Goal: Task Accomplishment & Management: Use online tool/utility

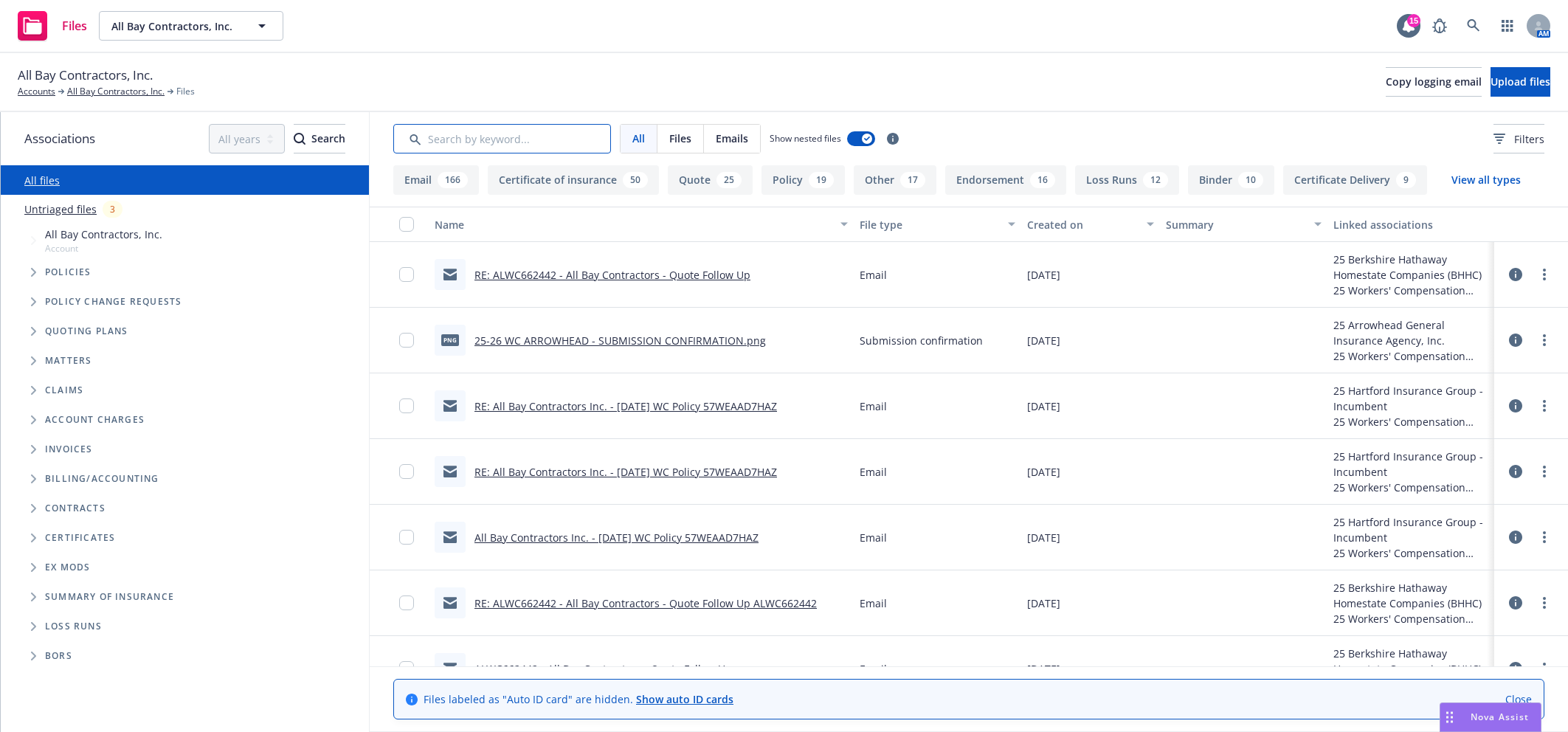
drag, startPoint x: 0, startPoint y: 0, endPoint x: 519, endPoint y: 132, distance: 535.5
click at [519, 132] on input "Search by keyword..." at bounding box center [502, 138] width 218 height 29
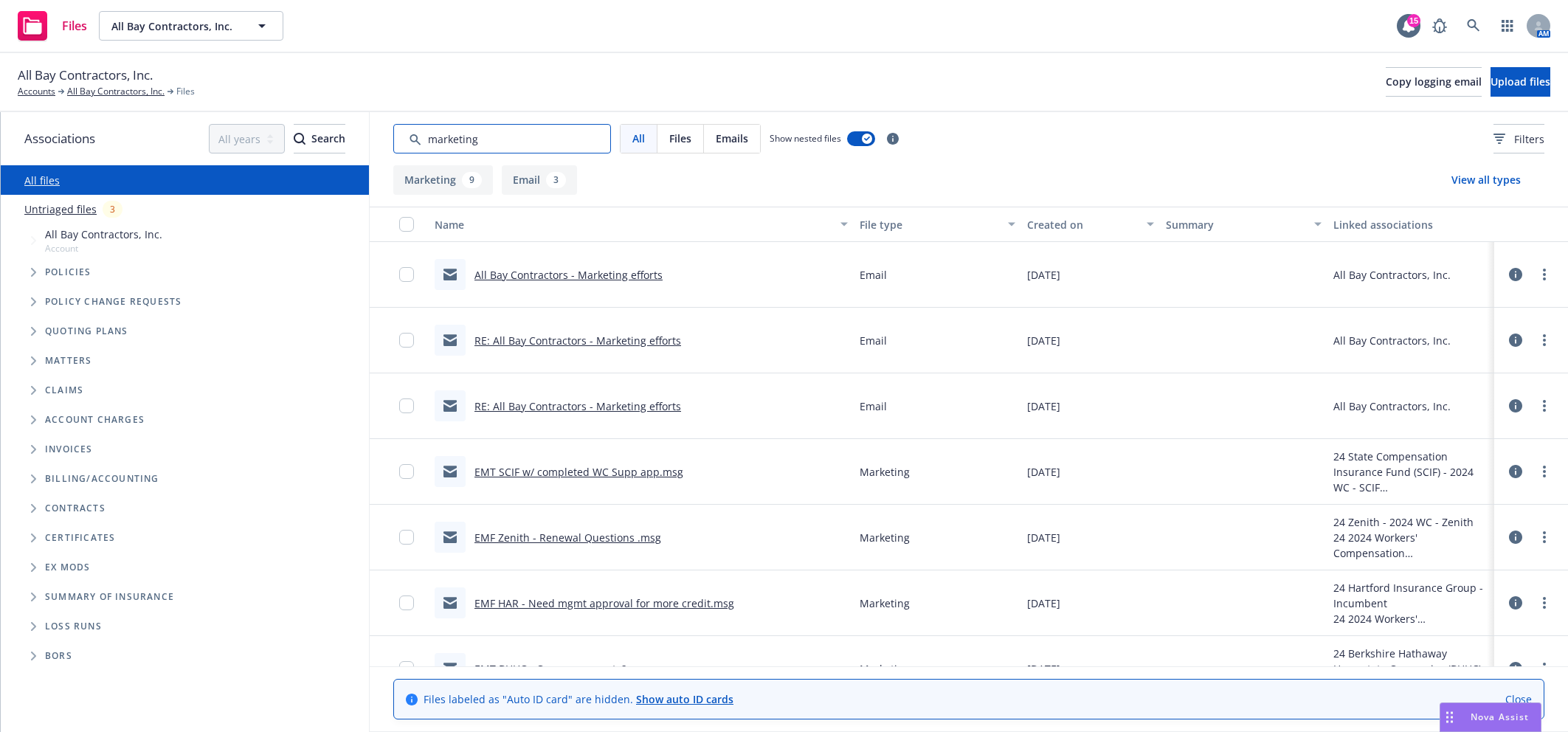
type input "marketing"
click at [102, 212] on div "3" at bounding box center [112, 209] width 20 height 17
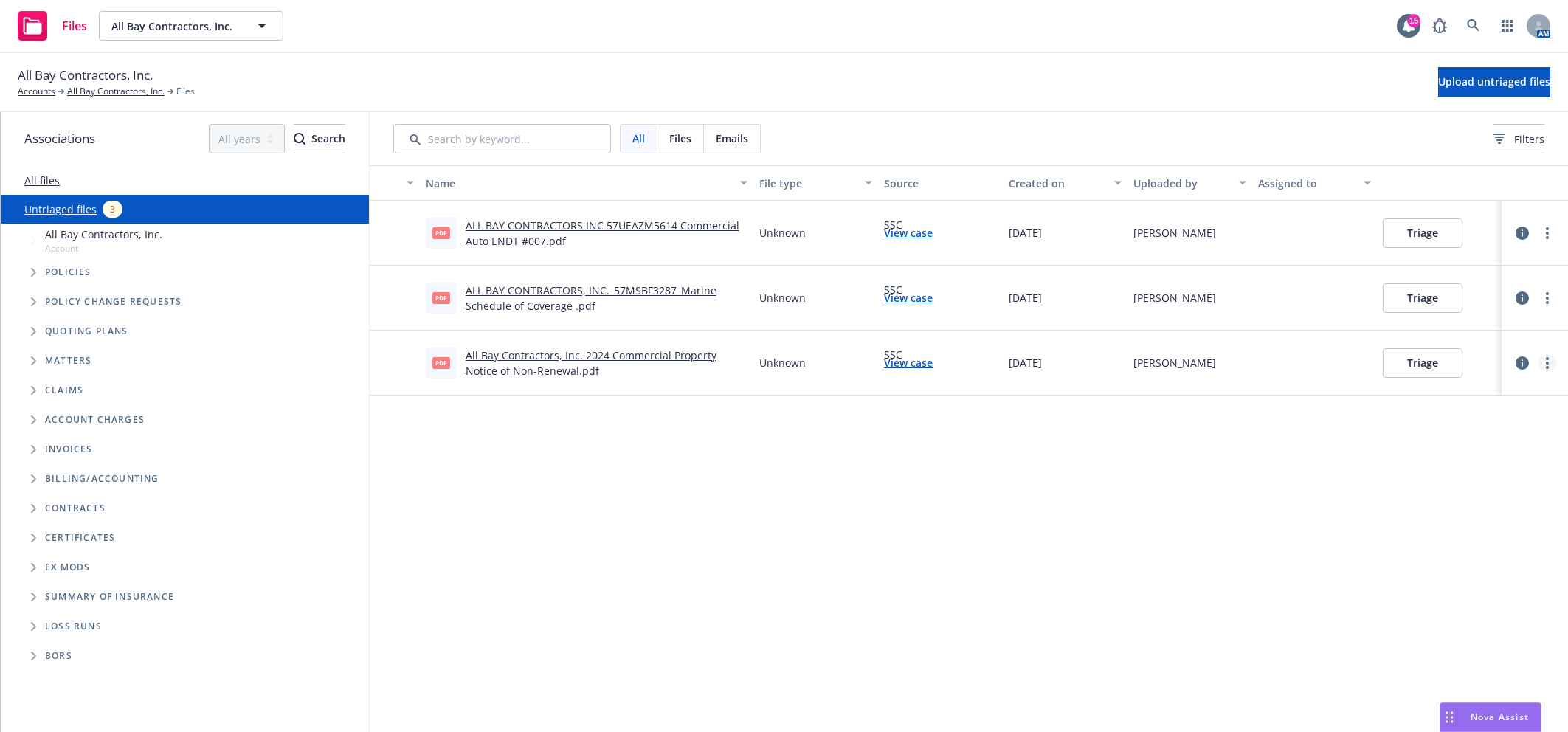
click at [1551, 360] on link "more" at bounding box center [1547, 362] width 18 height 18
click at [1481, 397] on link "Archive" at bounding box center [1491, 392] width 130 height 29
click at [1550, 301] on link "more" at bounding box center [1547, 298] width 18 height 18
click at [1464, 333] on link "Archive" at bounding box center [1491, 328] width 130 height 29
click at [1544, 231] on link "more" at bounding box center [1547, 232] width 18 height 18
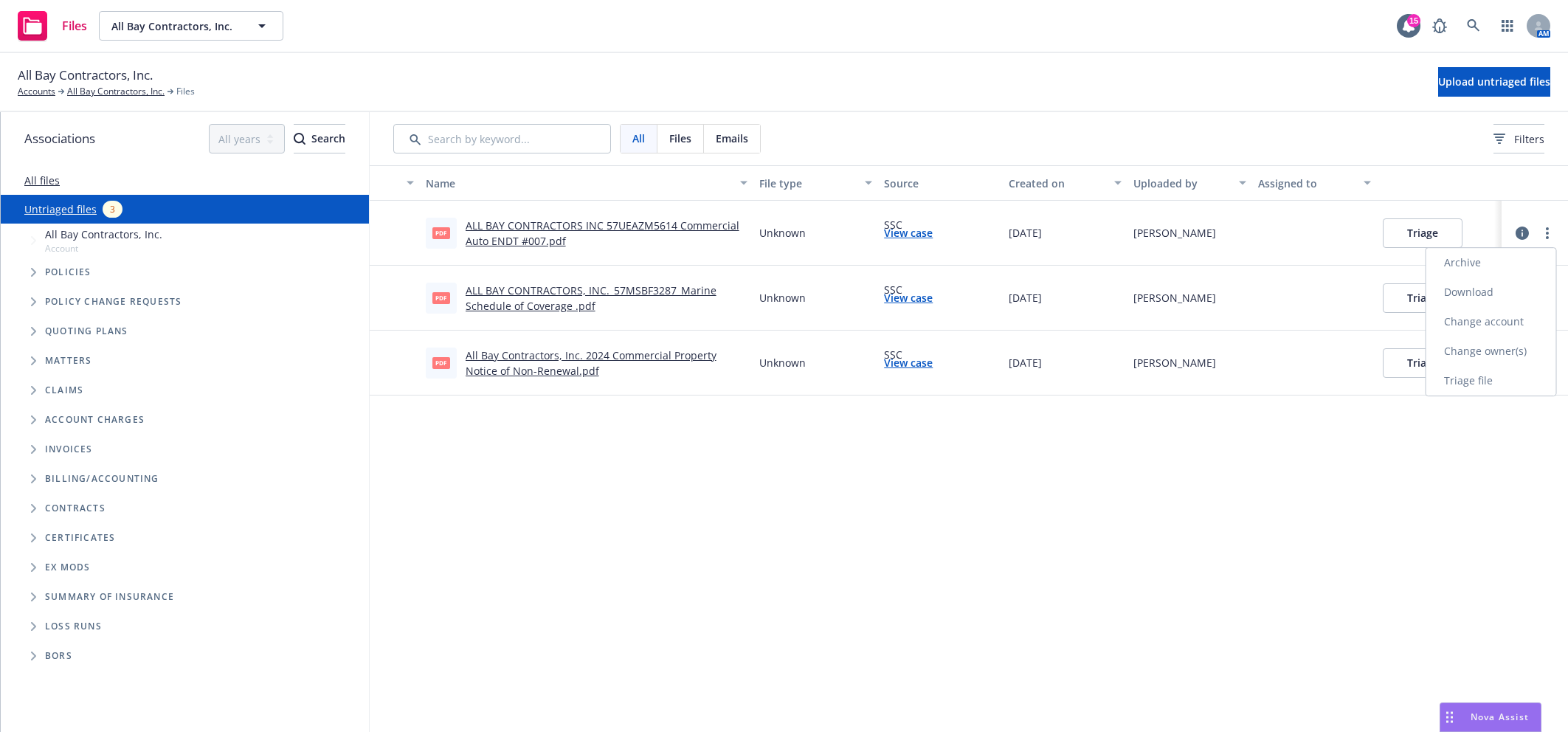
click at [1453, 262] on link "Archive" at bounding box center [1491, 262] width 130 height 29
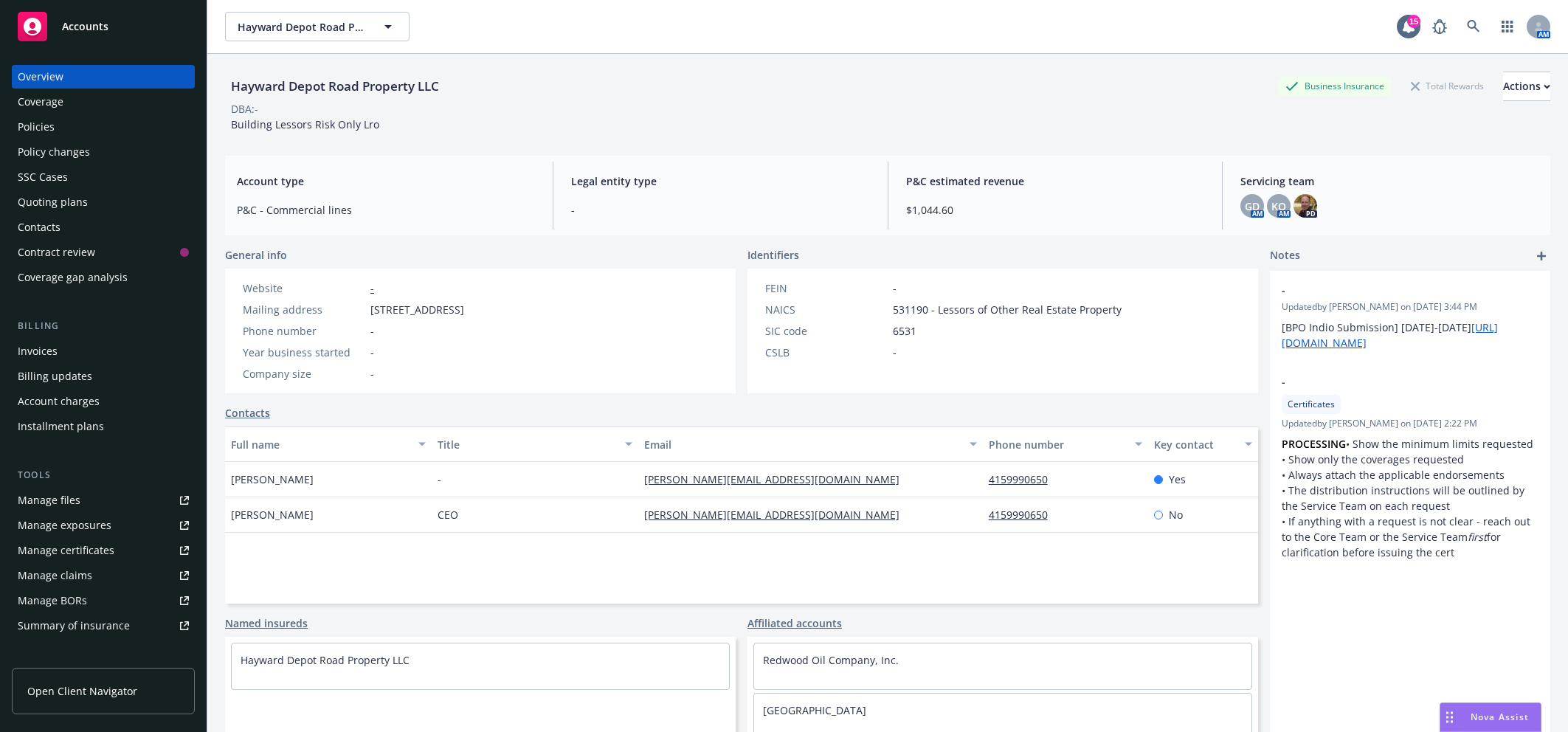
scroll to position [54, 0]
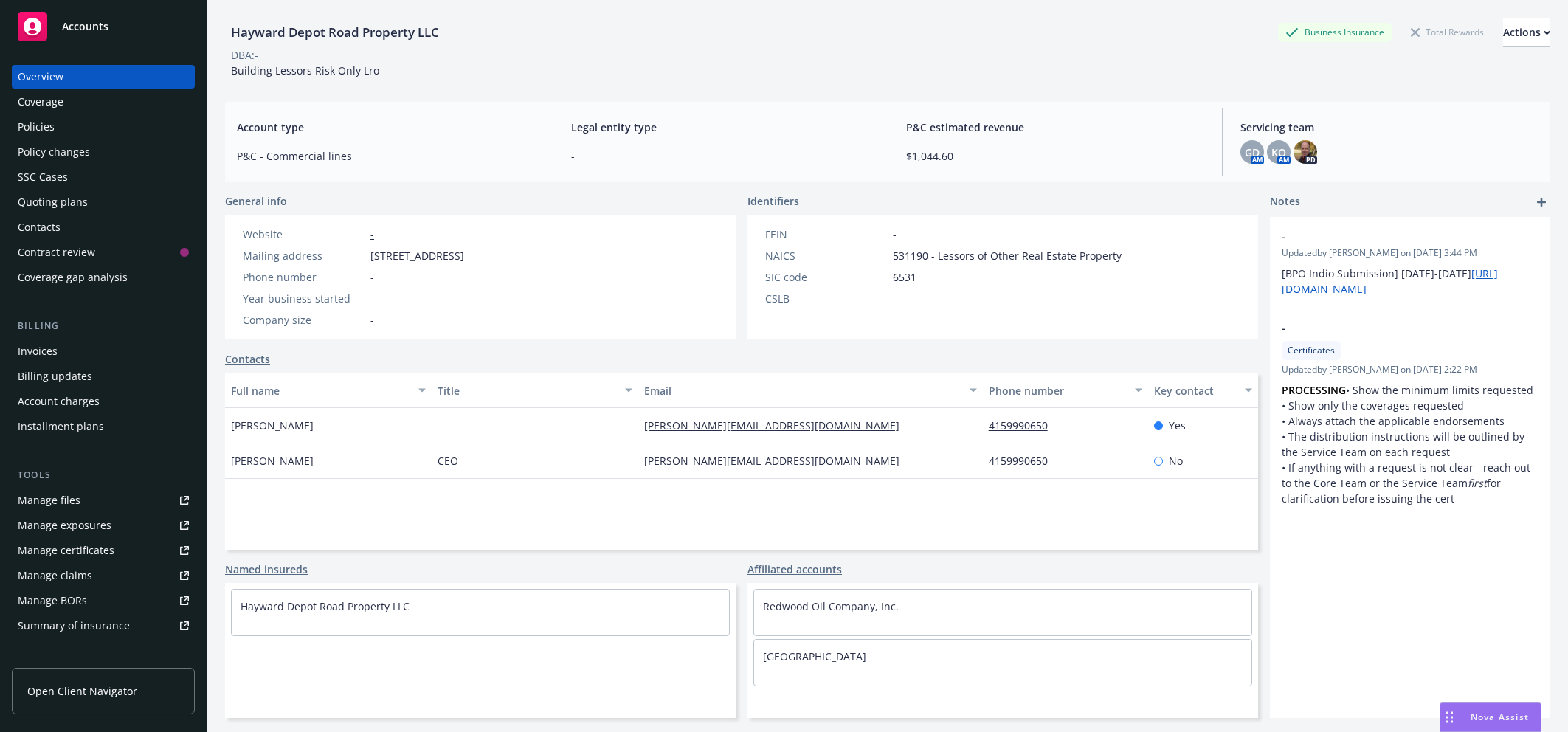
click at [81, 126] on div "Policies" at bounding box center [103, 127] width 171 height 23
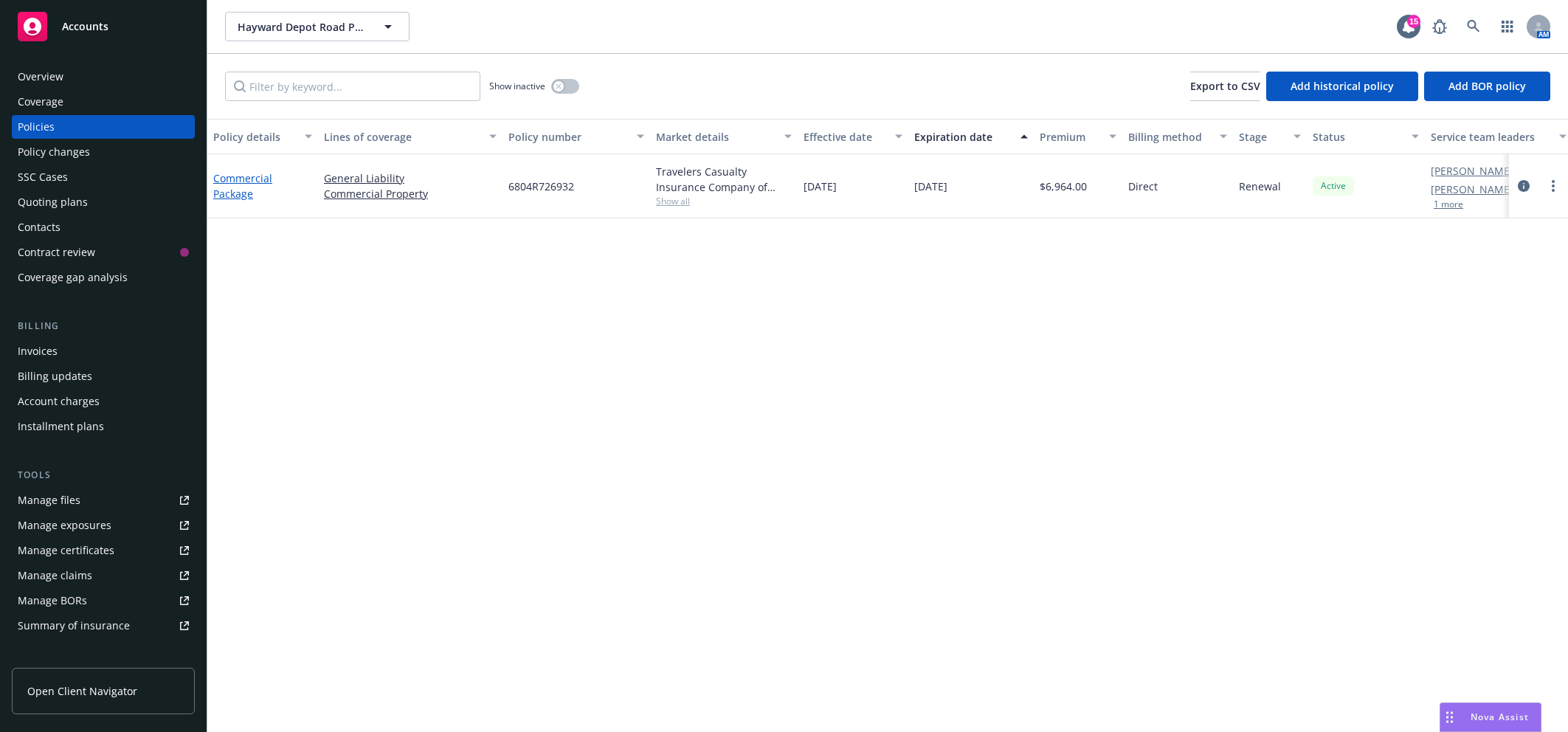
click at [218, 183] on link "Commercial Package" at bounding box center [242, 185] width 59 height 29
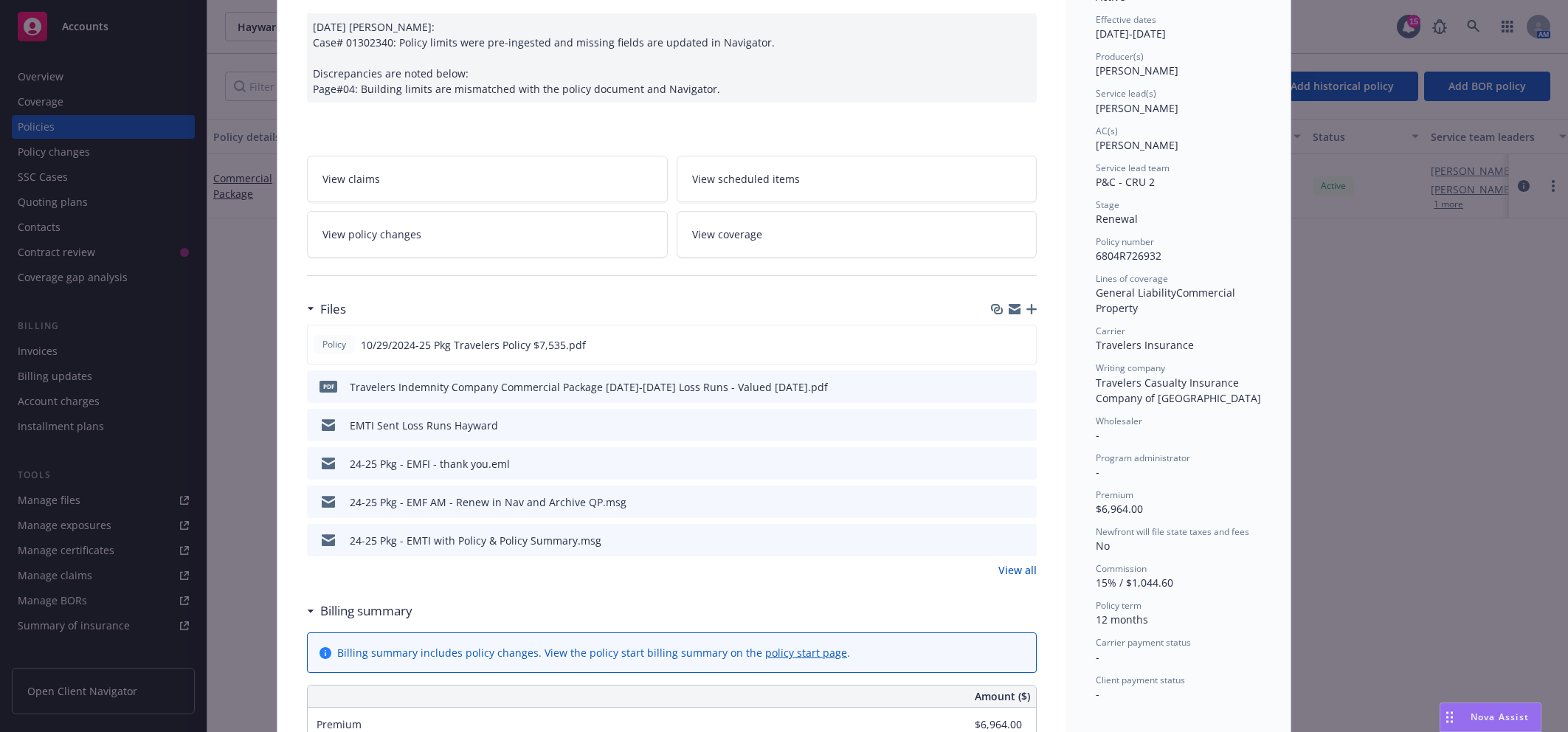
scroll to position [153, 0]
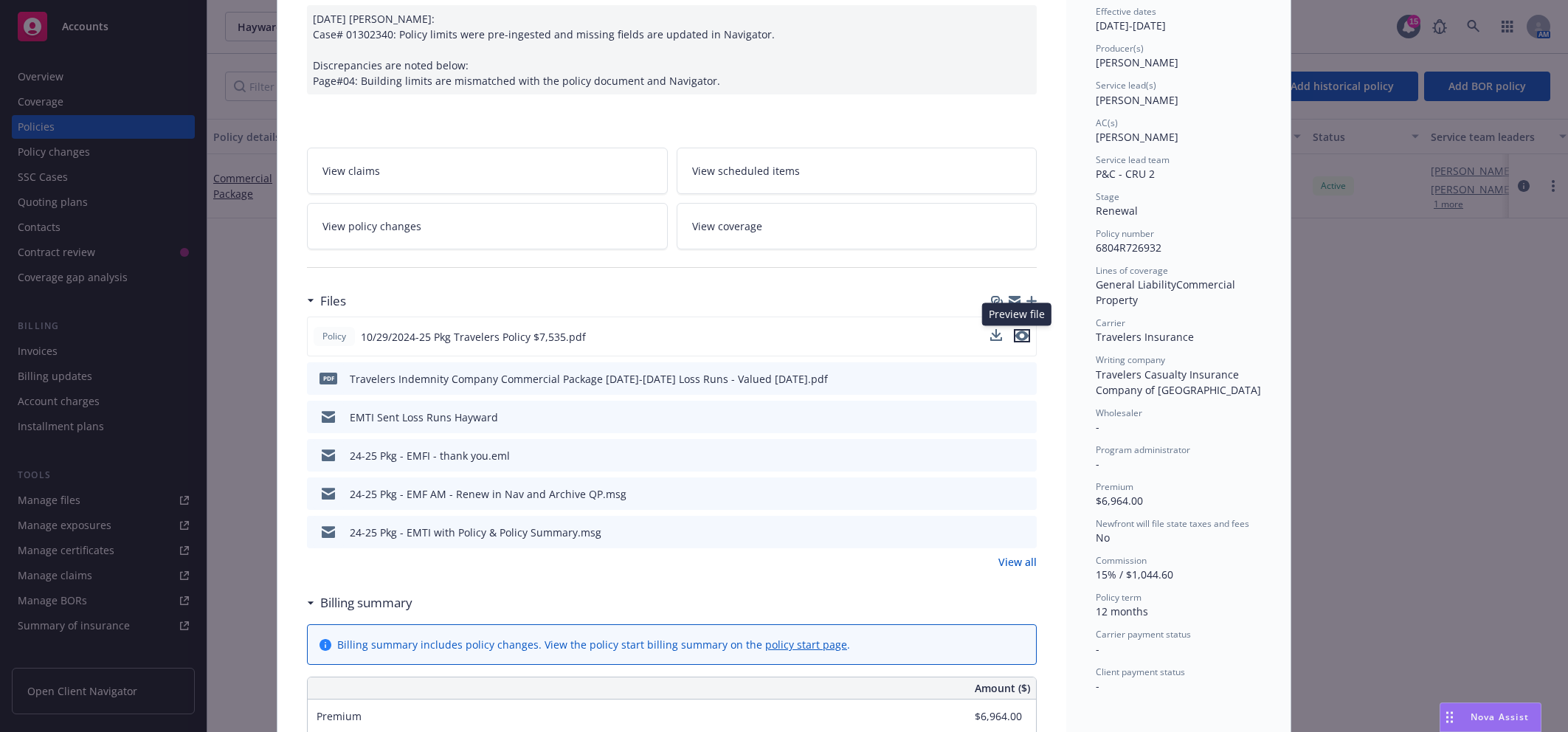
click at [1015, 330] on icon "preview file" at bounding box center [1022, 335] width 13 height 10
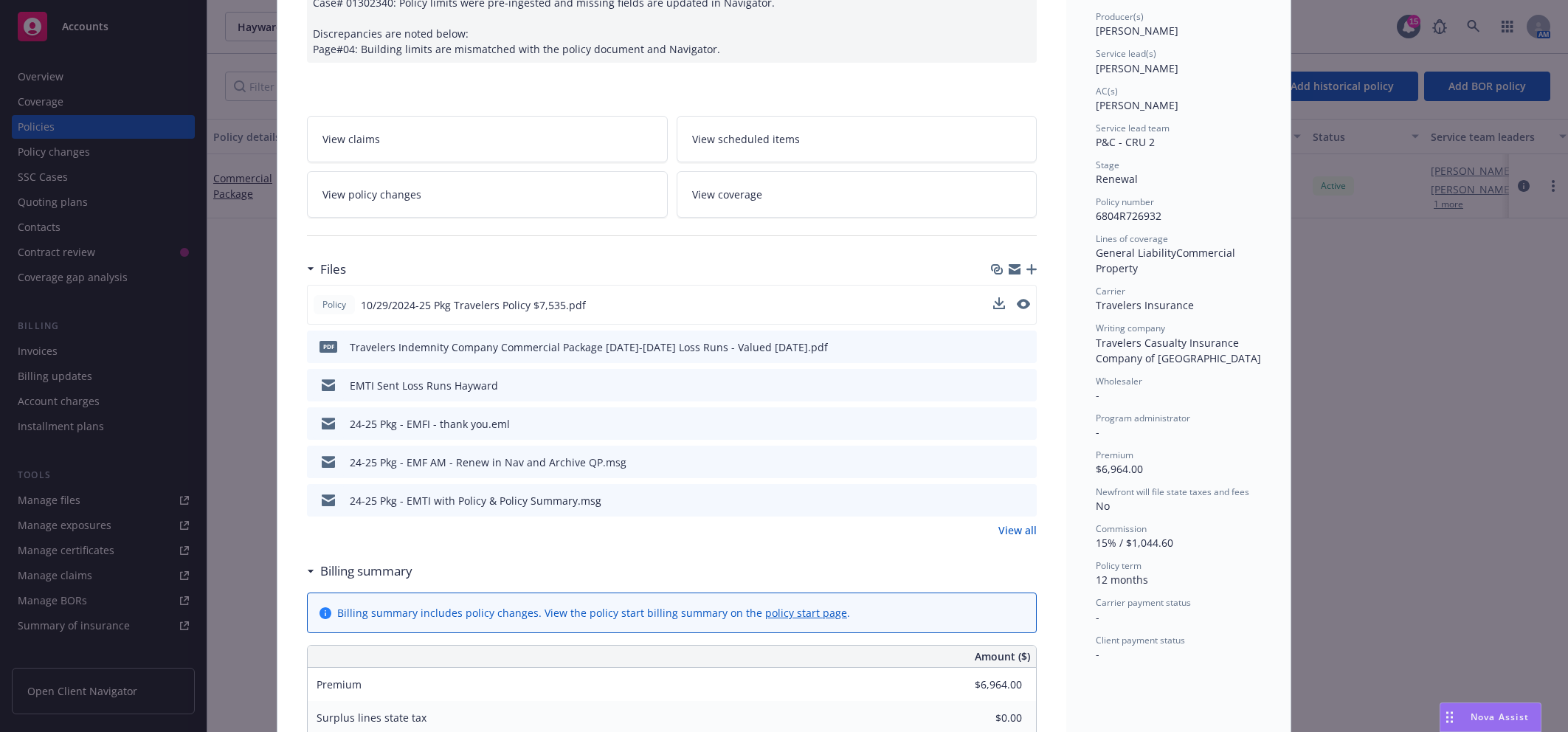
click at [1017, 537] on link "View all" at bounding box center [1018, 530] width 39 height 15
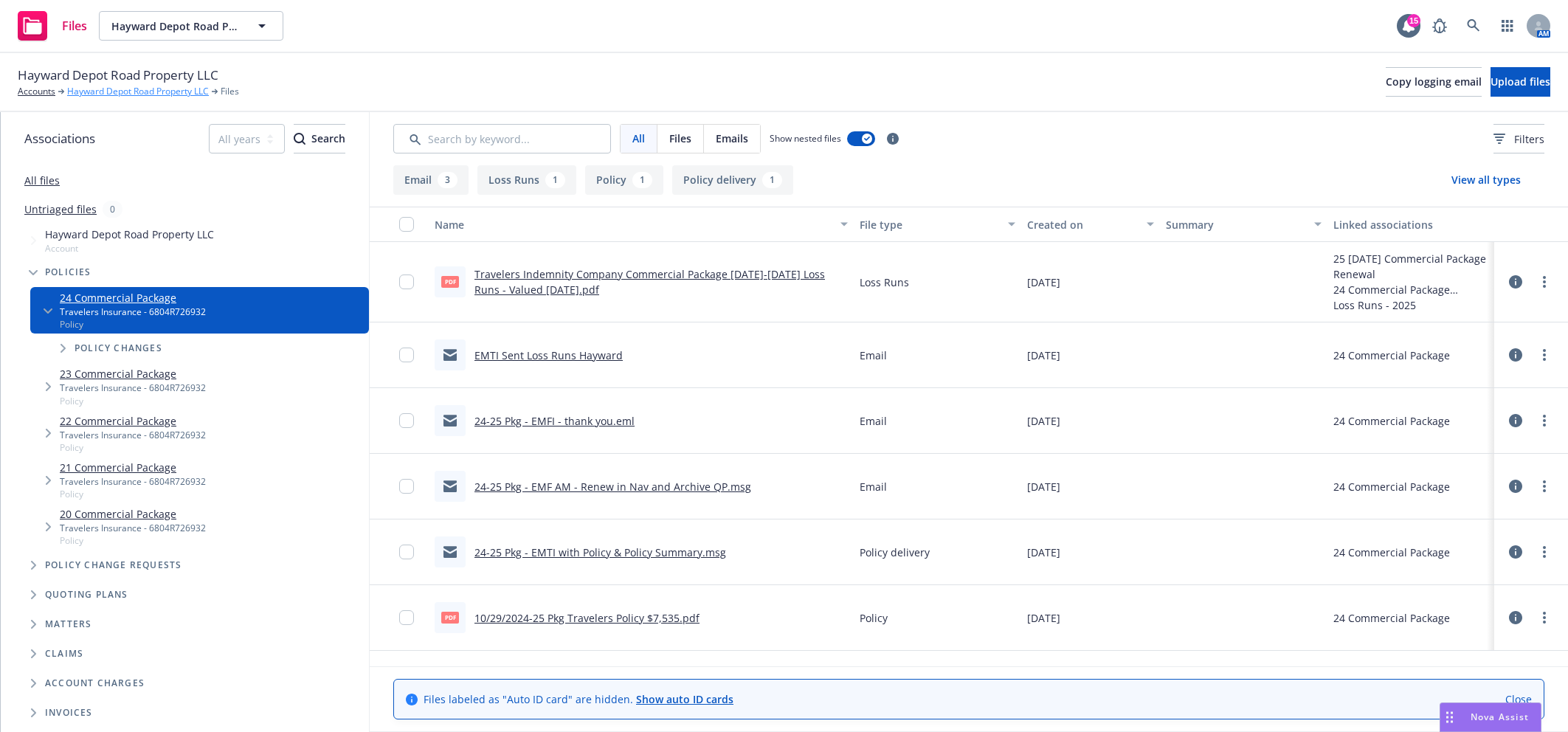
click at [175, 89] on link "Hayward Depot Road Property LLC" at bounding box center [138, 91] width 142 height 13
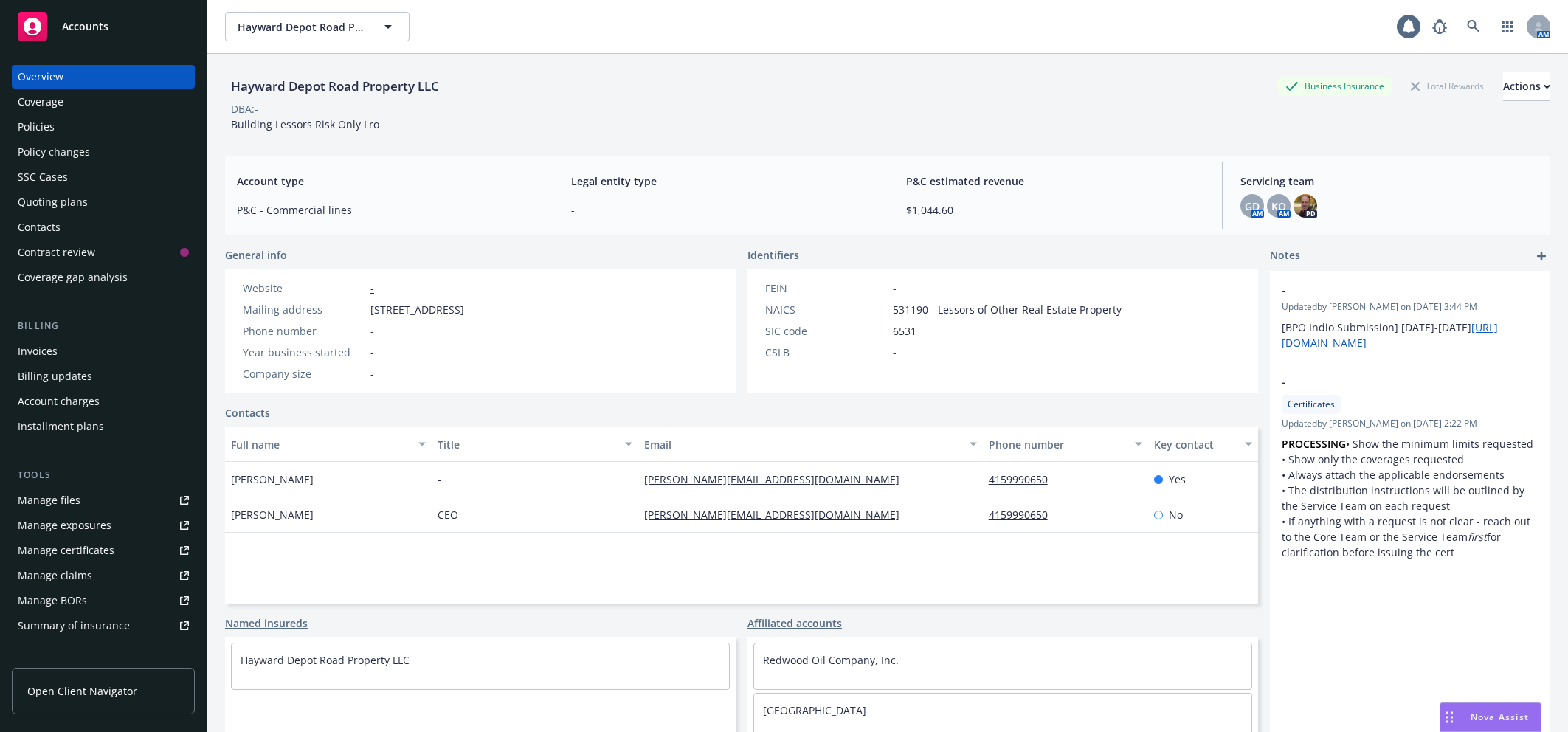
click at [111, 132] on div "Policies" at bounding box center [103, 127] width 171 height 23
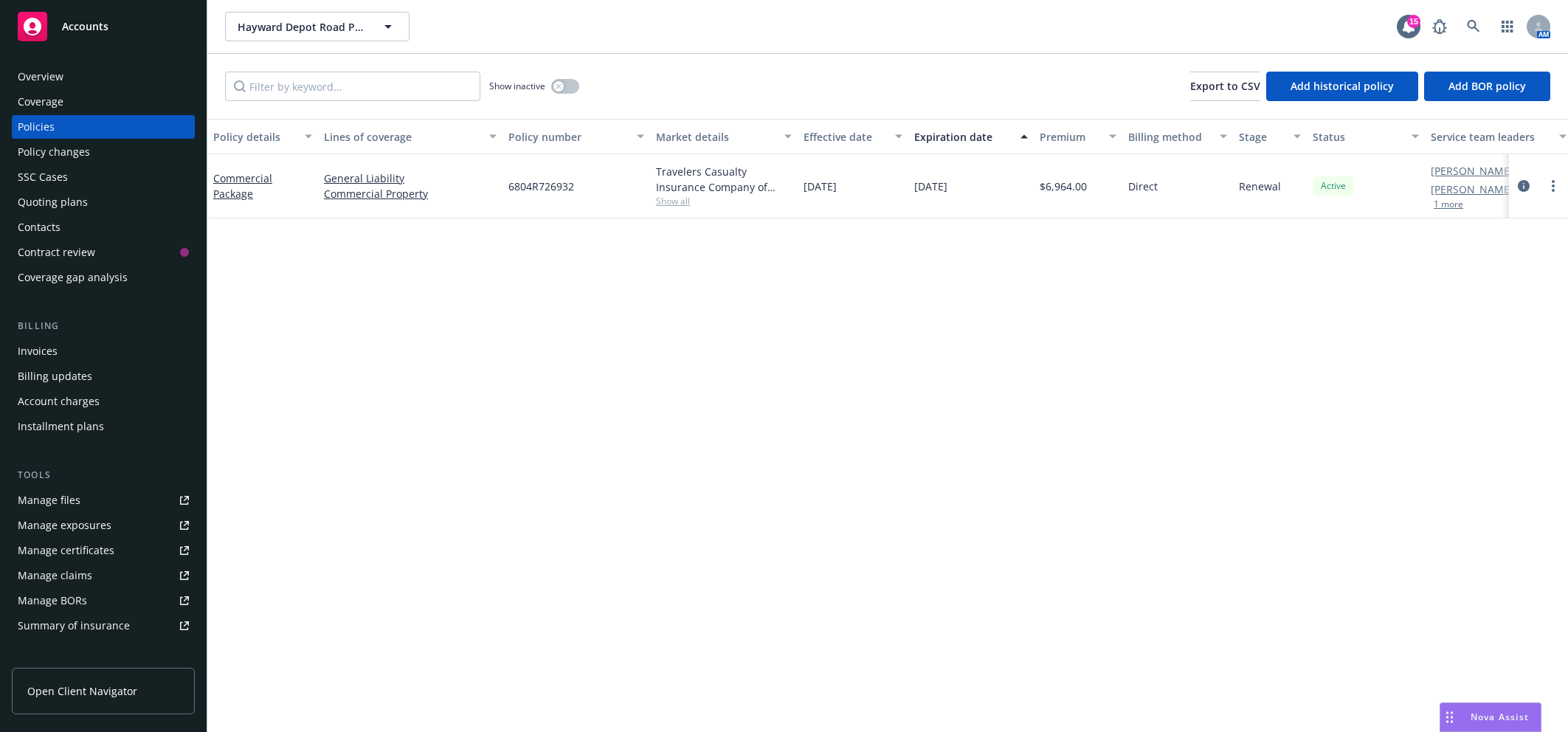
click at [90, 495] on link "Manage files" at bounding box center [103, 500] width 183 height 23
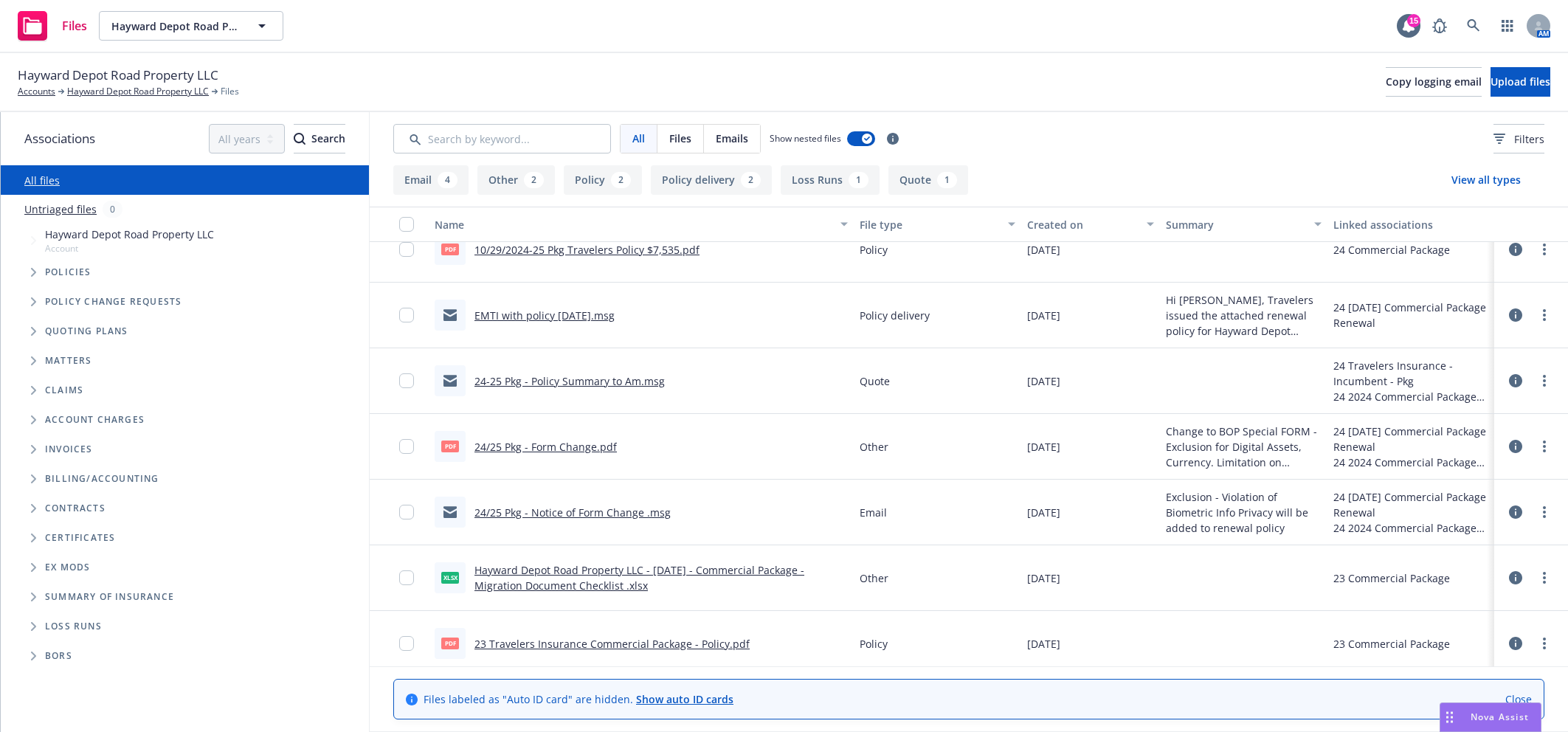
scroll to position [361, 0]
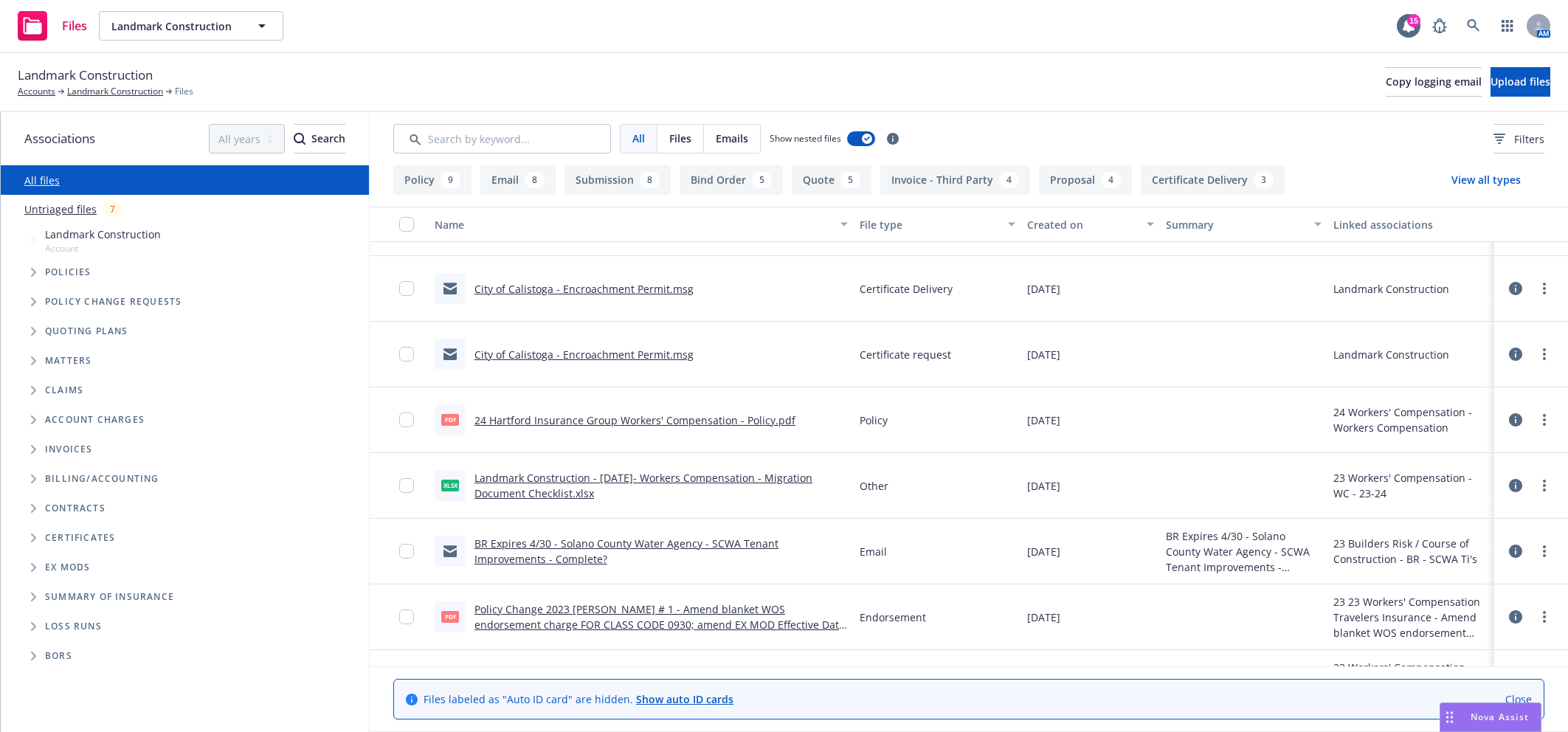
scroll to position [2366, 0]
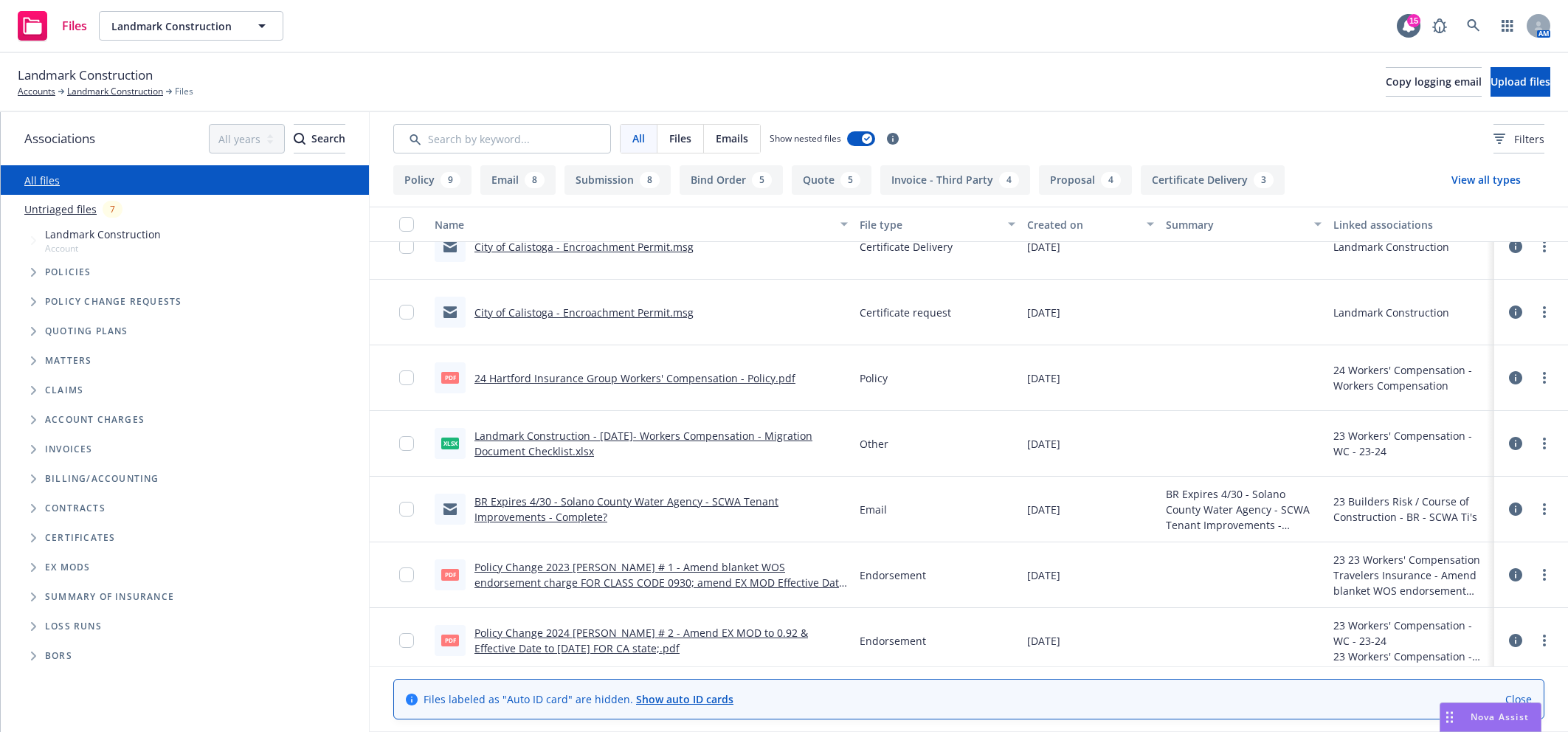
click at [78, 210] on link "Untriaged files" at bounding box center [60, 209] width 72 height 15
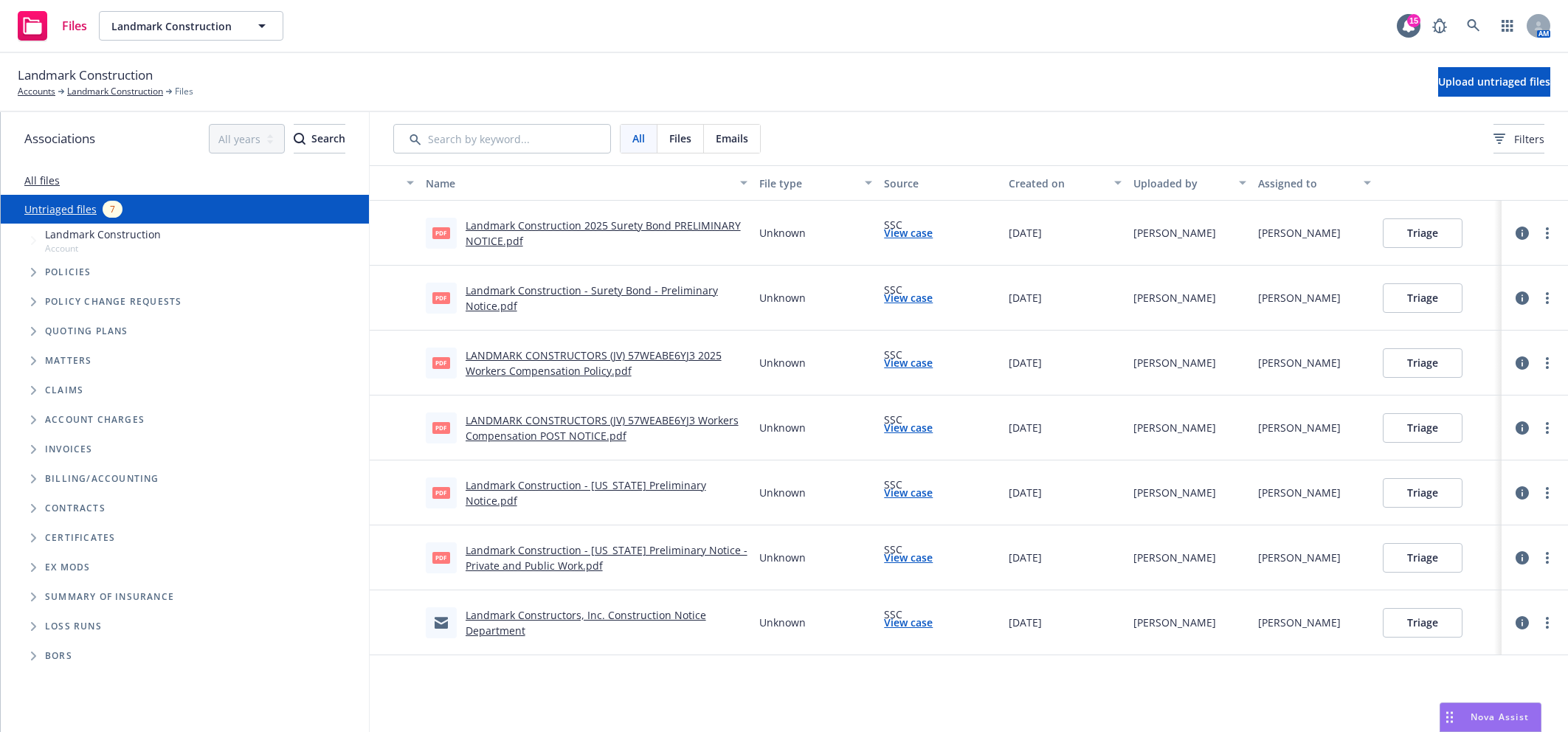
click at [600, 221] on link "Landmark Construction 2025 Surety Bond PRELIMINARY NOTICE.pdf" at bounding box center [603, 232] width 275 height 29
click at [605, 288] on link "Landmark Construction - Surety Bond - Preliminary Notice.pdf" at bounding box center [591, 298] width 252 height 29
click at [34, 171] on div "All files" at bounding box center [184, 179] width 368 height 29
click at [42, 180] on link "All files" at bounding box center [42, 180] width 35 height 14
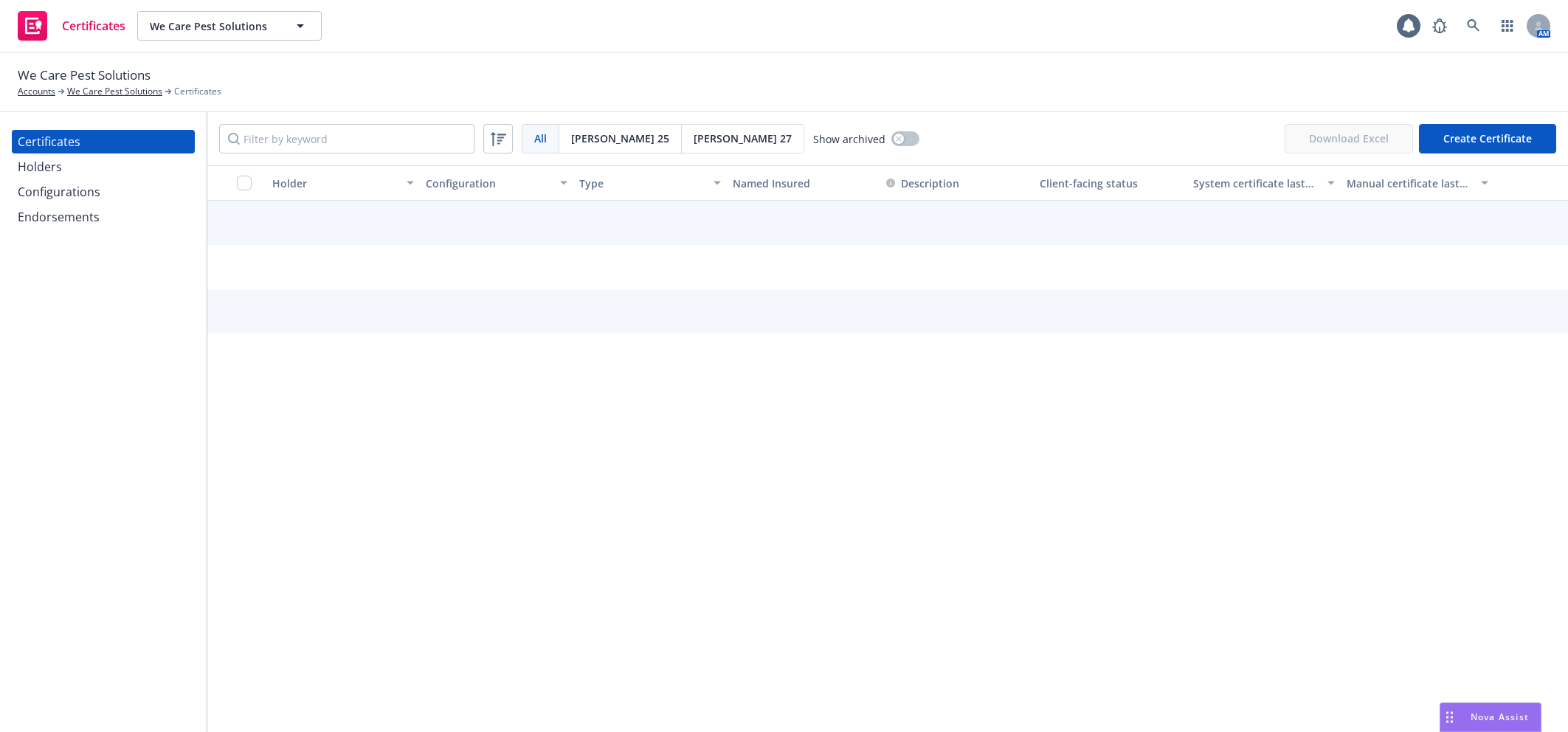
click at [364, 137] on input "Filter by keyword" at bounding box center [346, 138] width 255 height 29
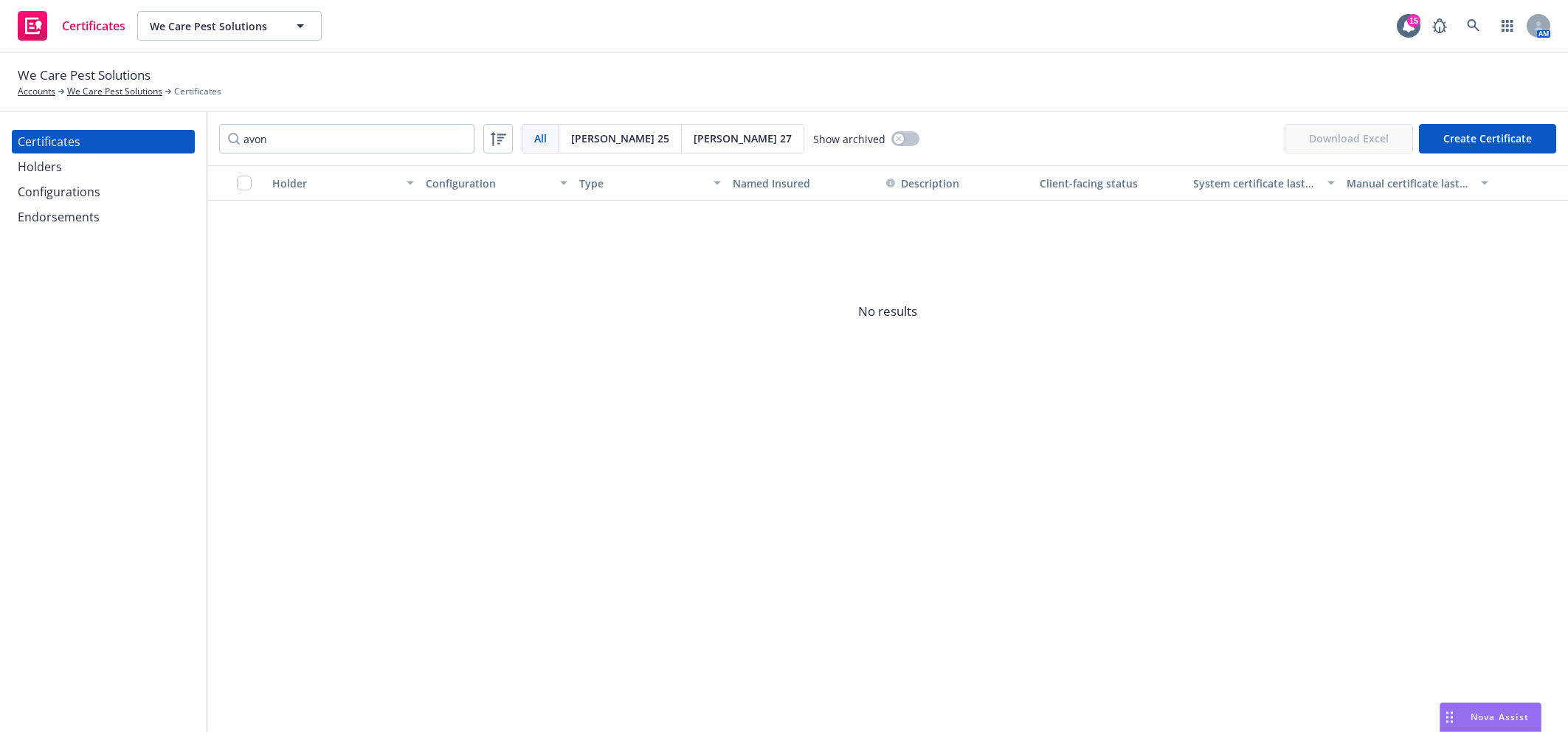
type input "avon"
click at [117, 194] on div "Configurations" at bounding box center [103, 192] width 171 height 23
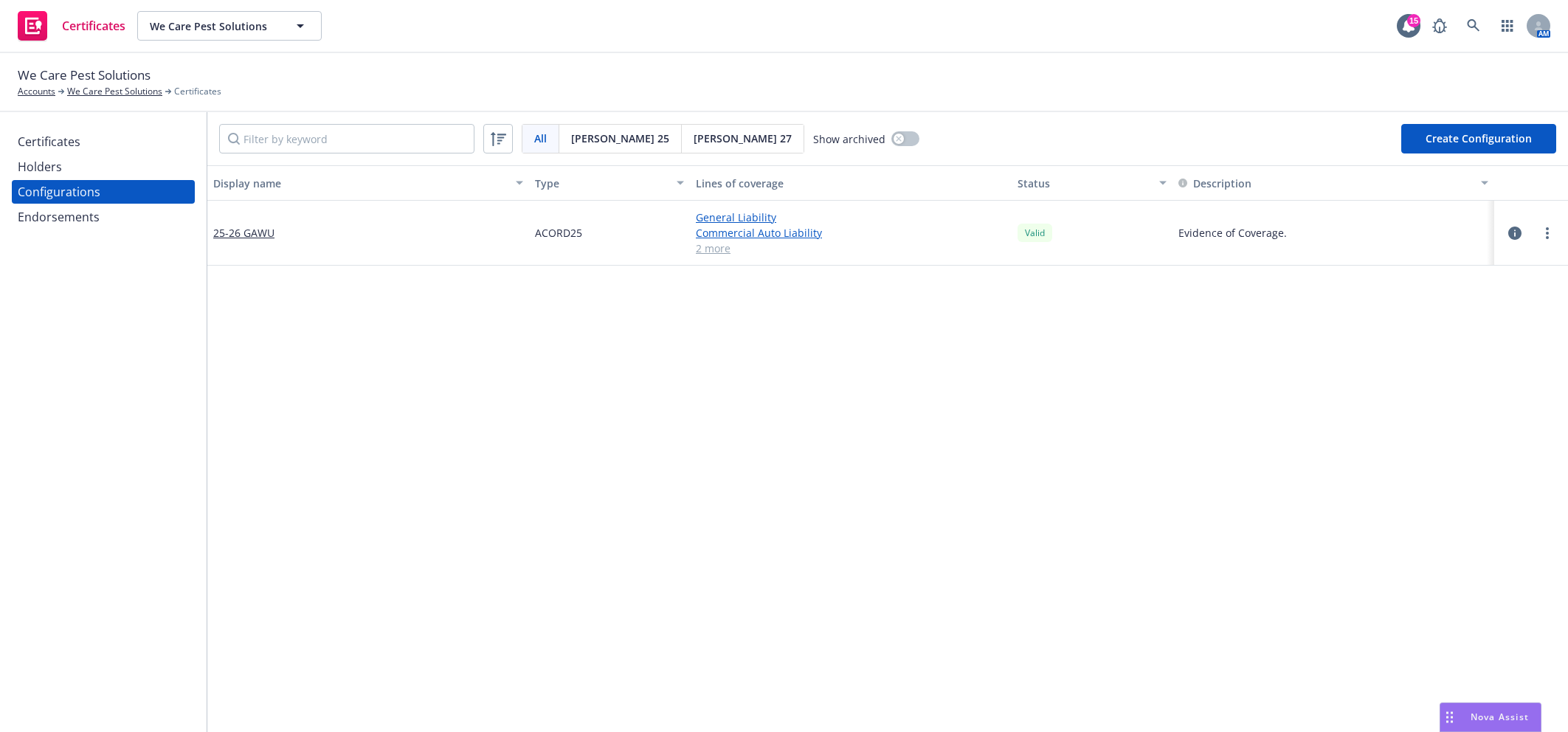
click at [59, 163] on div "Holders" at bounding box center [39, 167] width 44 height 23
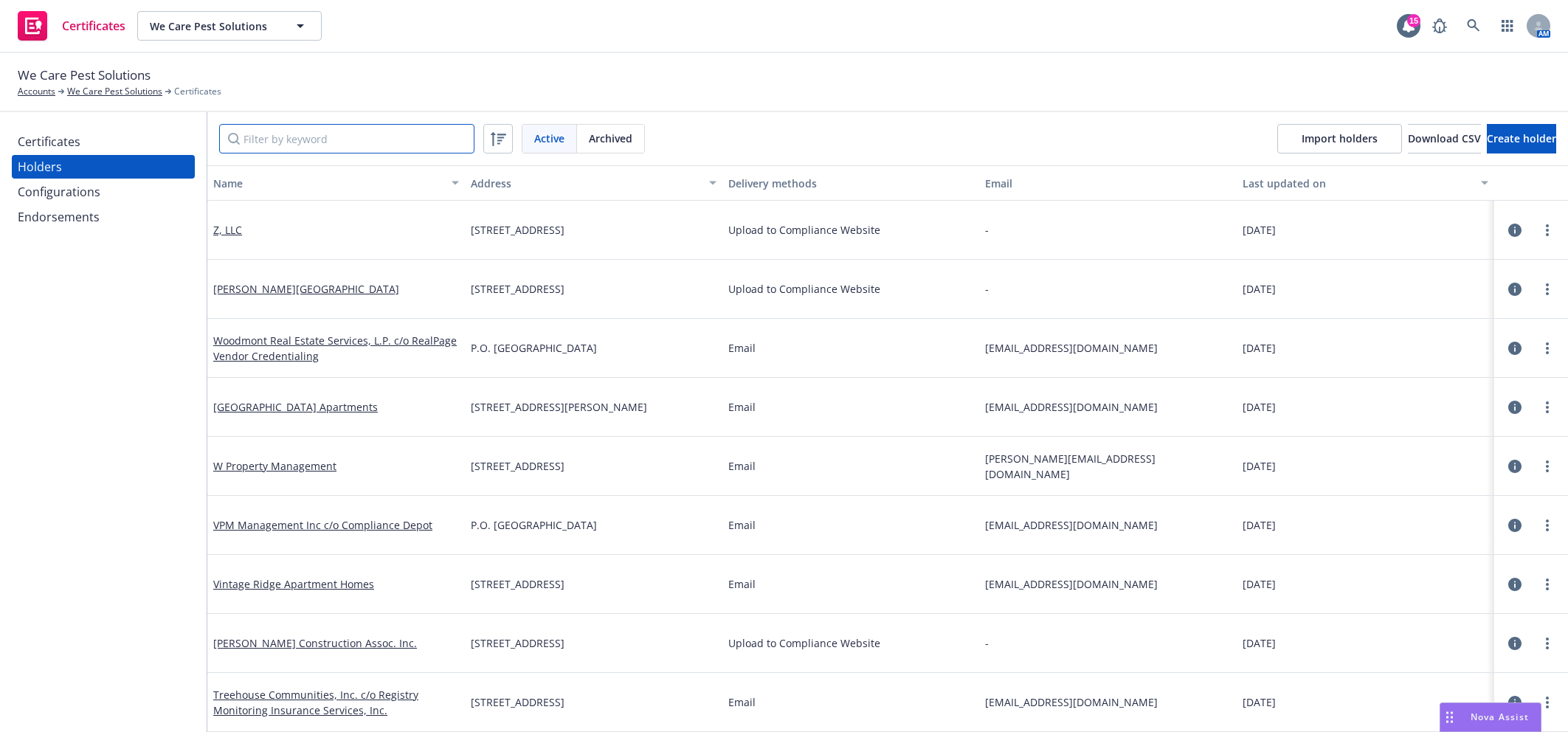
click at [310, 132] on input "Filter by keyword" at bounding box center [346, 138] width 255 height 29
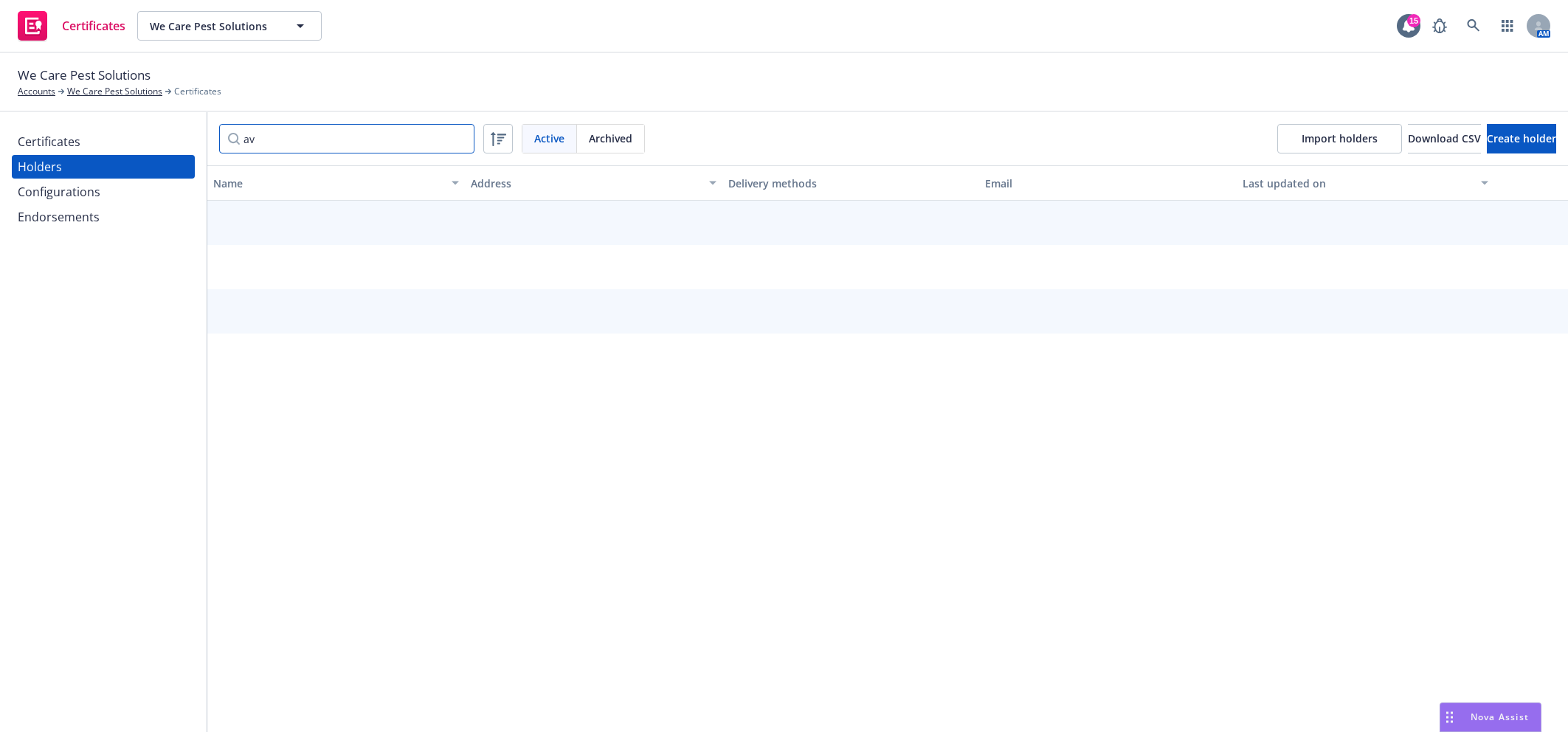
type input "avo"
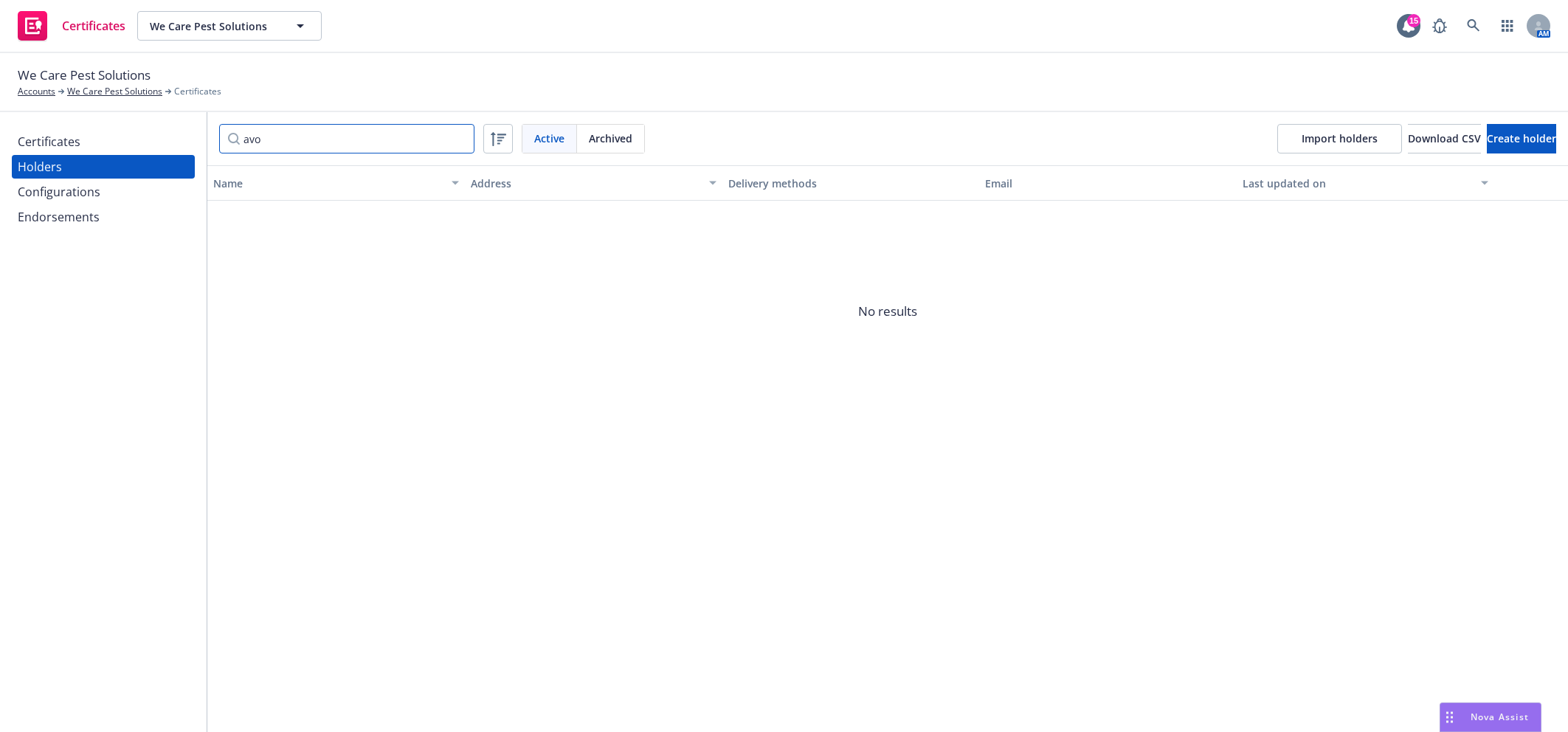
click at [196, 148] on div "Certificates Holders Configurations Endorsements avo Active Archived Import hol…" at bounding box center [784, 422] width 1568 height 620
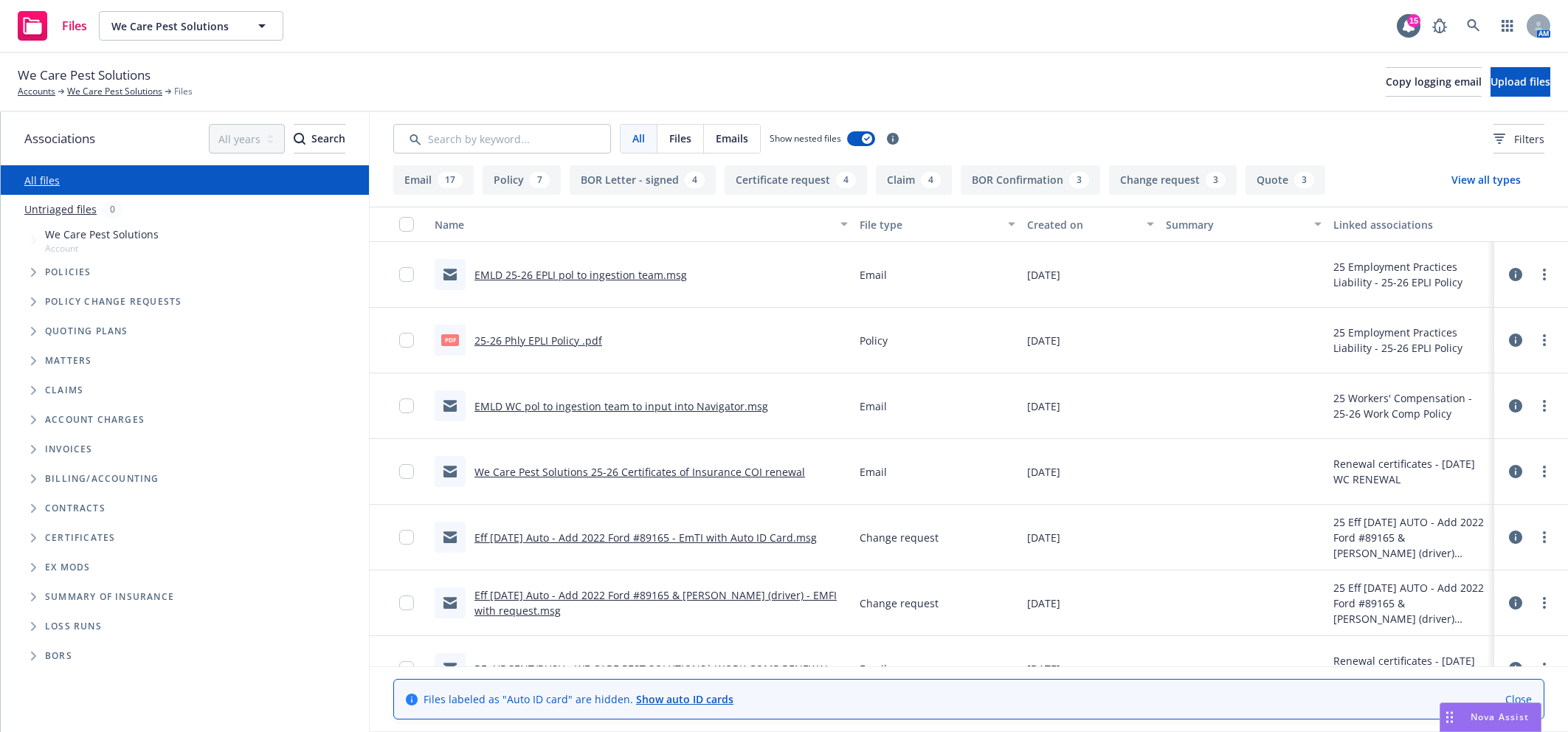
drag, startPoint x: 34, startPoint y: 540, endPoint x: 133, endPoint y: 542, distance: 99.0
click at [34, 541] on icon "Folder Tree Example" at bounding box center [34, 537] width 6 height 9
click at [42, 568] on span "Folder Tree Example" at bounding box center [45, 564] width 23 height 23
click at [86, 618] on link "25-26 Certs" at bounding box center [85, 620] width 56 height 15
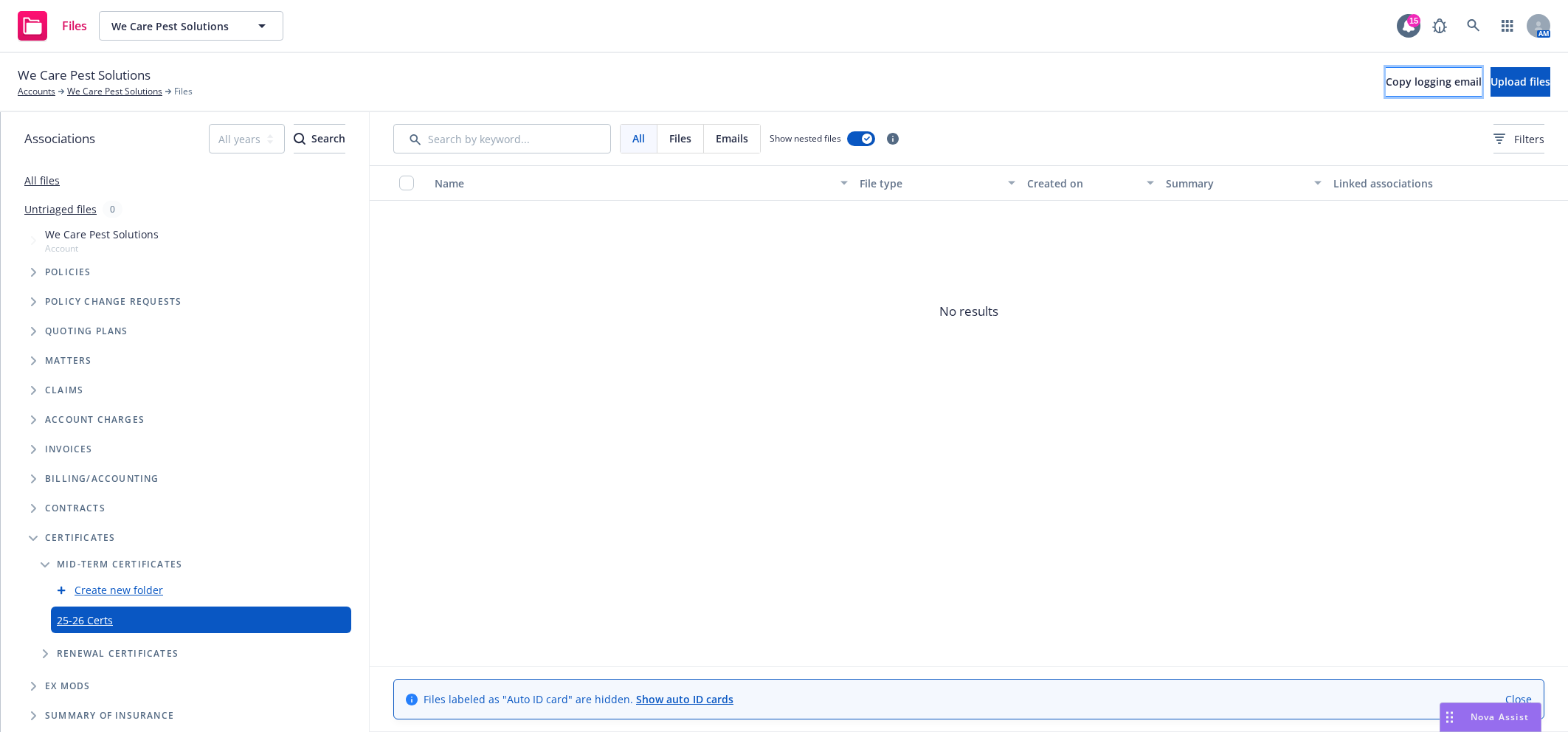
click at [1385, 76] on span "Copy logging email" at bounding box center [1433, 81] width 96 height 14
click at [212, 19] on span "We Care Pest Solutions" at bounding box center [175, 26] width 127 height 15
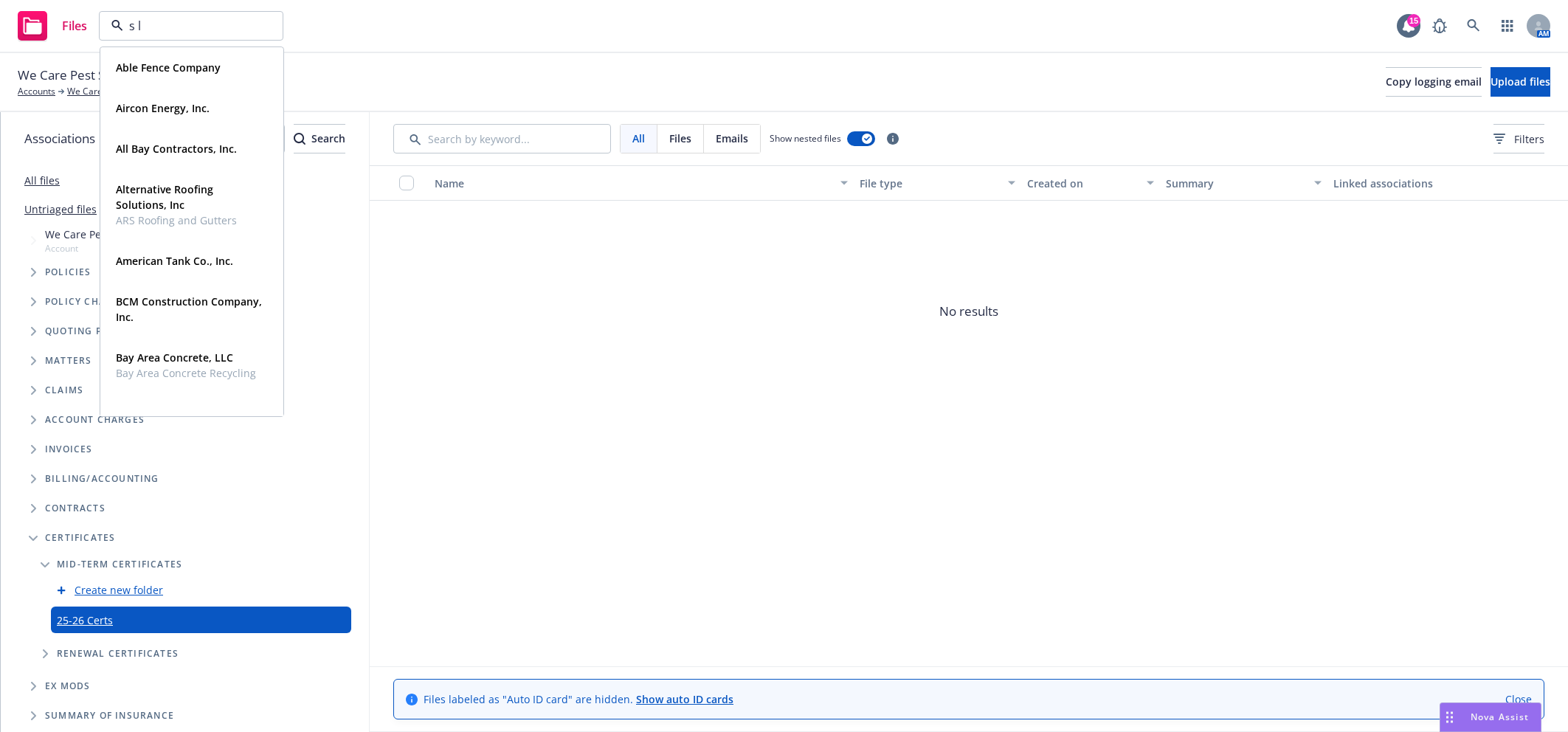
type input "s l f"
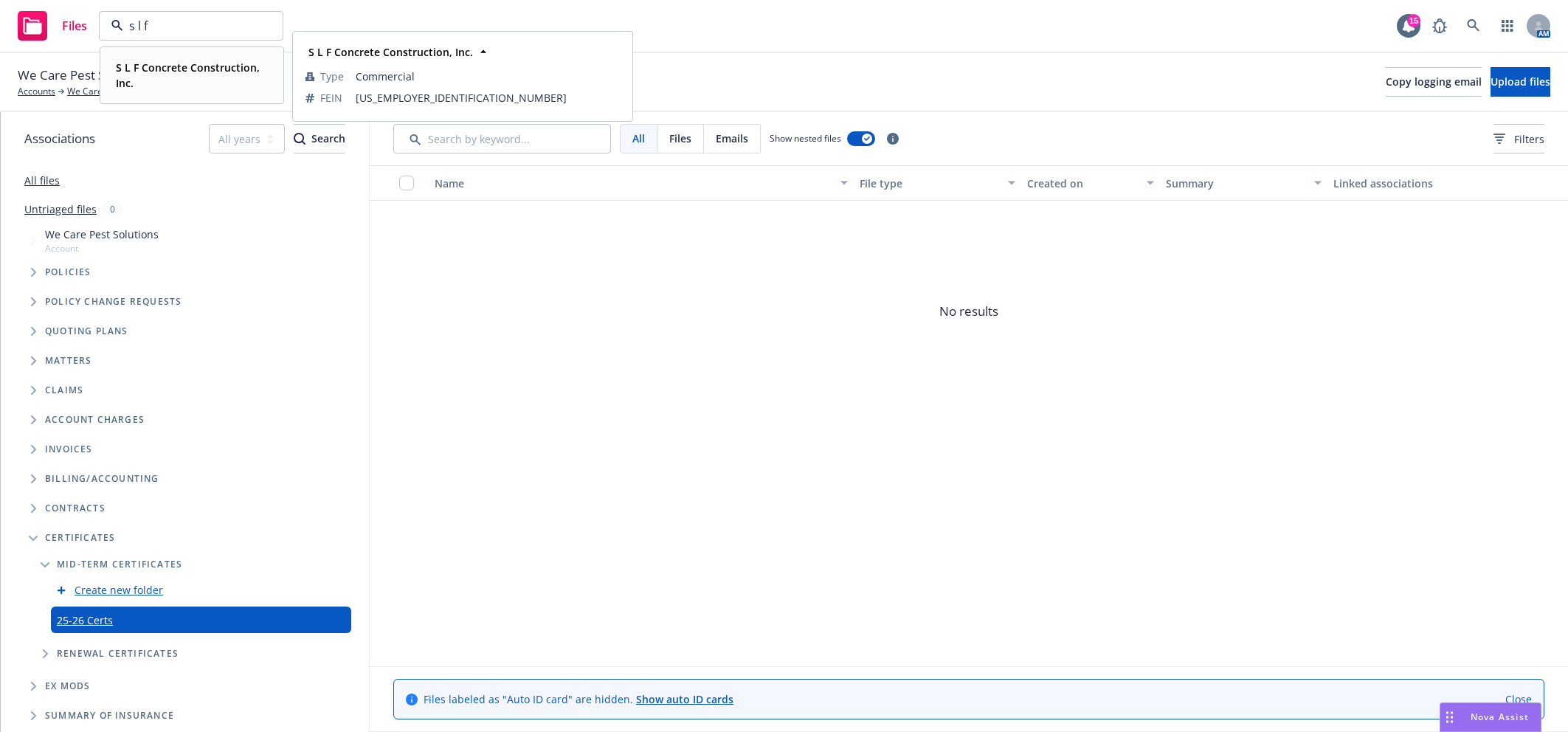
click at [195, 70] on strong "S L F Concrete Construction, Inc." at bounding box center [188, 75] width 144 height 29
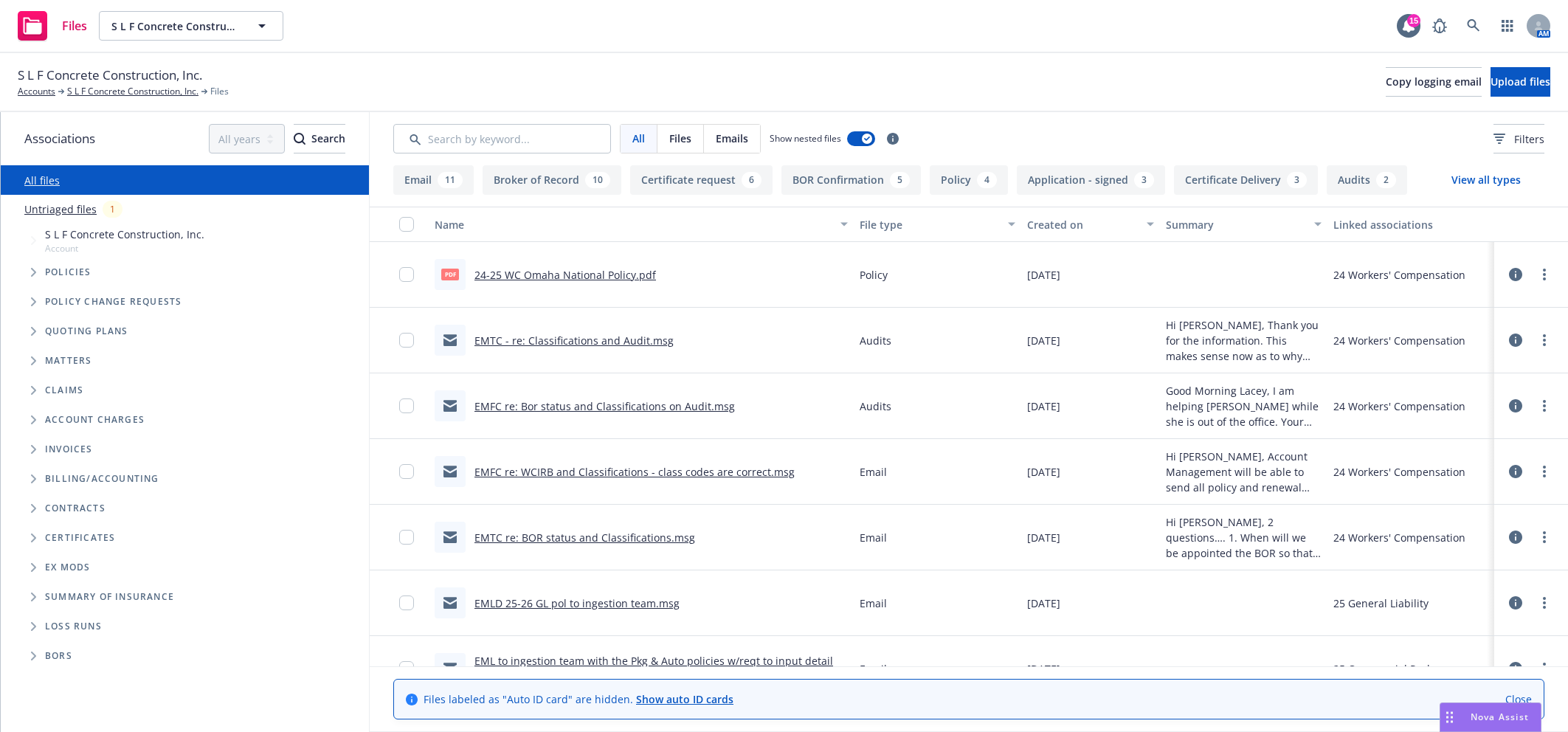
click at [29, 543] on span "Folder Tree Example" at bounding box center [34, 537] width 23 height 23
drag, startPoint x: 43, startPoint y: 569, endPoint x: 81, endPoint y: 615, distance: 59.7
click at [43, 570] on span "Folder Tree Example" at bounding box center [45, 564] width 23 height 23
click at [89, 618] on link "25-26 Certs Mid term" at bounding box center [109, 620] width 105 height 15
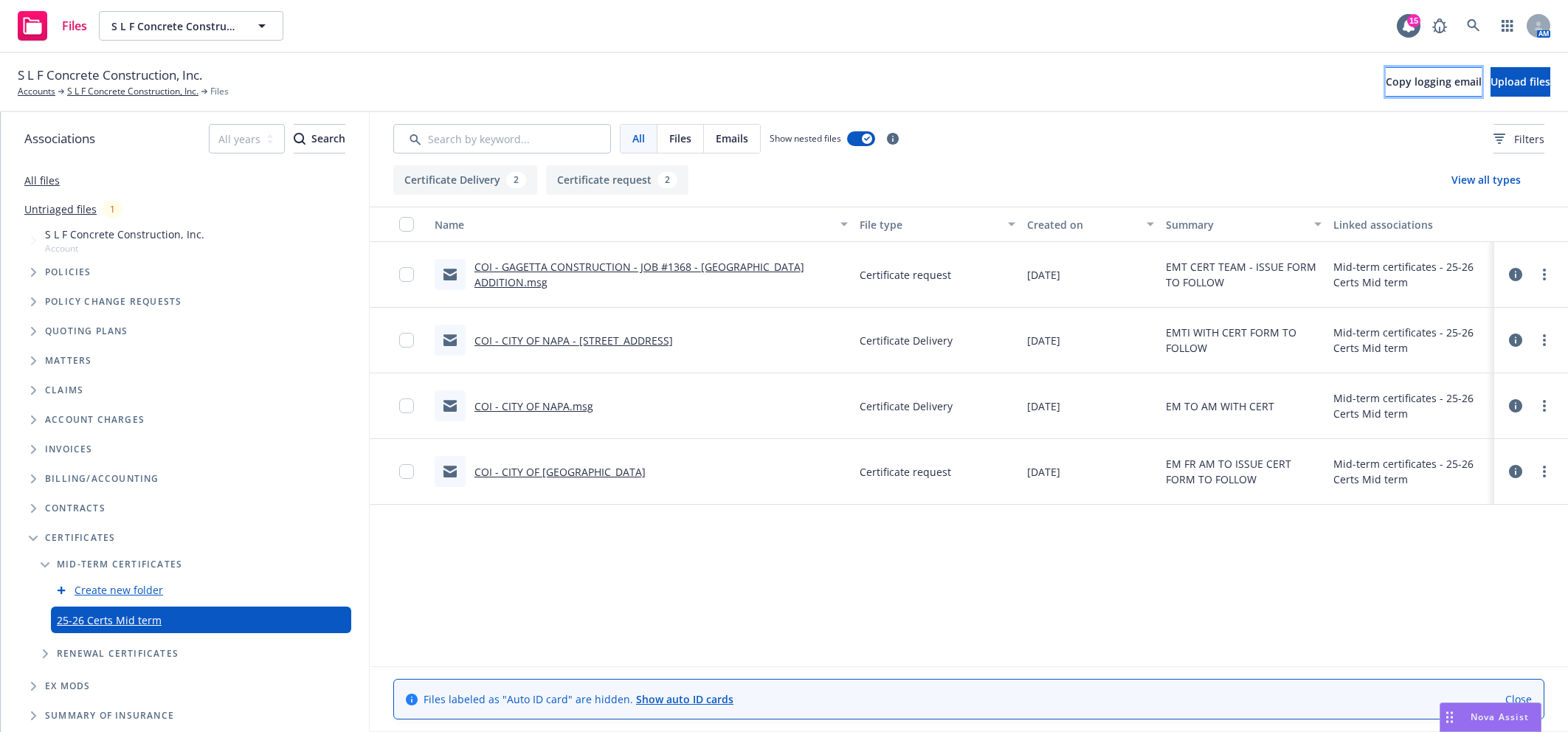
click at [1385, 96] on button "Copy logging email" at bounding box center [1433, 81] width 96 height 29
click at [1509, 83] on span "Upload files" at bounding box center [1519, 81] width 60 height 14
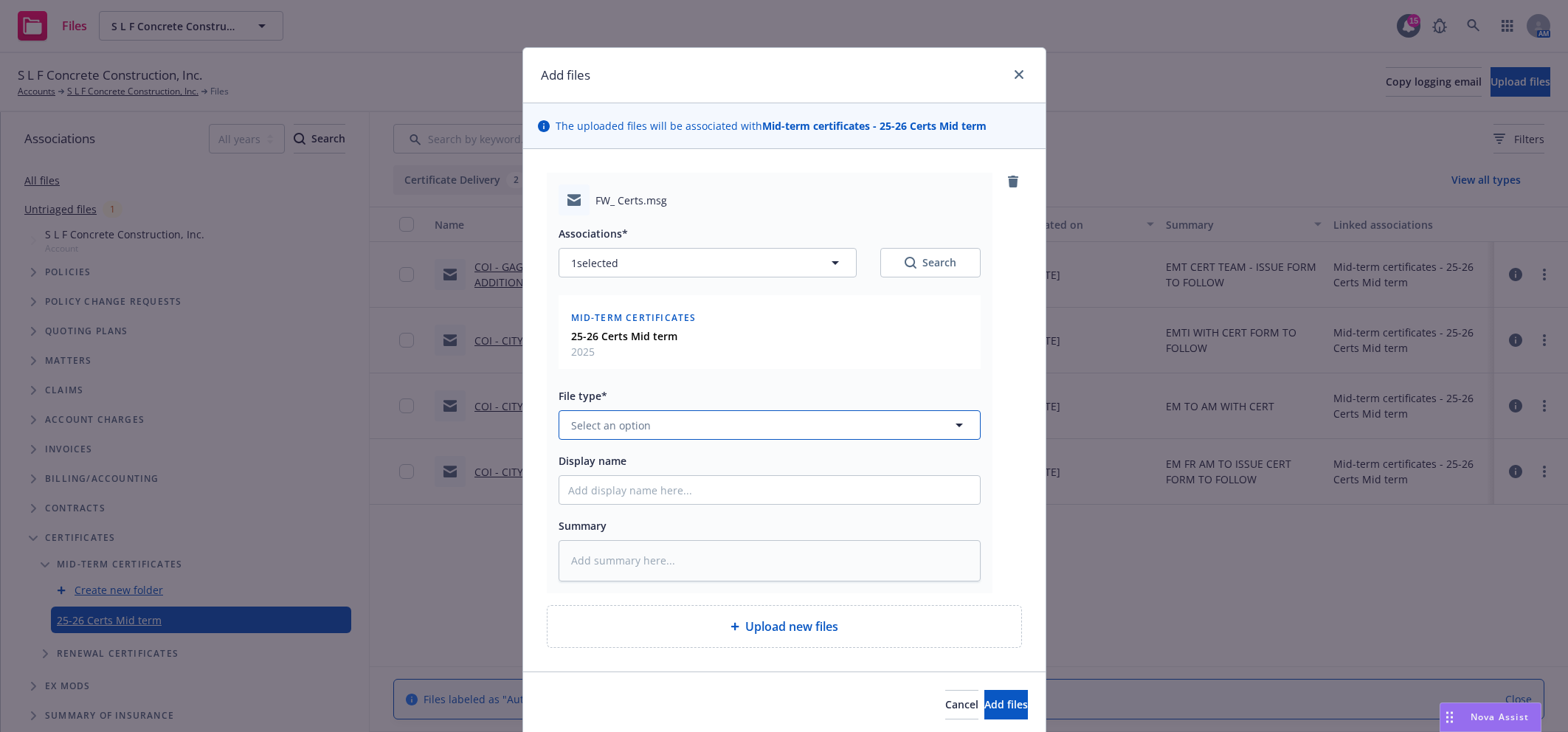
click at [594, 428] on span "Select an option" at bounding box center [610, 425] width 80 height 15
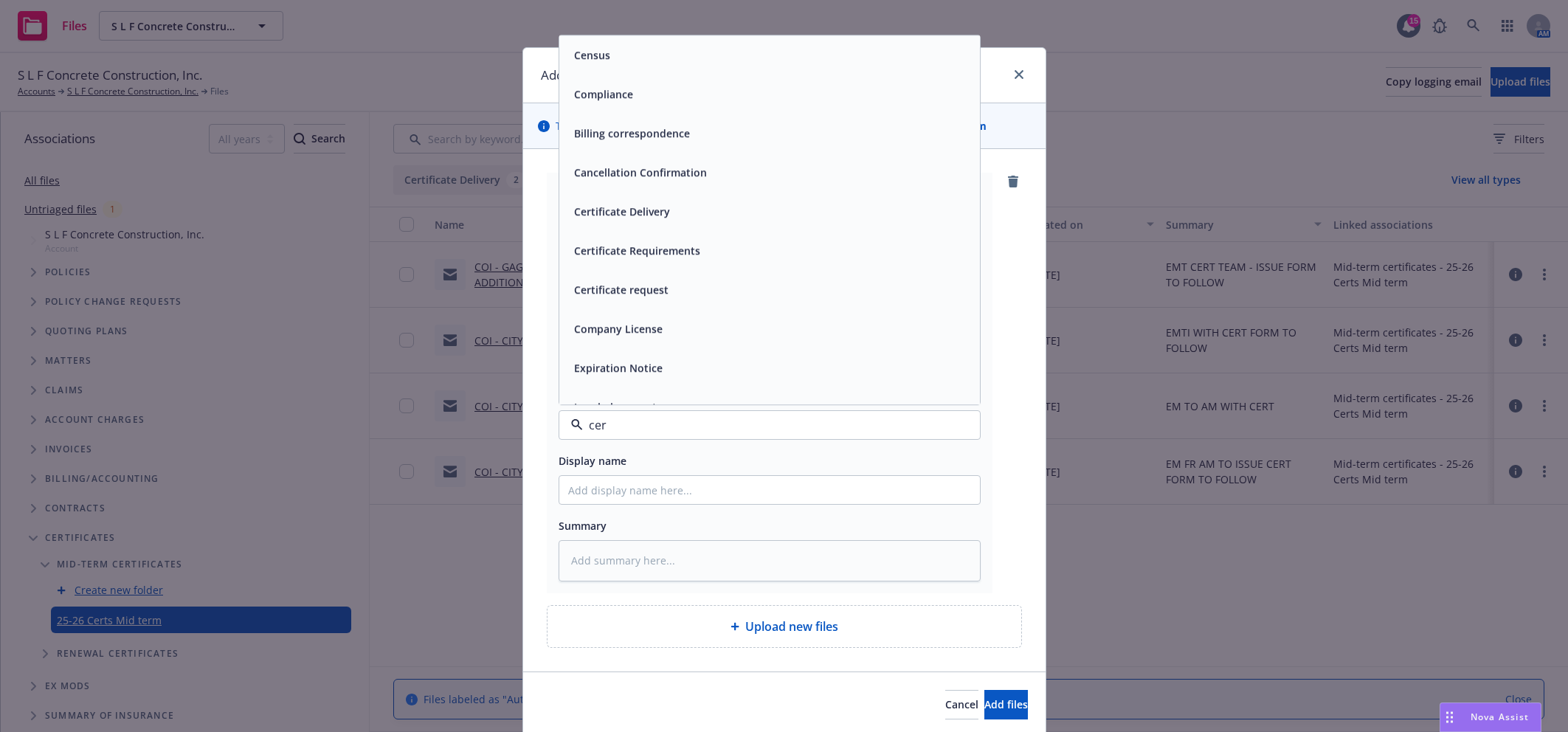
type input "cert"
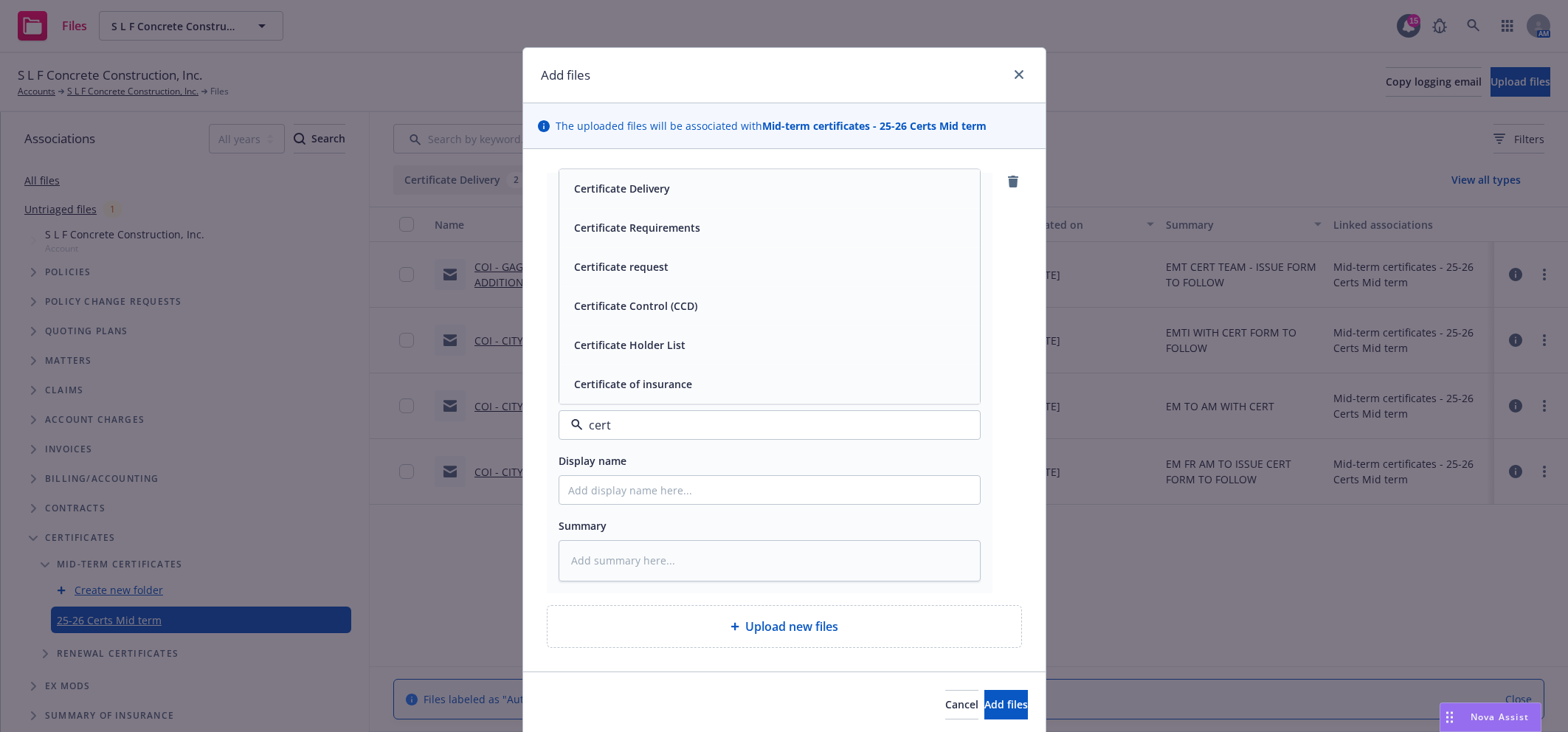
drag, startPoint x: 632, startPoint y: 269, endPoint x: 632, endPoint y: 353, distance: 84.0
click at [632, 273] on span "Certificate request" at bounding box center [621, 267] width 95 height 15
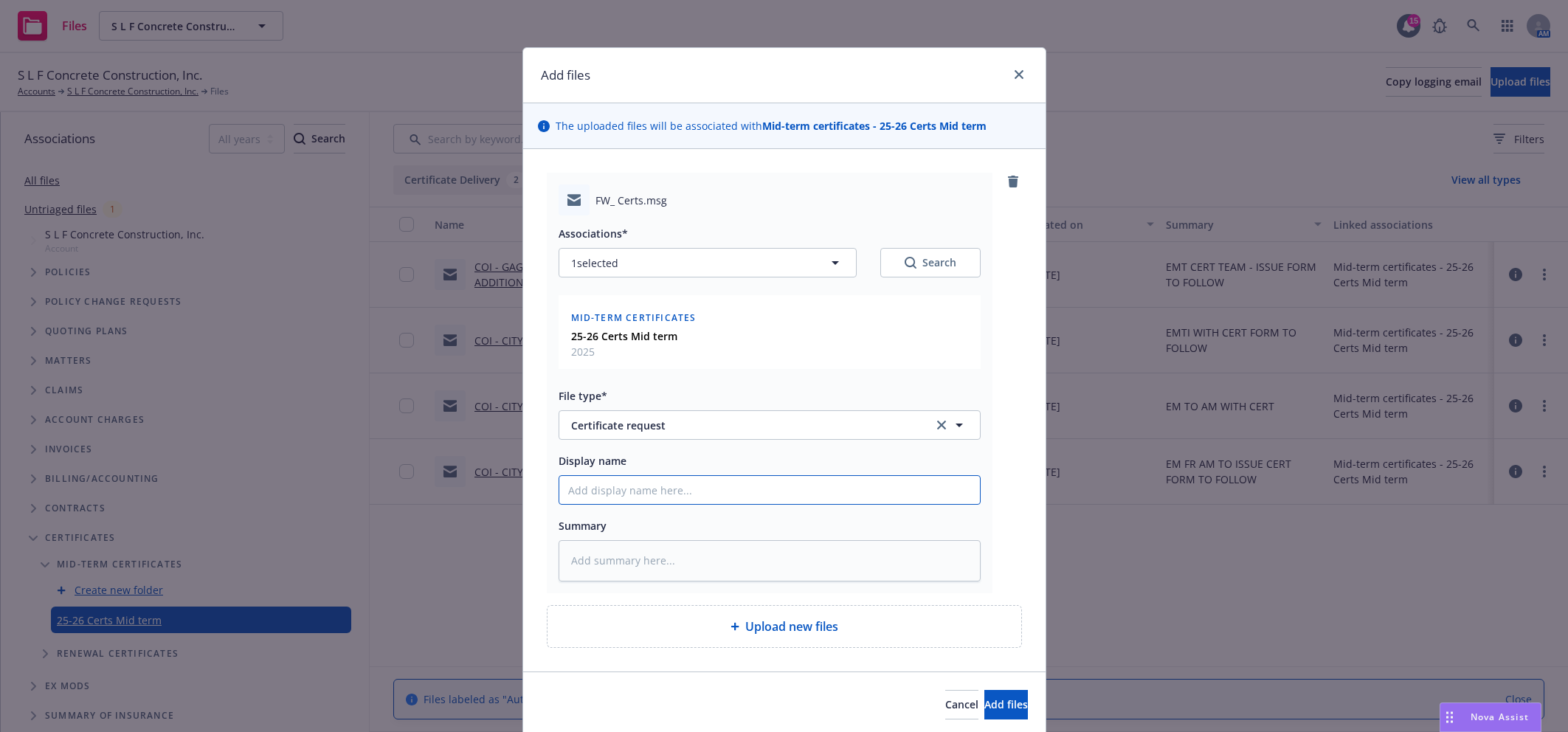
click at [638, 501] on input "Display name" at bounding box center [770, 490] width 421 height 28
type textarea "x"
type input "C"
type textarea "x"
type input "CO"
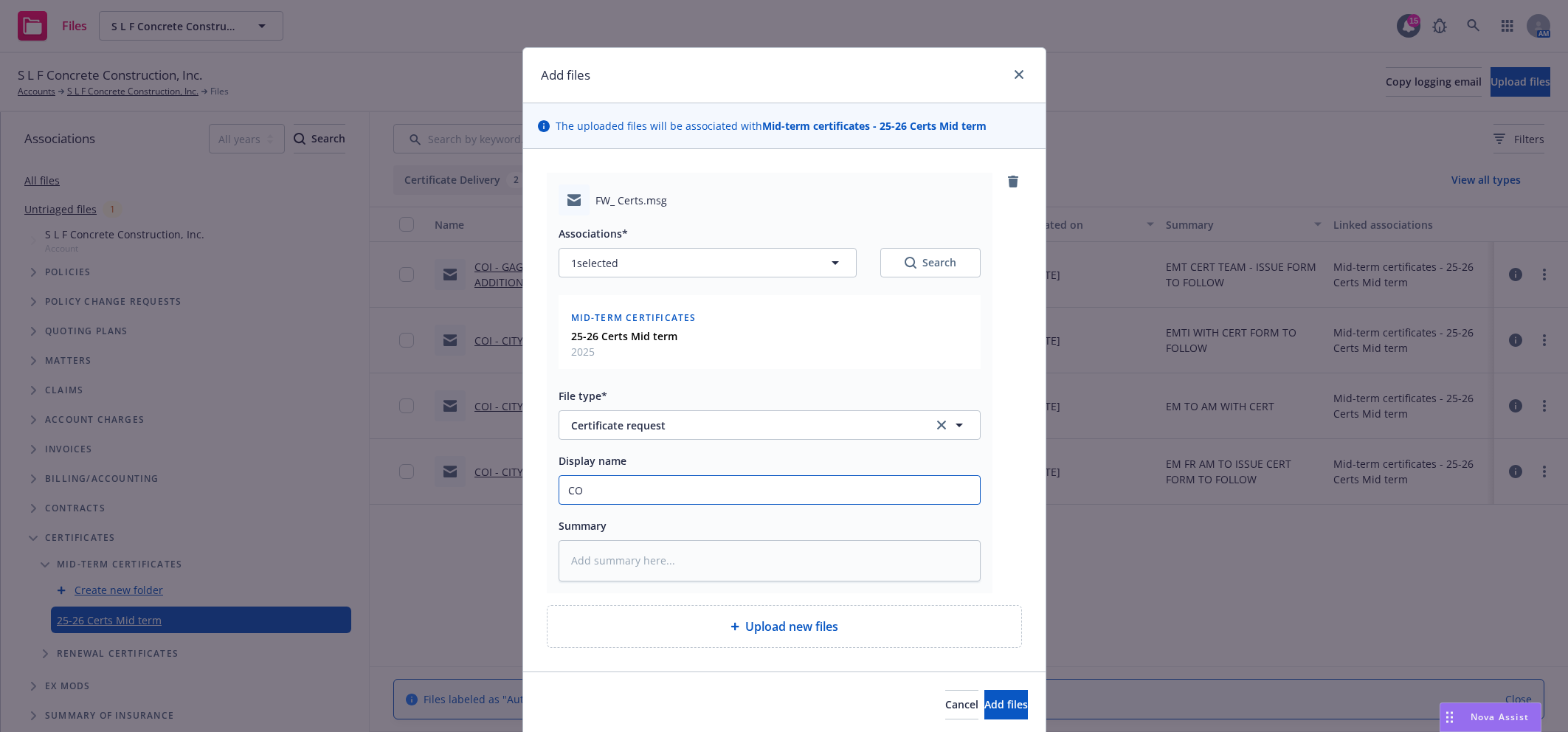
type textarea "x"
type input "COI"
type textarea "x"
type input "COI -"
type textarea "x"
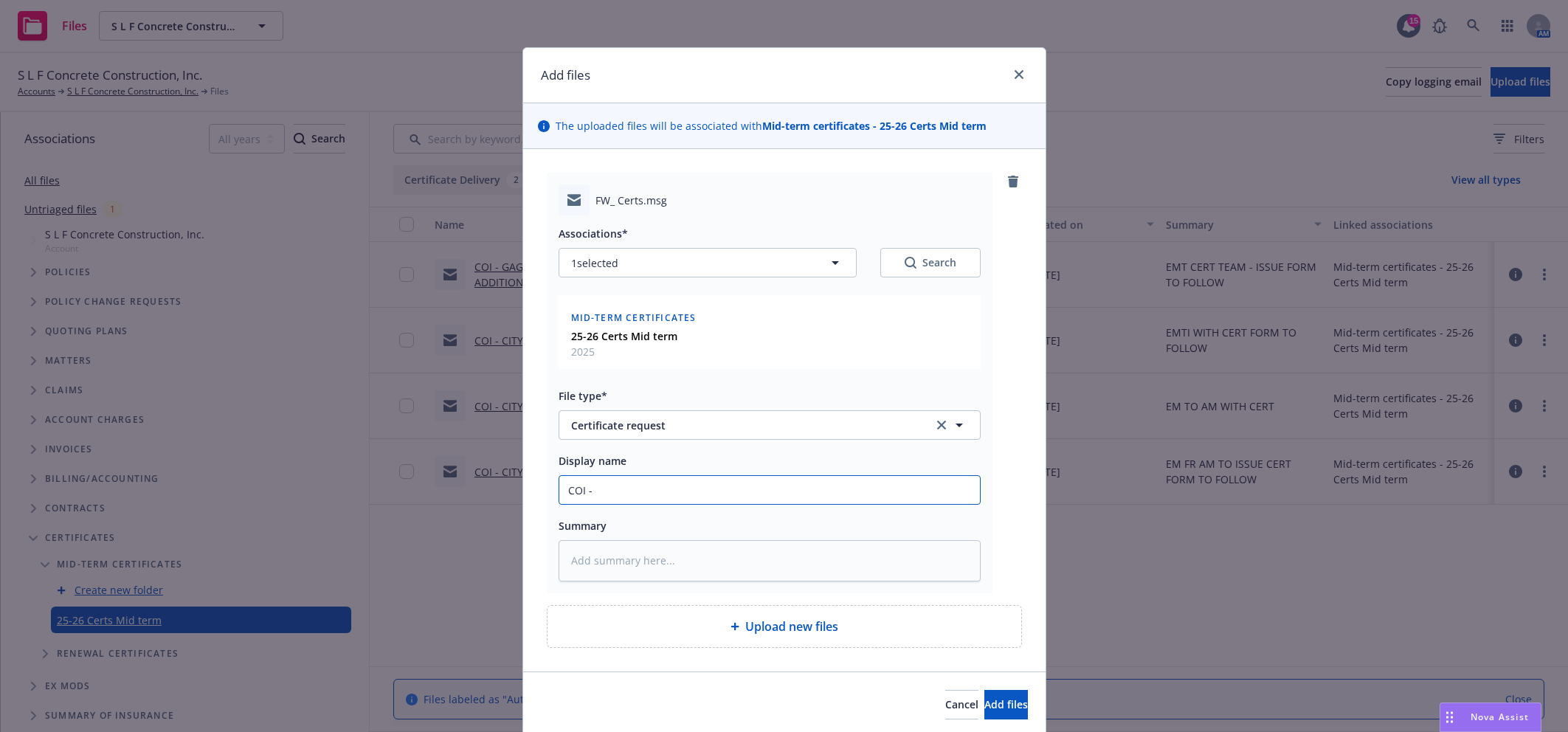
type input "COI -"
type textarea "x"
type input "COI - B"
type textarea "x"
type input "COI - BI"
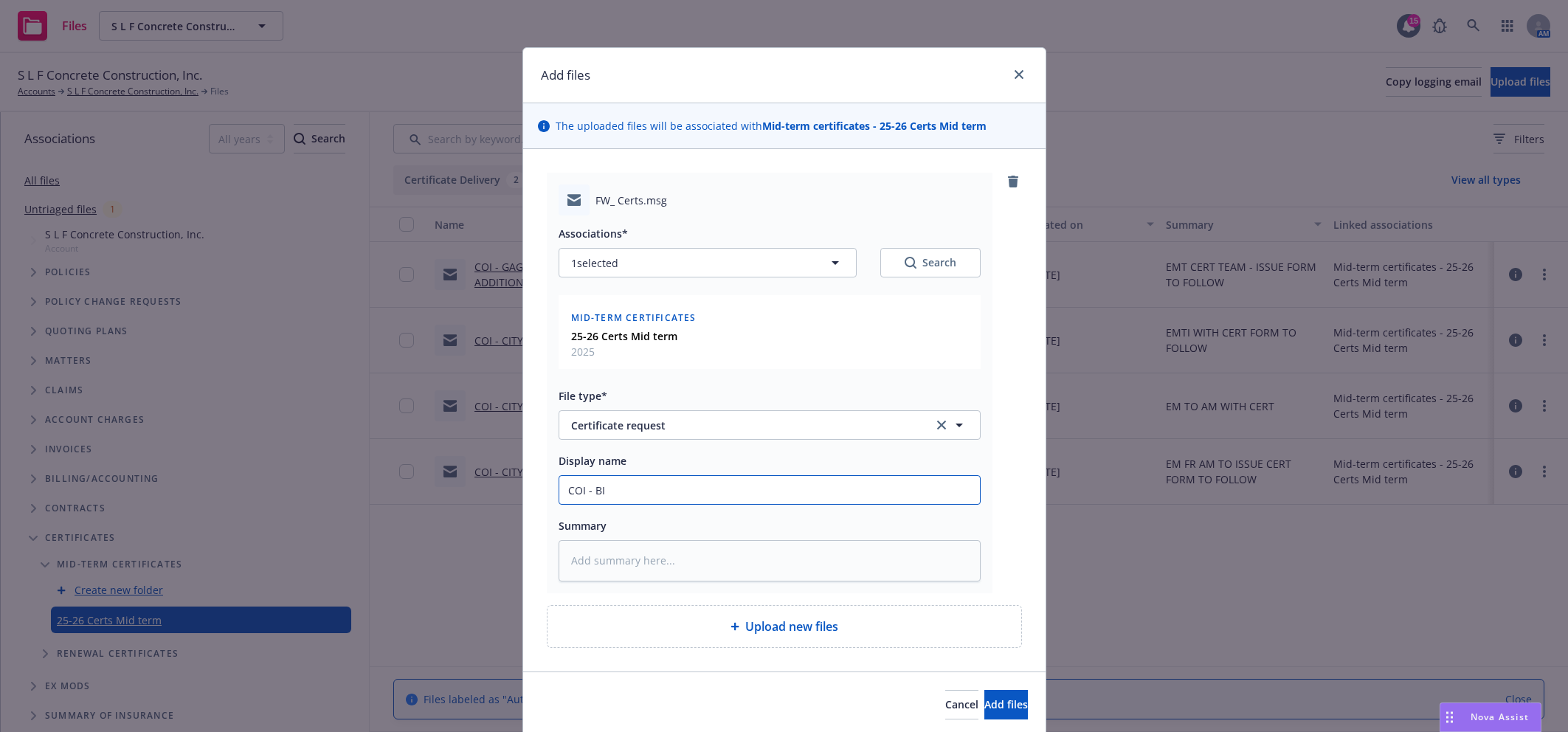
type textarea "x"
type input "COI - BIR"
type textarea "x"
type input "COI - BIRD"
type textarea "x"
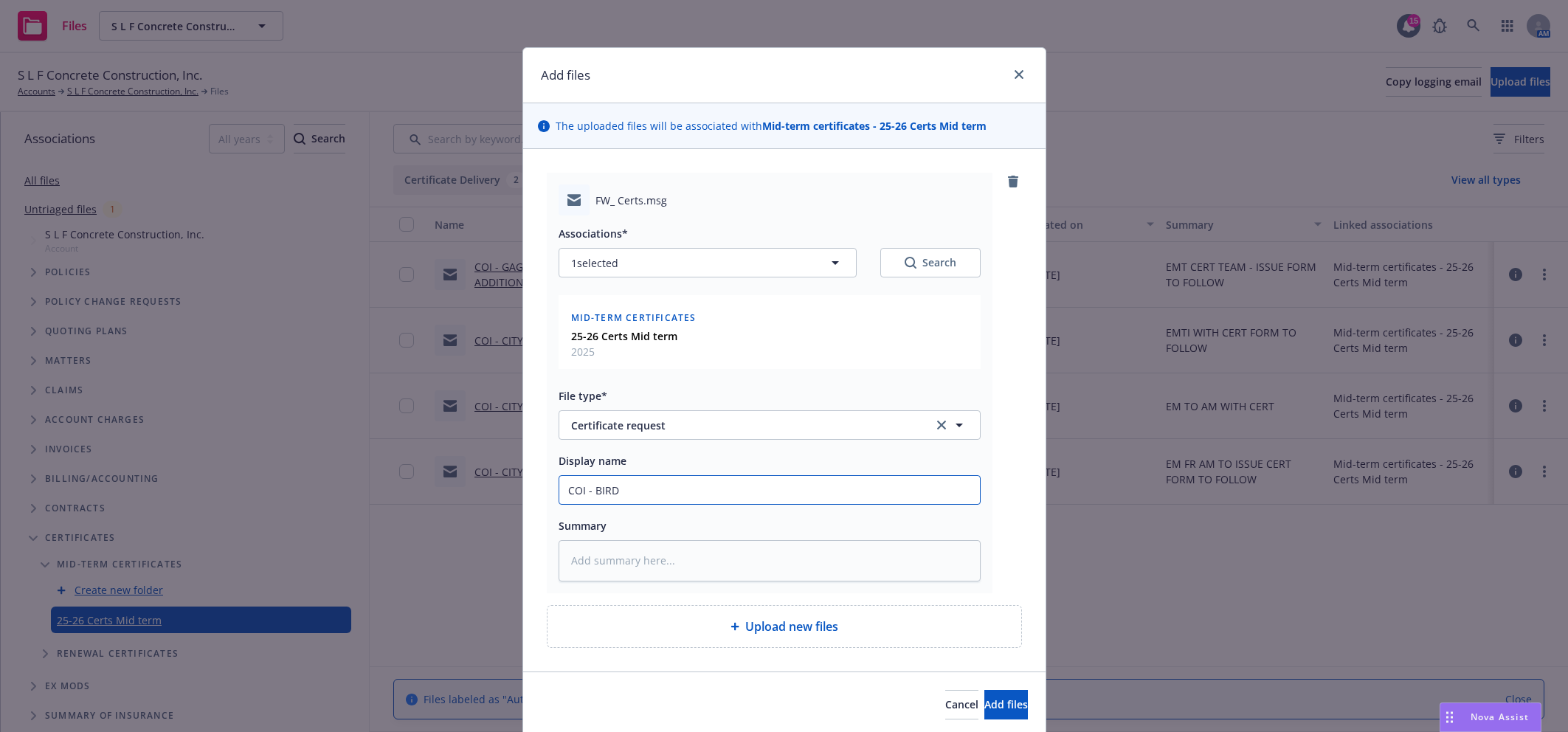
type input "COI - BIRDS"
type textarea "x"
type input "COI - BIRDSE"
type textarea "x"
type input "COI - BIRDSEY"
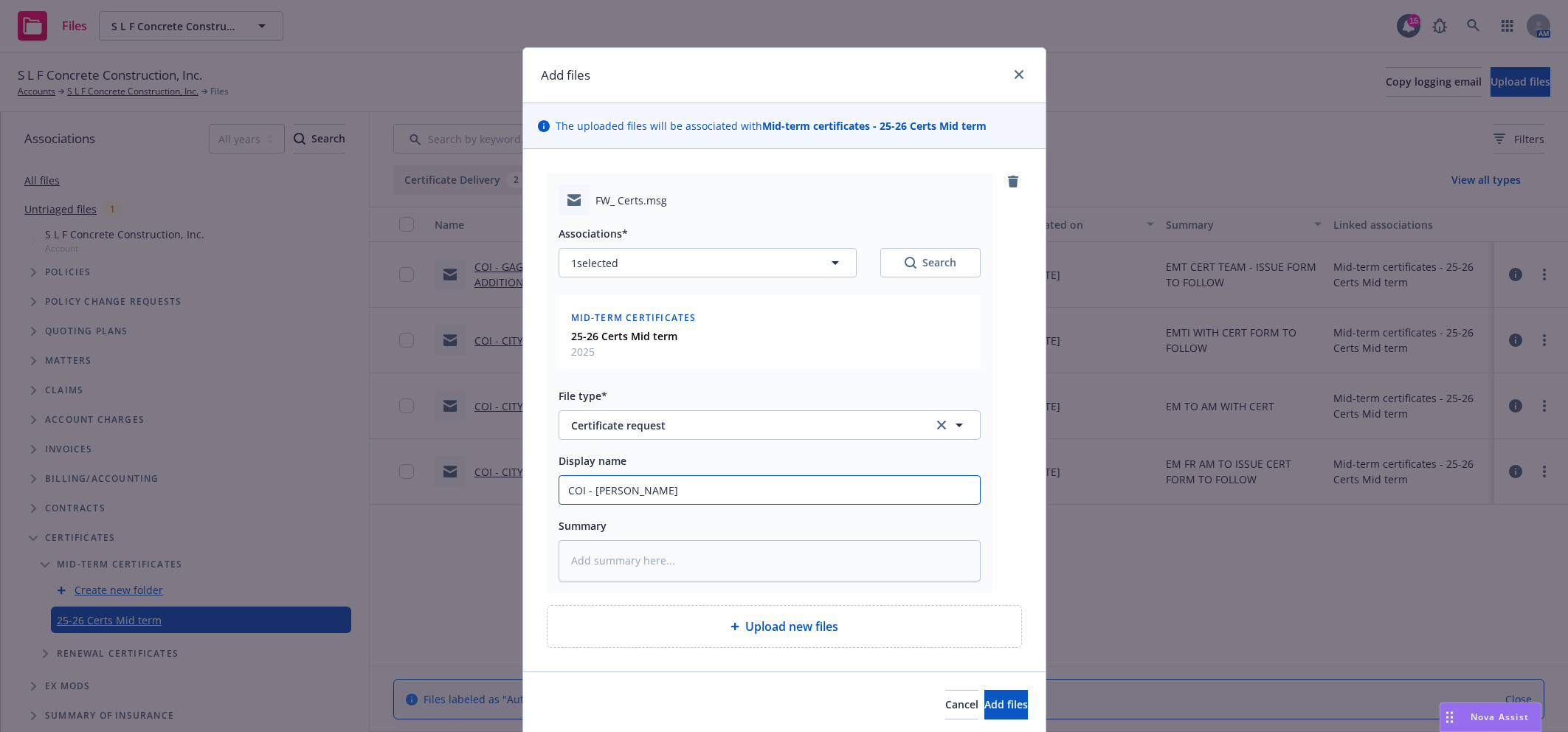
type textarea "x"
type input "COI - BIRDSEYE"
type textarea "x"
type input "COI - BIRDSEYE"
type textarea "x"
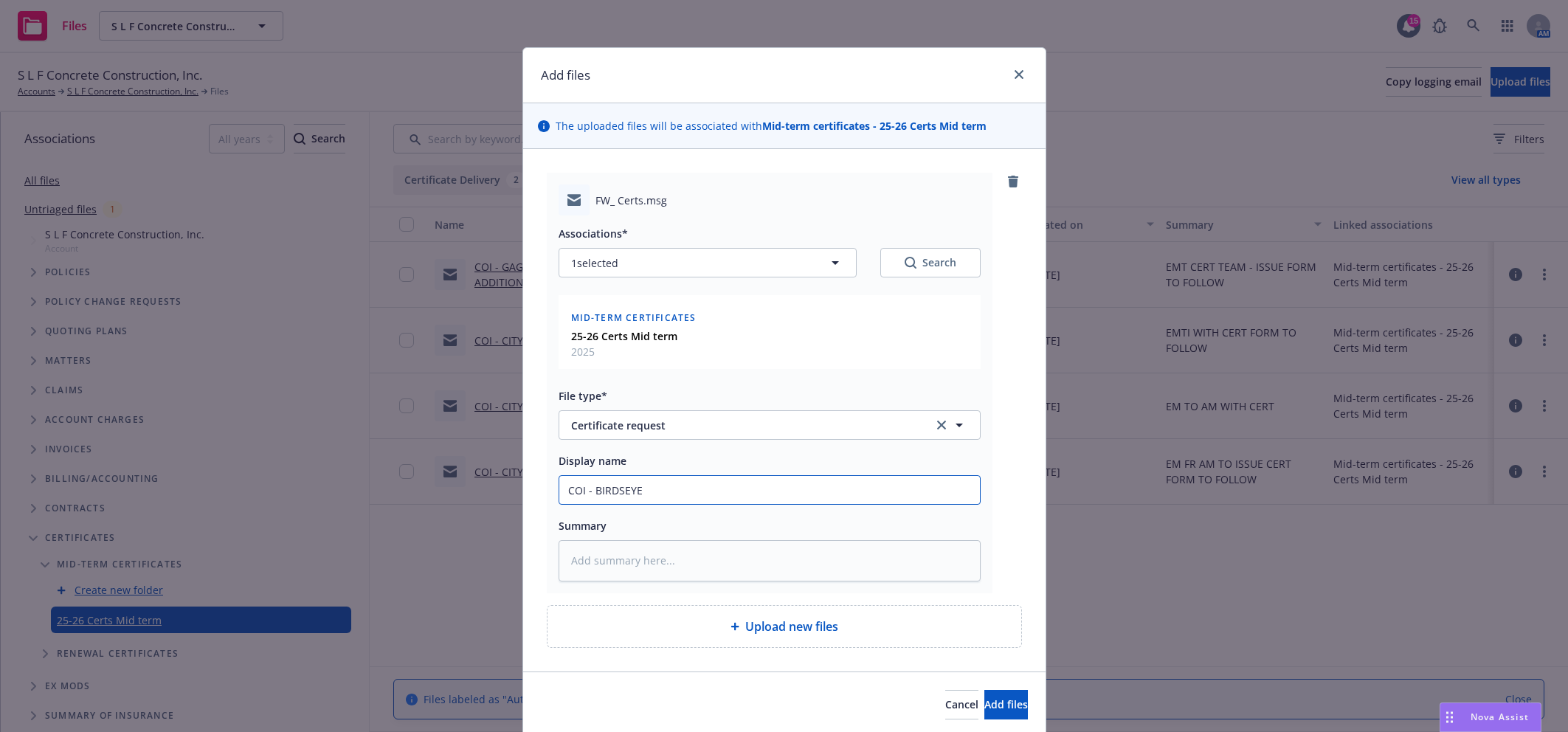
type input "COI - BIRDSEYE B"
type textarea "x"
type input "COI - BIRDSEYE BU"
type textarea "x"
type input "COI - BIRDSEYE BUL"
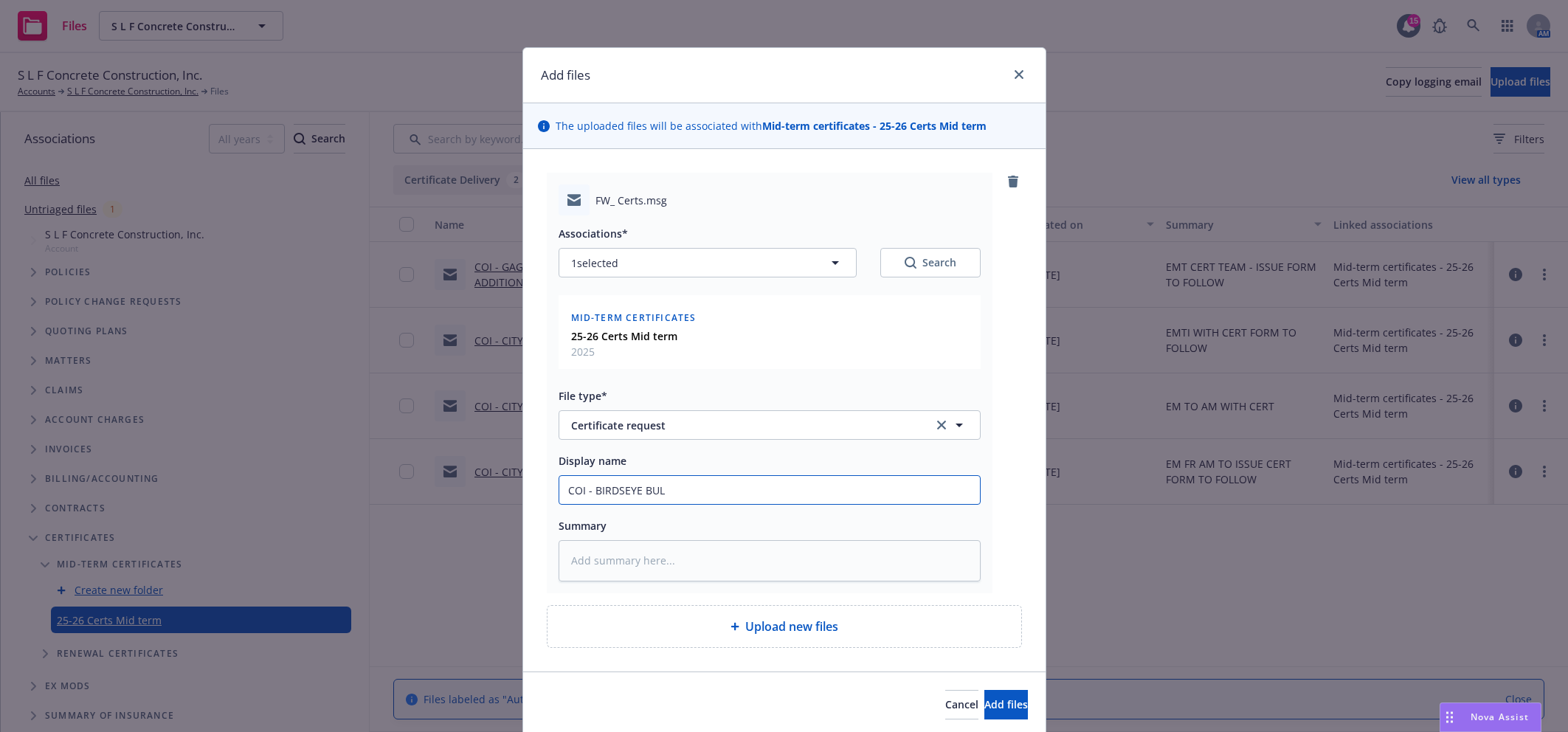
type textarea "x"
type input "COI - BIRDSEYE BULD"
type textarea "x"
type input "COI - BIRDSEYE BUL"
type textarea "x"
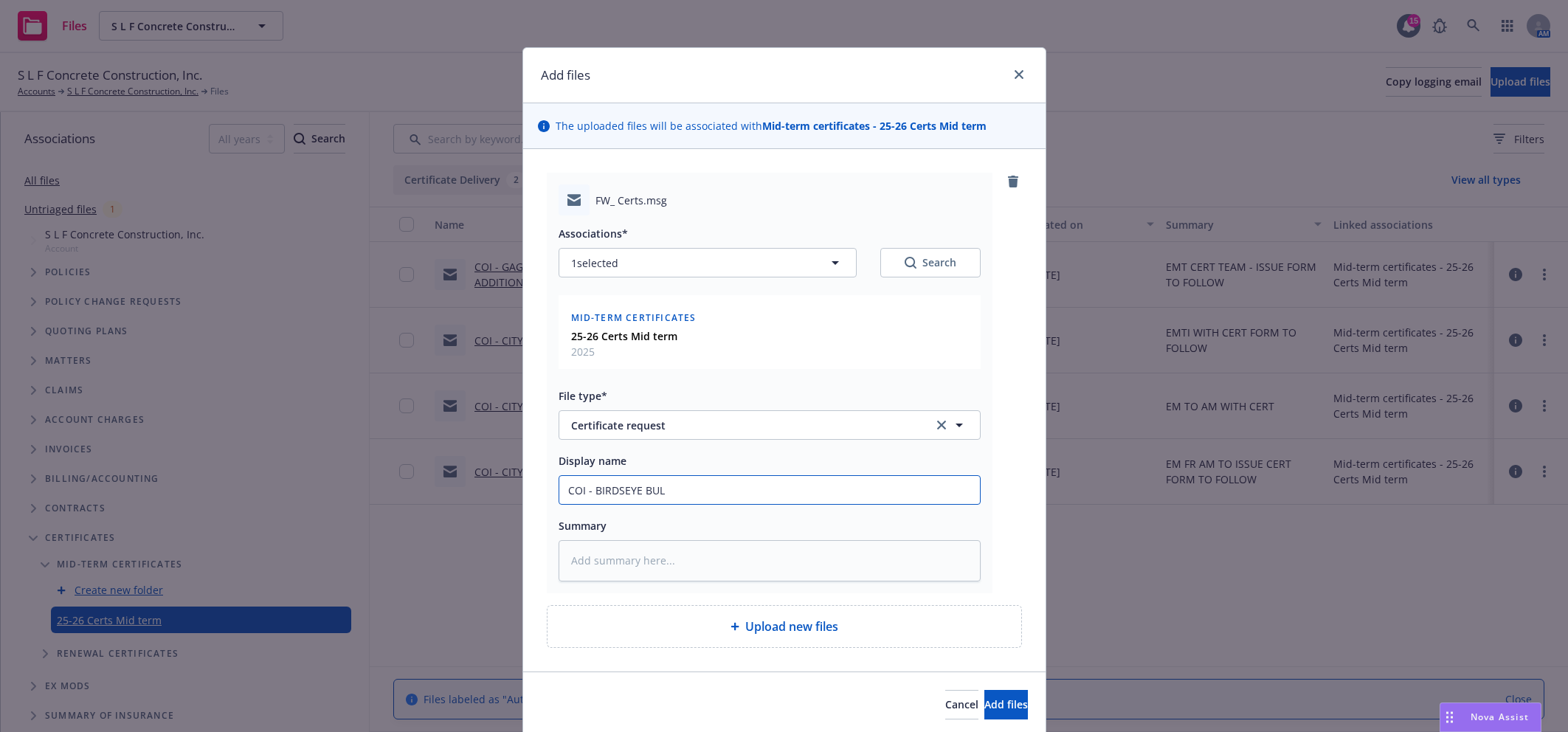
type input "COI - BIRDSEYE BU"
type textarea "x"
type input "COI - BIRDSEYE BUI"
type textarea "x"
type input "COI - BIRDSEYE BUIL"
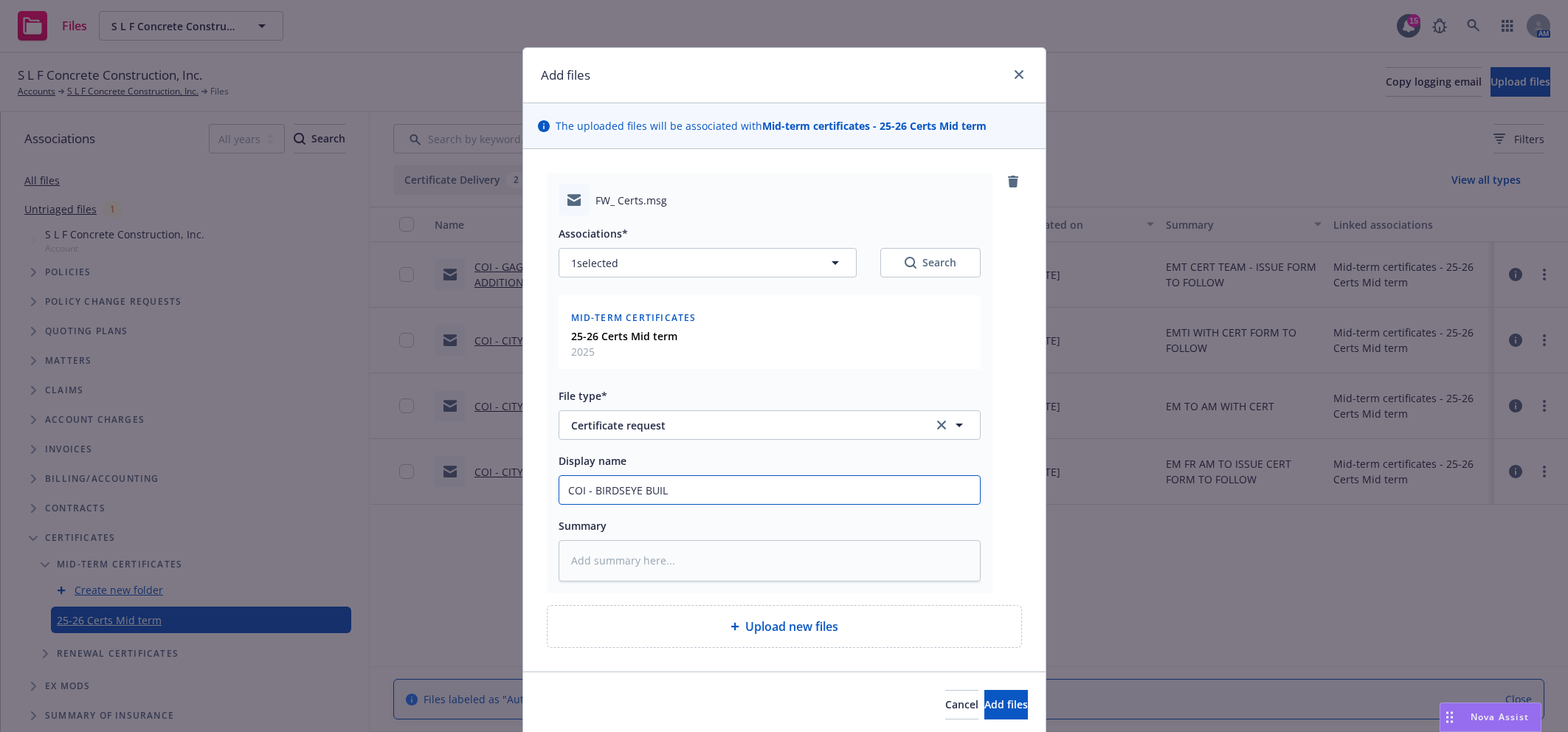
type textarea "x"
type input "COI - BIRDSEYE BUILD"
type textarea "x"
type input "COI - BIRDSEYE BUILDE"
type textarea "x"
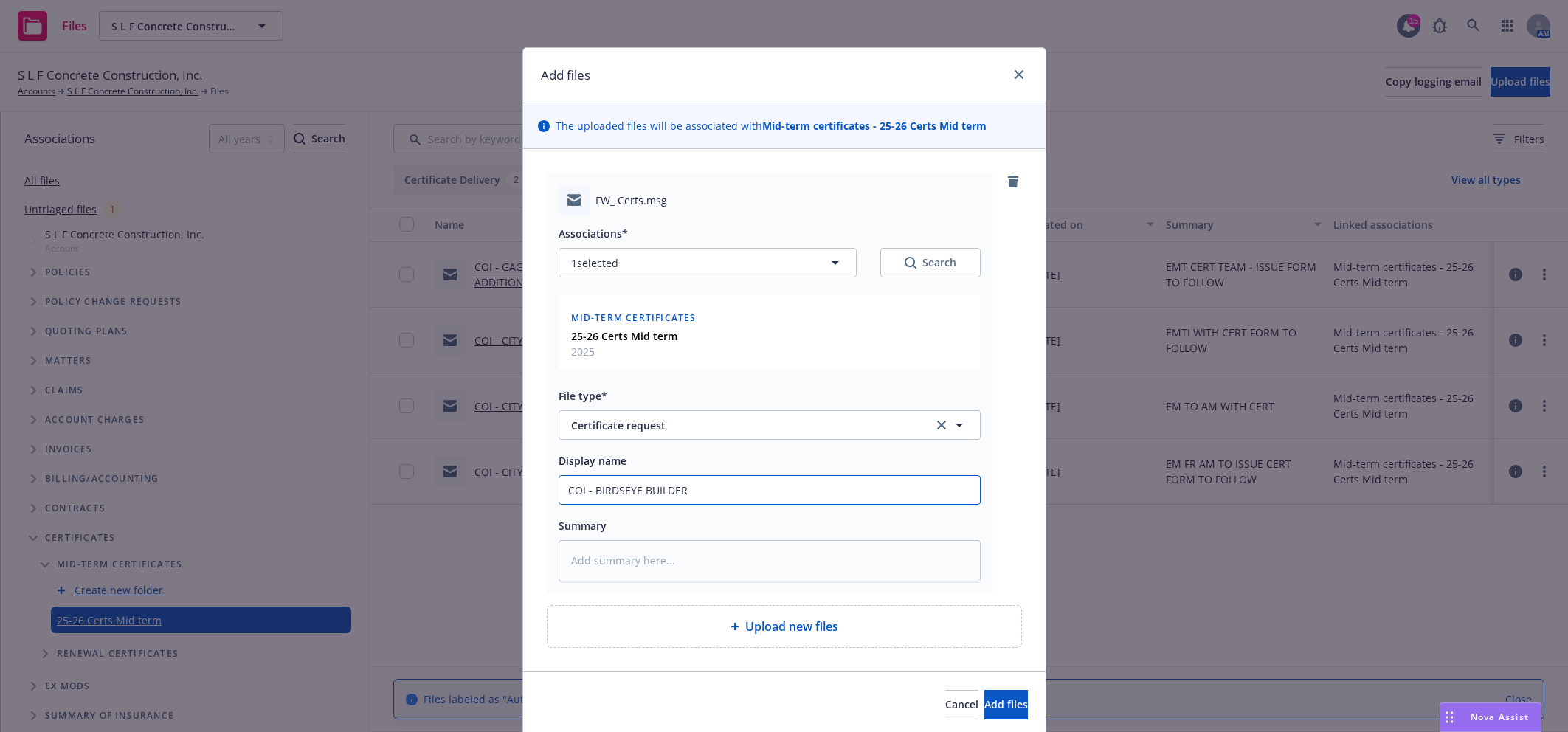
type input "COI - BIRDSEYE BUILDER"
type textarea "x"
type input "COI - BIRDSEYE BUILDER -"
type textarea "x"
type input "COI - BIRDSEYE BUILDER - E"
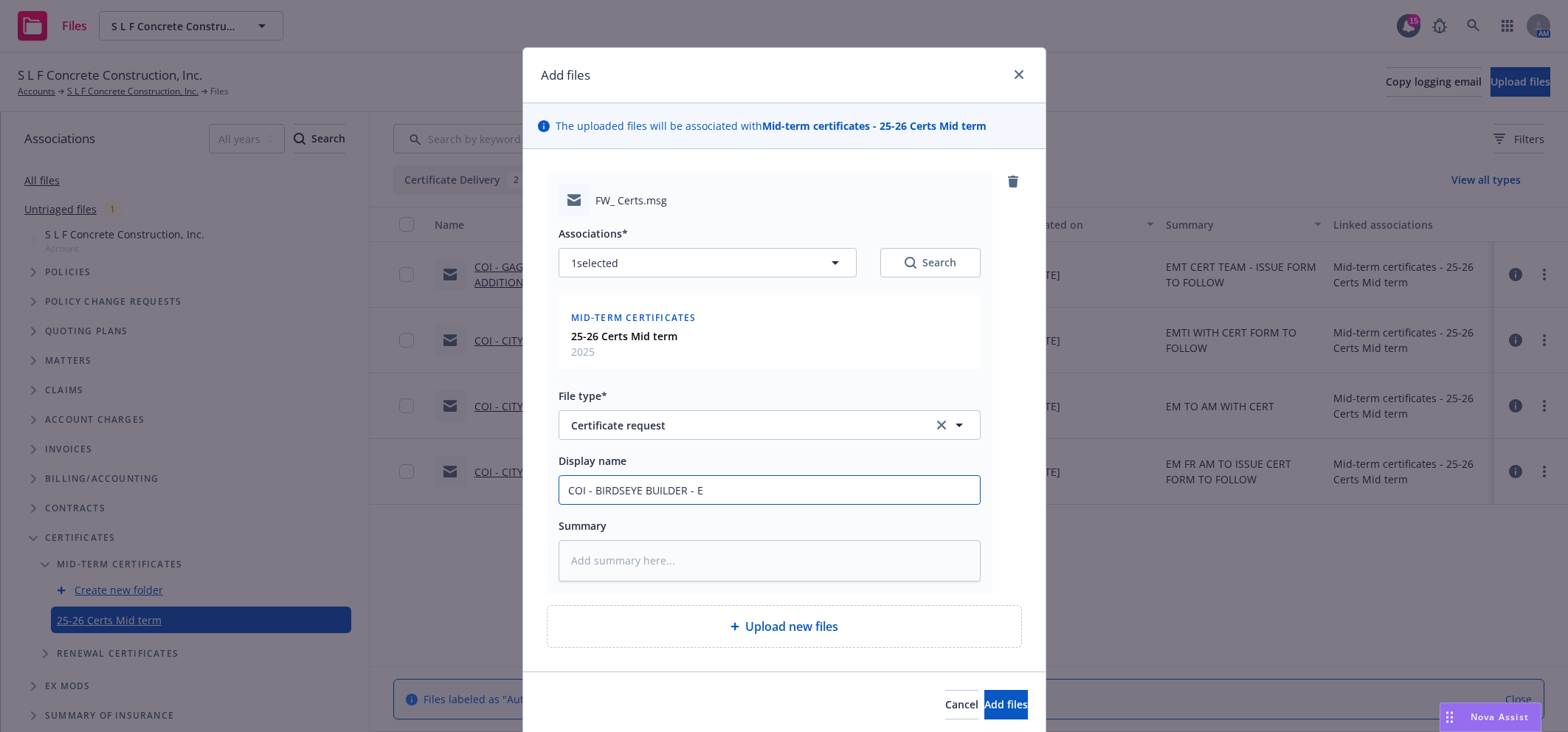
type textarea "x"
type input "COI - BIRDSEYE BUILDER - EF"
type textarea "x"
type input "COI - BIRDSEYE BUILDER - E"
type textarea "x"
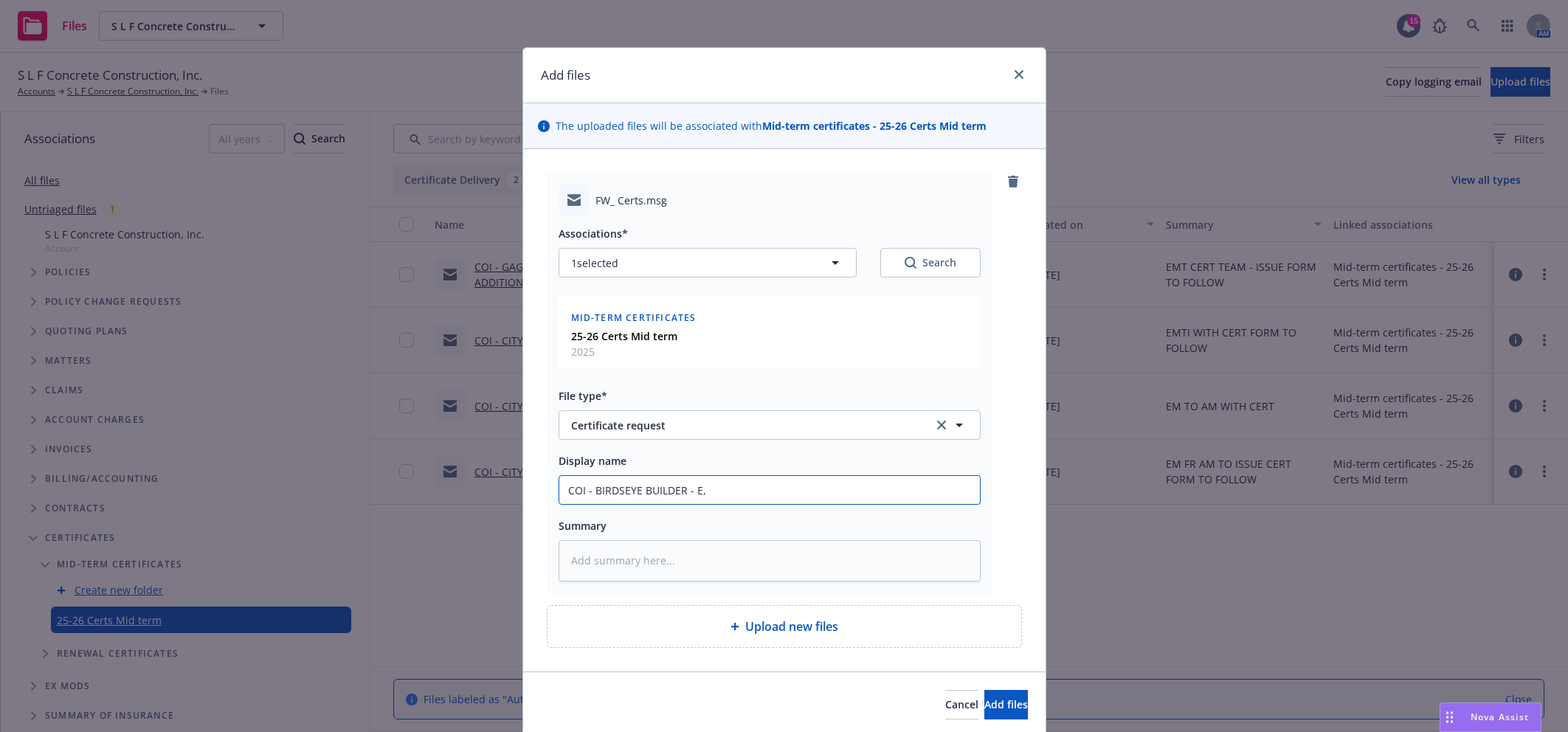
type input "COI - BIRDSEYE BUILDER - E,F"
type textarea "x"
type input "COI - BIRDSEYE BUILDER - E,"
type textarea "x"
type input "COI - BIRDSEYE BUILDER - E,M"
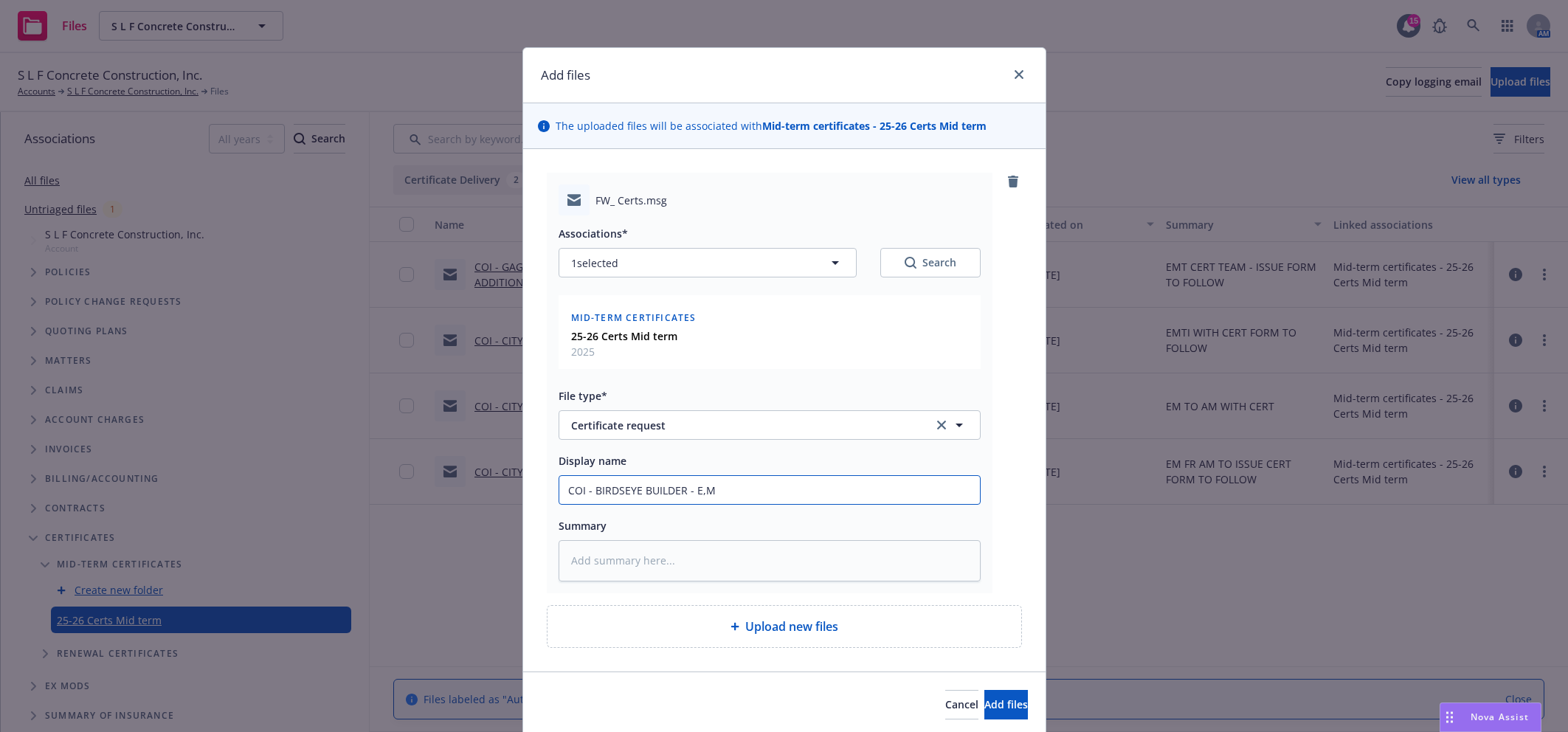
type textarea "x"
type input "COI - BIRDSEYE BUILDER - E,"
type textarea "x"
type input "COI - BIRDSEYE BUILDER - E"
type textarea "x"
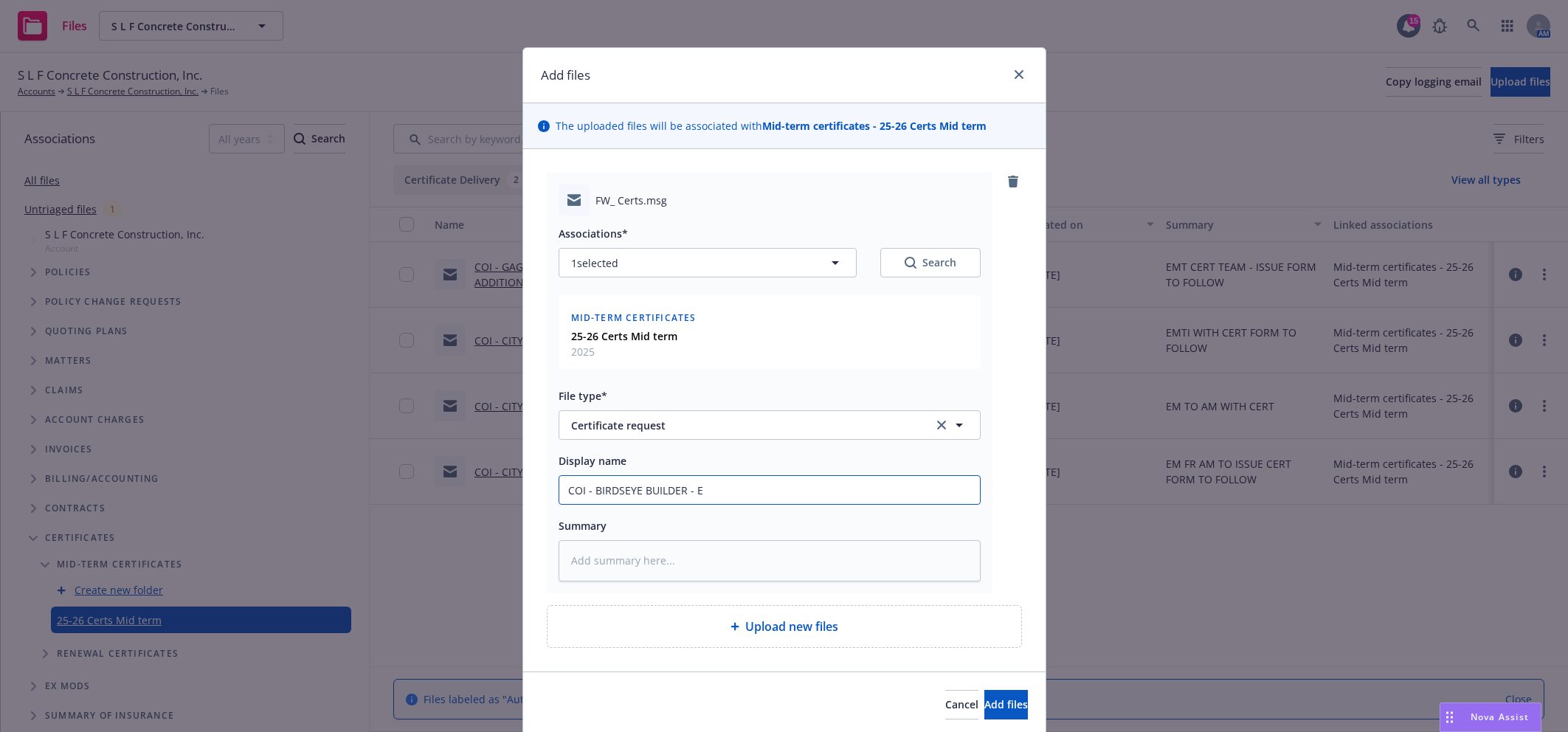
type input "COI - BIRDSEYE BUILDER - EM"
type textarea "x"
type input "COI - BIRDSEYE BUILDER - EMF"
type textarea "x"
type input "COI - BIRDSEYE BUILDER - EMFP"
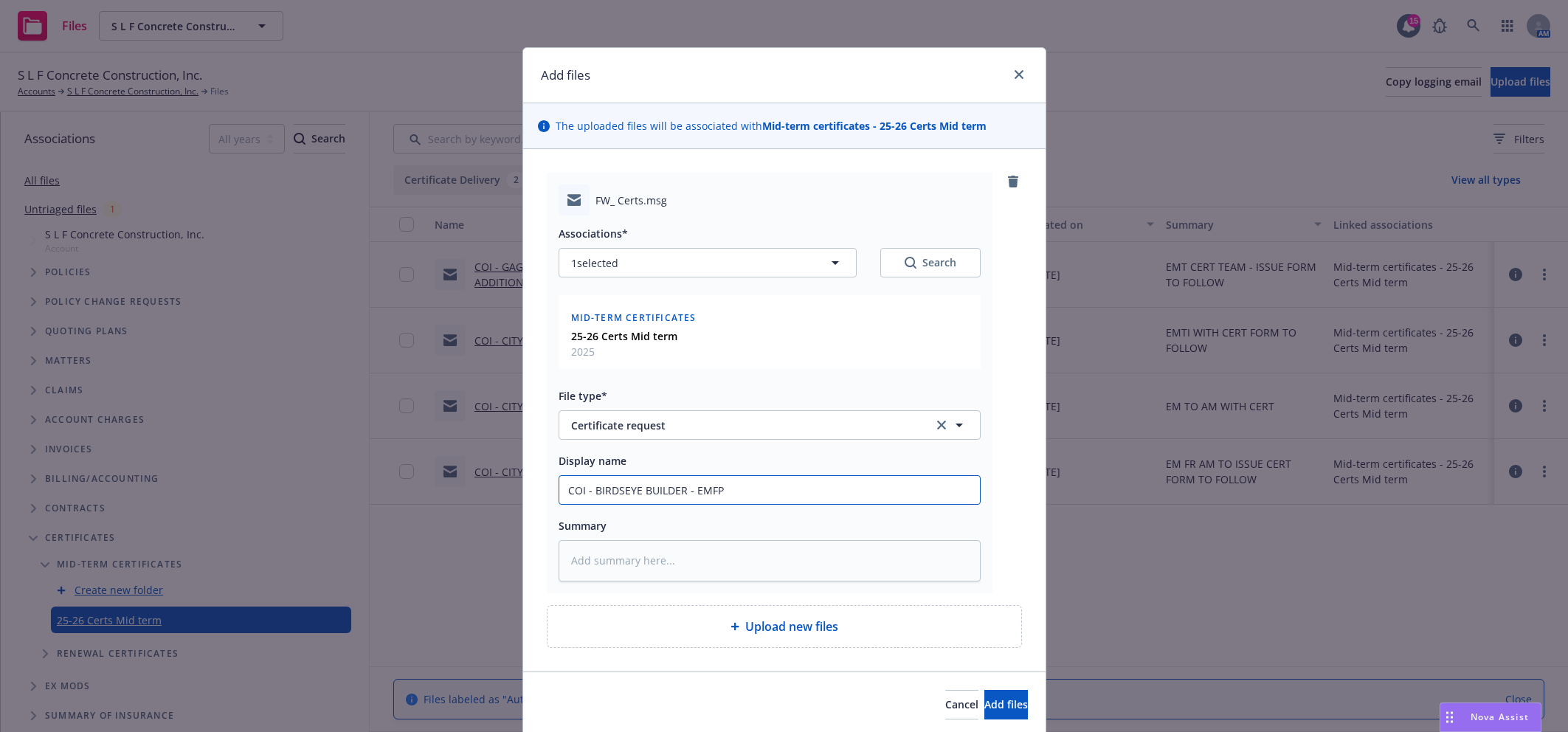
type textarea "x"
type input "COI - BIRDSEYE BUILDER - EMFP"
type textarea "x"
type input "COI - BIRDSEYE BUILDER - EMFP RE"
type textarea "x"
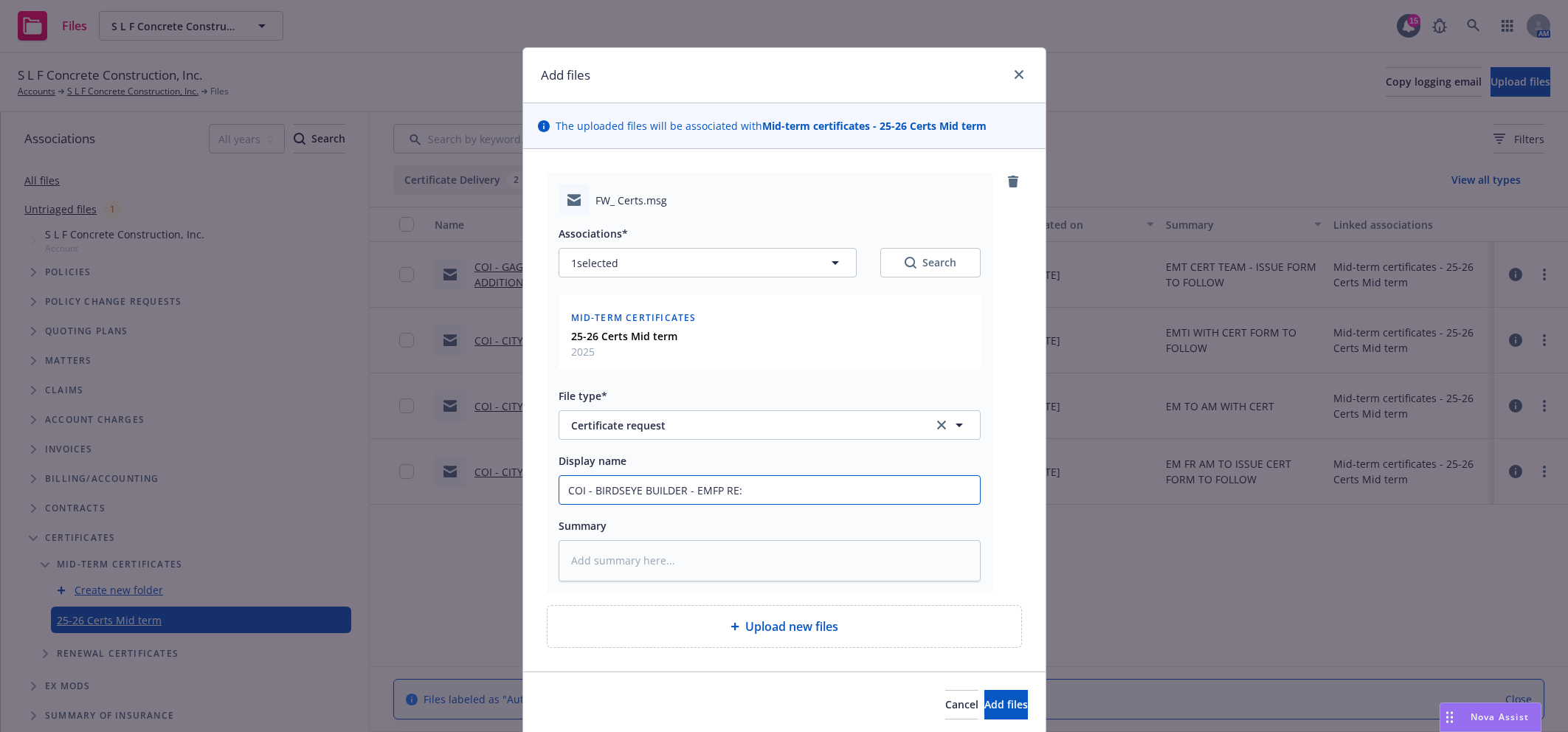
type input "COI - BIRDSEYE BUILDER - EMFP RE:"
type textarea "x"
type input "COI - BIRDSEYE BUILDER - EMFP RE: E"
type textarea "x"
type input "COI - BIRDSEYE BUILDER - EMFP RE:"
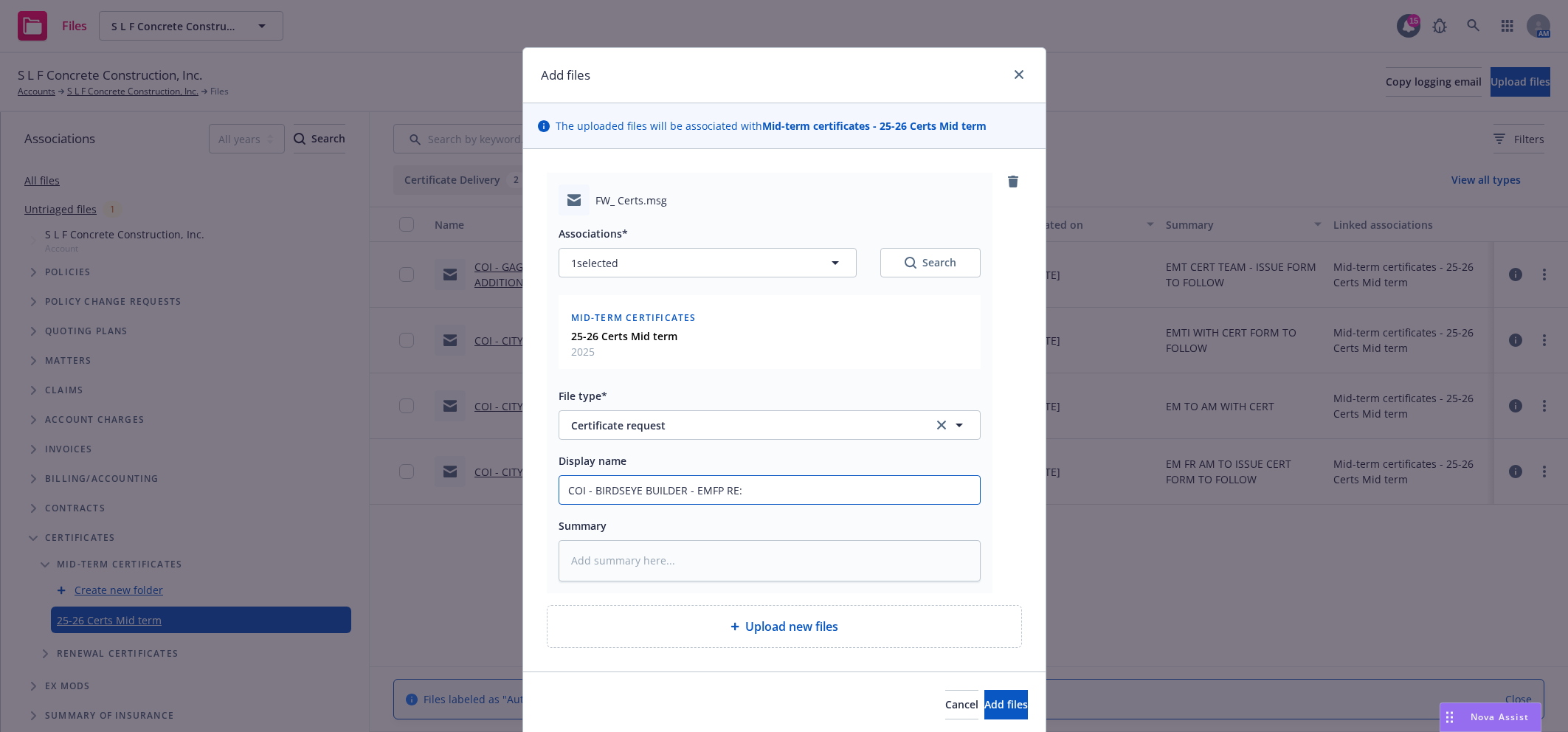
type textarea "x"
type input "COI - BIRDSEYE BUILDER - EMFP RE: C"
type textarea "x"
type input "COI - BIRDSEYE BUILDER - EMFP RE: CE"
type textarea "x"
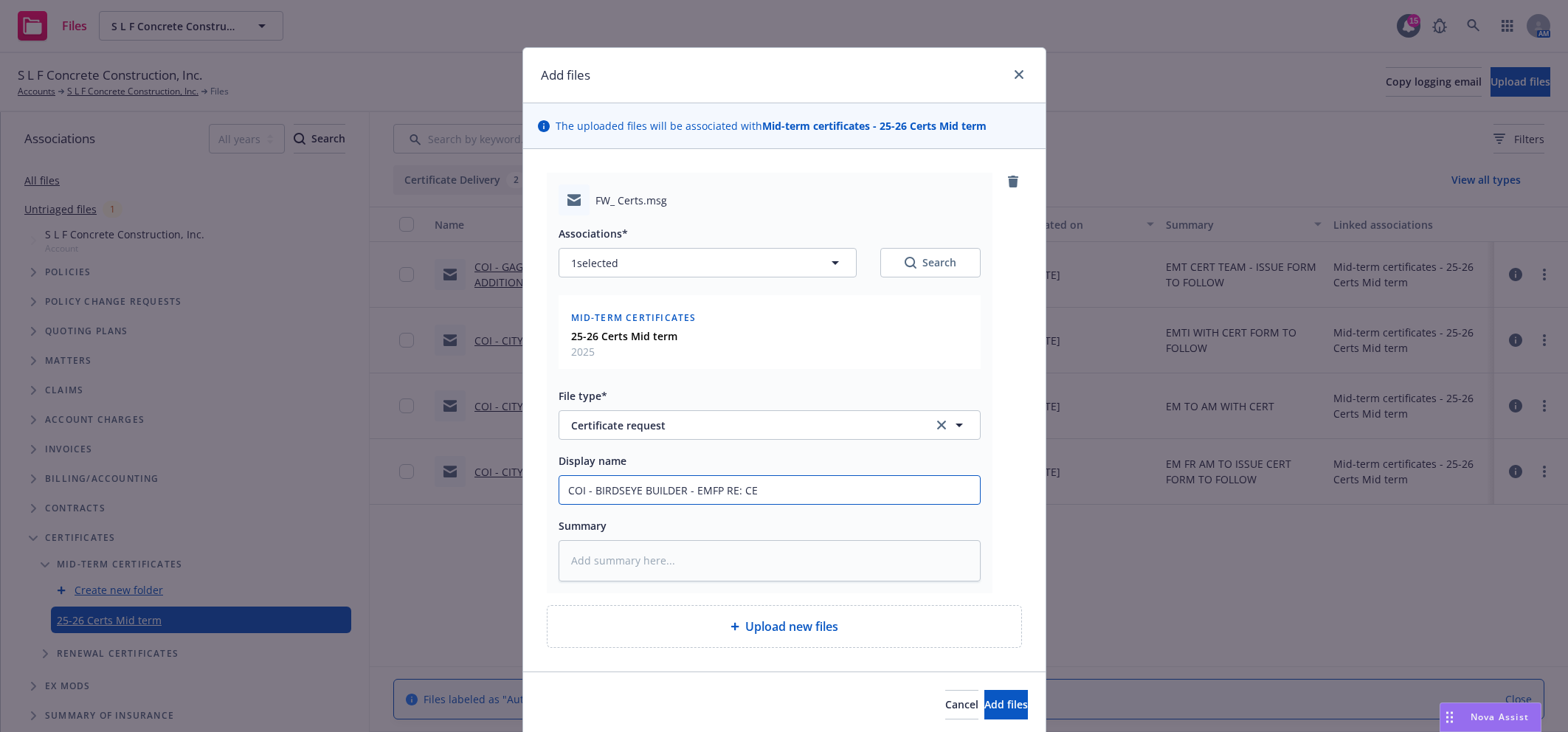
type input "COI - BIRDSEYE BUILDER - EMFP RE: CER"
type textarea "x"
type input "COI - BIRDSEYE BUILDER - EMFP RE: CERY"
type textarea "x"
type input "COI - BIRDSEYE BUILDER - EMFP RE: CER"
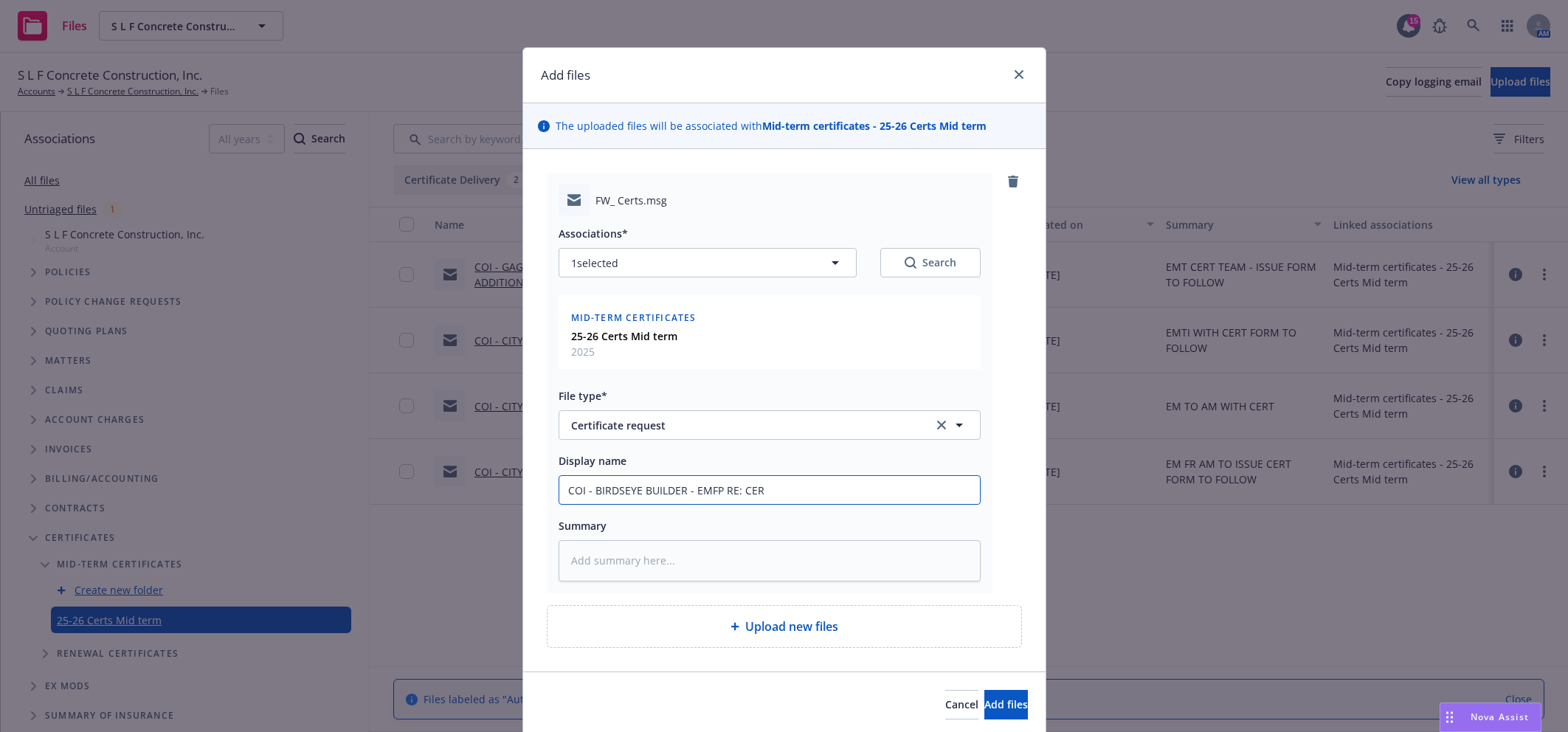
type textarea "x"
type input "COI - BIRDSEYE BUILDER - EMFP RE: CERT"
click at [984, 693] on button "Add files" at bounding box center [1006, 704] width 44 height 29
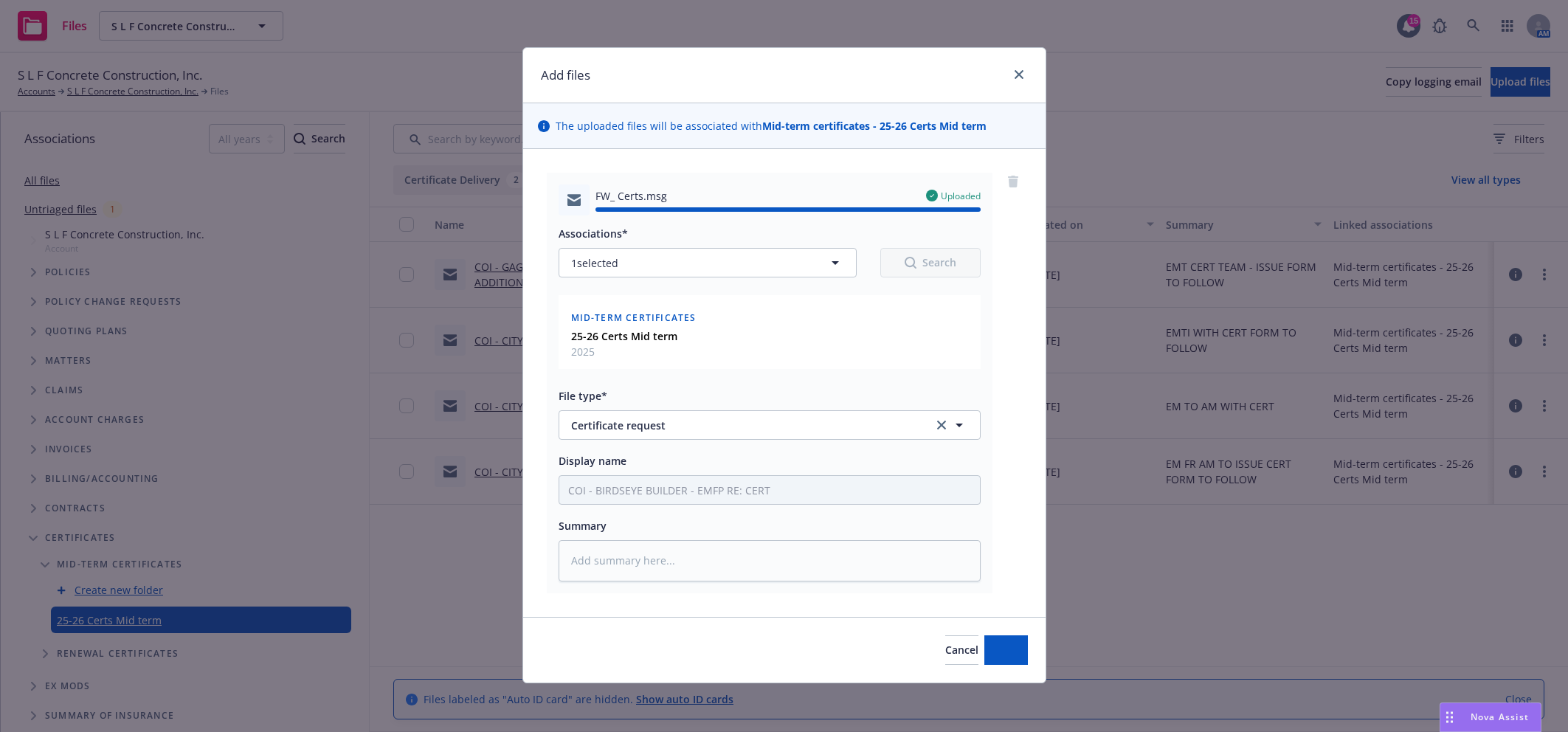
type textarea "x"
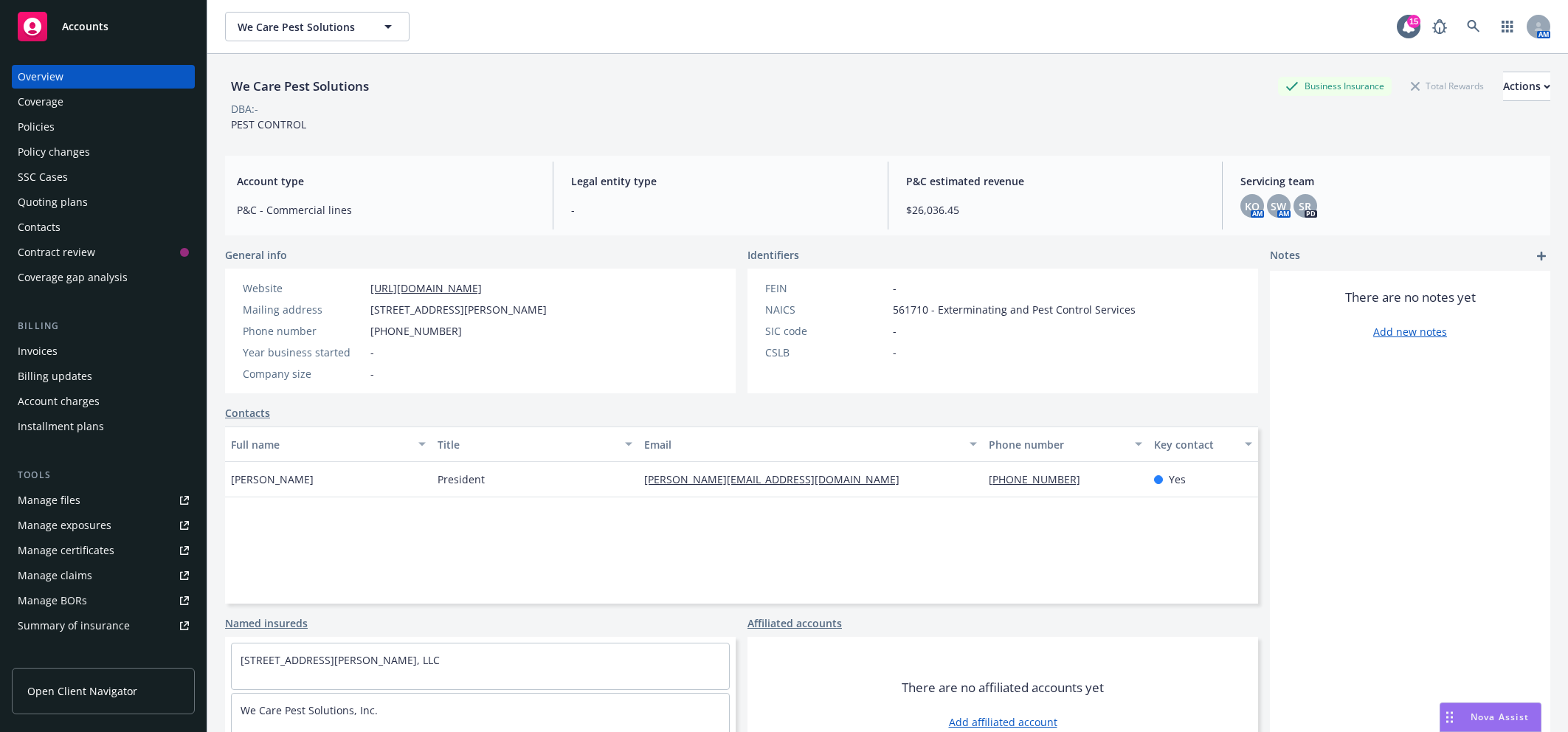
click at [107, 25] on div "Accounts" at bounding box center [103, 26] width 171 height 29
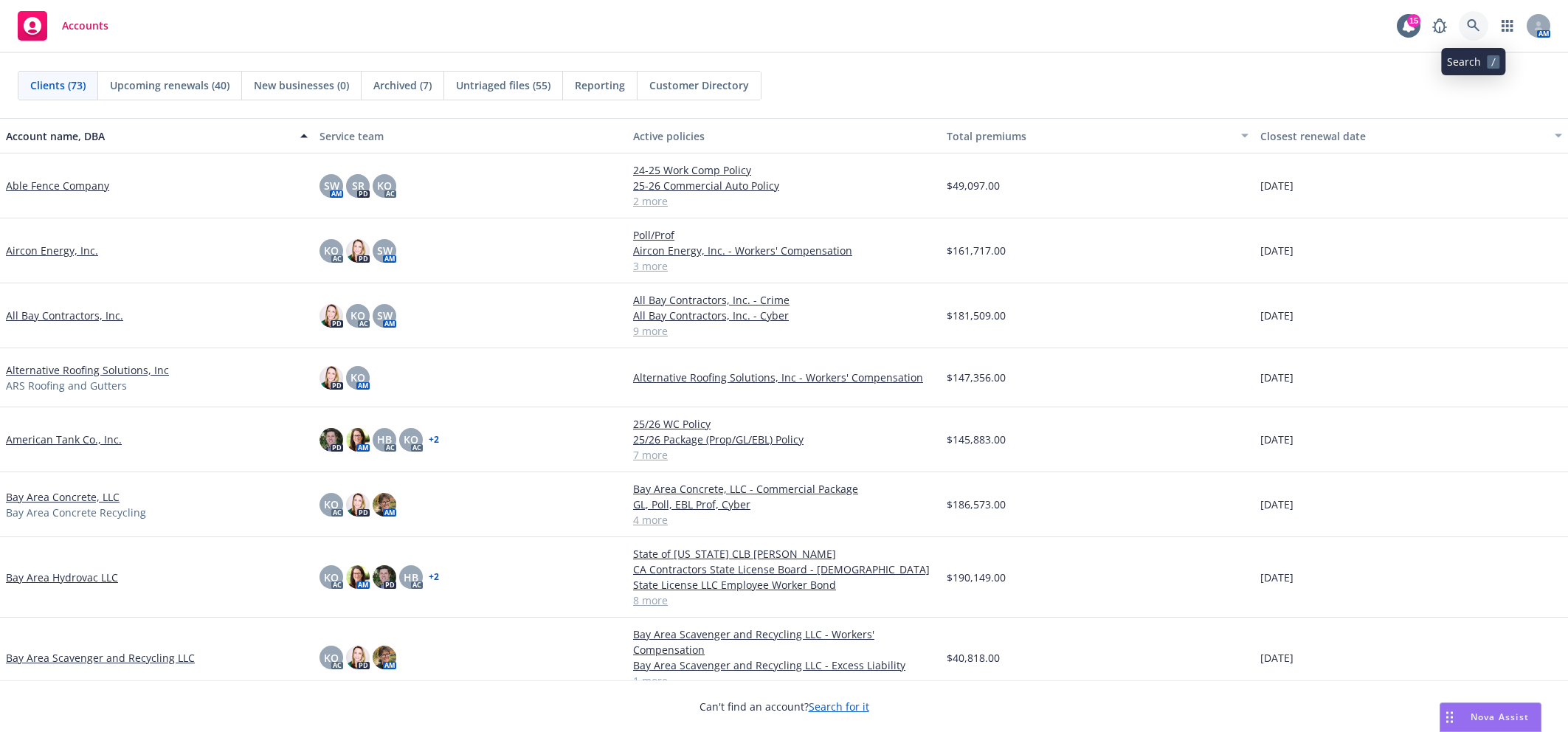
click at [1467, 28] on icon at bounding box center [1473, 26] width 13 height 13
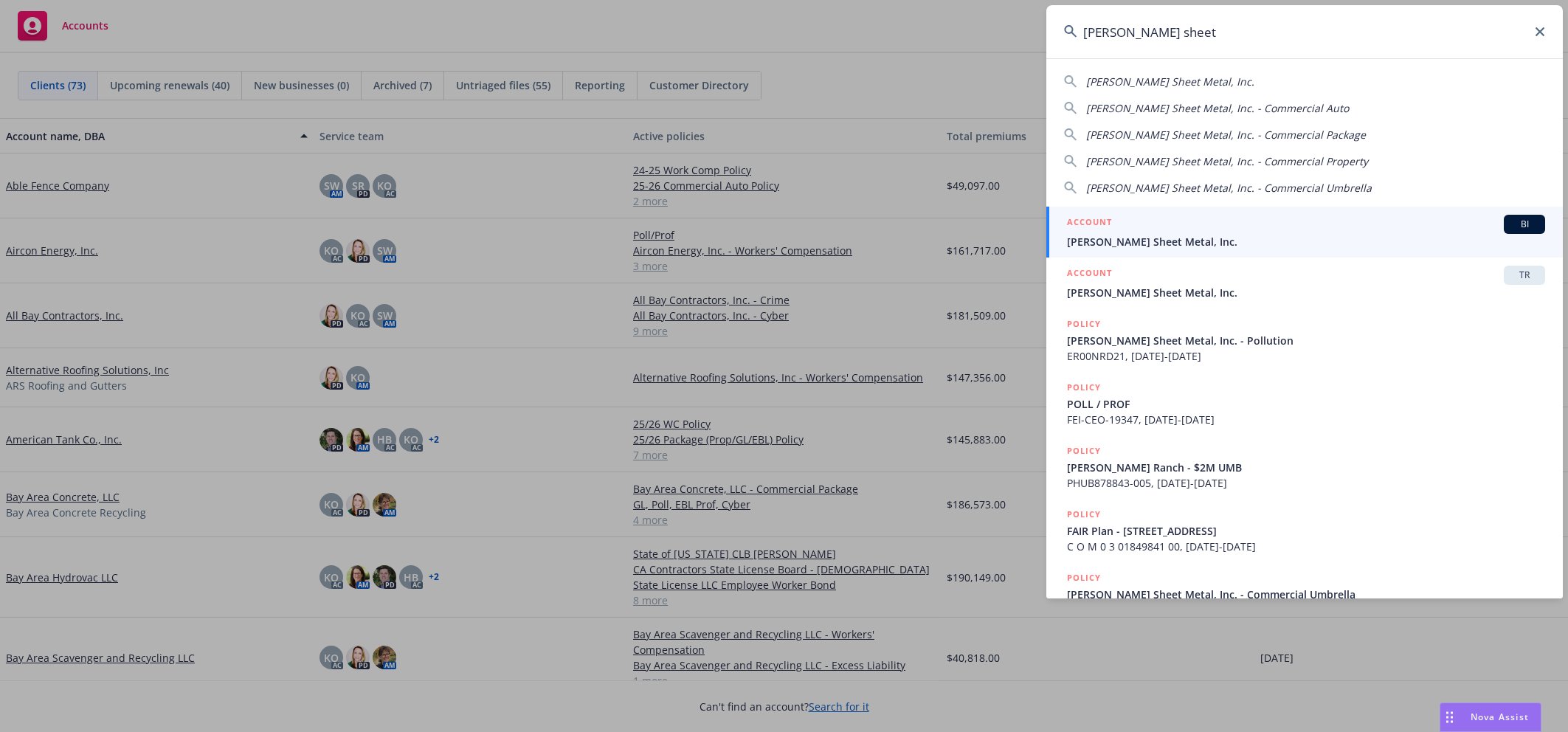
type input "simpson sheet"
click at [1181, 250] on link "ACCOUNT BI Simpson Sheet Metal, Inc." at bounding box center [1305, 231] width 517 height 51
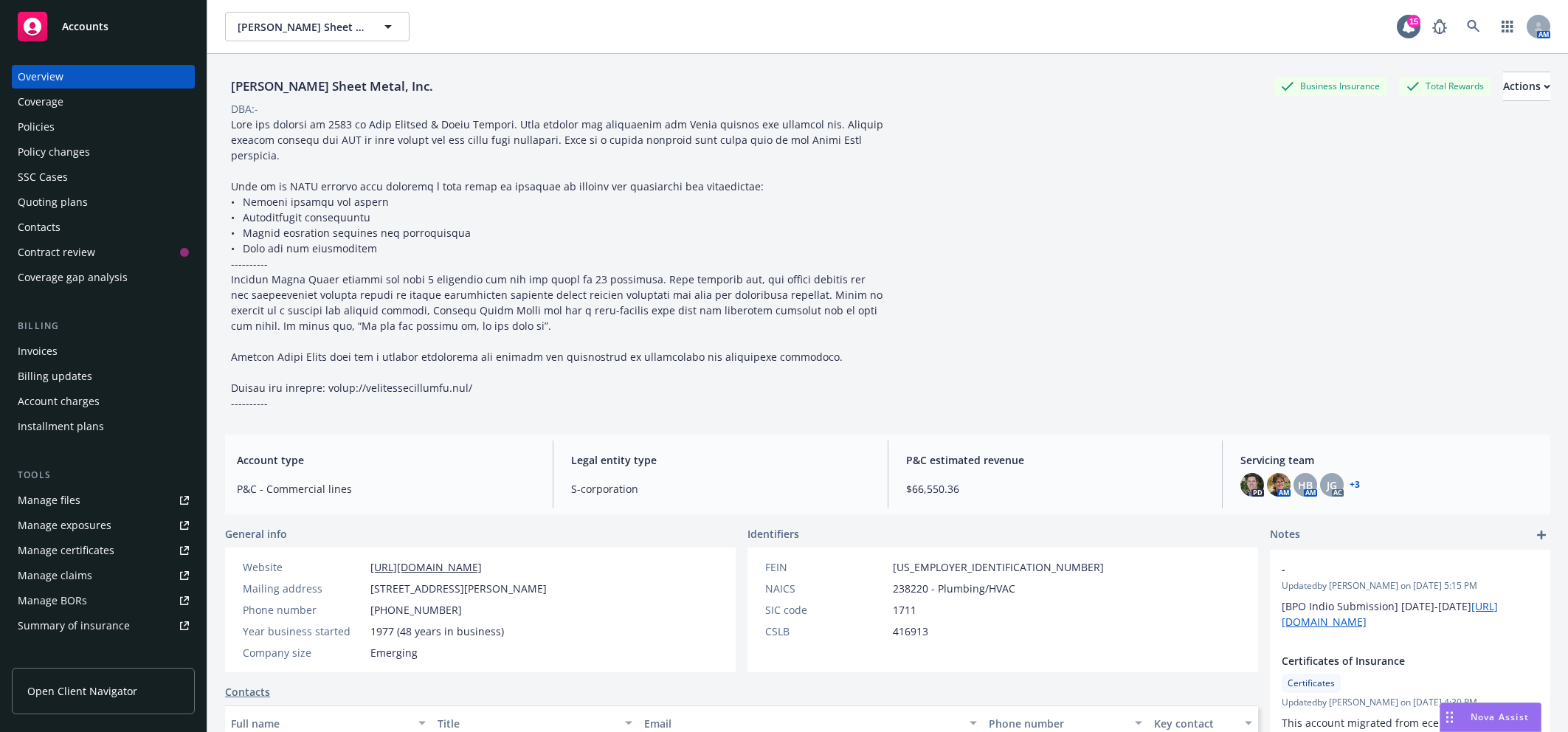
click at [45, 199] on div "Quoting plans" at bounding box center [53, 202] width 70 height 23
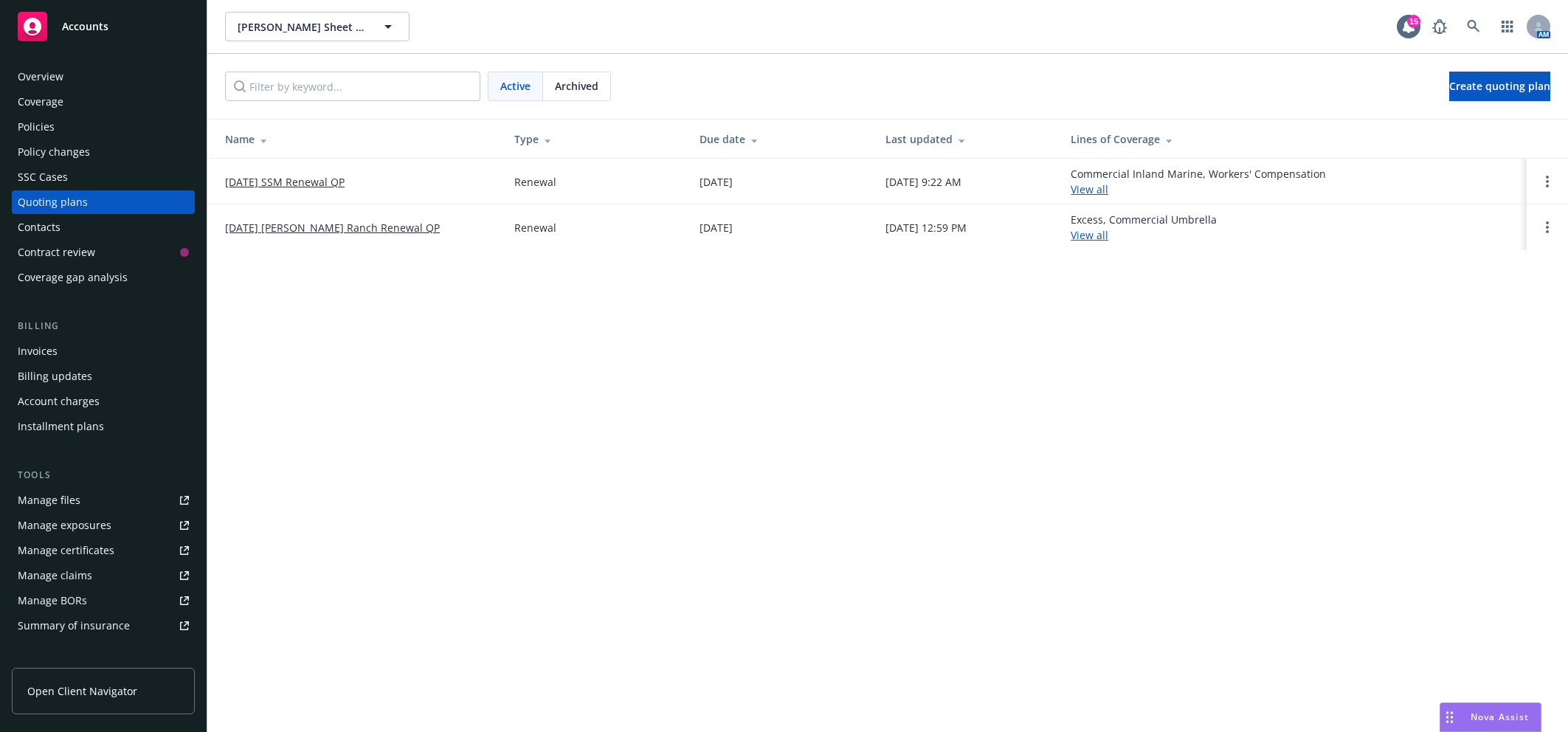
click at [292, 230] on link "09/23/25 Simpson Ranch Renewal QP" at bounding box center [332, 227] width 215 height 15
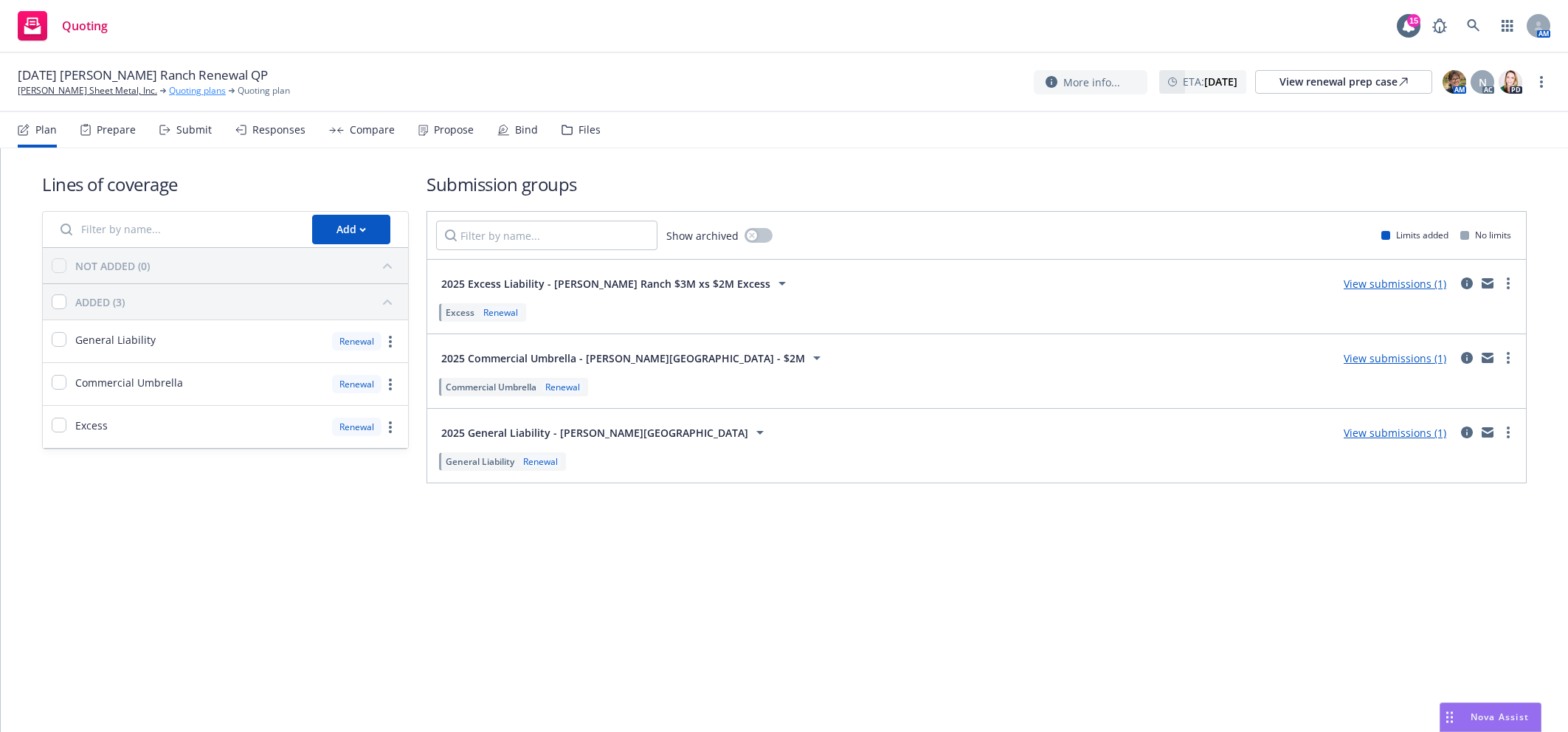
click at [183, 88] on link "Quoting plans" at bounding box center [197, 91] width 57 height 13
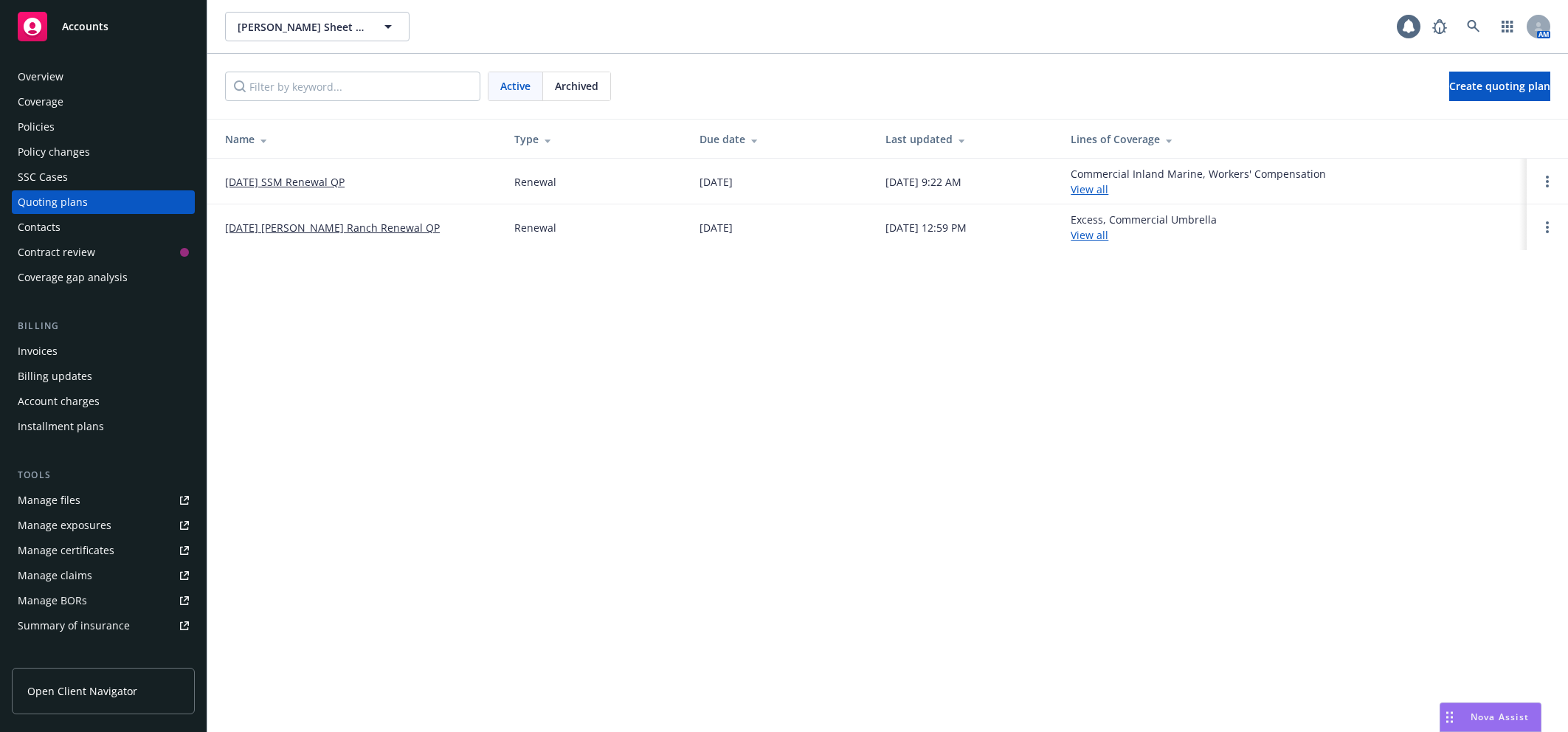
click at [286, 181] on link "10/01/2025 SSM Renewal QP" at bounding box center [284, 182] width 120 height 15
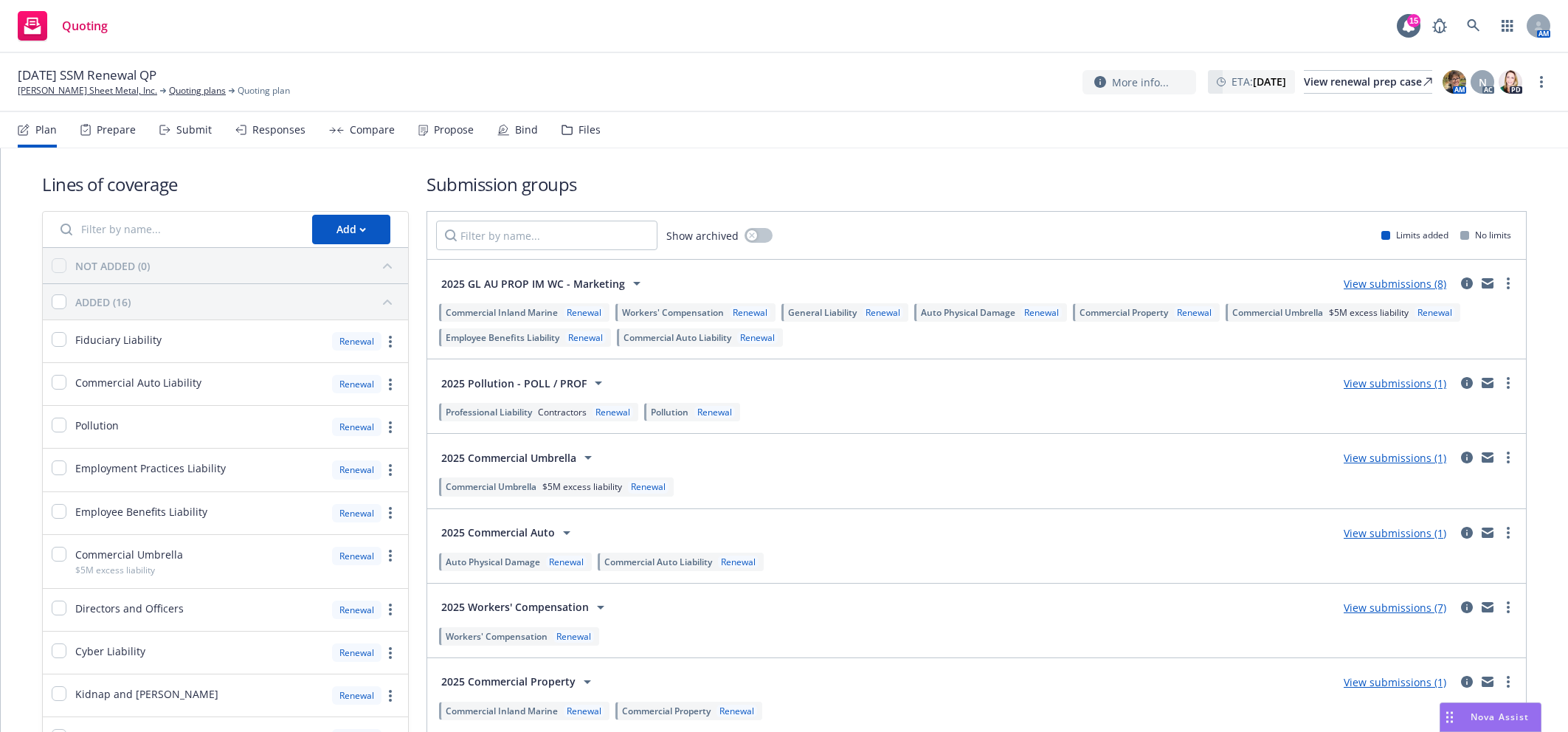
click at [185, 131] on div "Submit" at bounding box center [194, 130] width 35 height 12
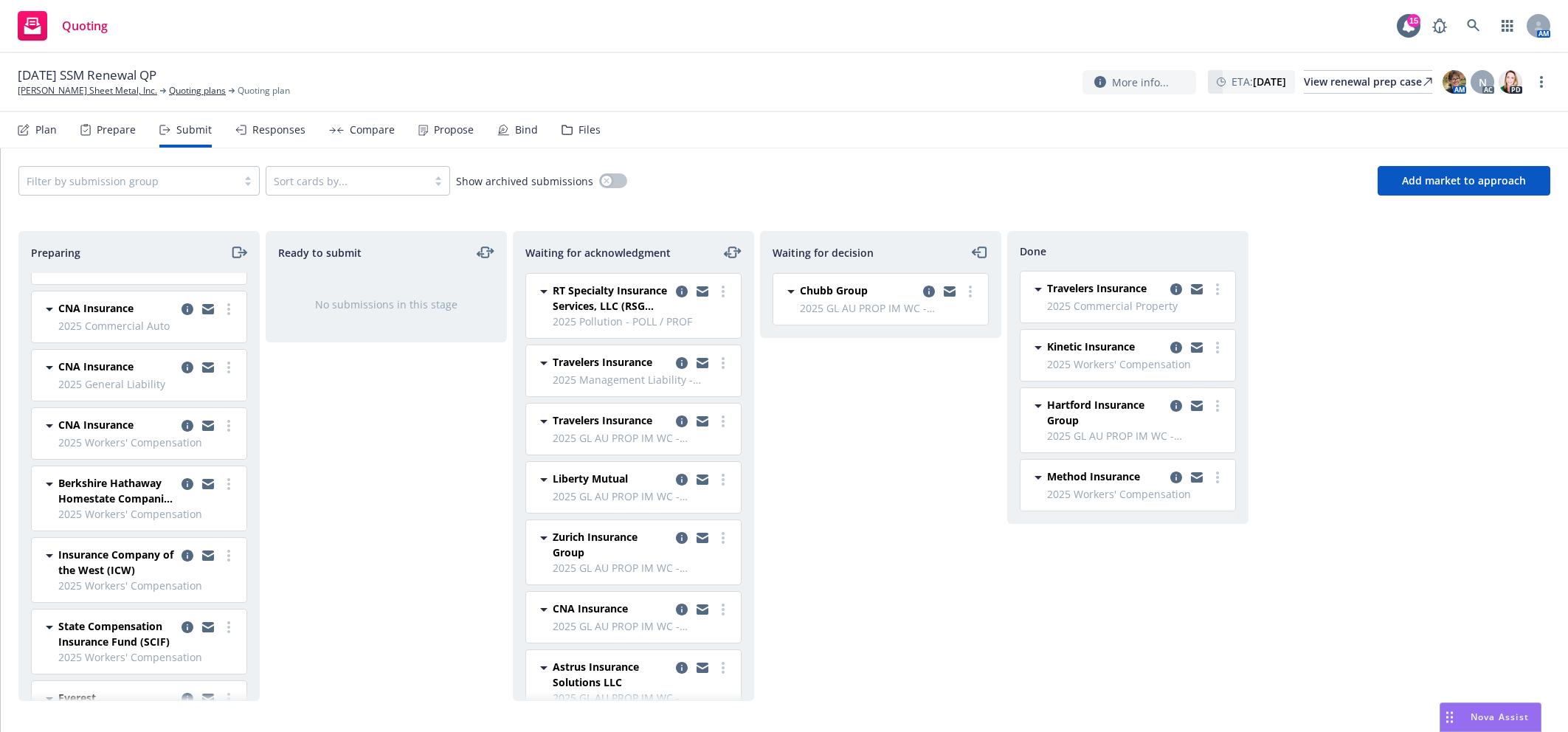
scroll to position [60, 0]
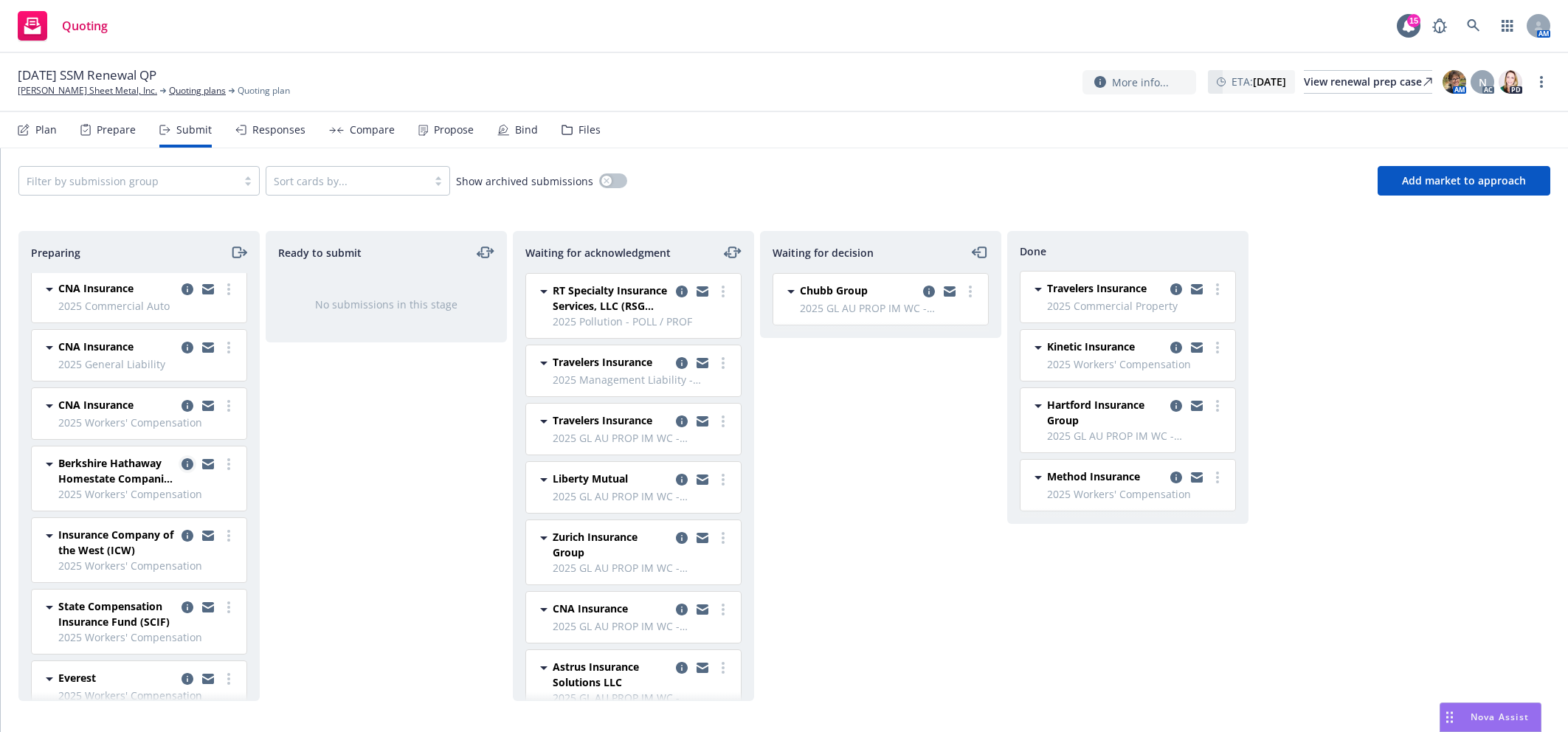
click at [181, 464] on icon "copy logging email" at bounding box center [187, 464] width 12 height 12
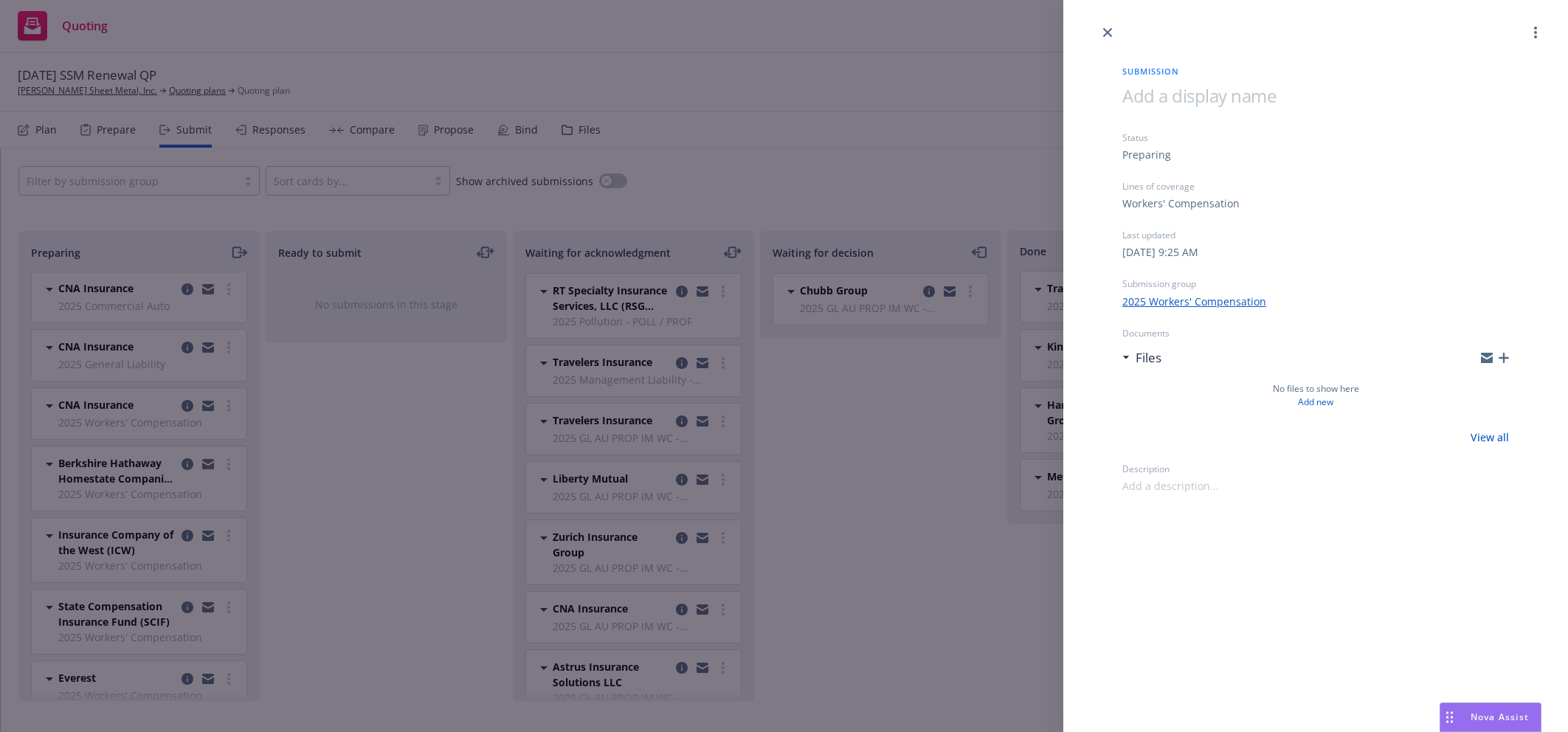
click at [1501, 361] on icon "button" at bounding box center [1503, 358] width 10 height 10
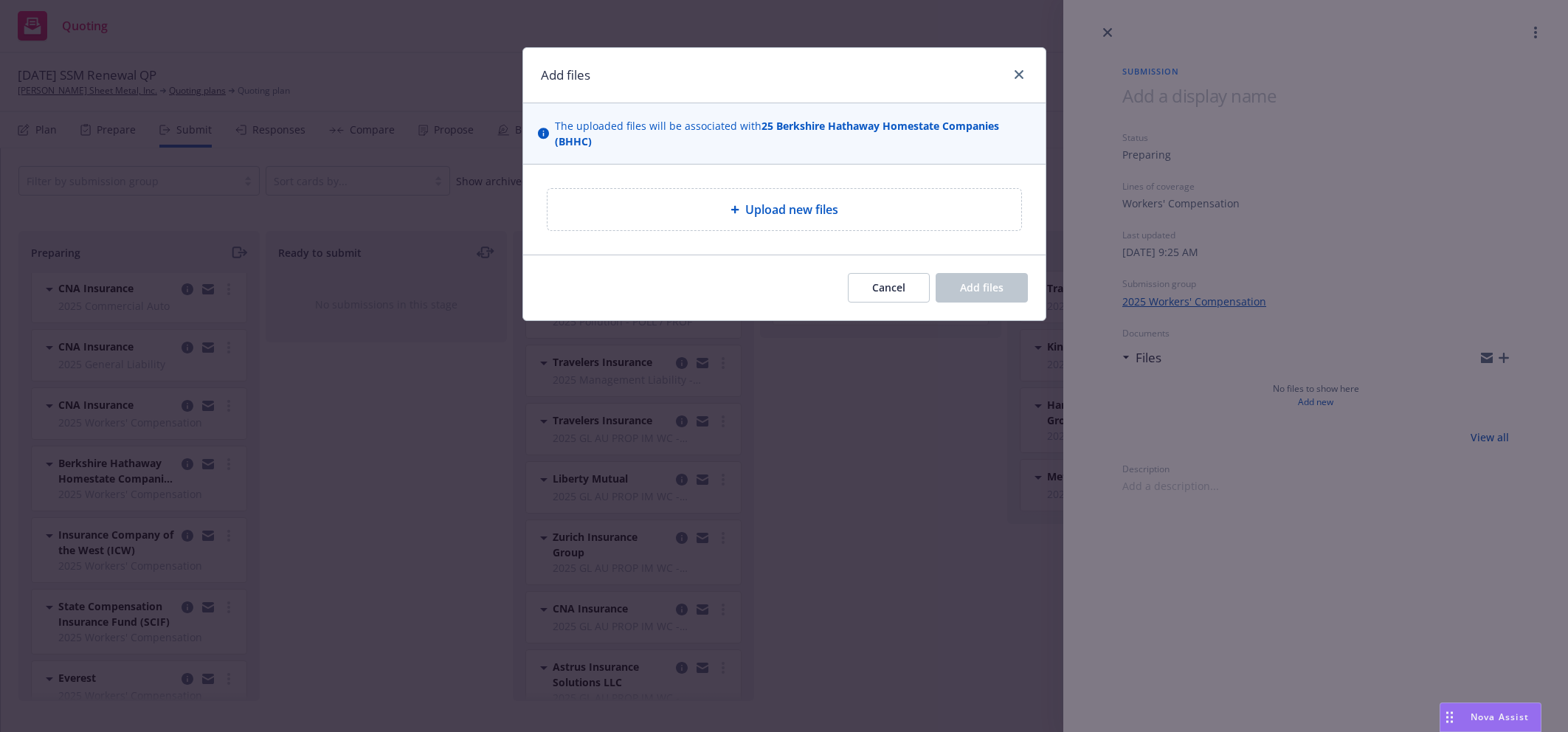
click at [745, 217] on span "Upload new files" at bounding box center [792, 209] width 93 height 18
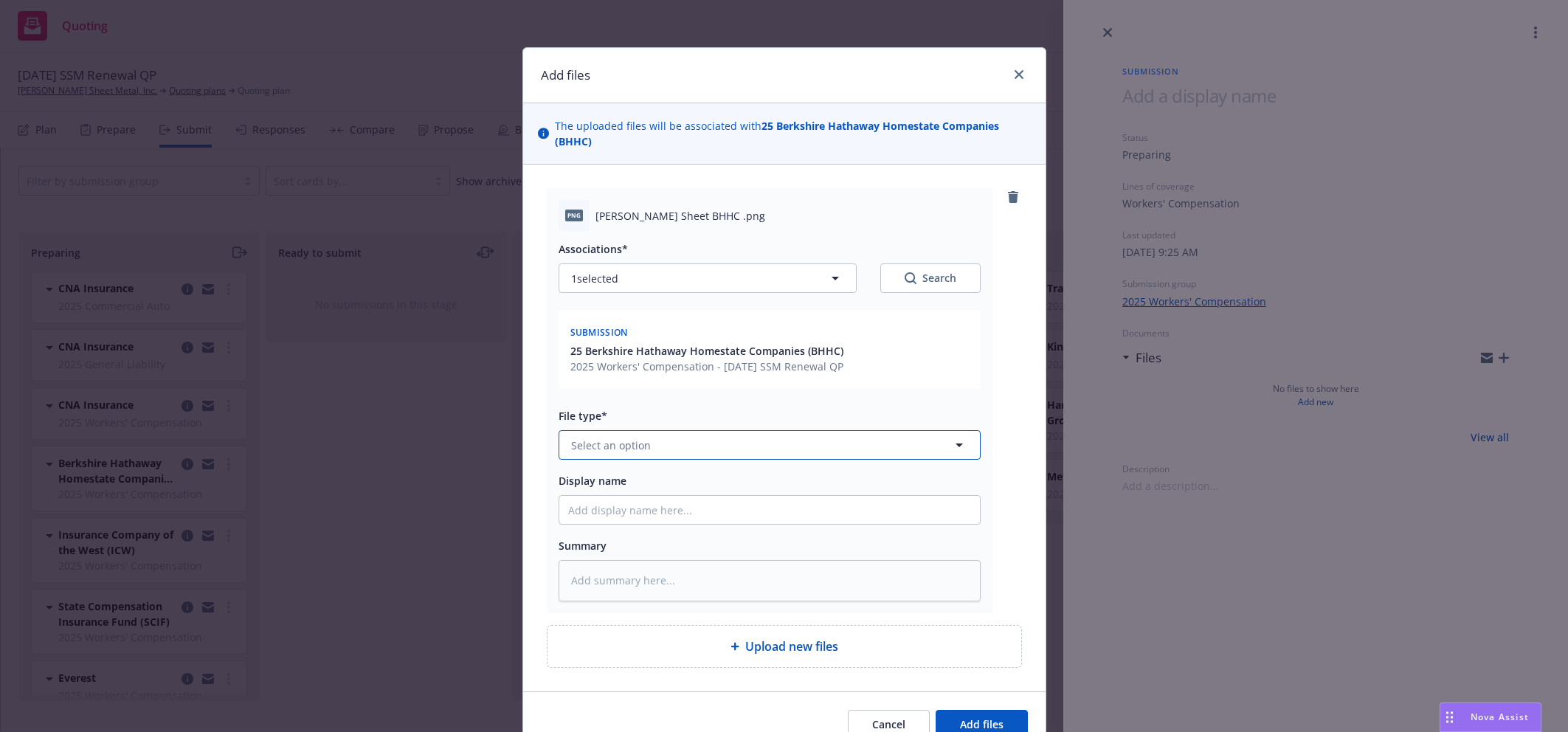
click at [741, 438] on button "Select an option" at bounding box center [769, 444] width 422 height 29
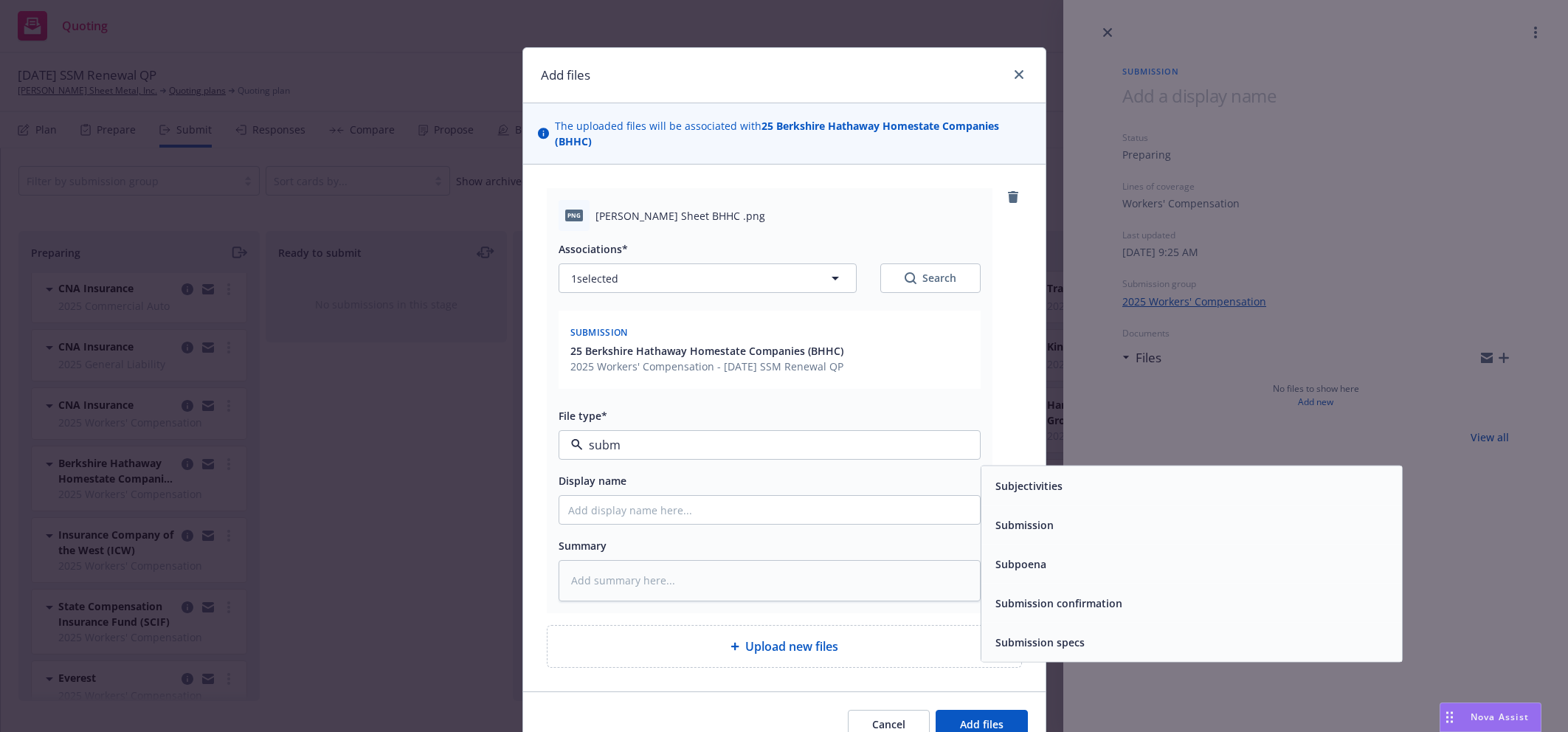
type input "submi"
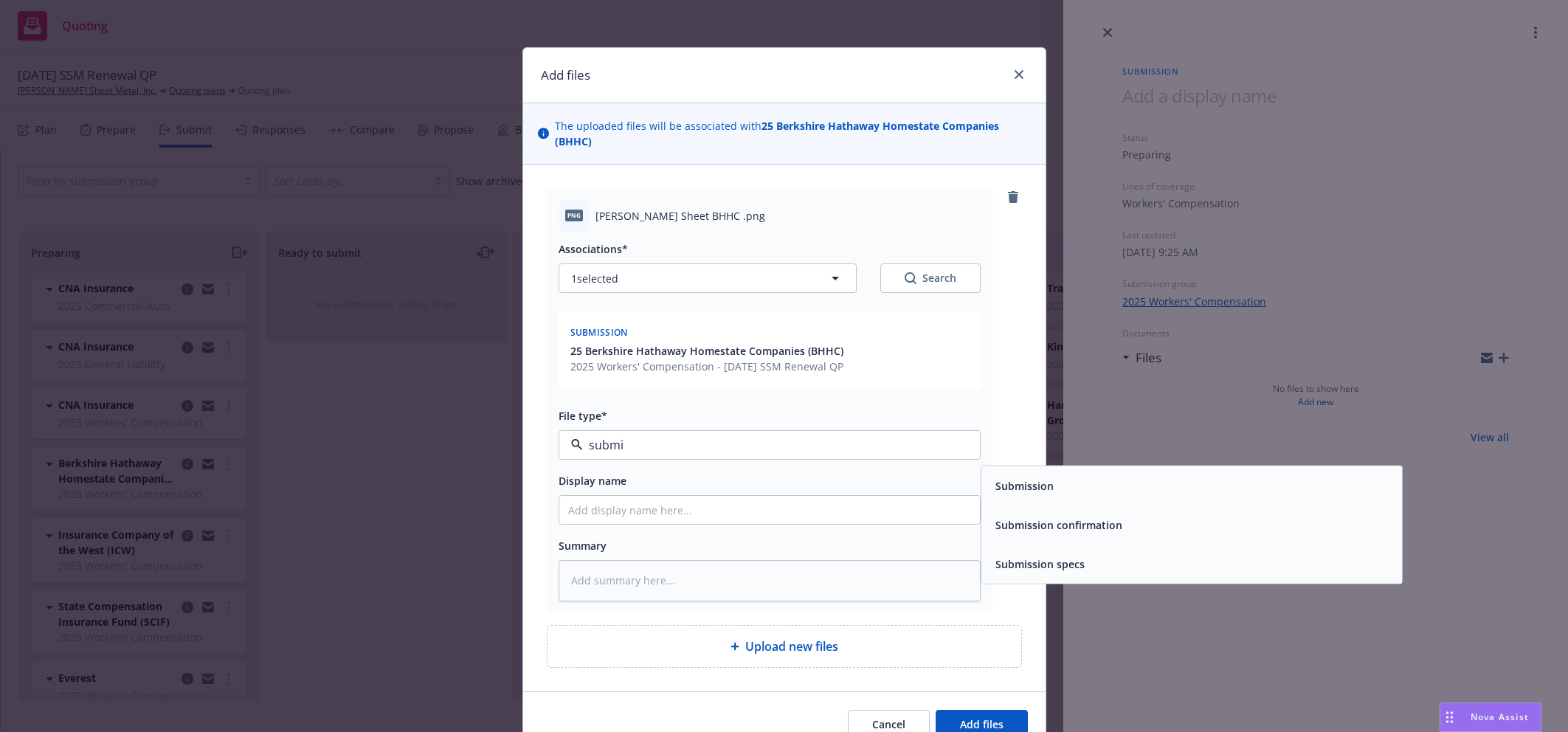
drag, startPoint x: 1072, startPoint y: 522, endPoint x: 932, endPoint y: 512, distance: 140.4
click at [1063, 522] on span "Submission confirmation" at bounding box center [1058, 525] width 127 height 15
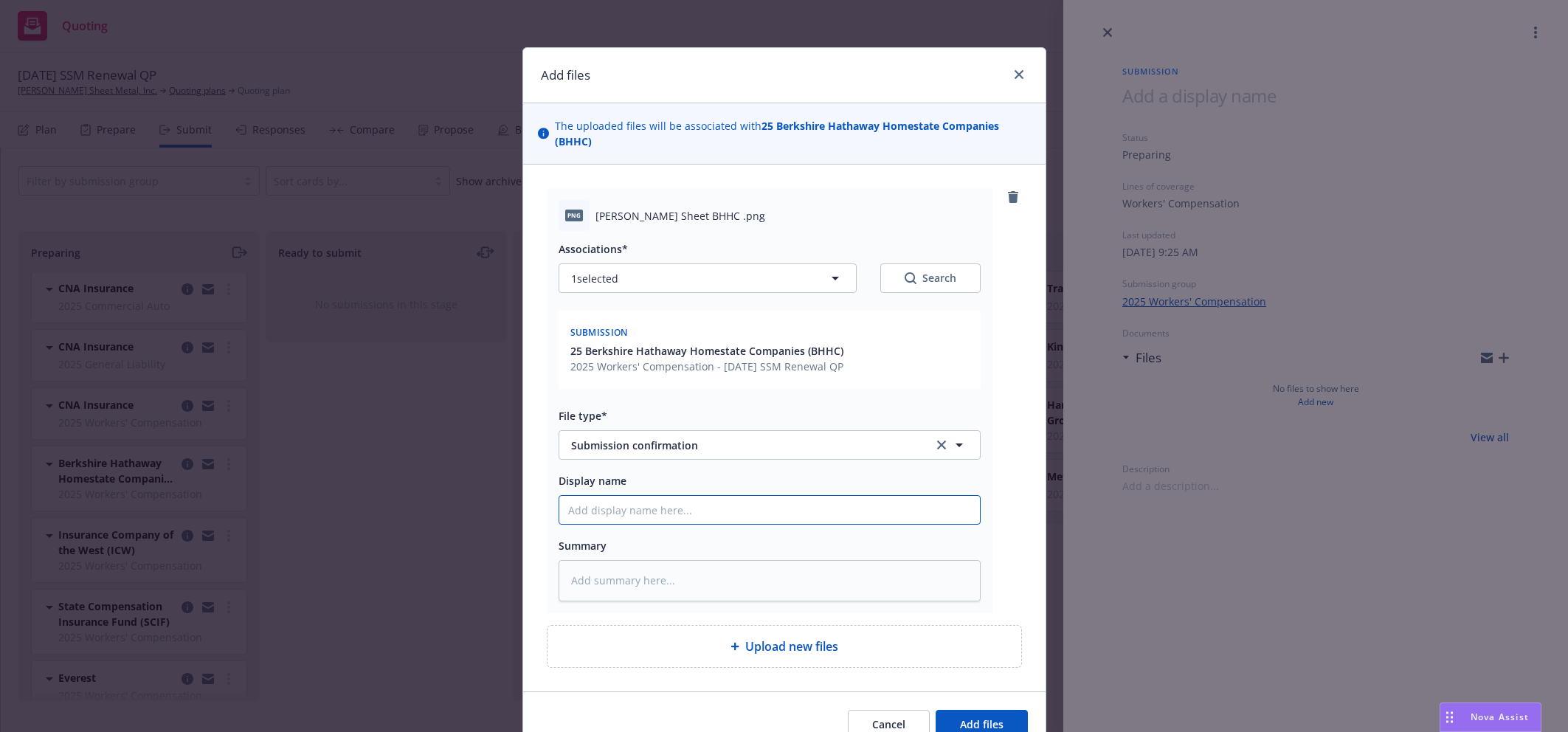
click at [796, 523] on input "Display name" at bounding box center [770, 509] width 421 height 28
type textarea "x"
type input "2"
type textarea "x"
type input "25"
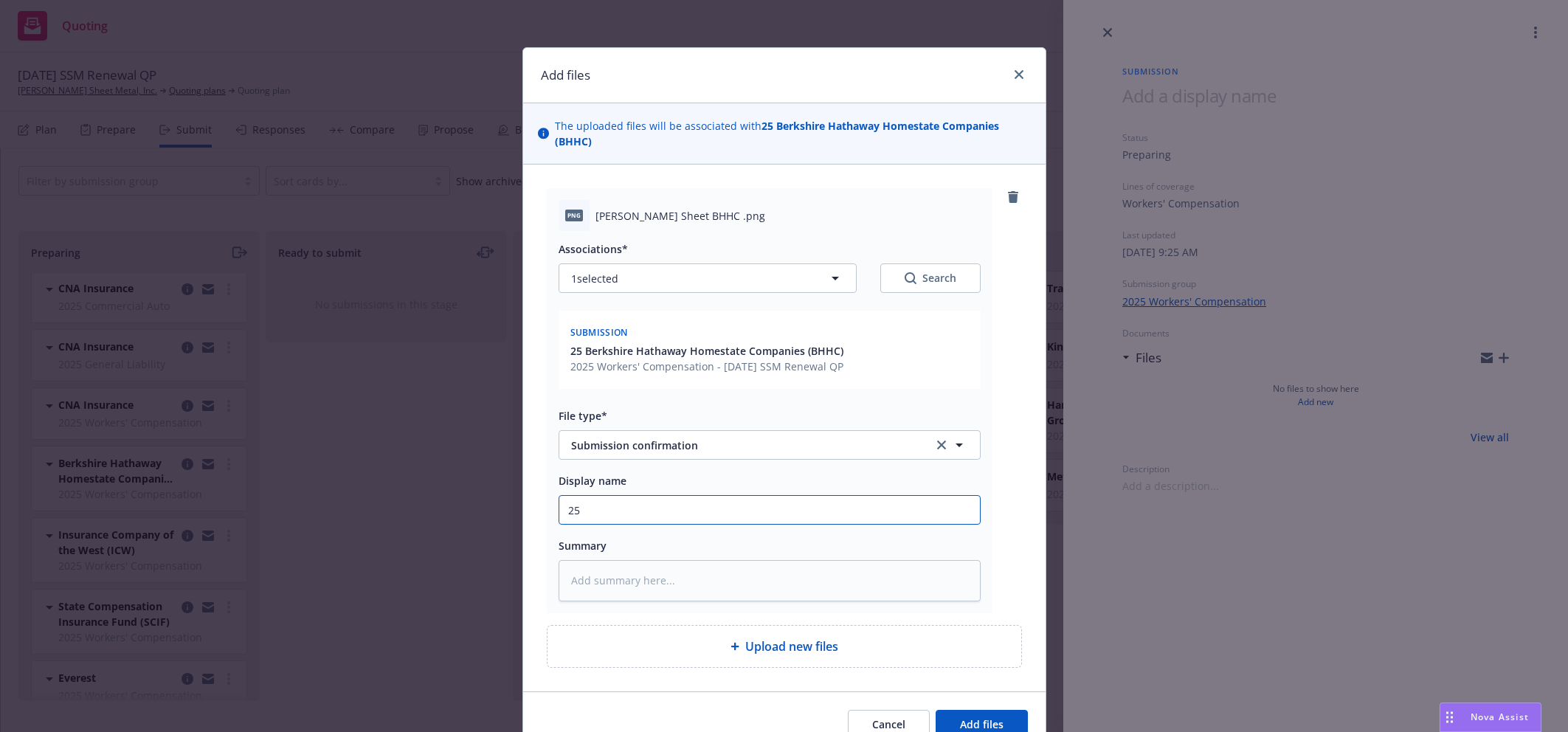
type textarea "x"
type input "25-"
type textarea "x"
type input "25-2"
type textarea "x"
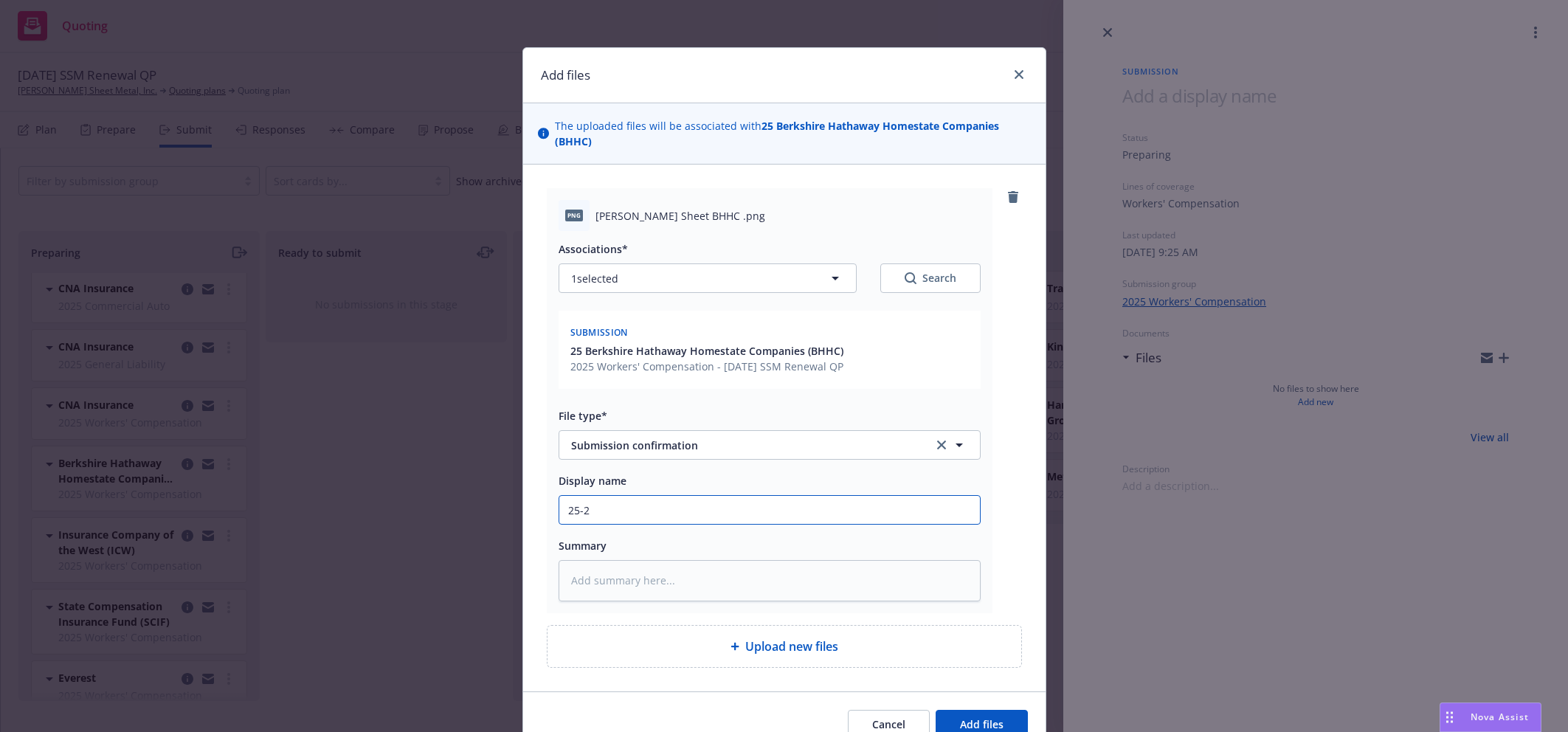
type input "25-26"
type textarea "x"
type input "25-26"
type textarea "x"
type input "25-26 B"
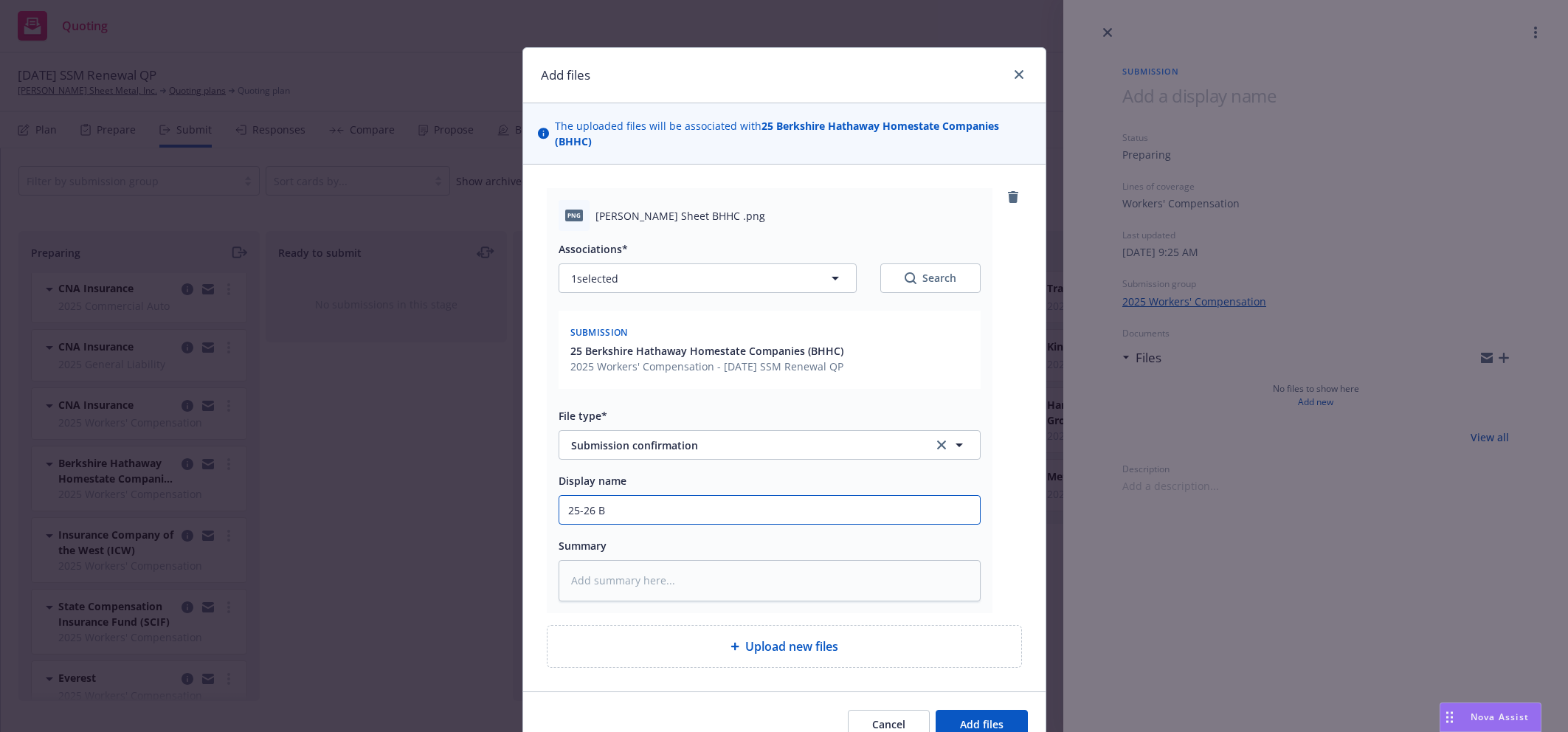
type textarea "x"
type input "25-26 BH"
type textarea "x"
type input "25-26 BHC"
type textarea "x"
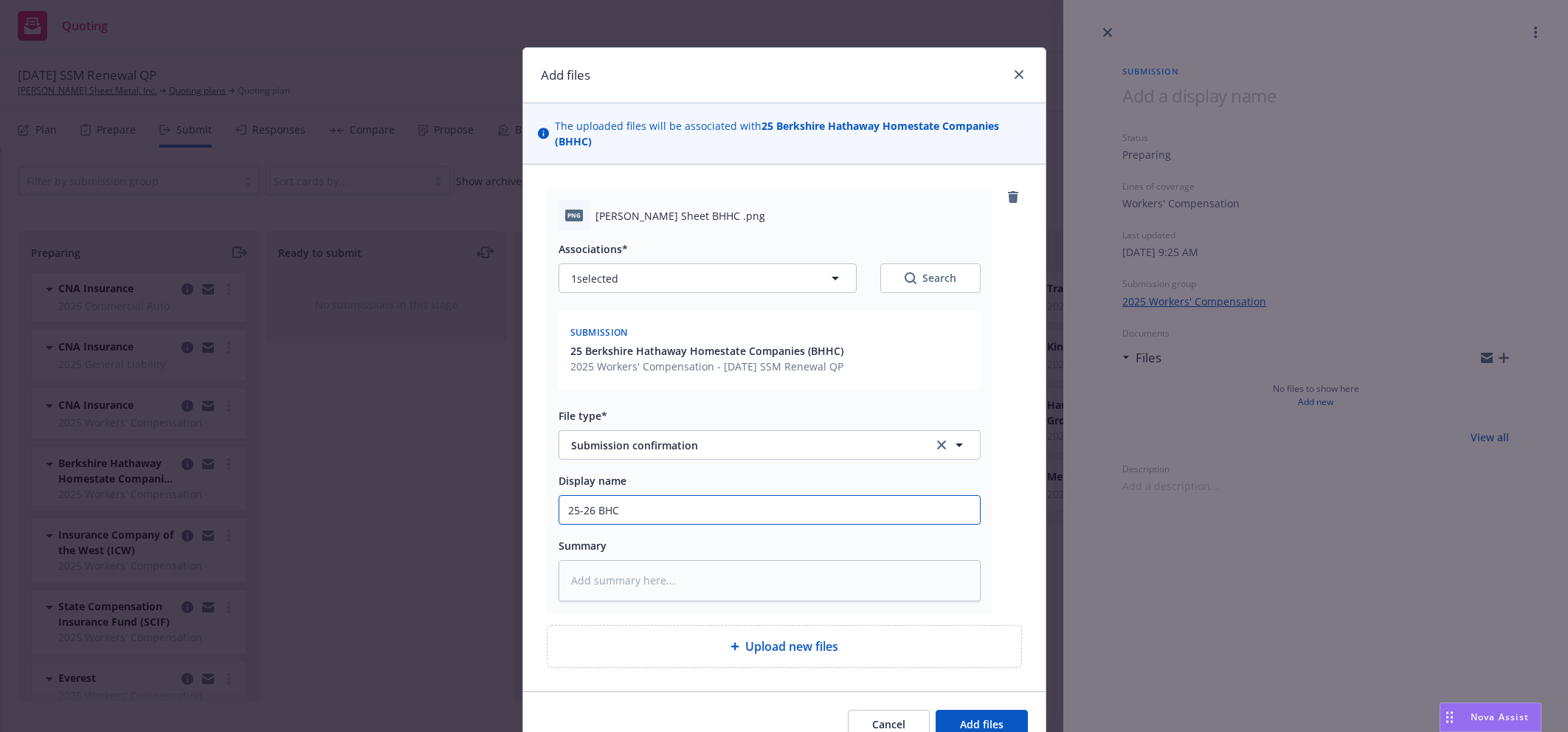
type input "25-26 BHCH"
type textarea "x"
type input "25-26 BHC"
type textarea "x"
type input "25-26 BH"
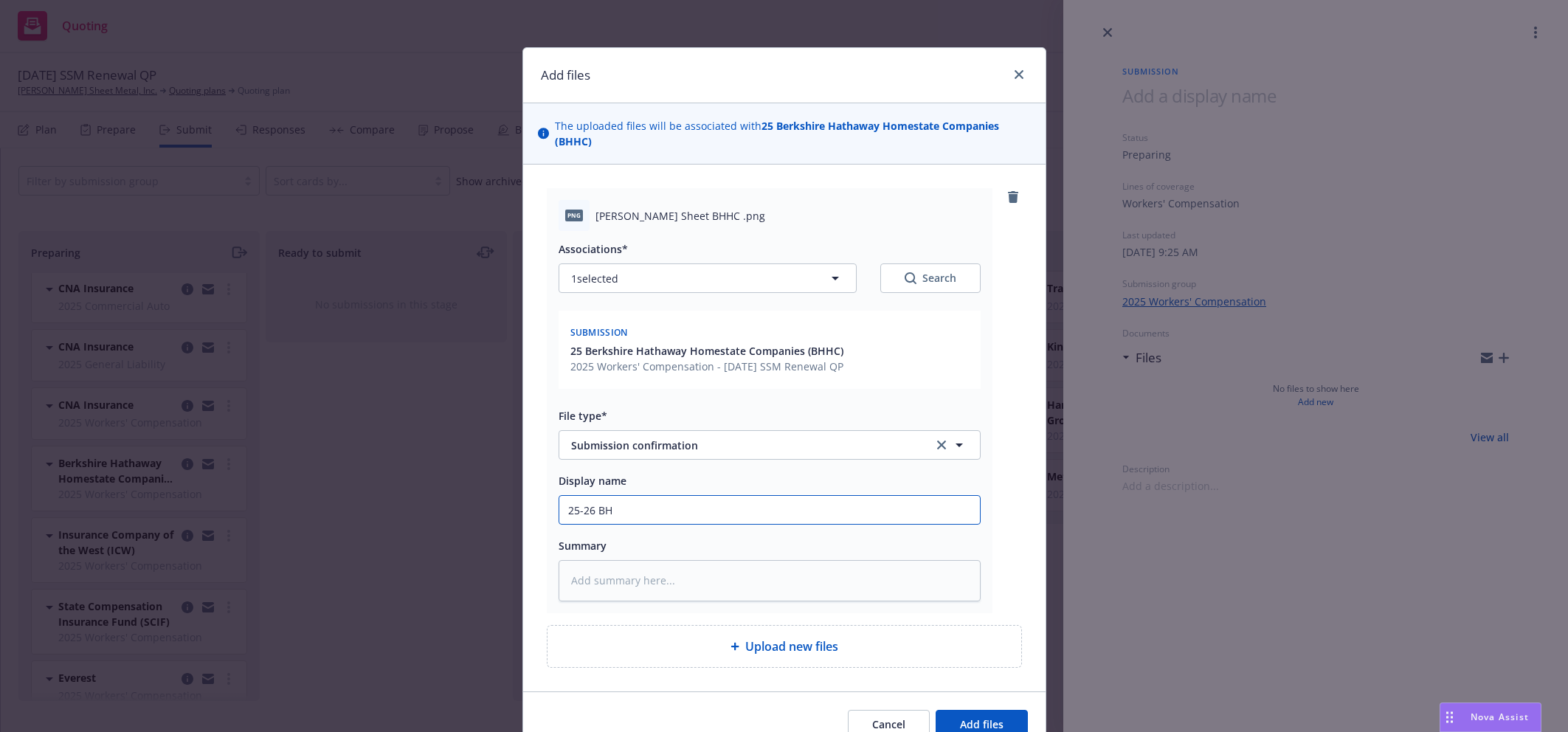
type textarea "x"
type input "25-26 BHH"
type textarea "x"
type input "25-26 BHHC"
type textarea "x"
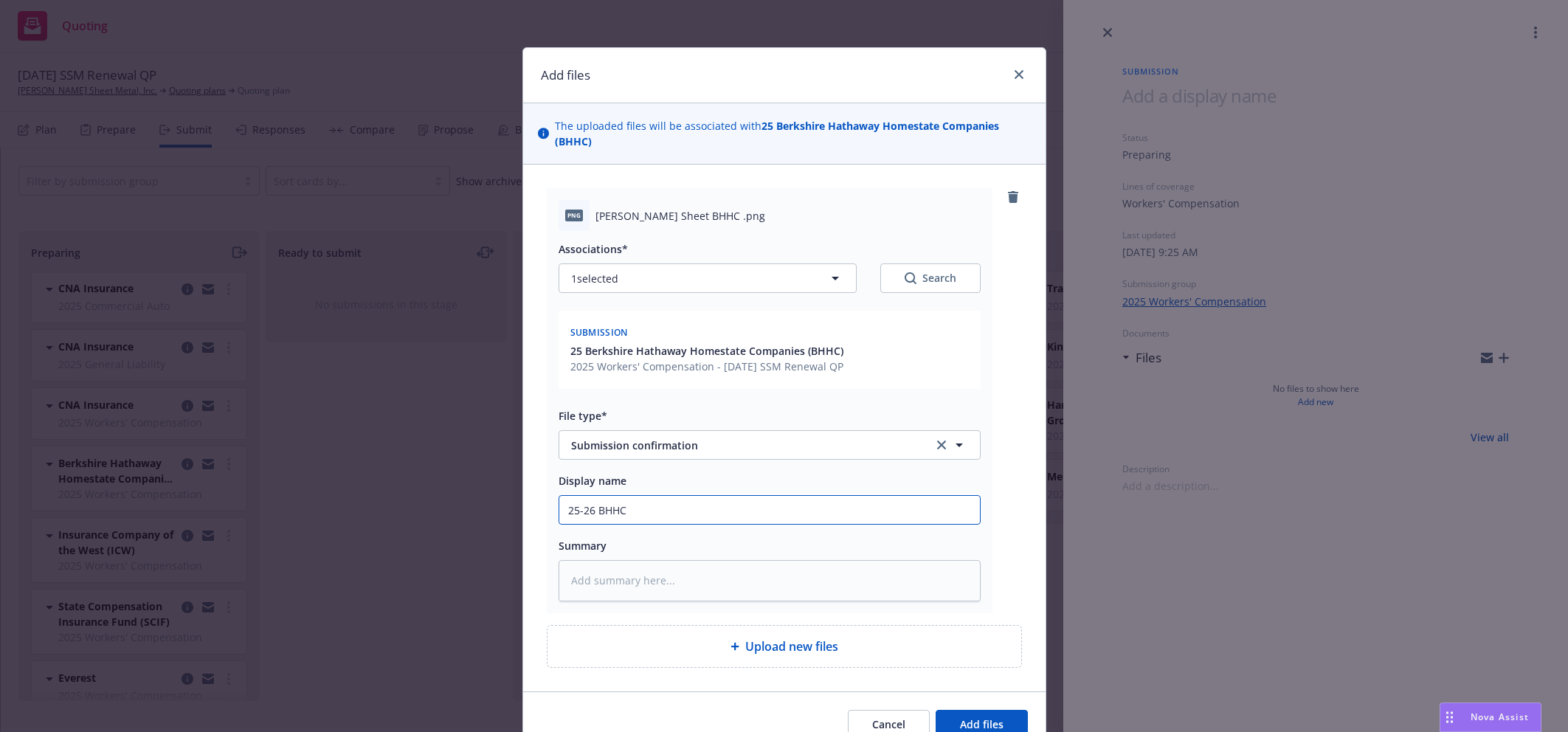
type input "25-26 BHHC"
type textarea "x"
type input "25-26 BHHC S"
type textarea "x"
type input "25-26 BHHC SU"
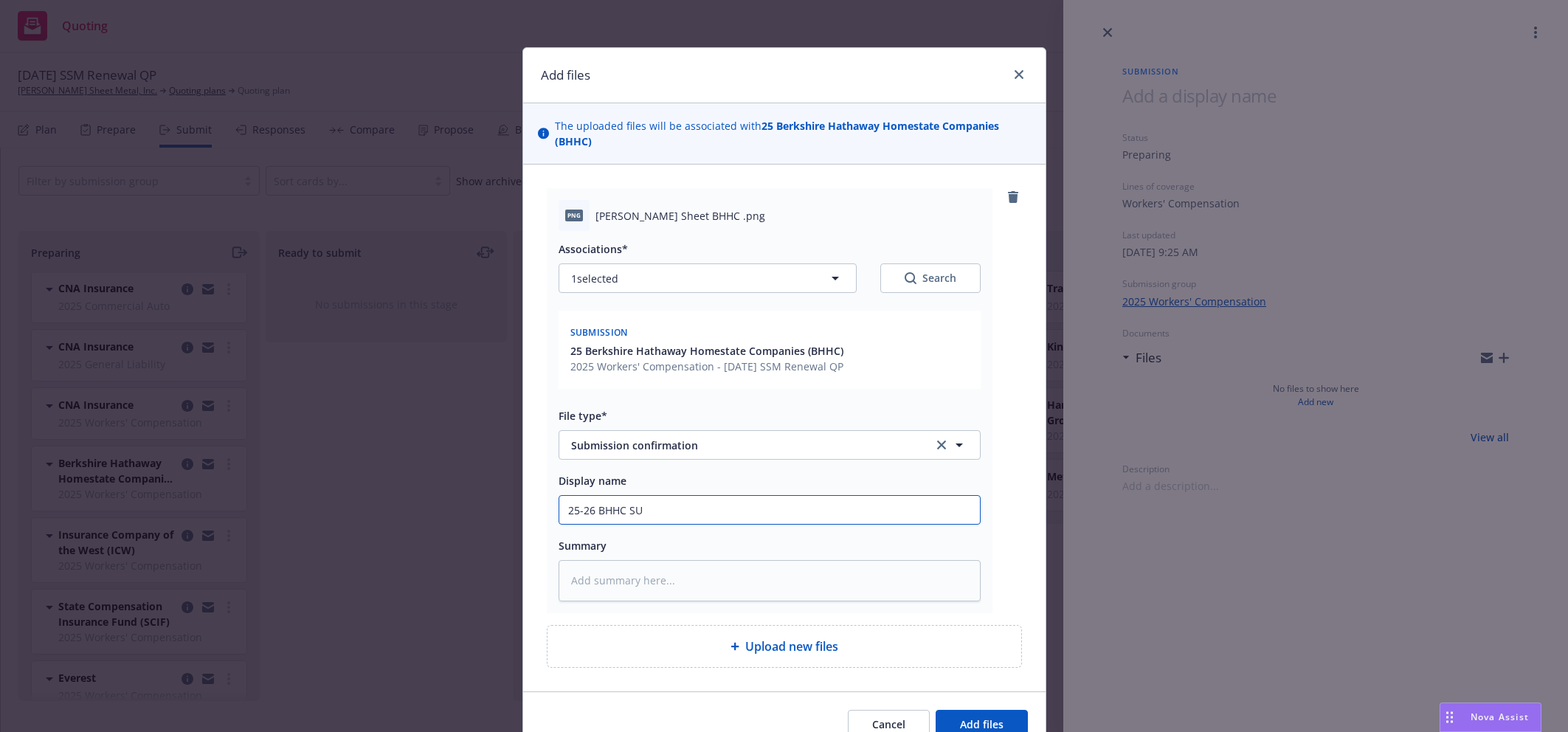
type textarea "x"
type input "25-26 BHHC SUB"
type textarea "x"
type input "25-26 BHHC SUBM"
type textarea "x"
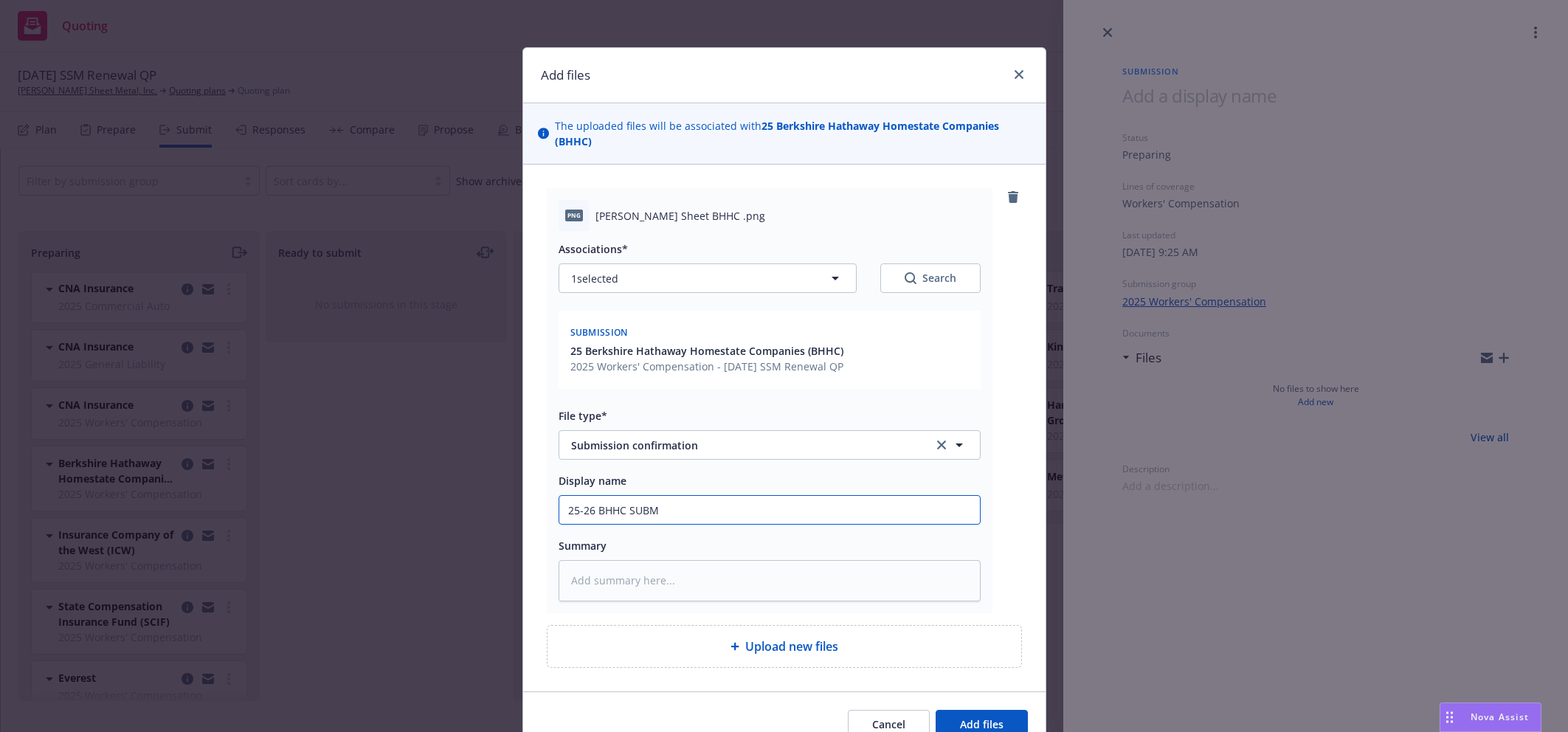
type input "25-26 BHHC SUBMI"
type textarea "x"
type input "25-26 BHHC SUBMIS"
type textarea "x"
type input "25-26 BHHC SUBMISS"
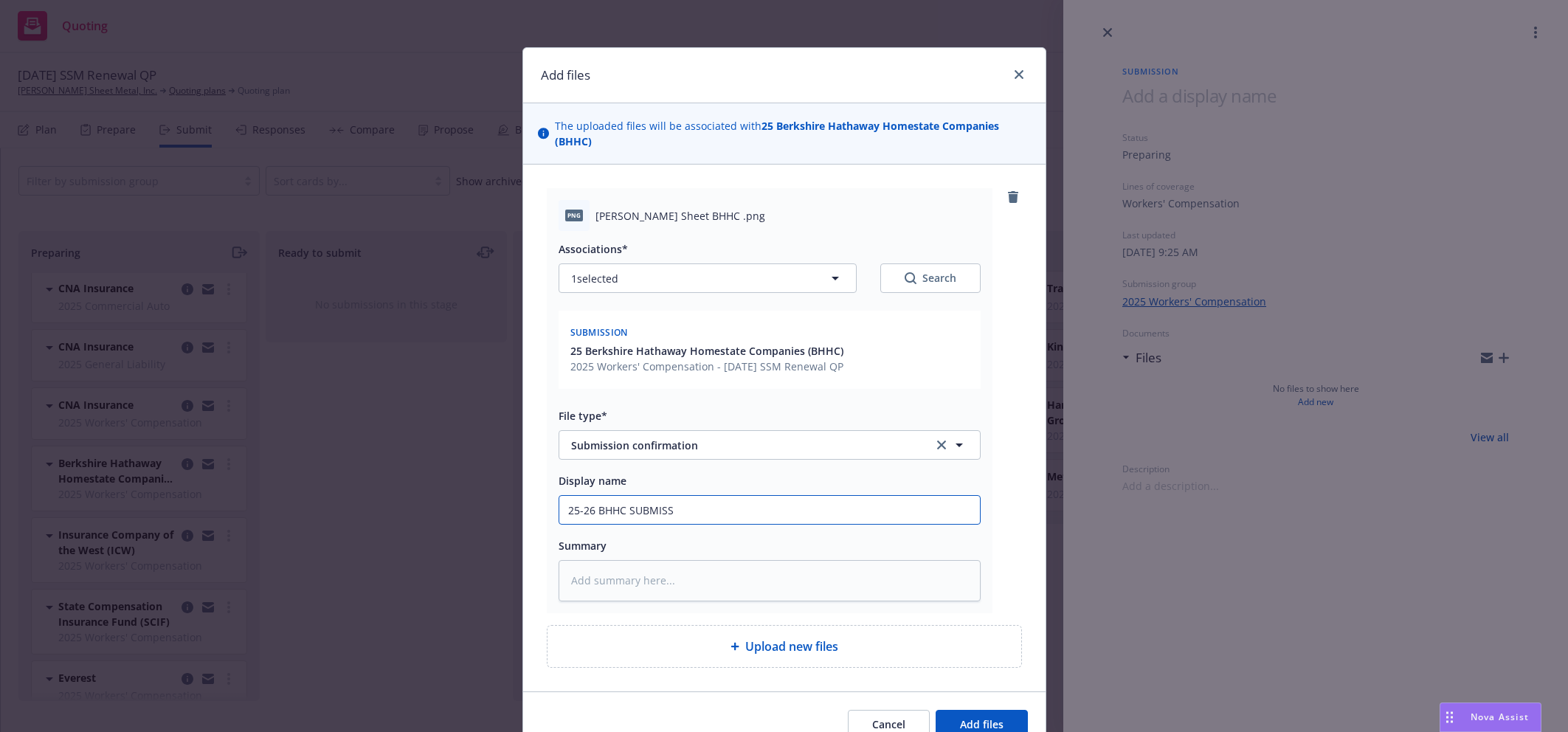
type textarea "x"
type input "25-26 BHHC SUBMISSI"
type textarea "x"
type input "25-26 BHHC SUBMISSIO"
type textarea "x"
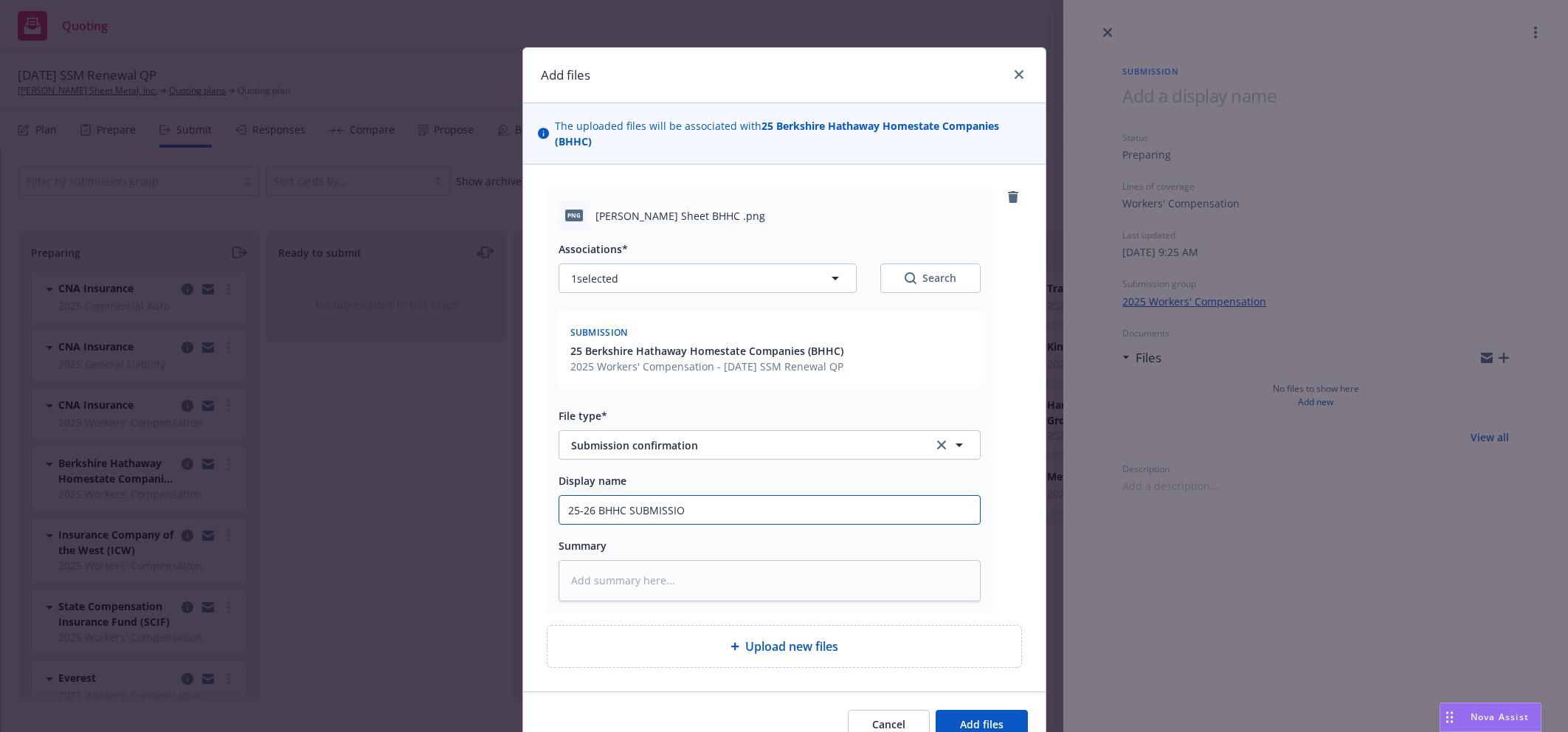
type input "25-26 BHHC SUBMISSION"
type textarea "x"
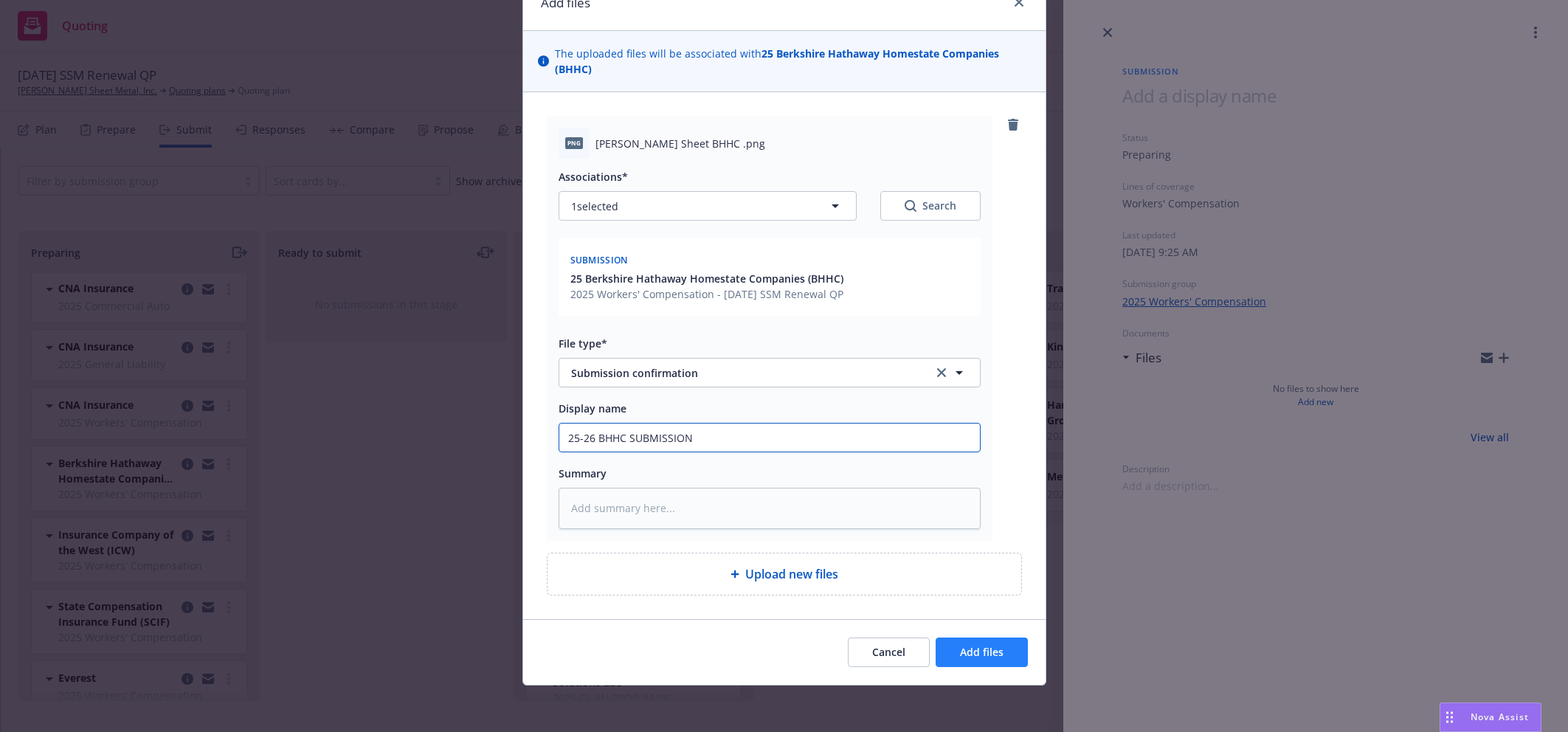
type input "25-26 BHHC SUBMISSION"
click at [962, 658] on span "Add files" at bounding box center [982, 652] width 44 height 14
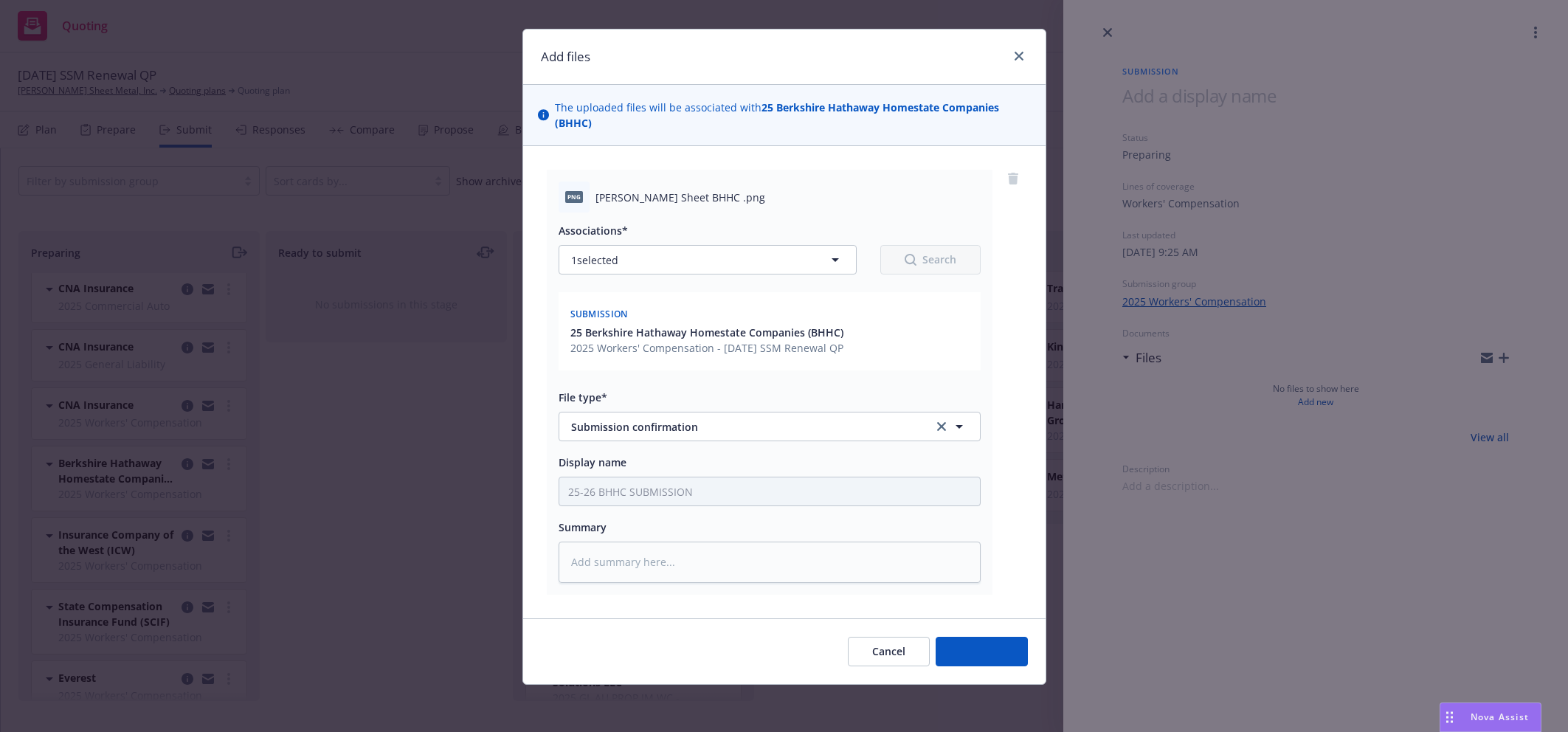
scroll to position [18, 0]
type textarea "x"
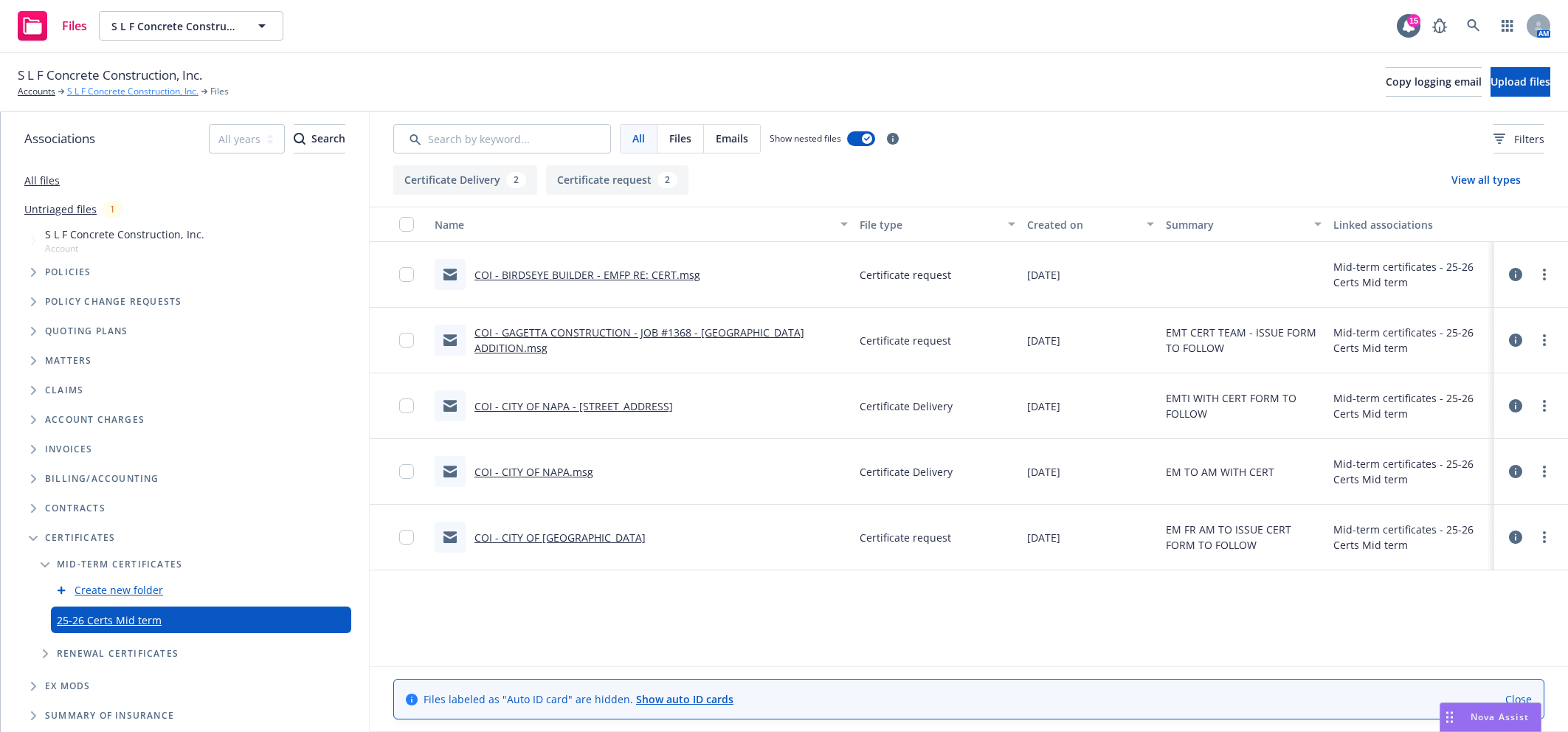
click at [110, 91] on link "S L F Concrete Construction, Inc." at bounding box center [132, 91] width 132 height 13
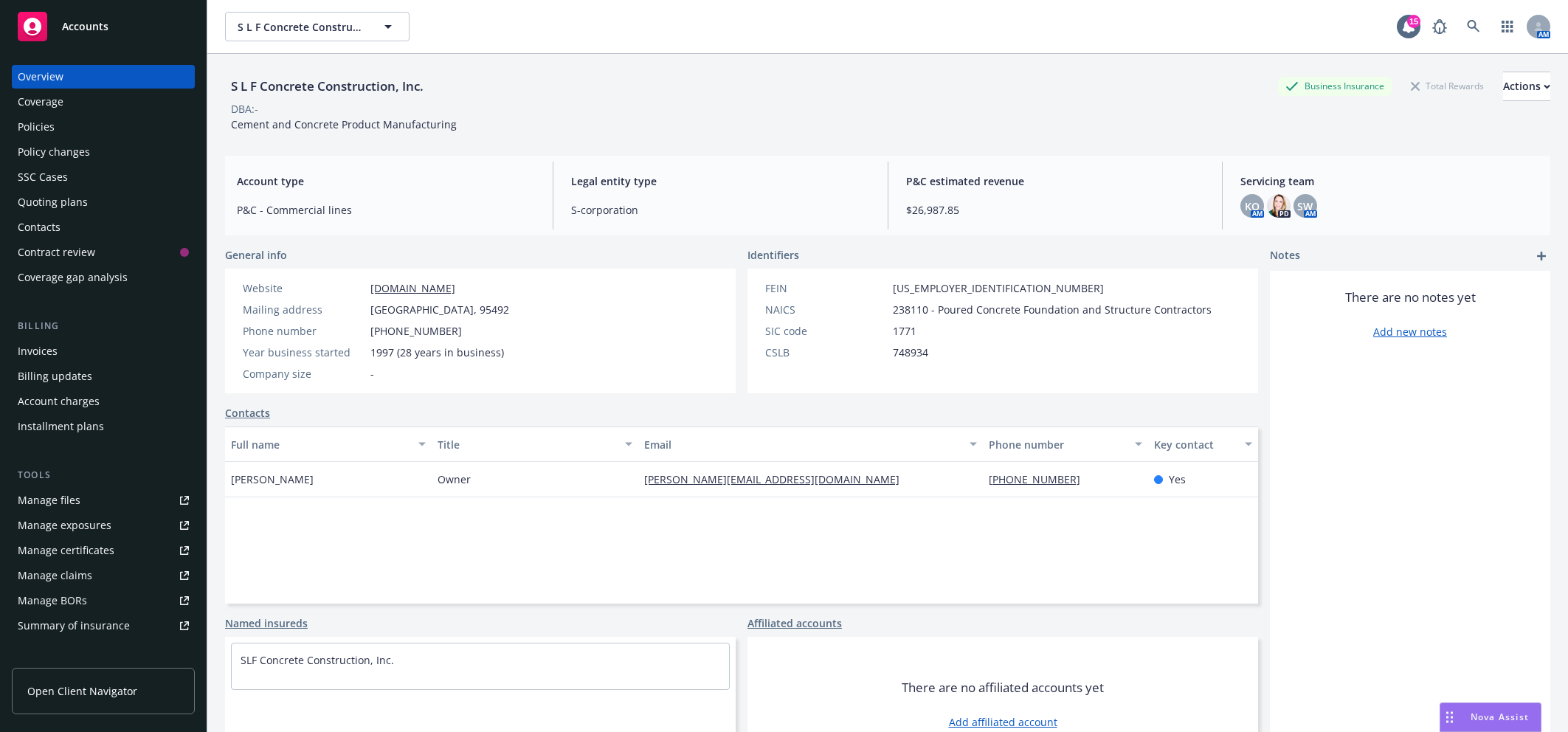
click at [104, 132] on div "Policies" at bounding box center [103, 127] width 171 height 23
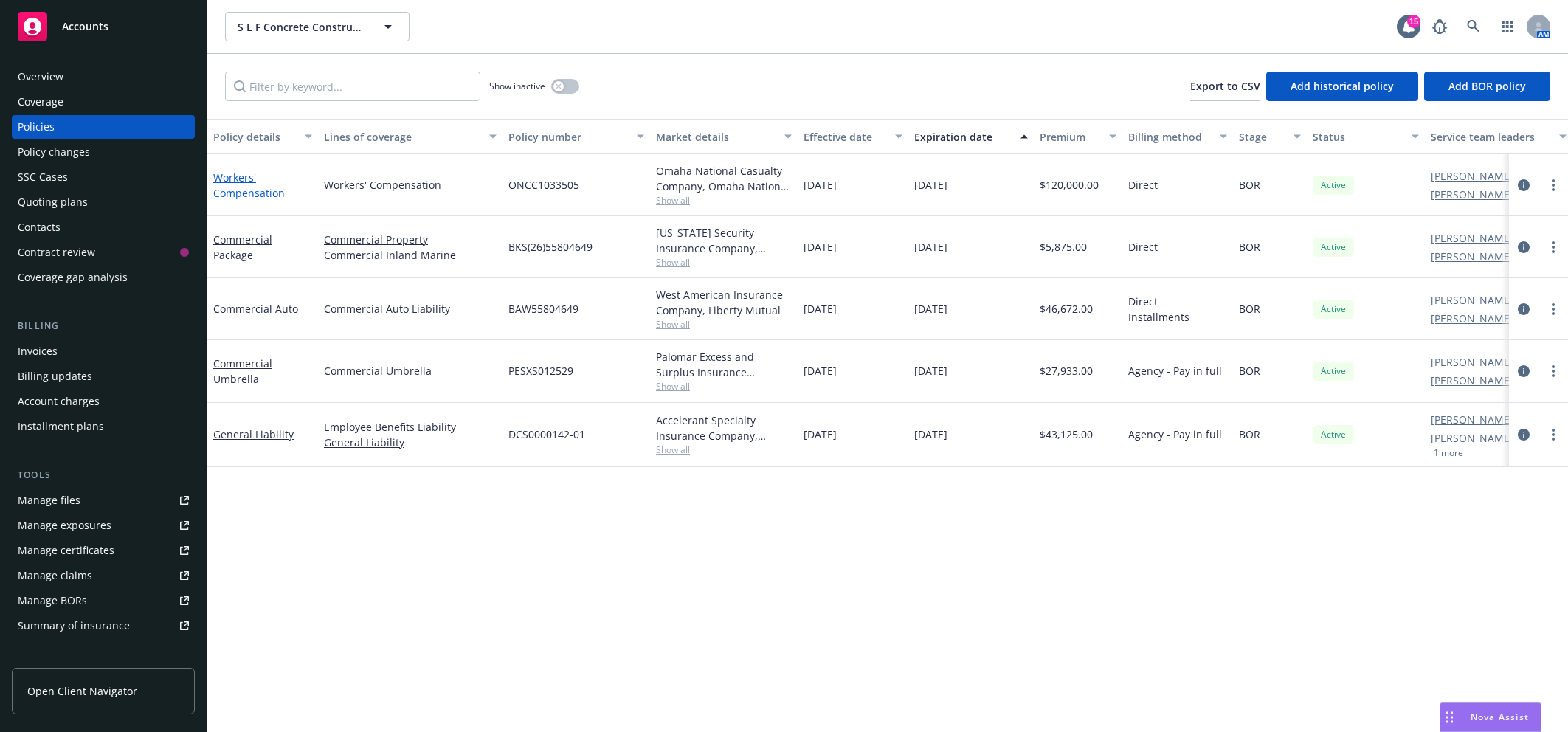
click at [245, 193] on link "Workers' Compensation" at bounding box center [248, 184] width 71 height 29
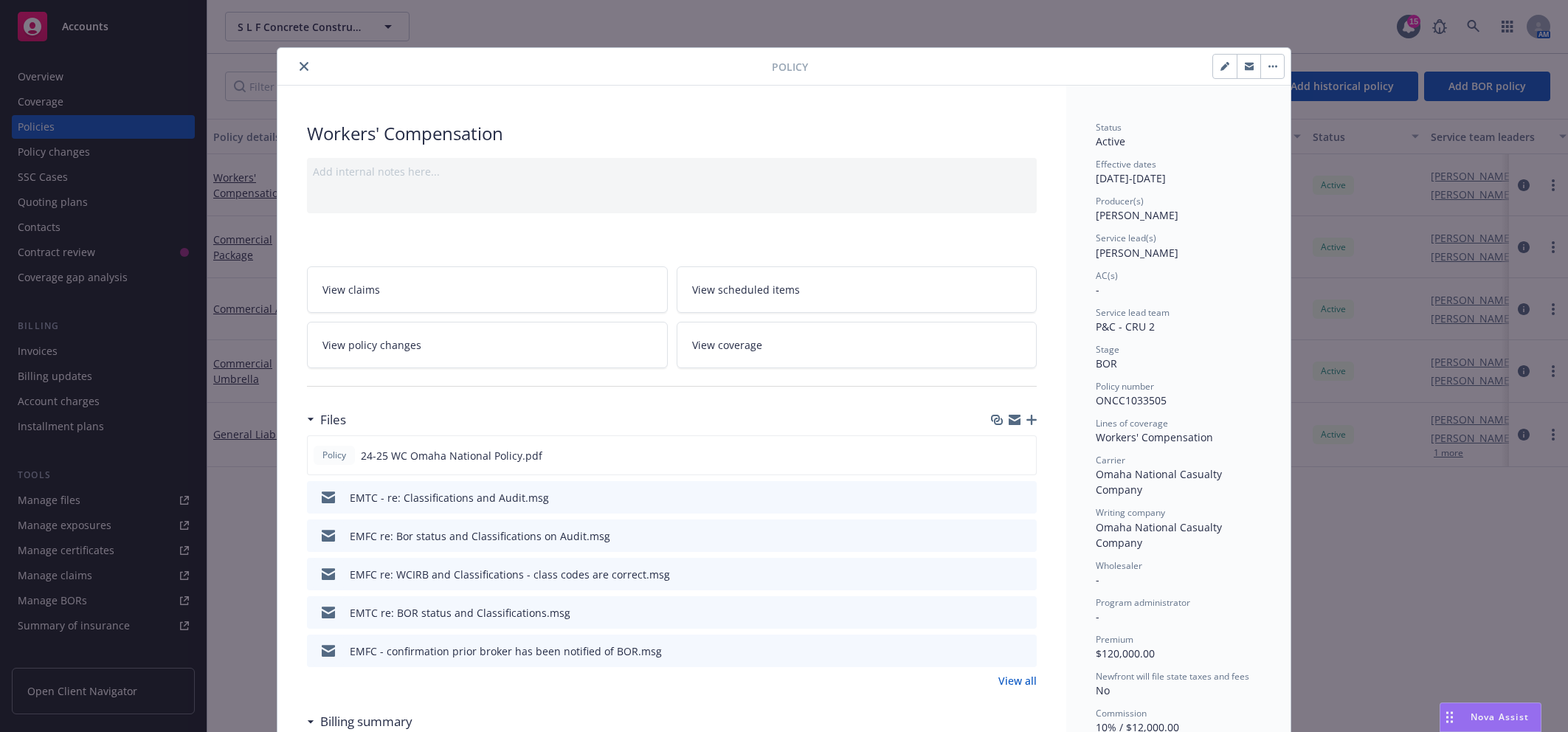
click at [1029, 420] on icon "button" at bounding box center [1031, 420] width 10 height 10
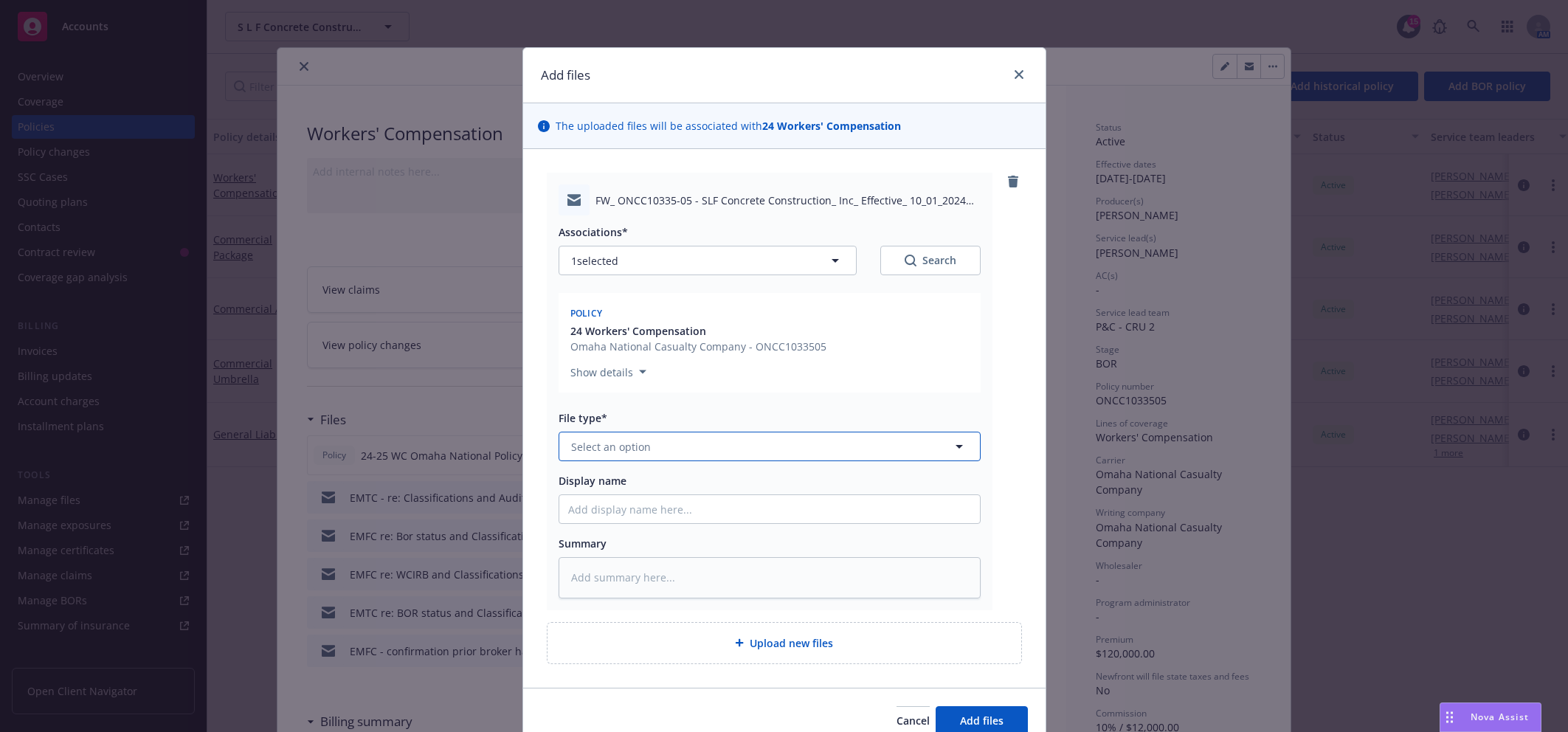
click at [718, 437] on button "Select an option" at bounding box center [769, 446] width 422 height 29
type input "poli"
type textarea "x"
click at [617, 503] on input "Display name" at bounding box center [770, 508] width 421 height 28
click at [683, 510] on input "Display name" at bounding box center [770, 508] width 421 height 28
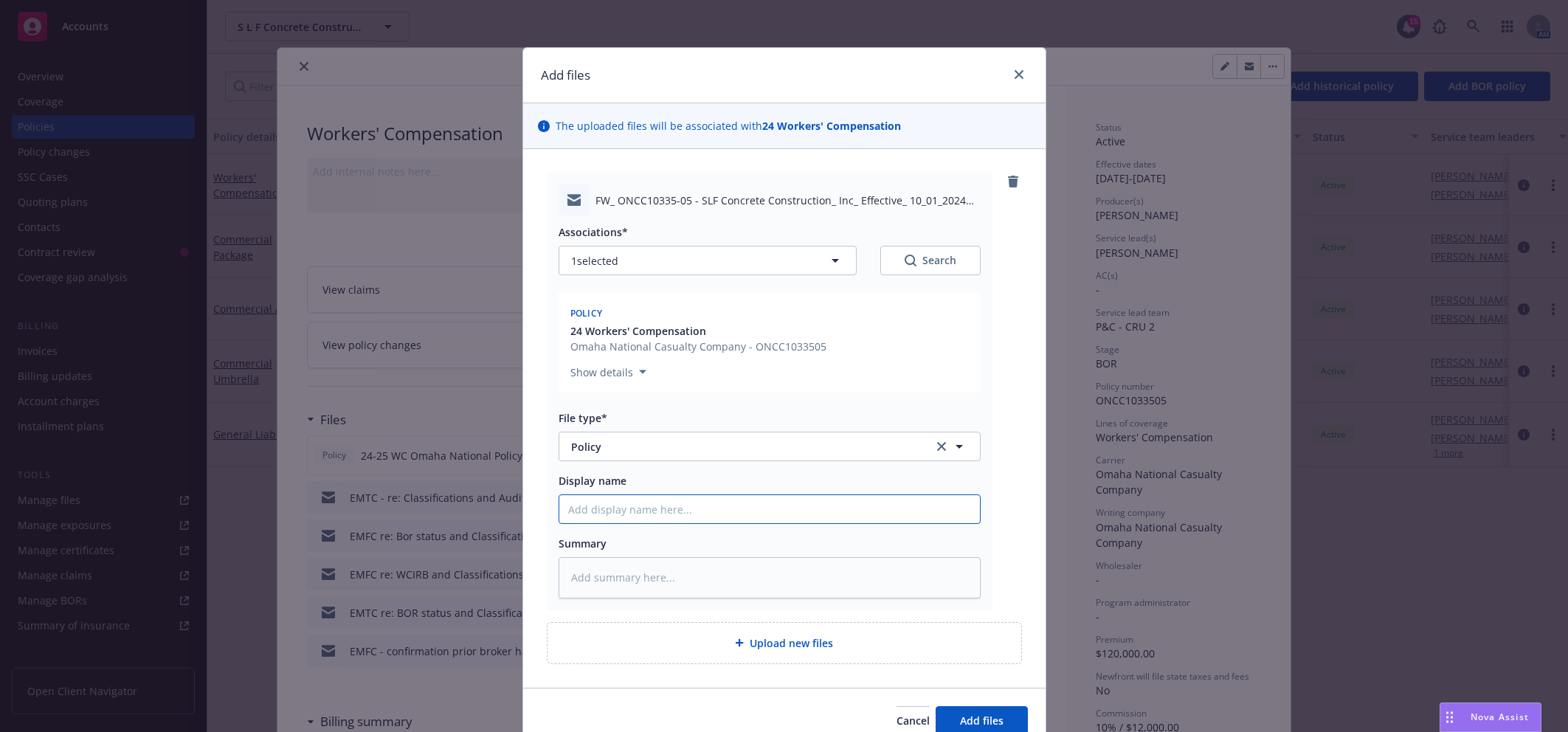
type textarea "x"
type input "2"
type textarea "x"
type input "24"
type textarea "x"
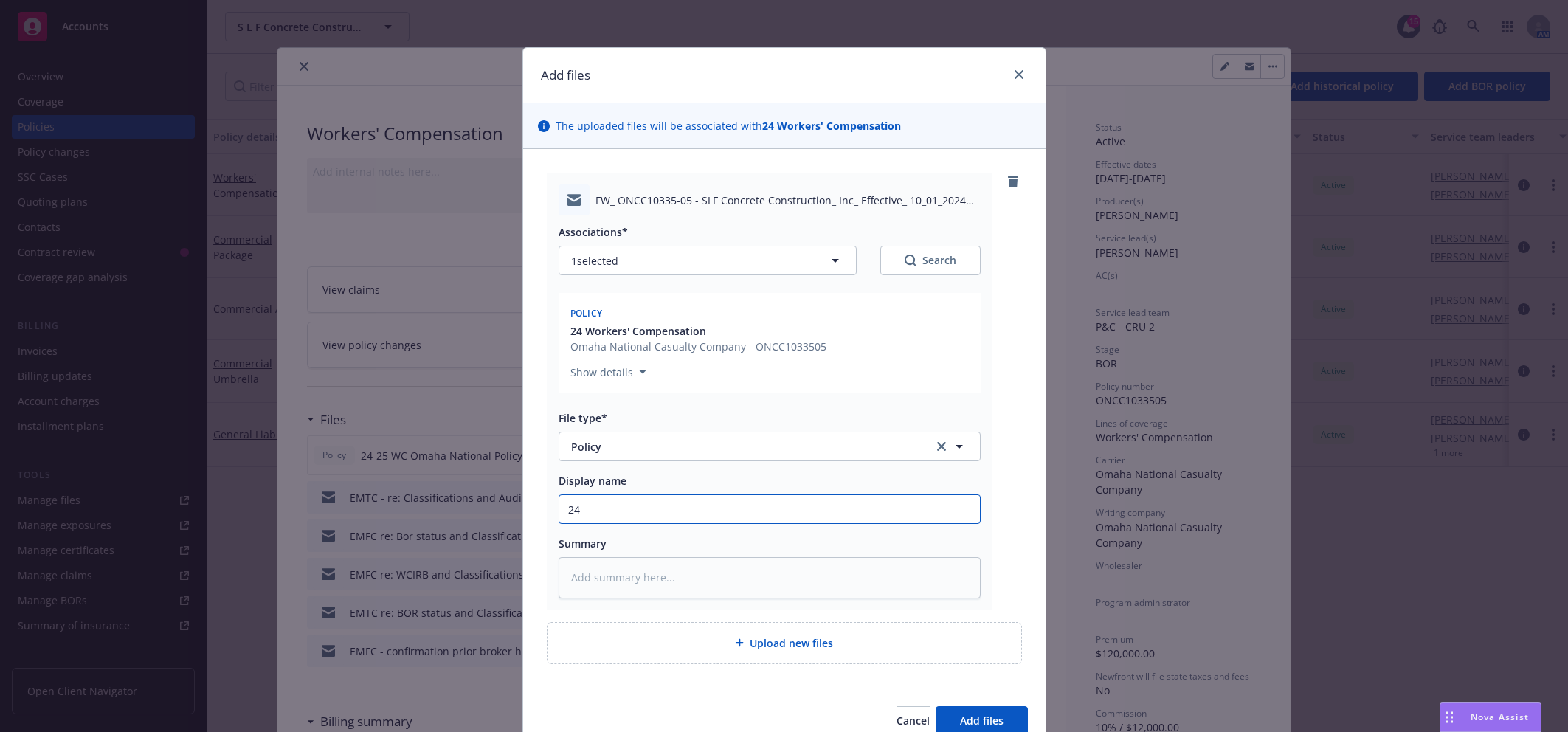
type input "24-"
type textarea "x"
type input "24-2"
type textarea "x"
type input "24-25"
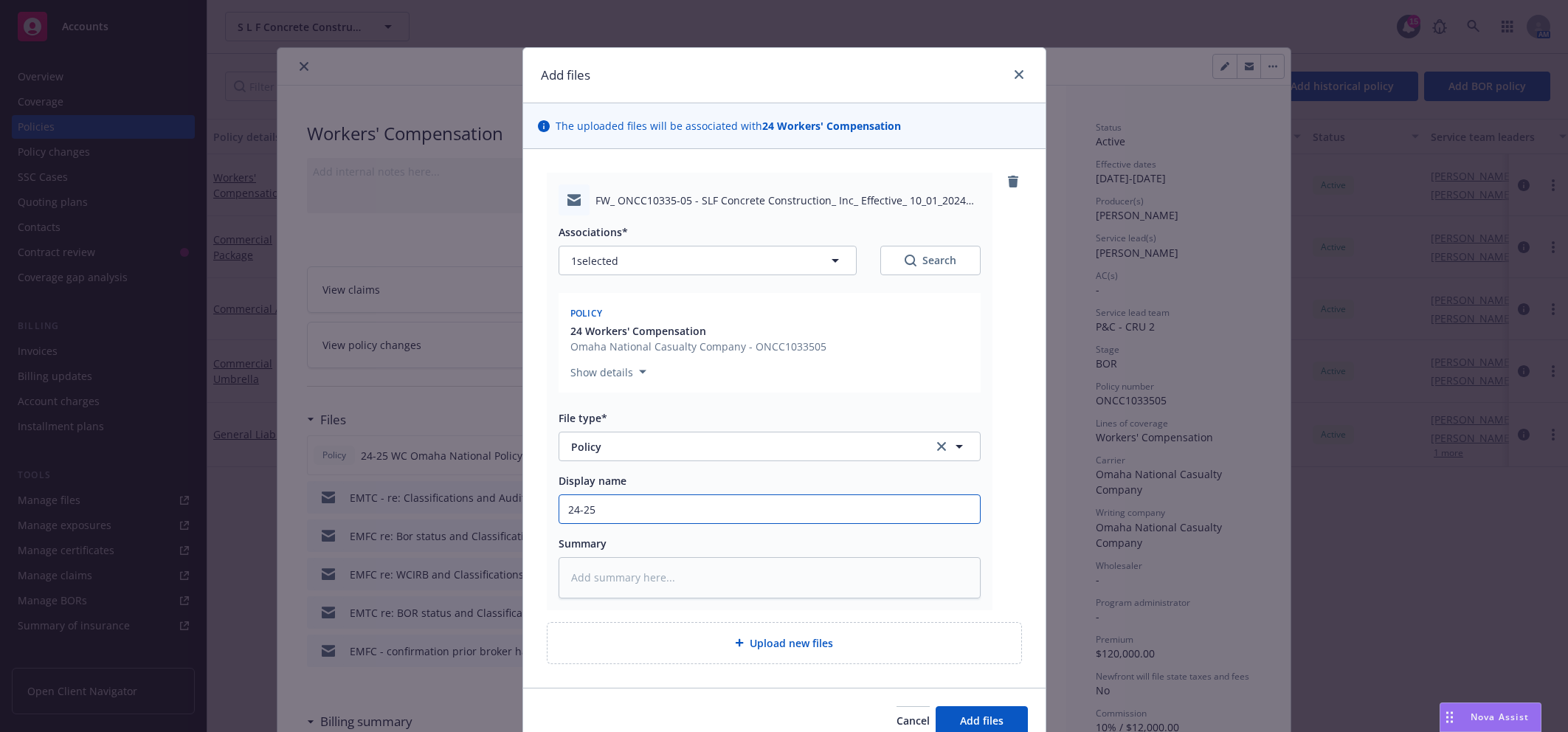
type textarea "x"
type input "24-25"
type textarea "x"
type input "24-25 W"
type textarea "x"
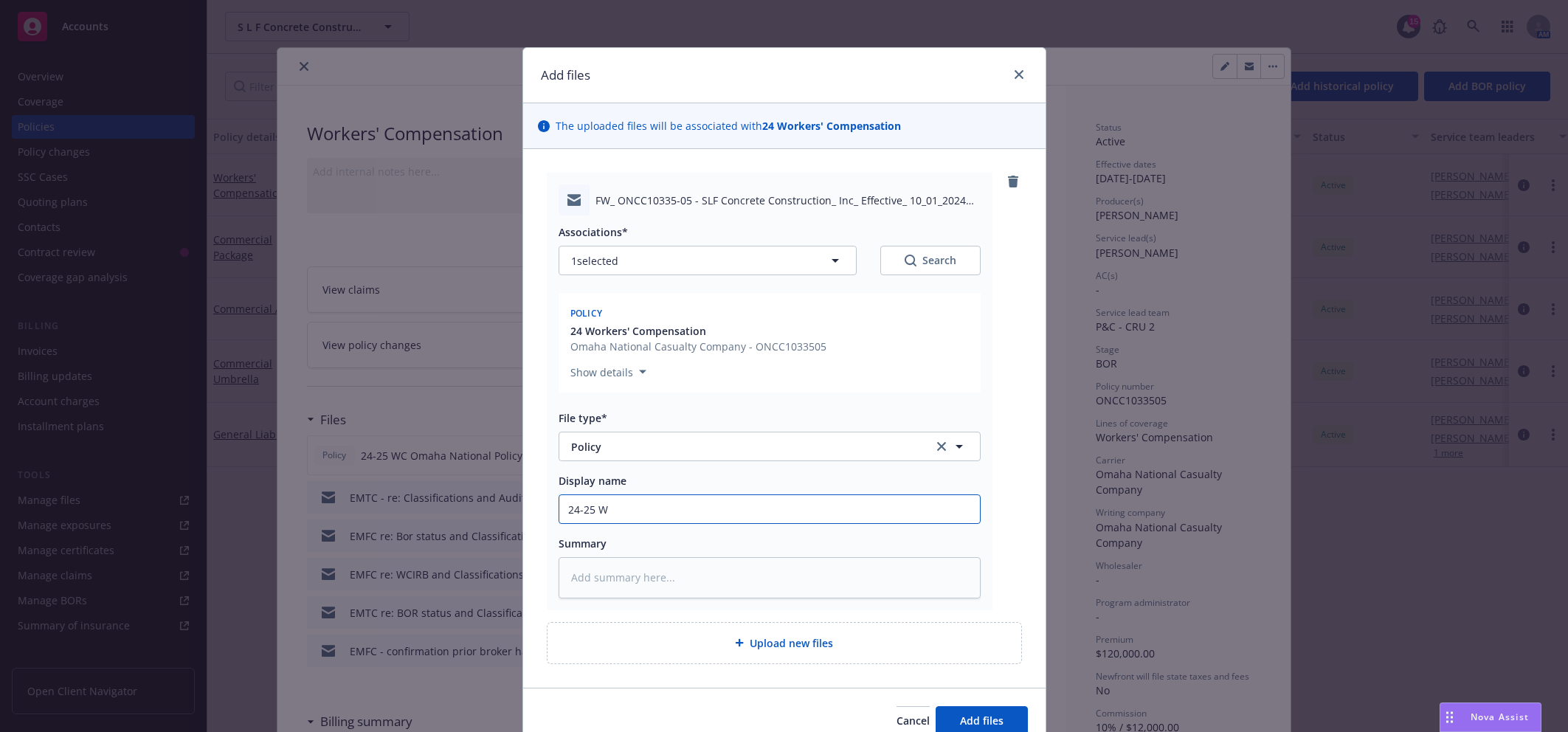
type input "24-25 WC"
type textarea "x"
type input "24-25 WC"
type textarea "x"
type input "24-25 WC O"
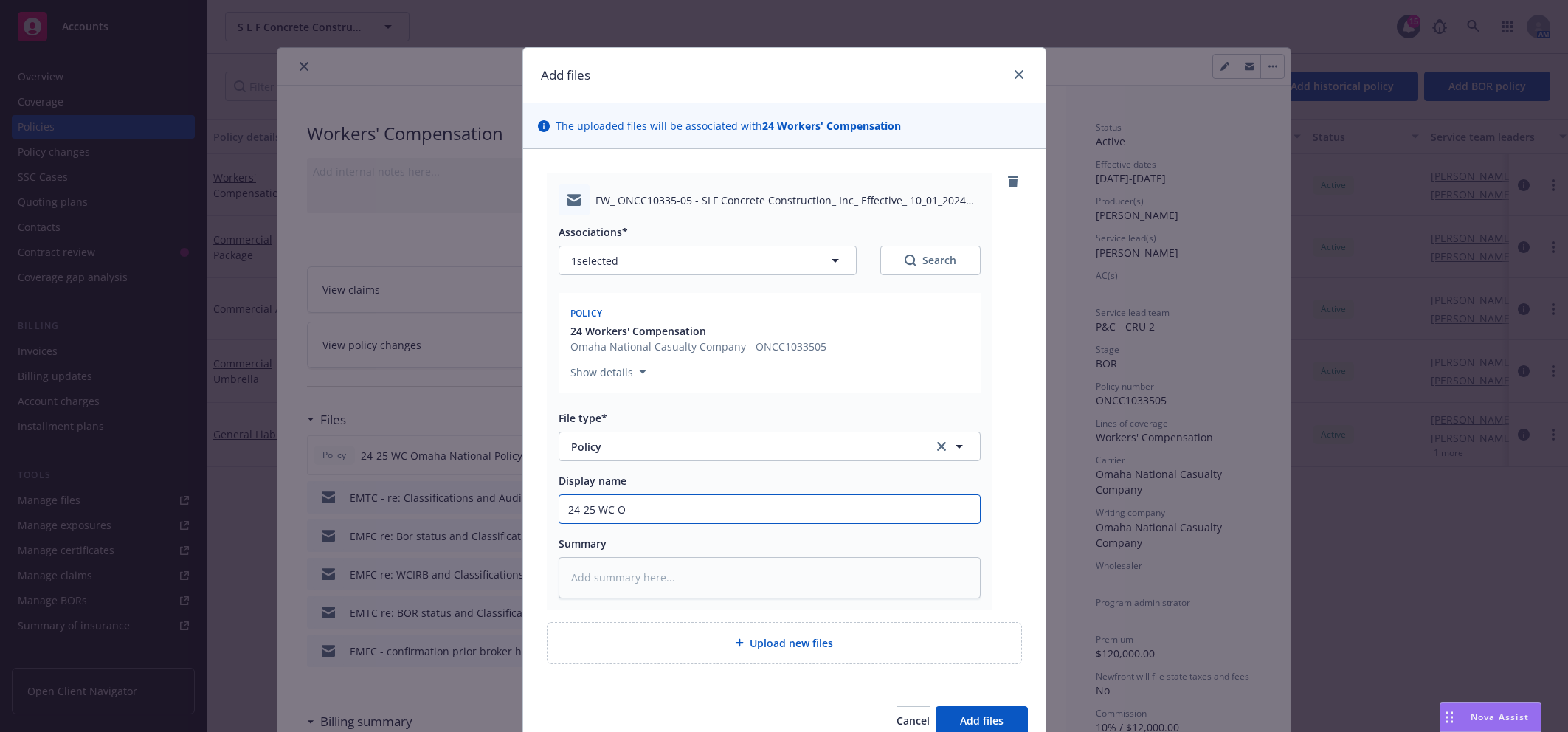
type textarea "x"
type input "24-25 WC Omaha National Policy"
click at [752, 508] on input "24-25 WC Omaha National Policy" at bounding box center [770, 508] width 421 height 28
type textarea "x"
type input "24-25 WC Omaha National Policy"
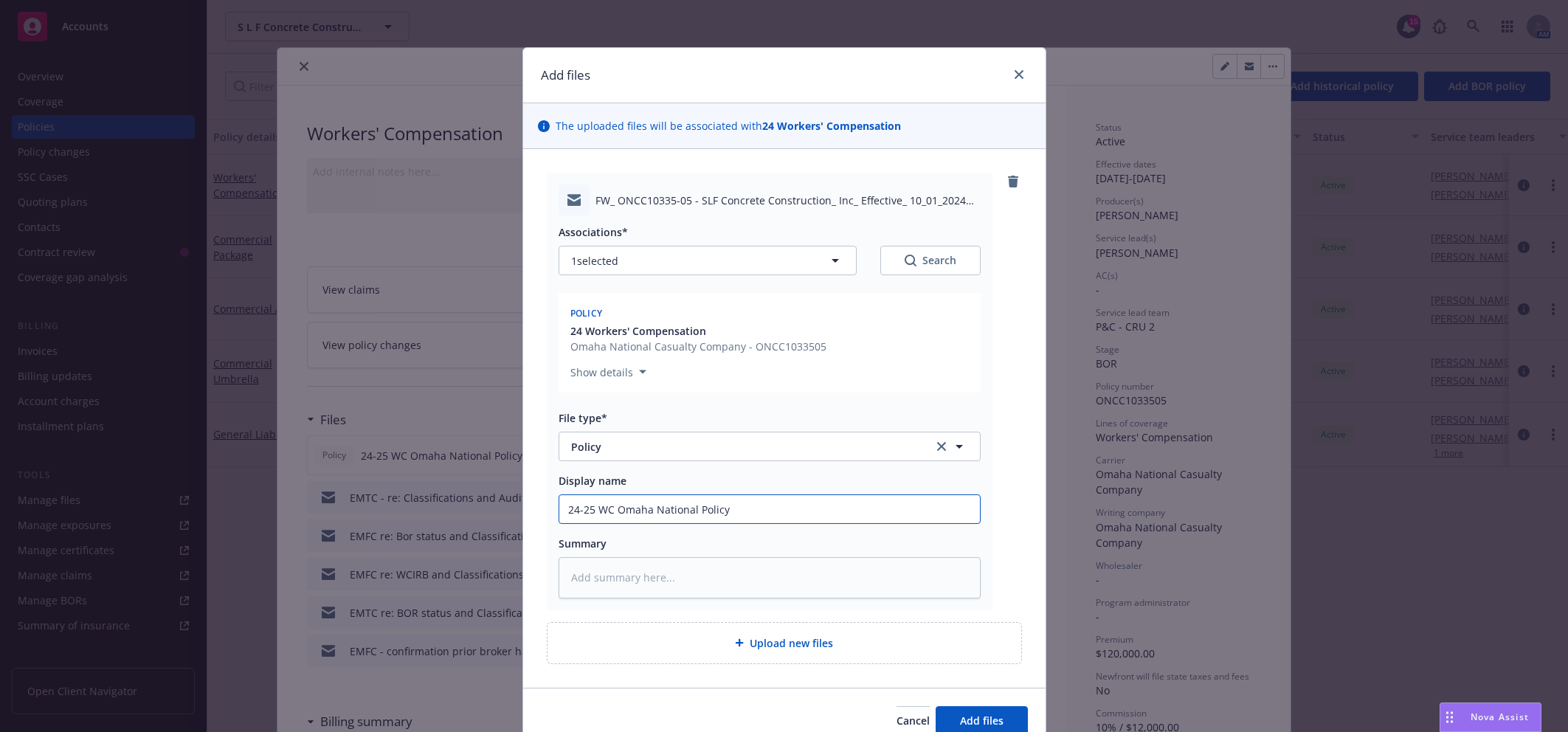
type textarea "x"
type input "24-25 WC Omaha National Policy -"
type textarea "x"
type input "24-25 WC Omaha National Policy - En"
type textarea "x"
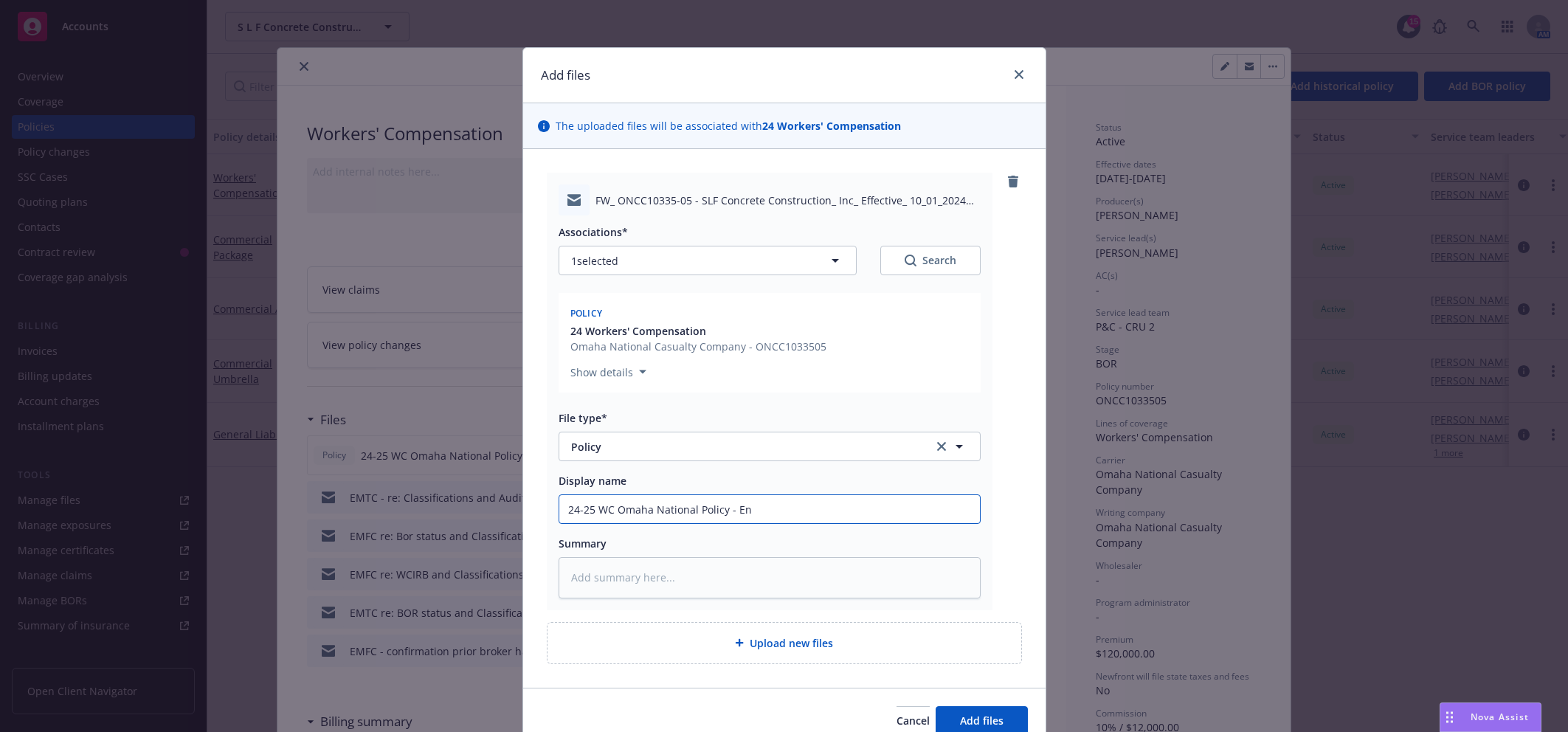
type input "24-25 WC Omaha National Policy - End"
type textarea "x"
type input "24-25 WC Omaha National Policy - Endo"
type textarea "x"
type input "24-25 WC Omaha National Policy - Endor"
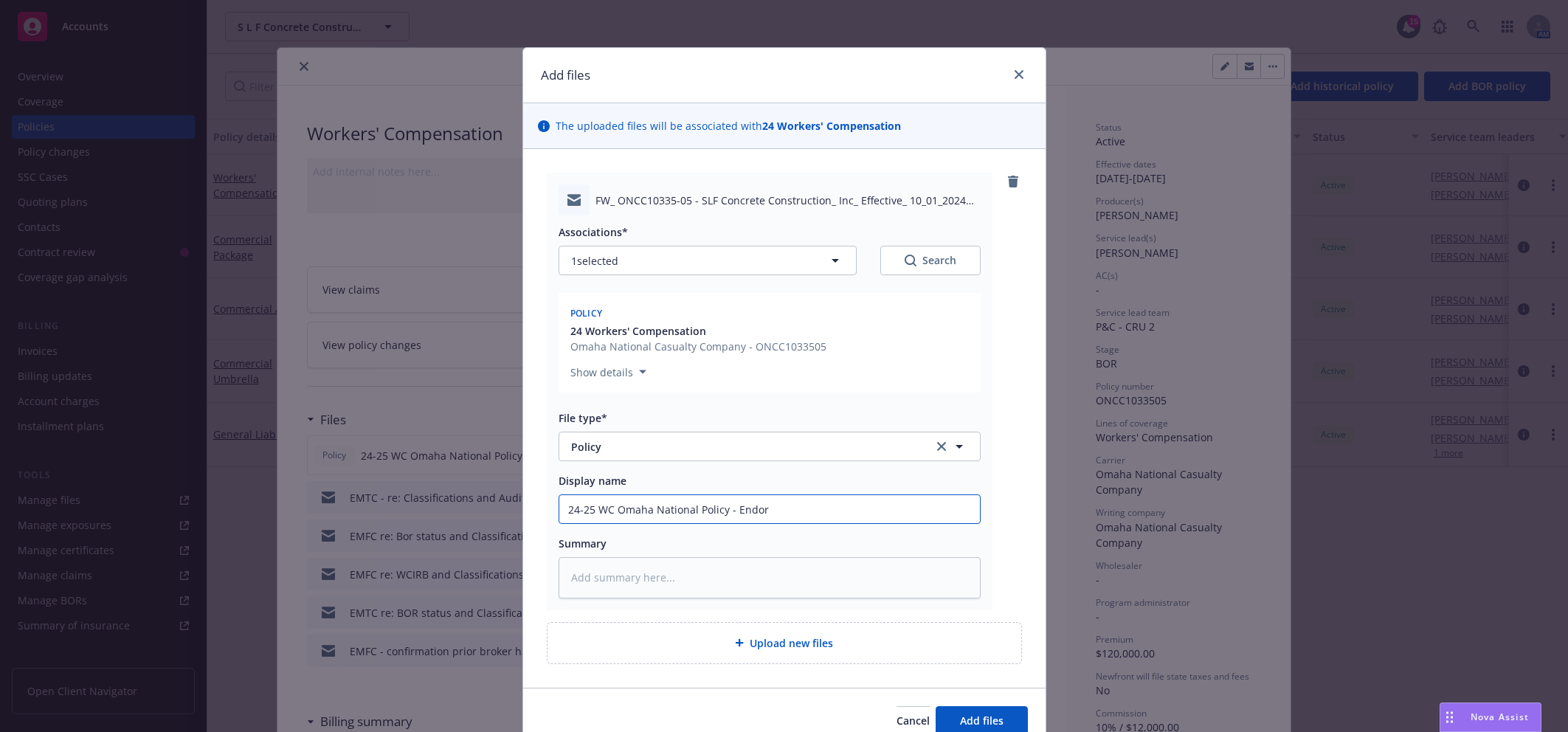
type textarea "x"
type input "24-25 WC Omaha National Policy - Endors"
type textarea "x"
type input "24-25 WC Omaha National Policy - Endorse"
type textarea "x"
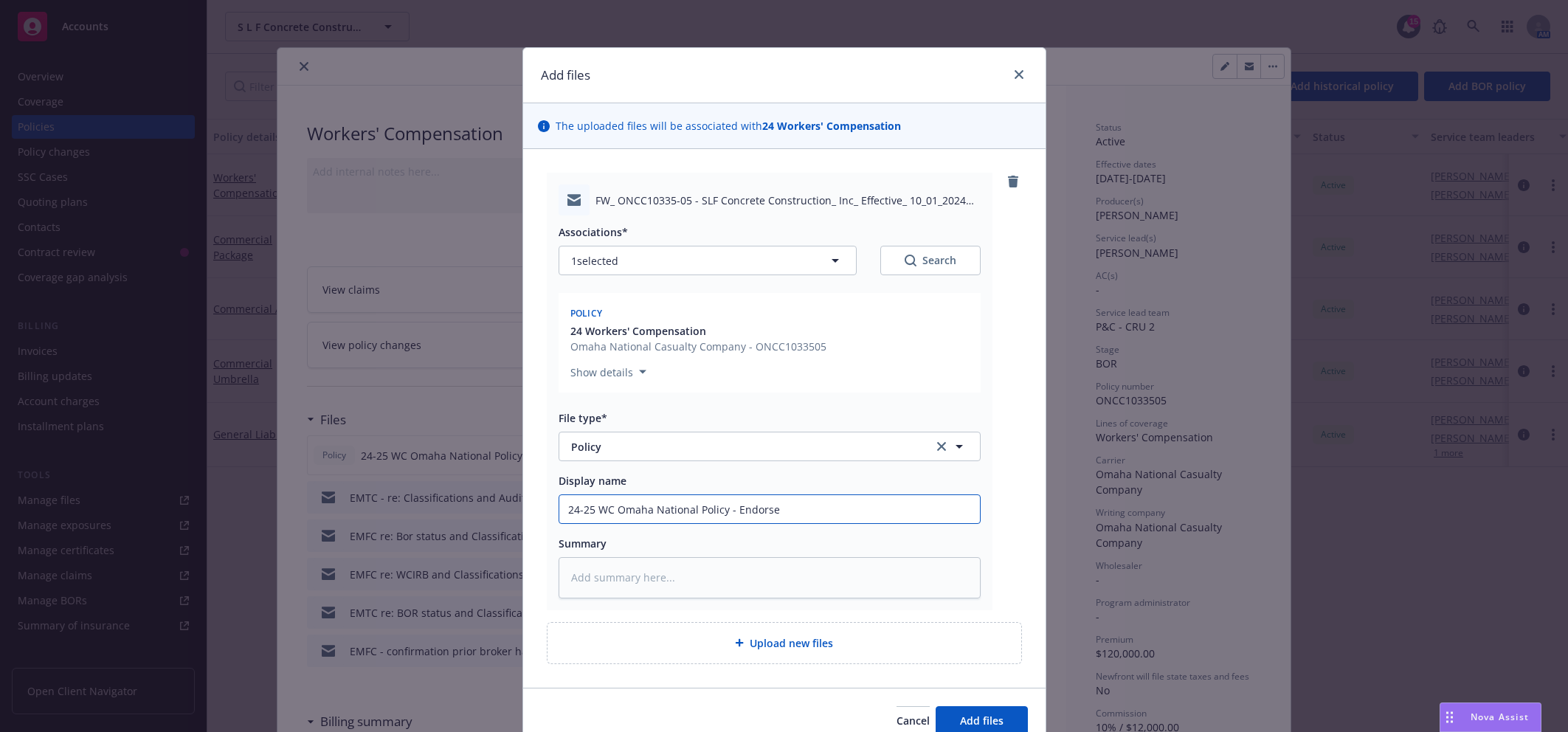
type input "24-25 WC Omaha National Policy - Endorsed"
type textarea "x"
type input "24-25 WC Omaha National Policy - Endorsed"
type textarea "x"
type input "24-25 WC Omaha National Policy - Endorsed to"
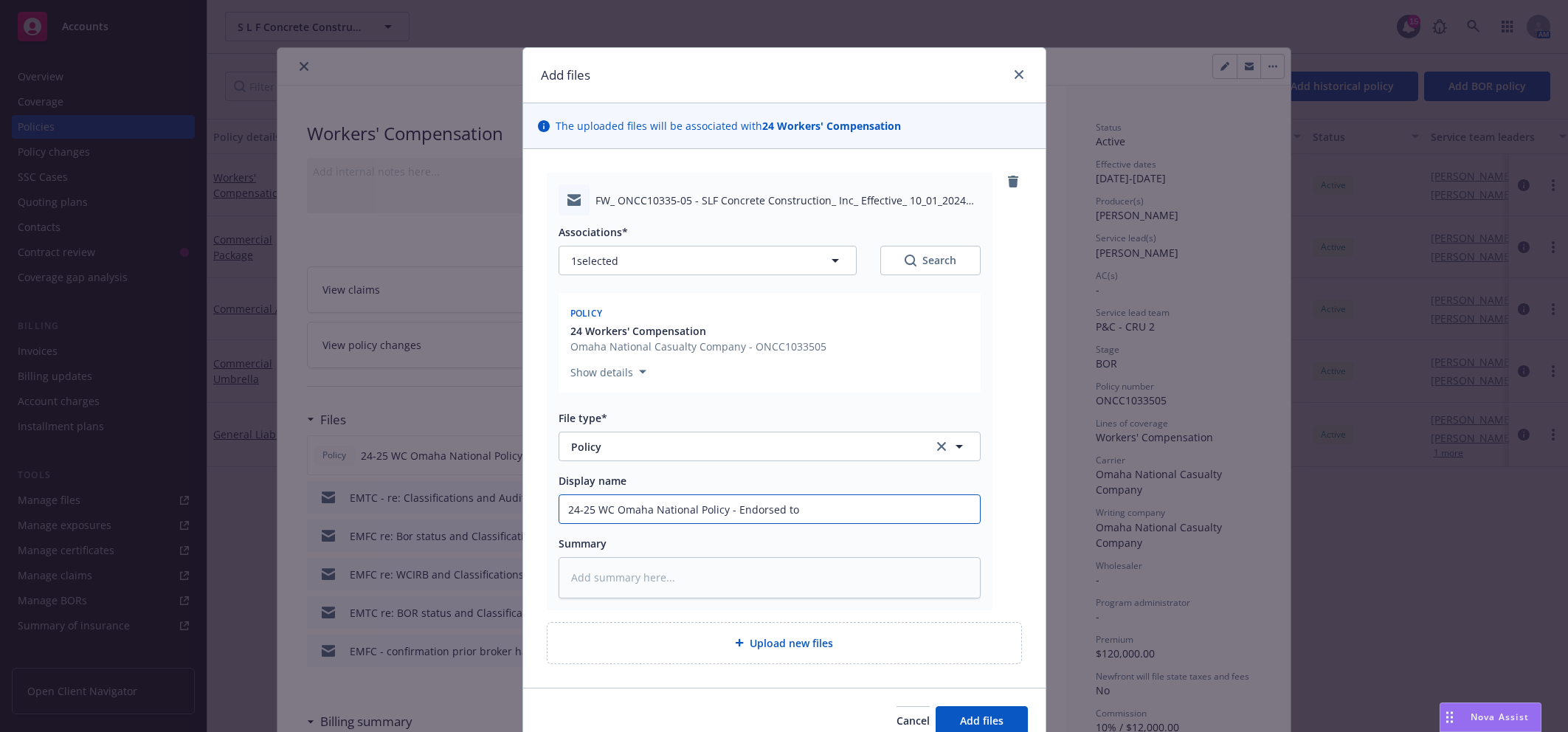
type textarea "x"
type input "24-25 WC Omaha National Policy - Endorsed to"
type textarea "x"
type input "24-25 WC Omaha National Policy - Endorsed to N"
type textarea "x"
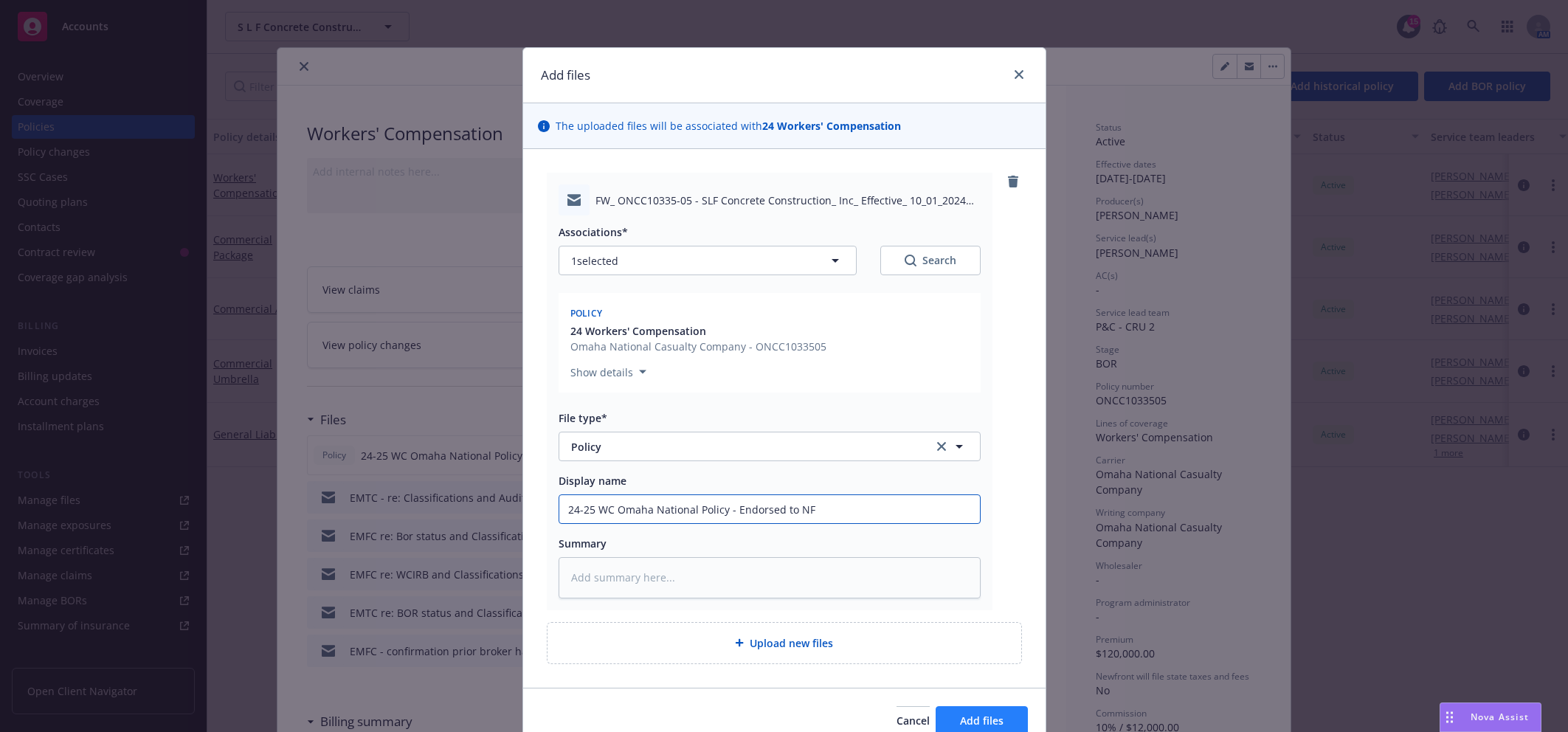
type input "24-25 WC Omaha National Policy - Endorsed to NF"
click at [977, 721] on span "Add files" at bounding box center [982, 720] width 44 height 14
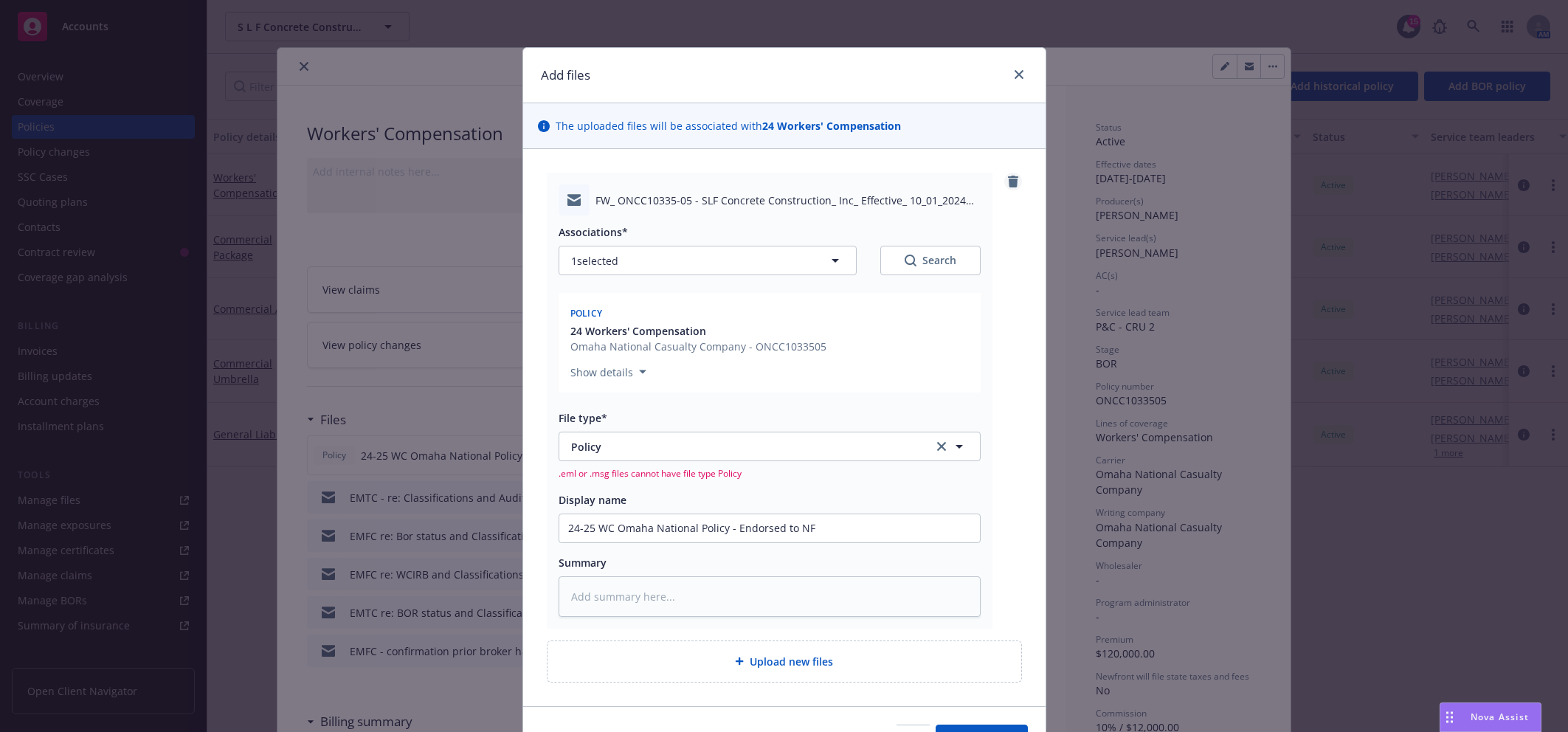
click at [1008, 186] on icon "remove" at bounding box center [1013, 181] width 10 height 12
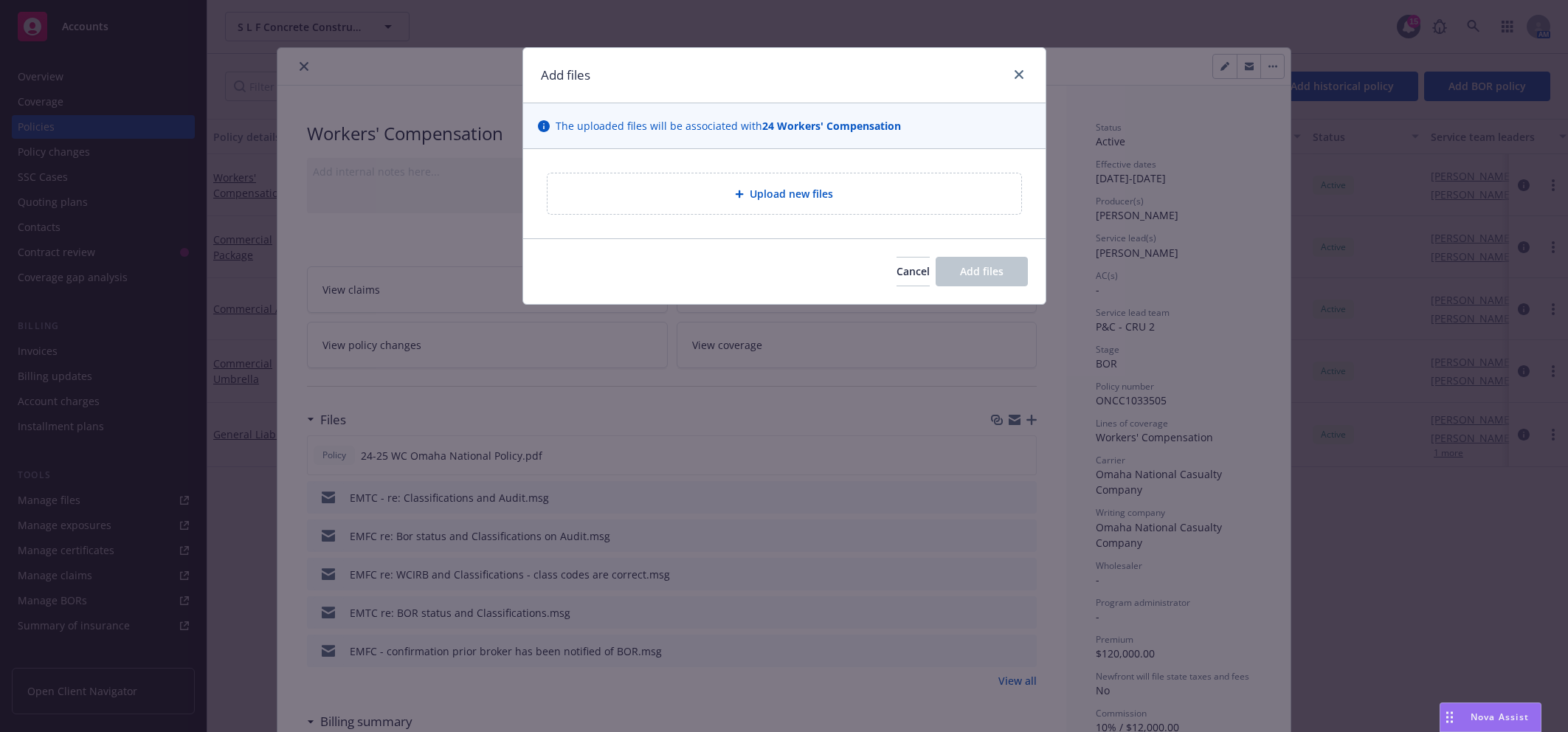
type textarea "x"
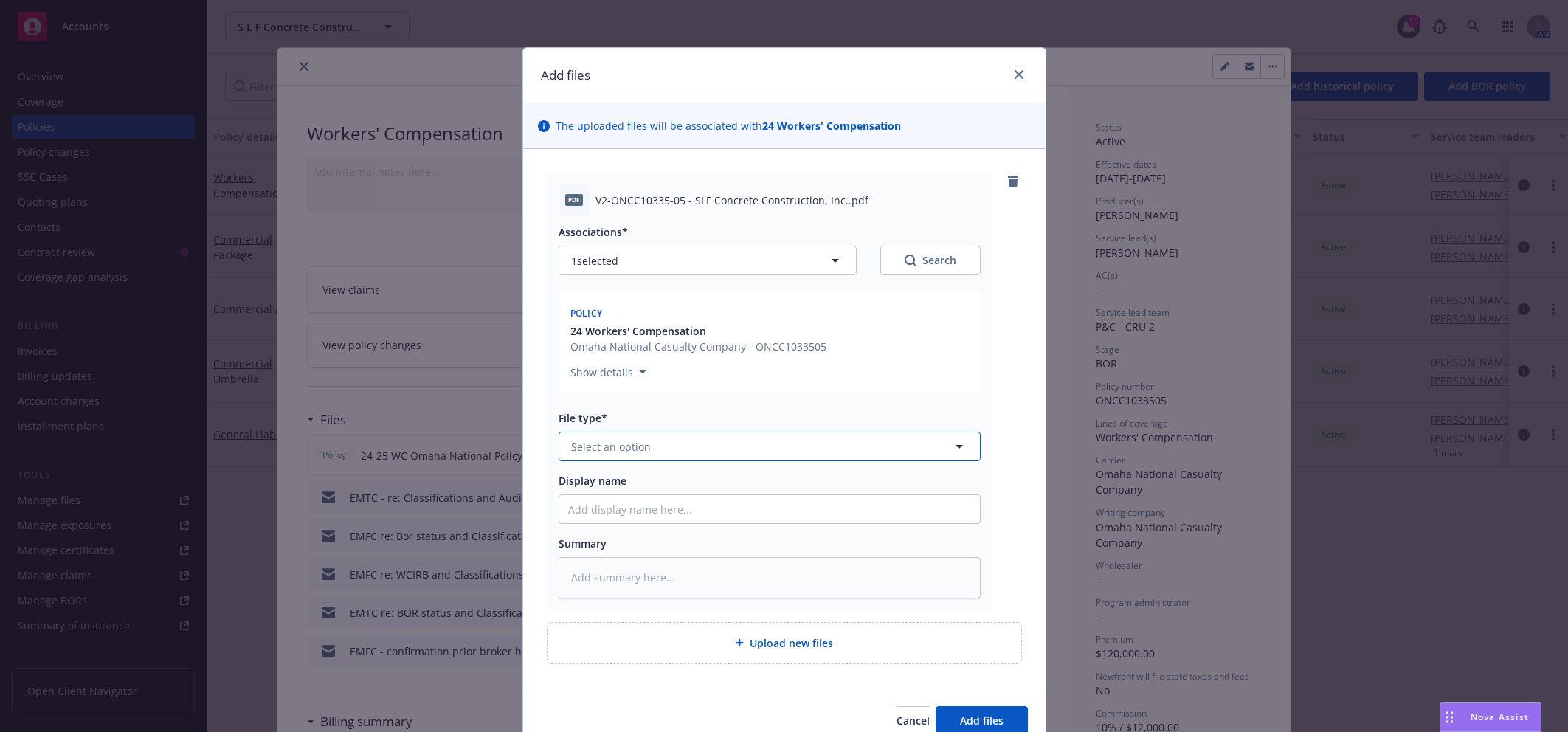
click at [682, 454] on button "Select an option" at bounding box center [769, 446] width 422 height 29
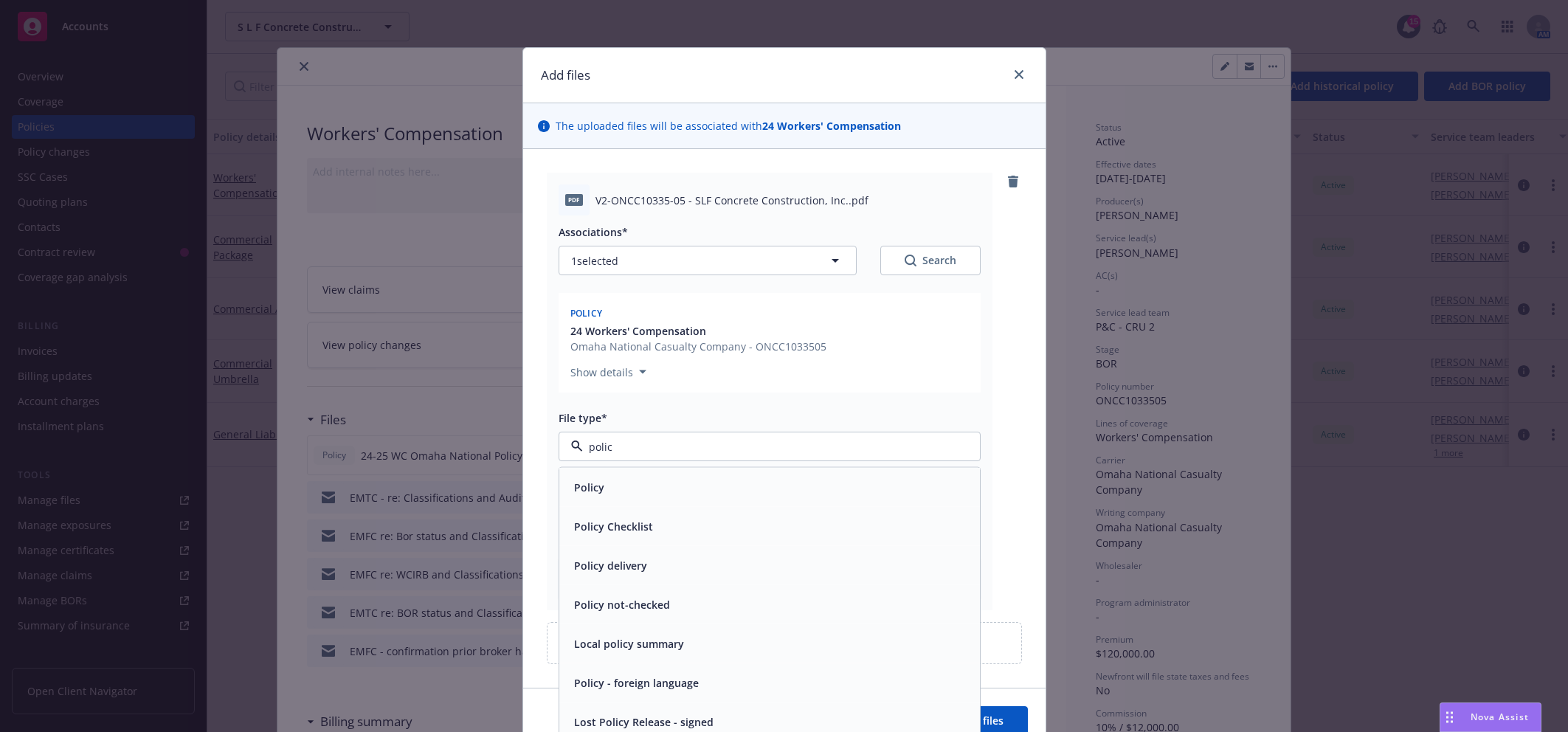
type input "policy"
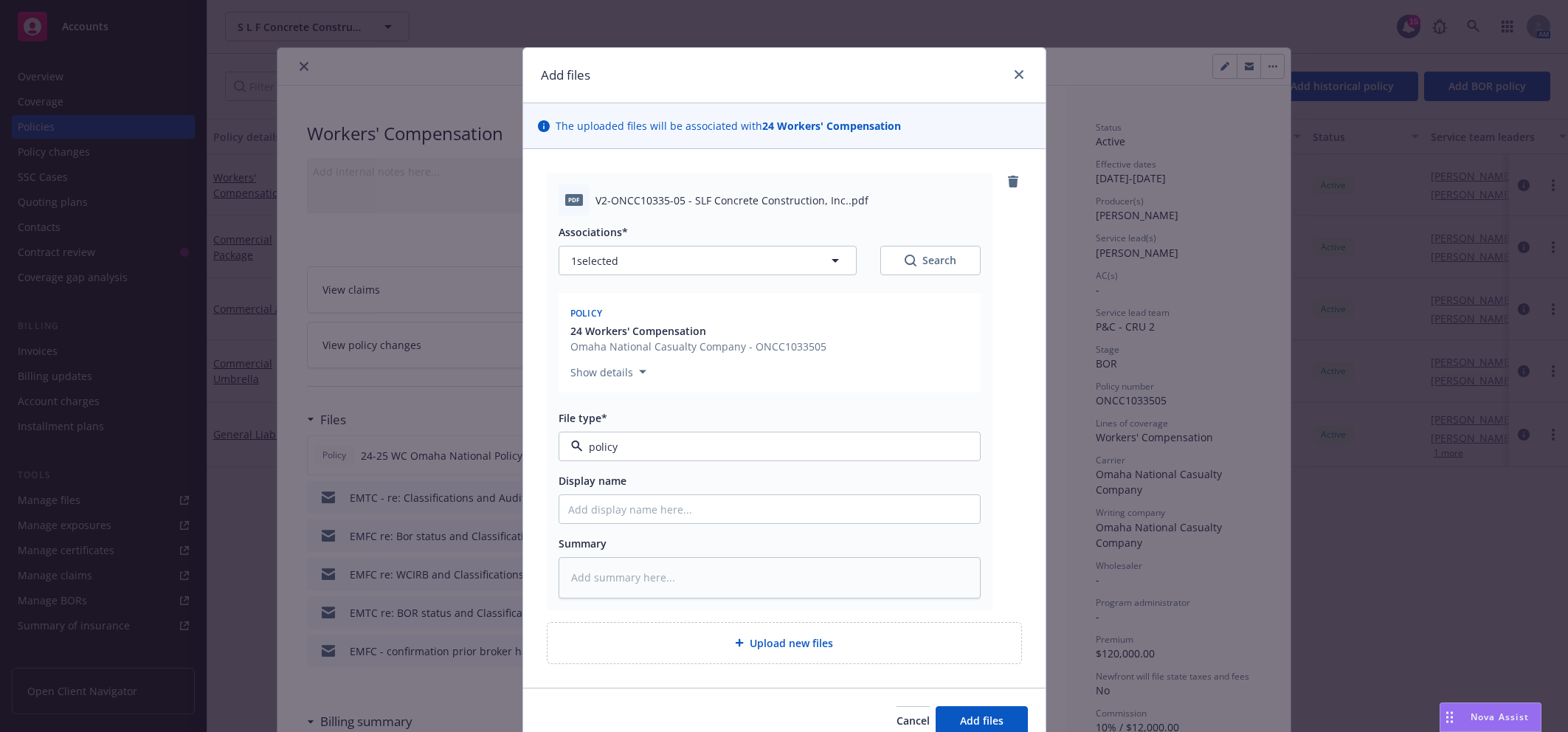
type textarea "x"
type input "24"
type textarea "x"
type input "24-"
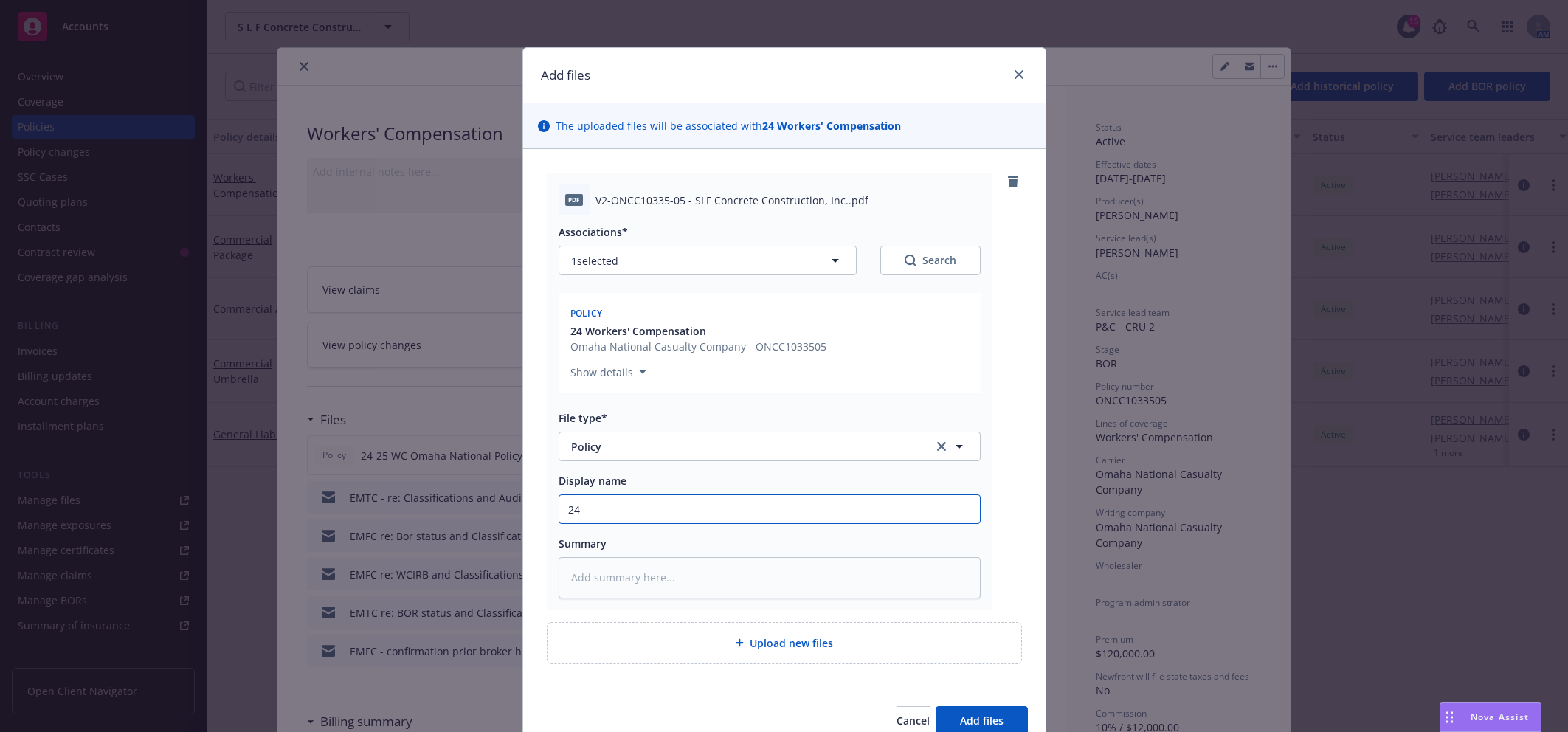
type textarea "x"
type input "24-2"
type textarea "x"
type input "24-25"
type textarea "x"
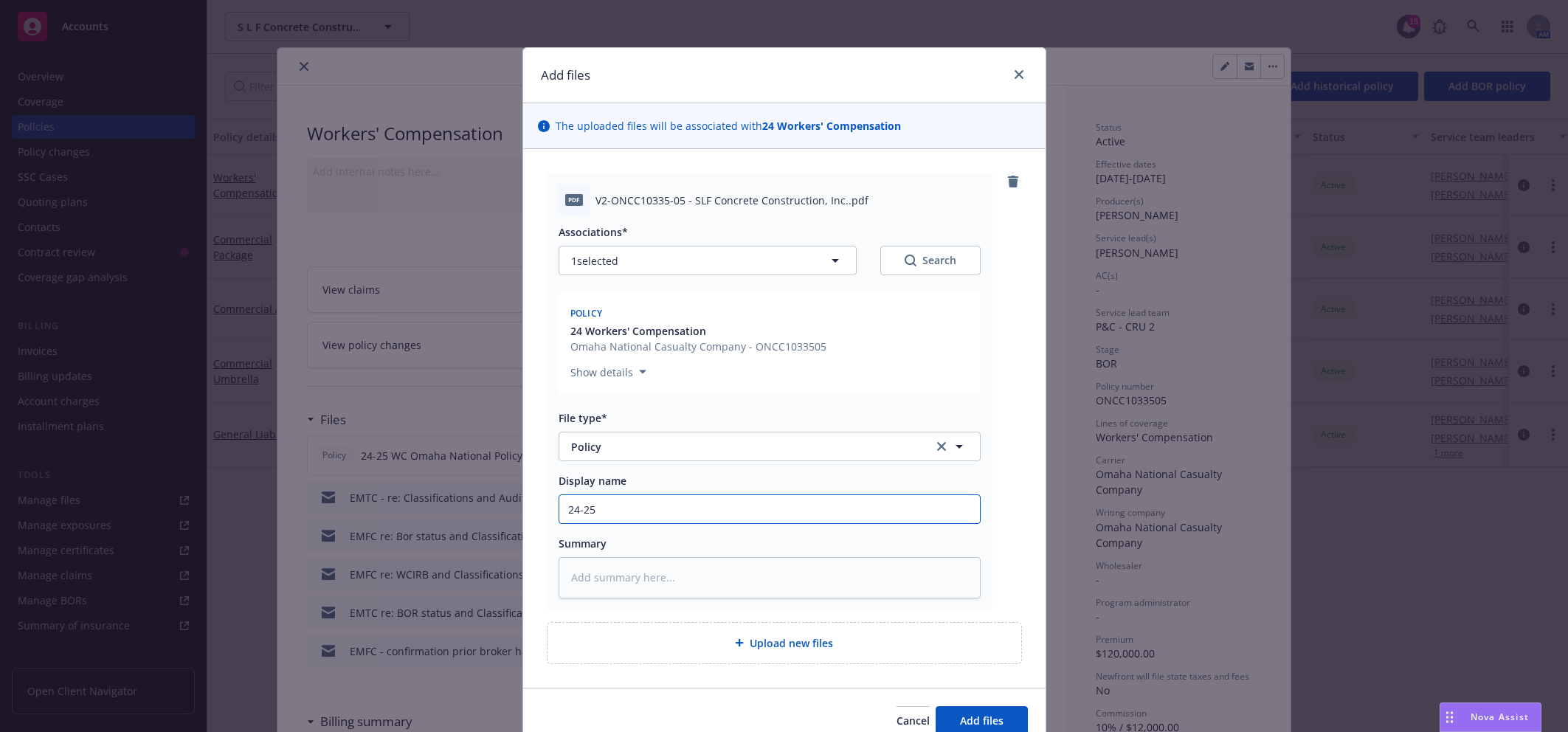
type input "24-25"
type textarea "x"
type input "24-25 W"
type textarea "x"
type input "24-25 WC"
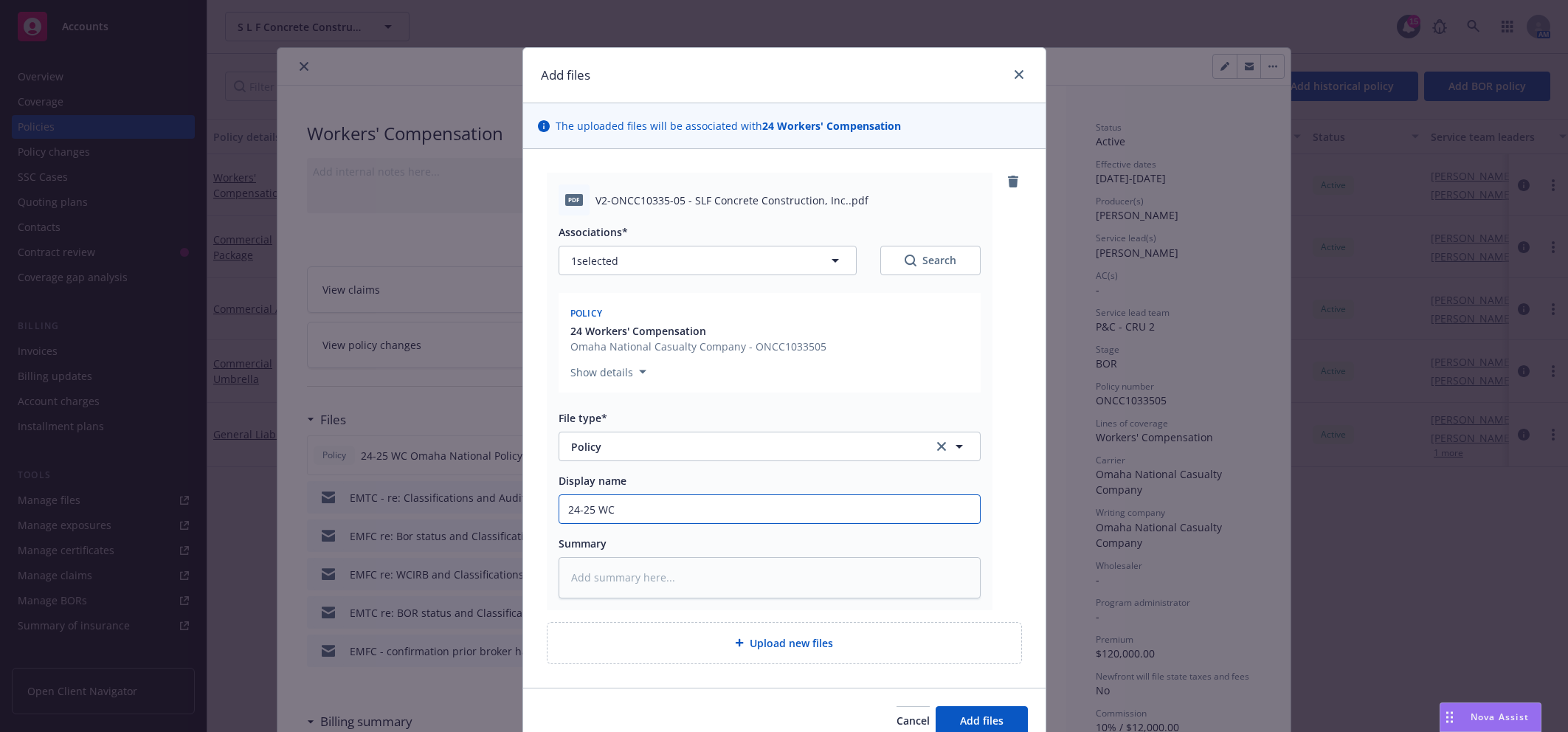
type textarea "x"
type input "24-25 WC"
type textarea "x"
type input "24-25 WC O"
type textarea "x"
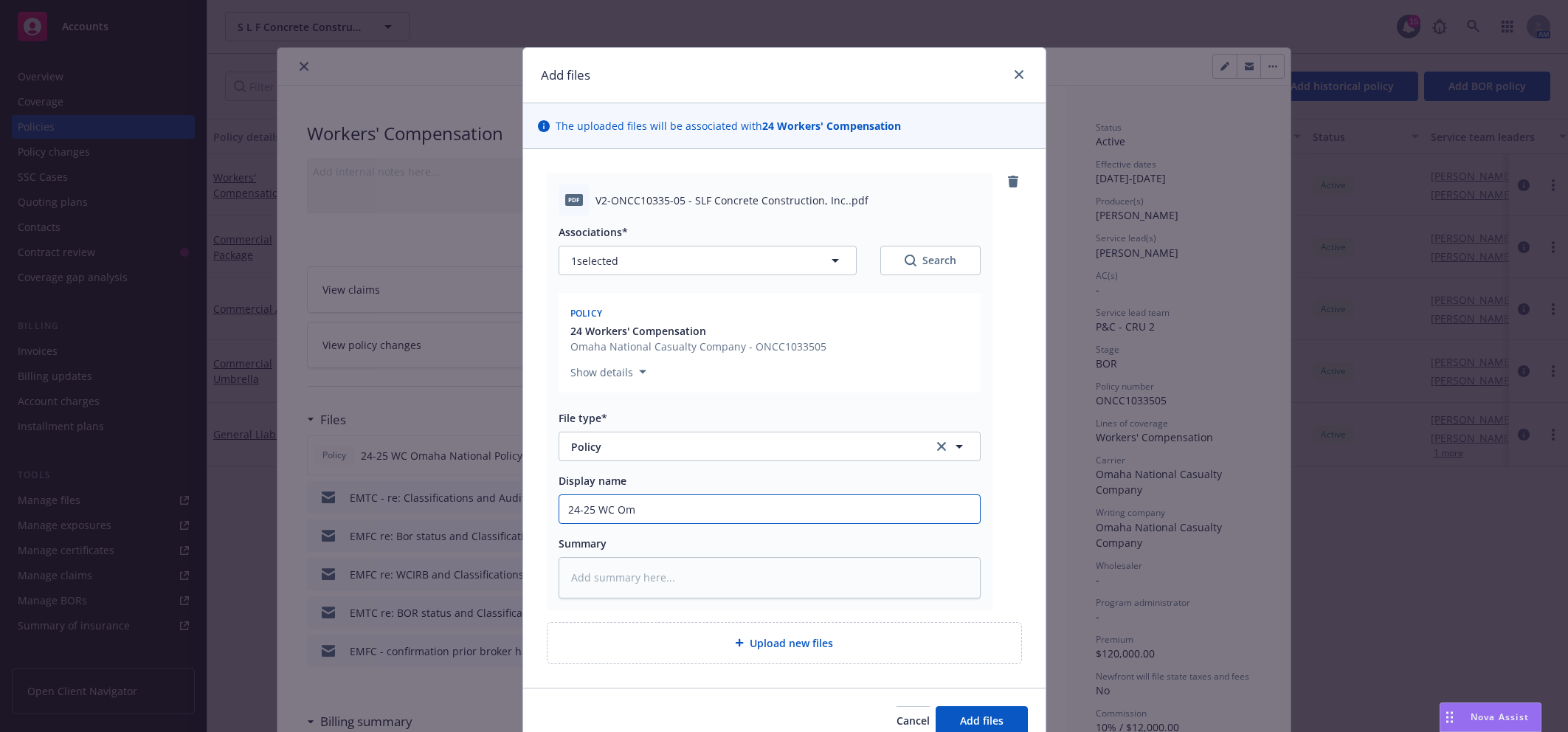
type input "24-25 WC Omaha National Policy - Endorsed to NF"
click at [994, 717] on span "Add files" at bounding box center [982, 720] width 44 height 14
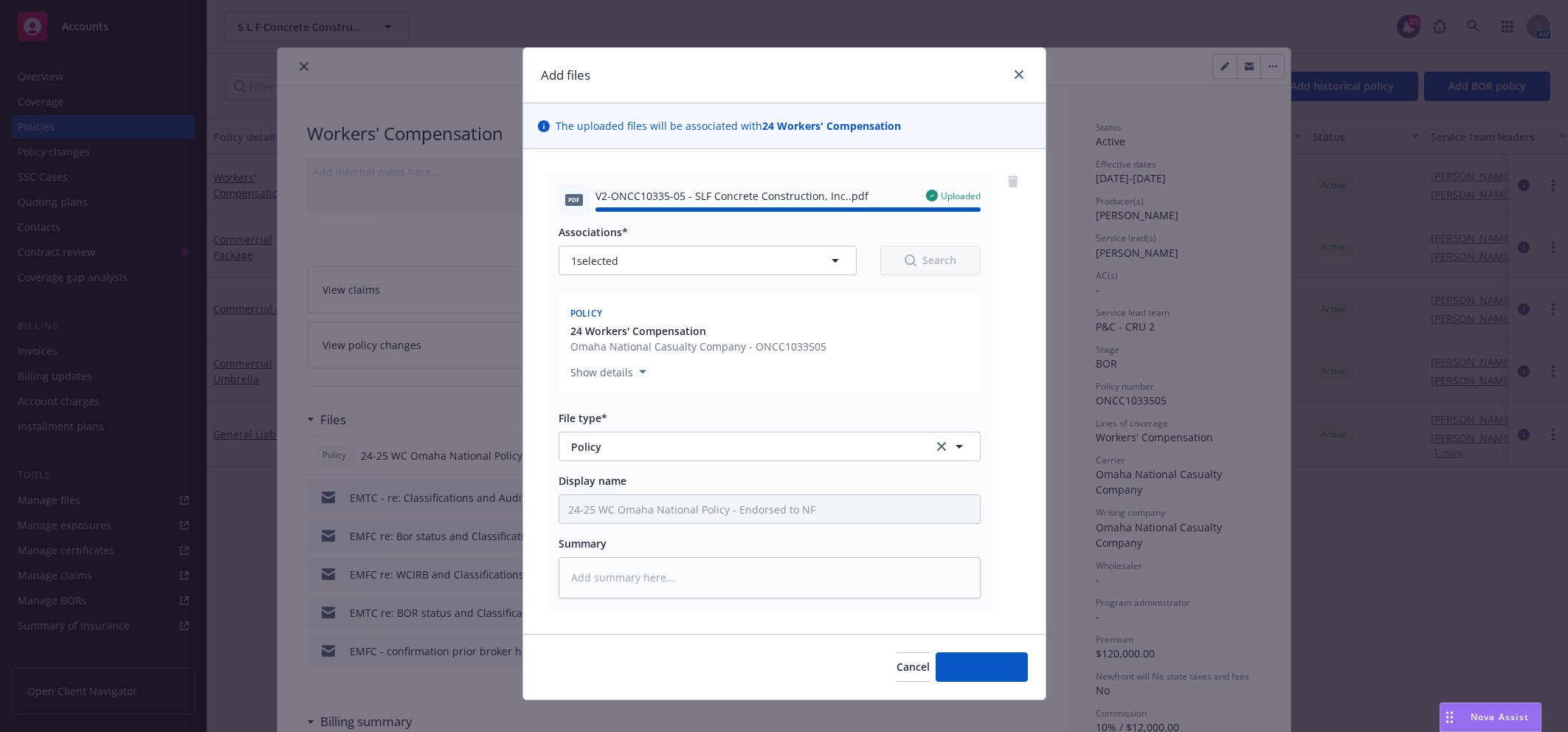
type textarea "x"
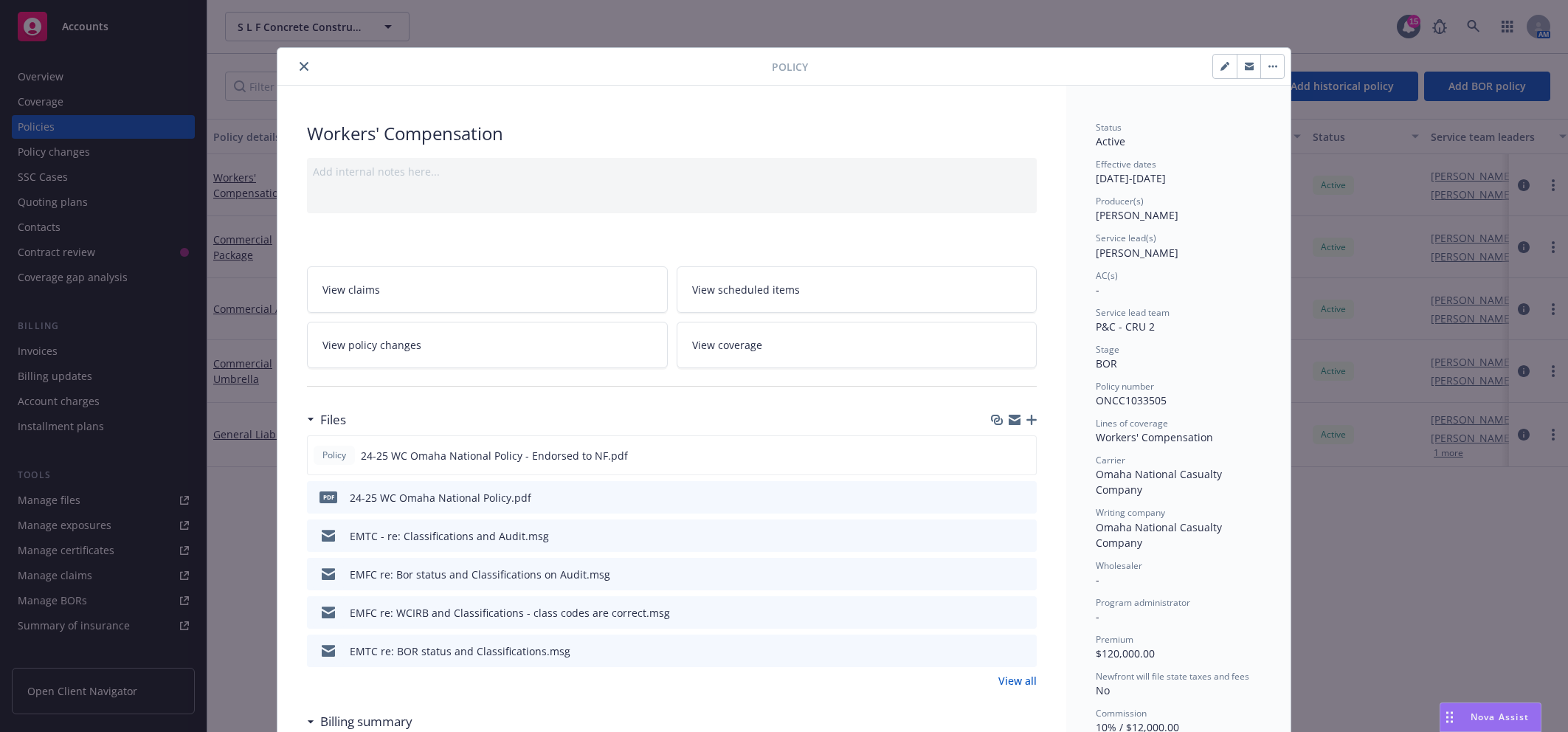
drag, startPoint x: 299, startPoint y: 65, endPoint x: 443, endPoint y: 74, distance: 144.3
click at [299, 65] on icon "close" at bounding box center [304, 66] width 9 height 9
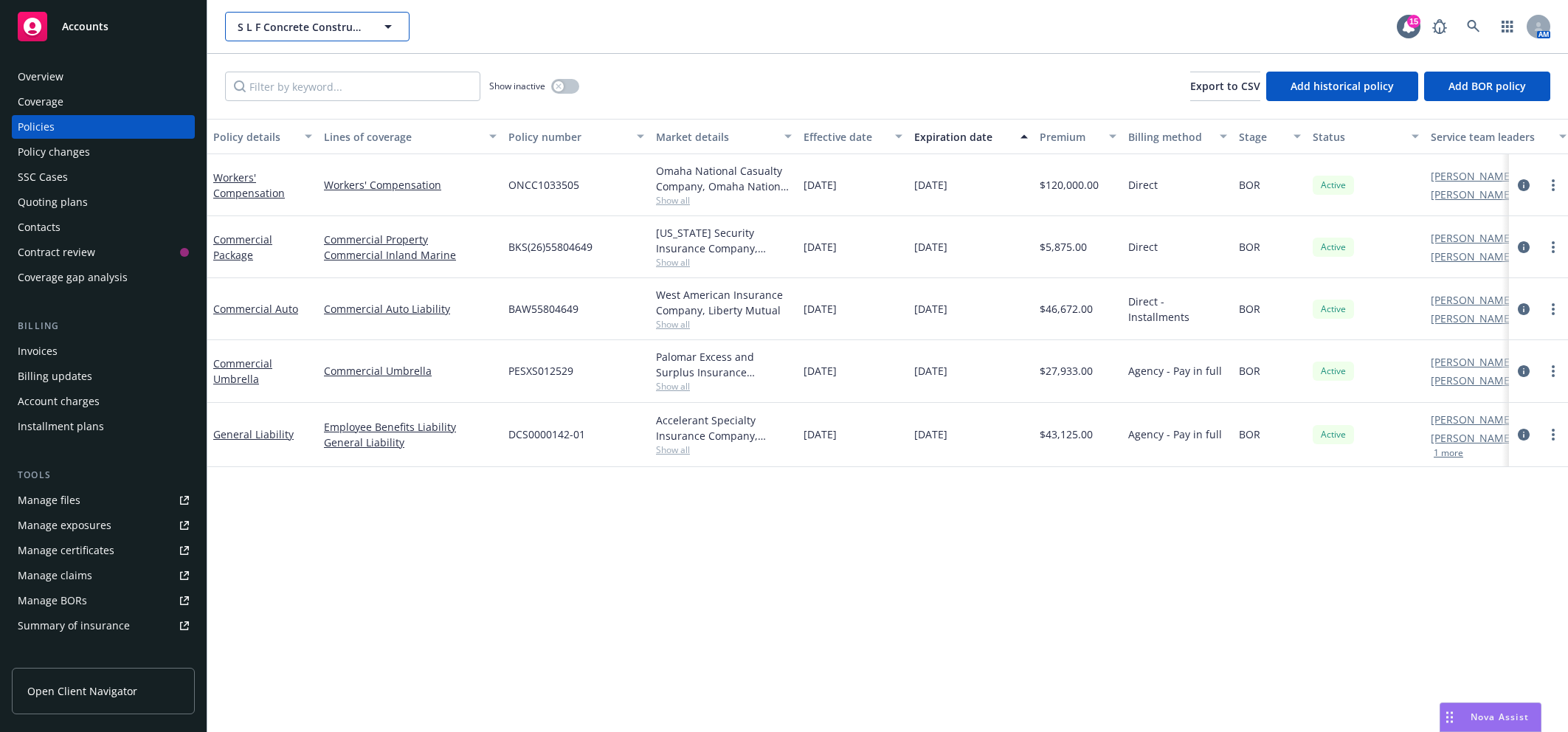
click at [323, 23] on span "S L F Concrete Construction, Inc." at bounding box center [301, 27] width 127 height 15
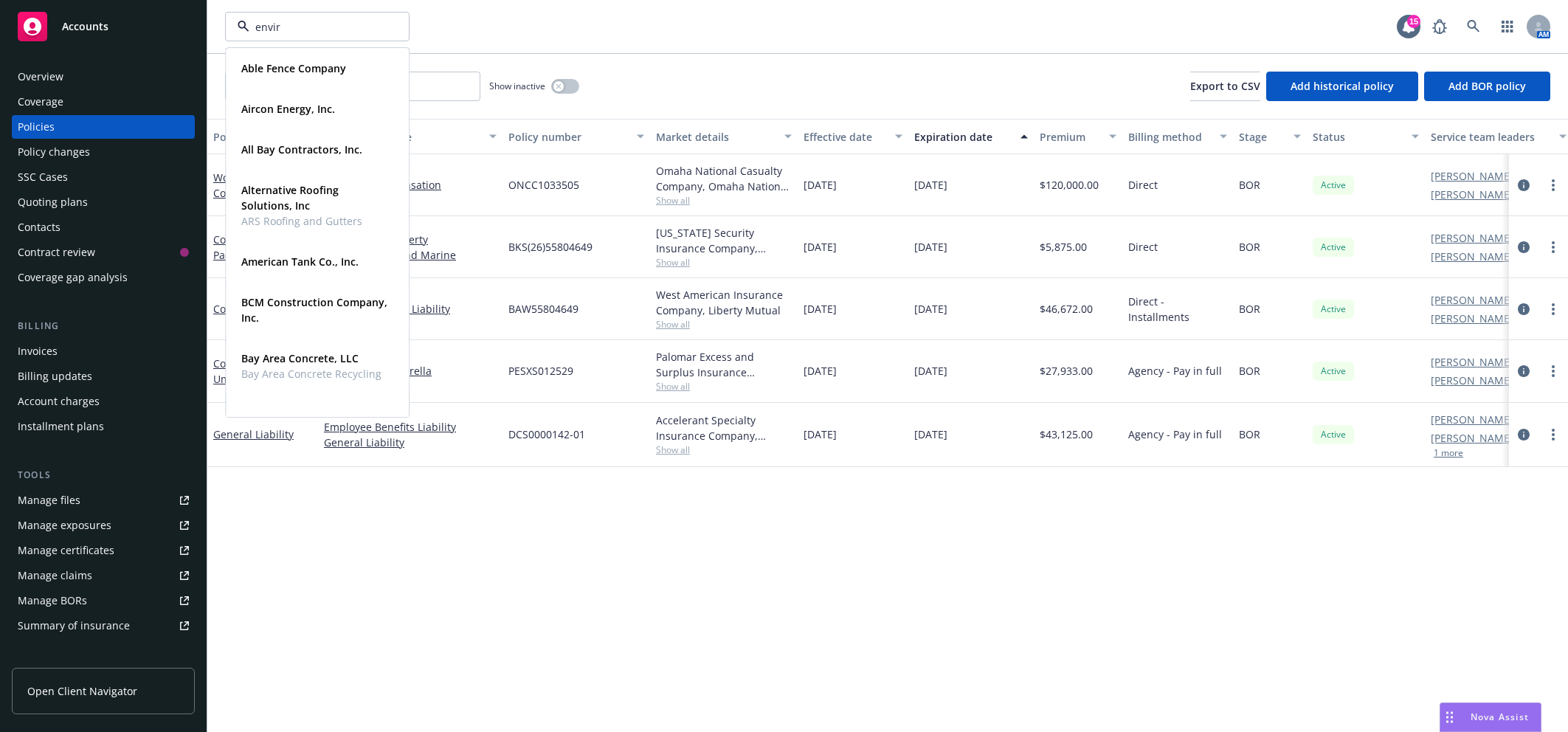
type input "enviro"
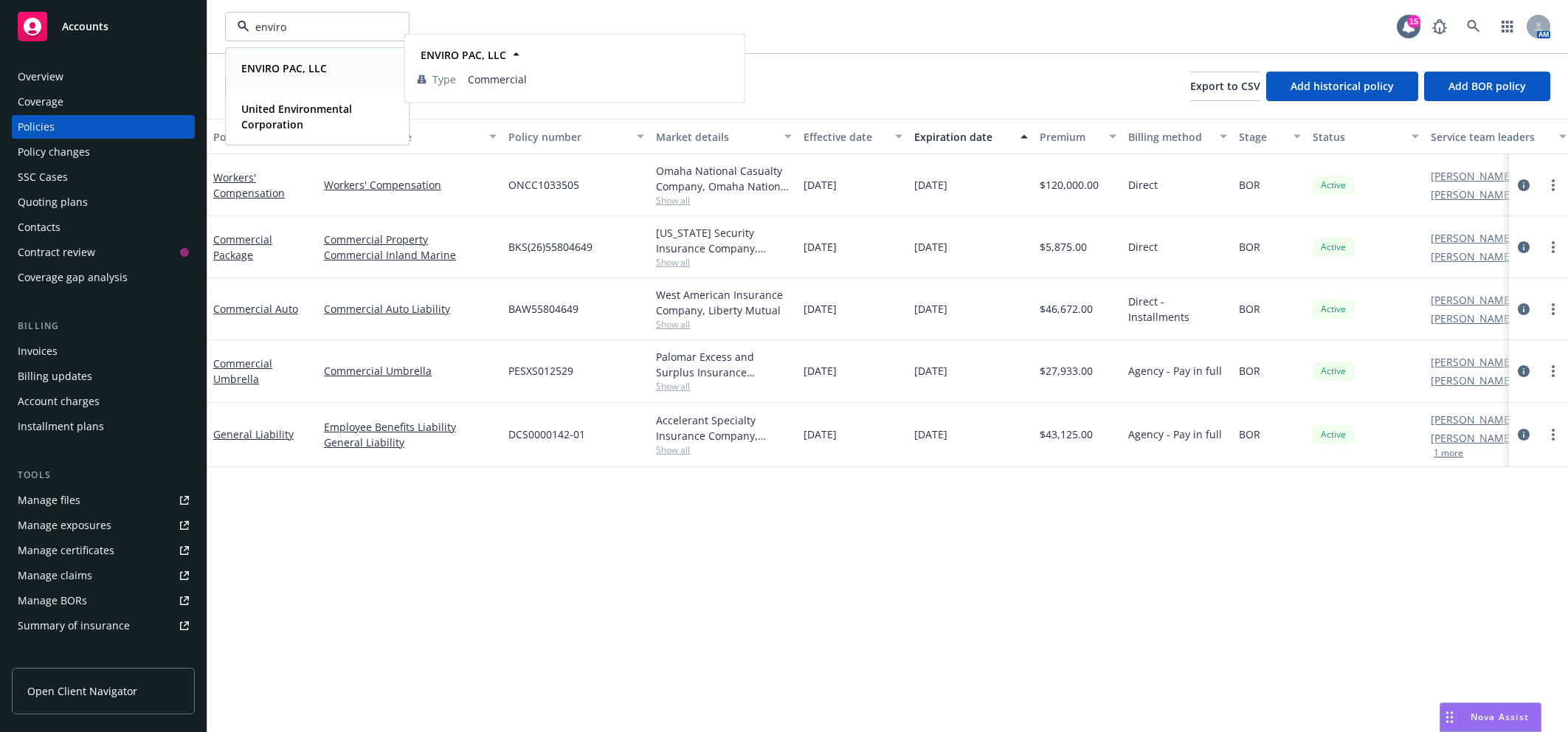
click at [292, 77] on div "ENVIRO PAC, LLC" at bounding box center [283, 69] width 95 height 22
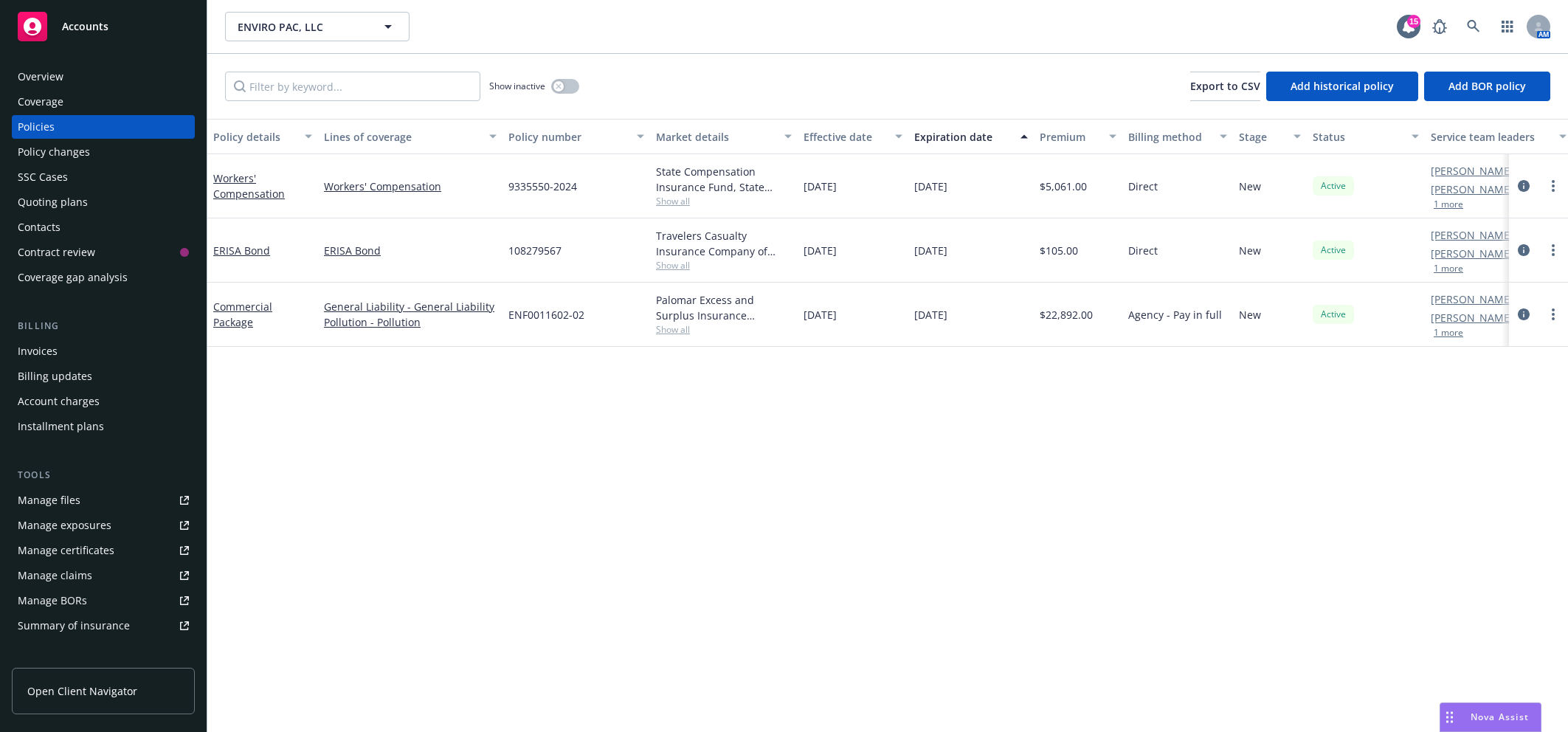
click at [74, 355] on div "Invoices" at bounding box center [103, 351] width 171 height 23
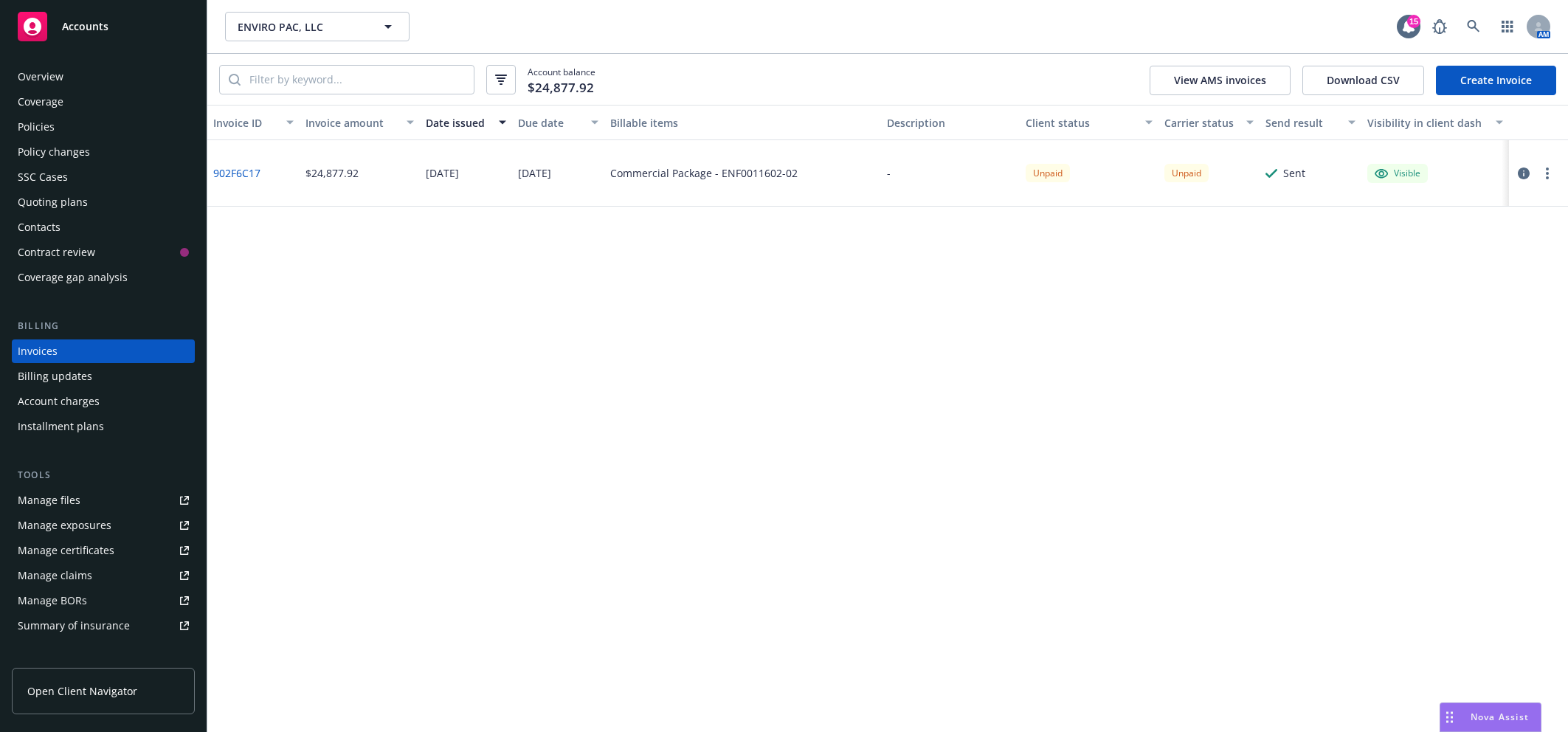
click at [85, 124] on div "Policies" at bounding box center [103, 127] width 171 height 23
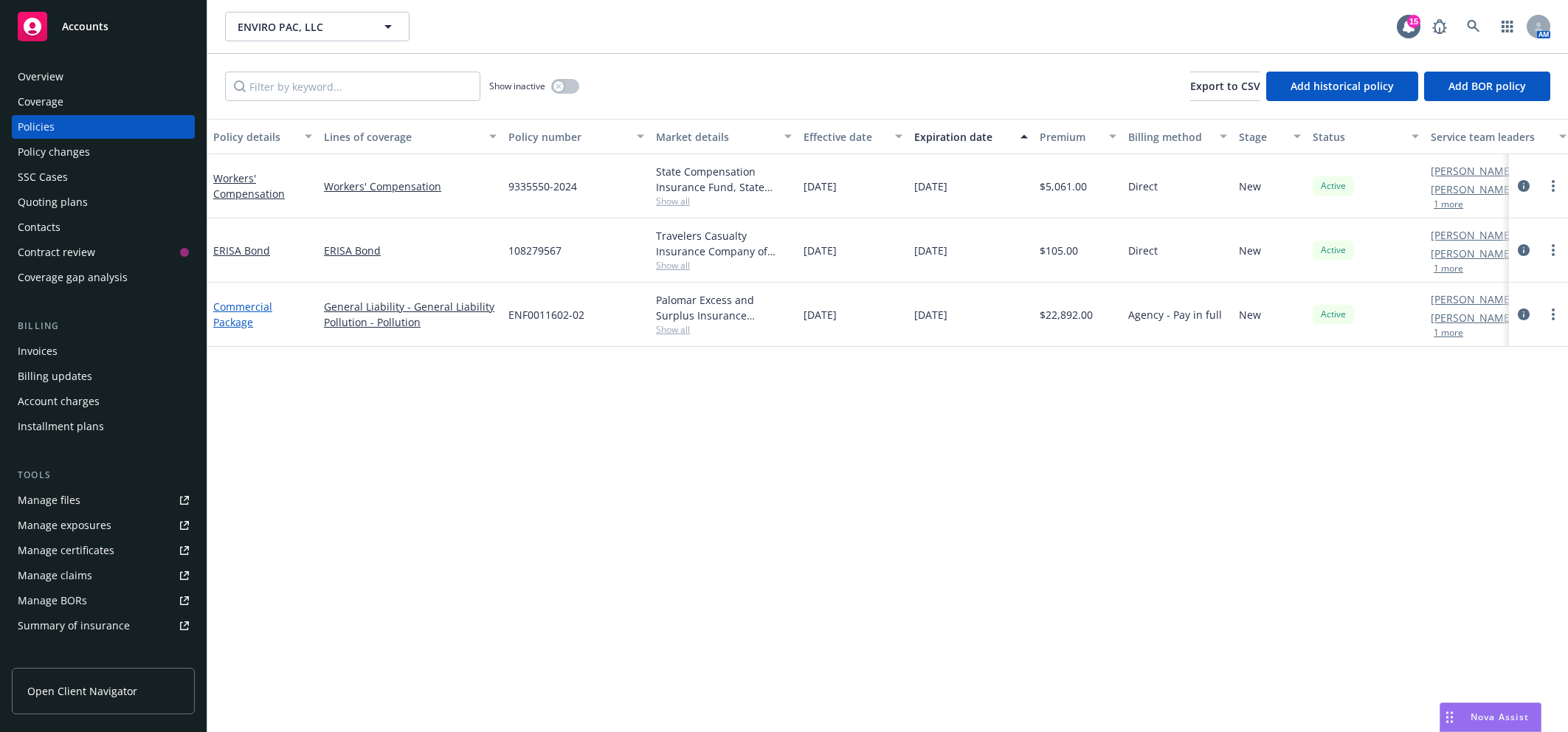
click at [244, 314] on link "Commercial Package" at bounding box center [242, 314] width 59 height 29
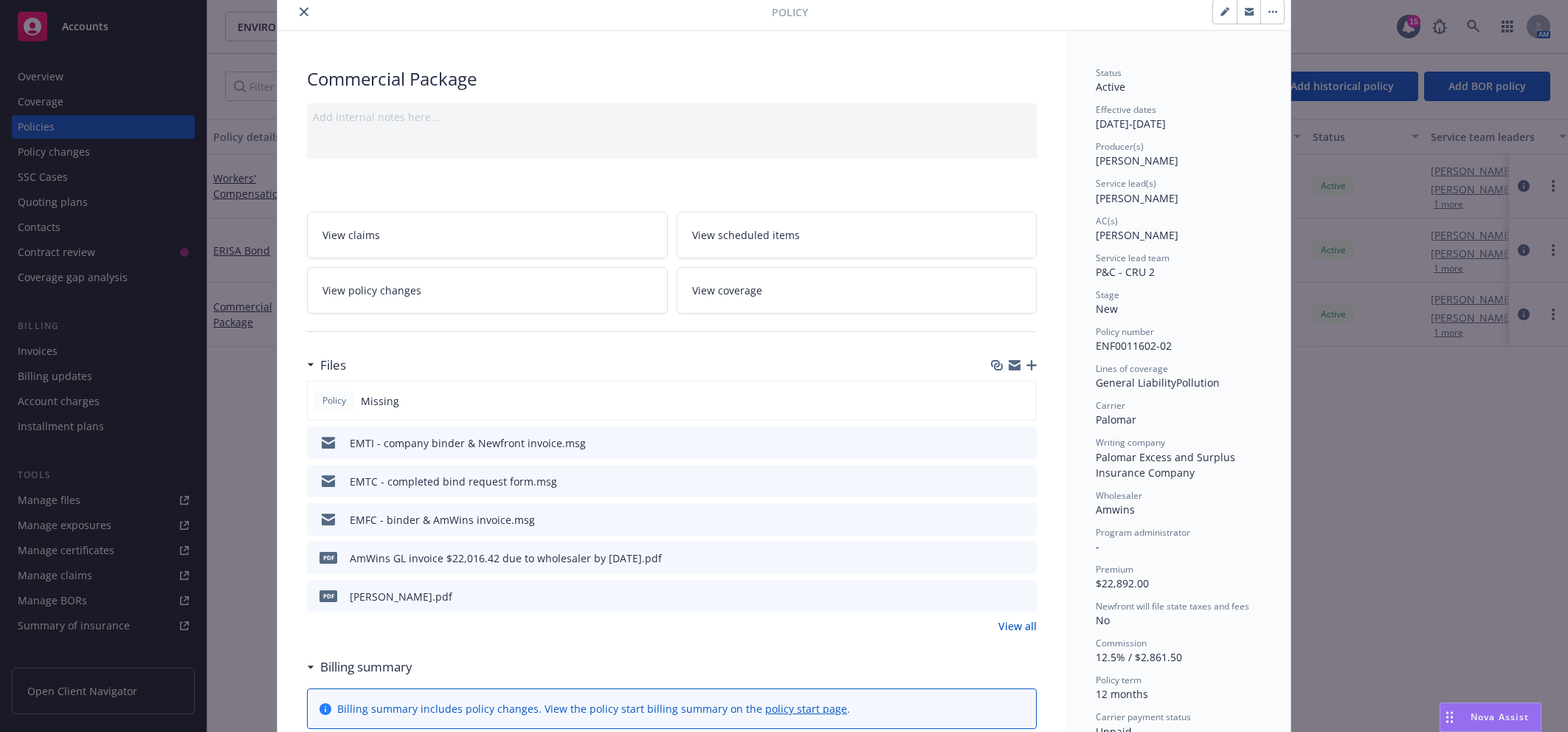
scroll to position [60, 0]
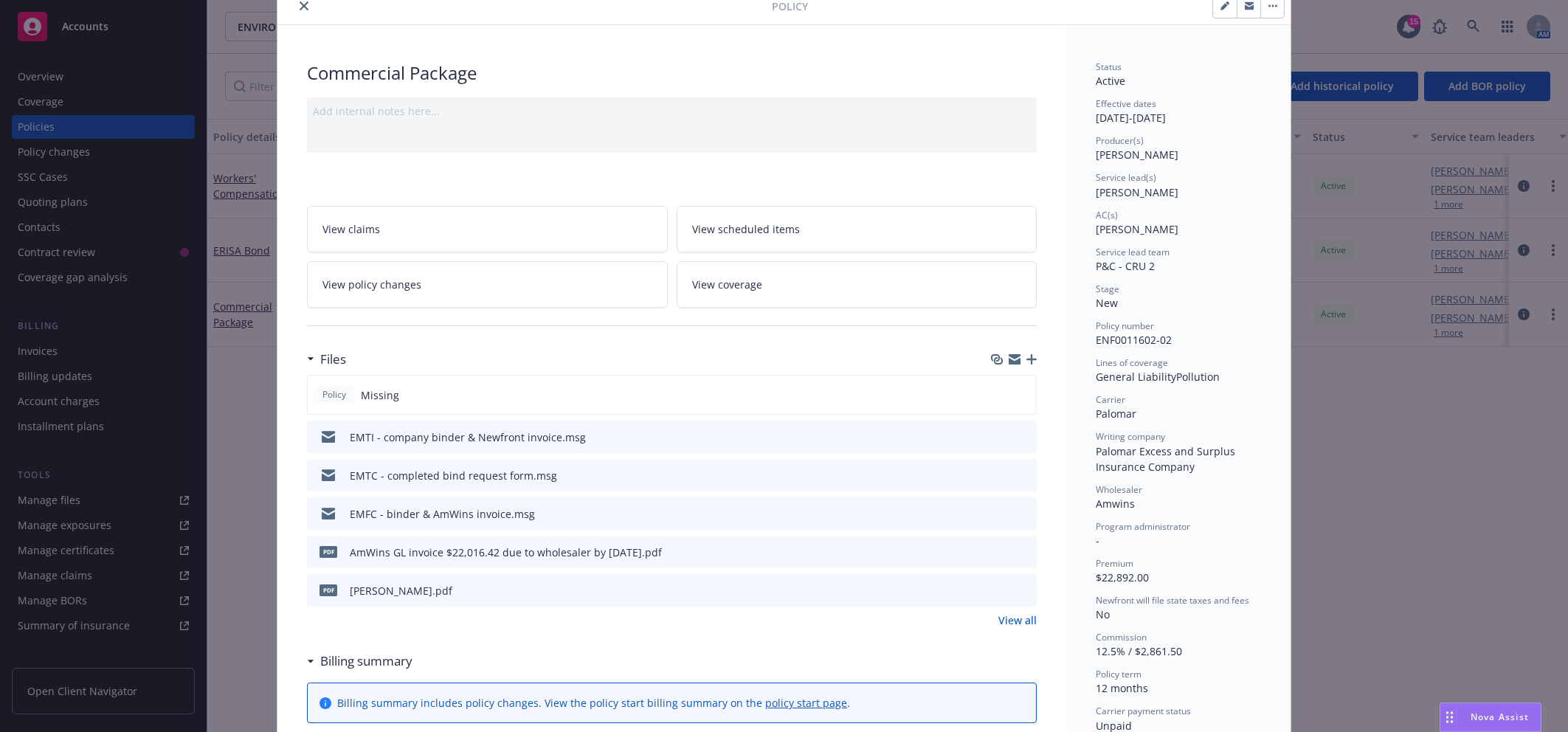
click at [299, 6] on icon "close" at bounding box center [304, 6] width 9 height 9
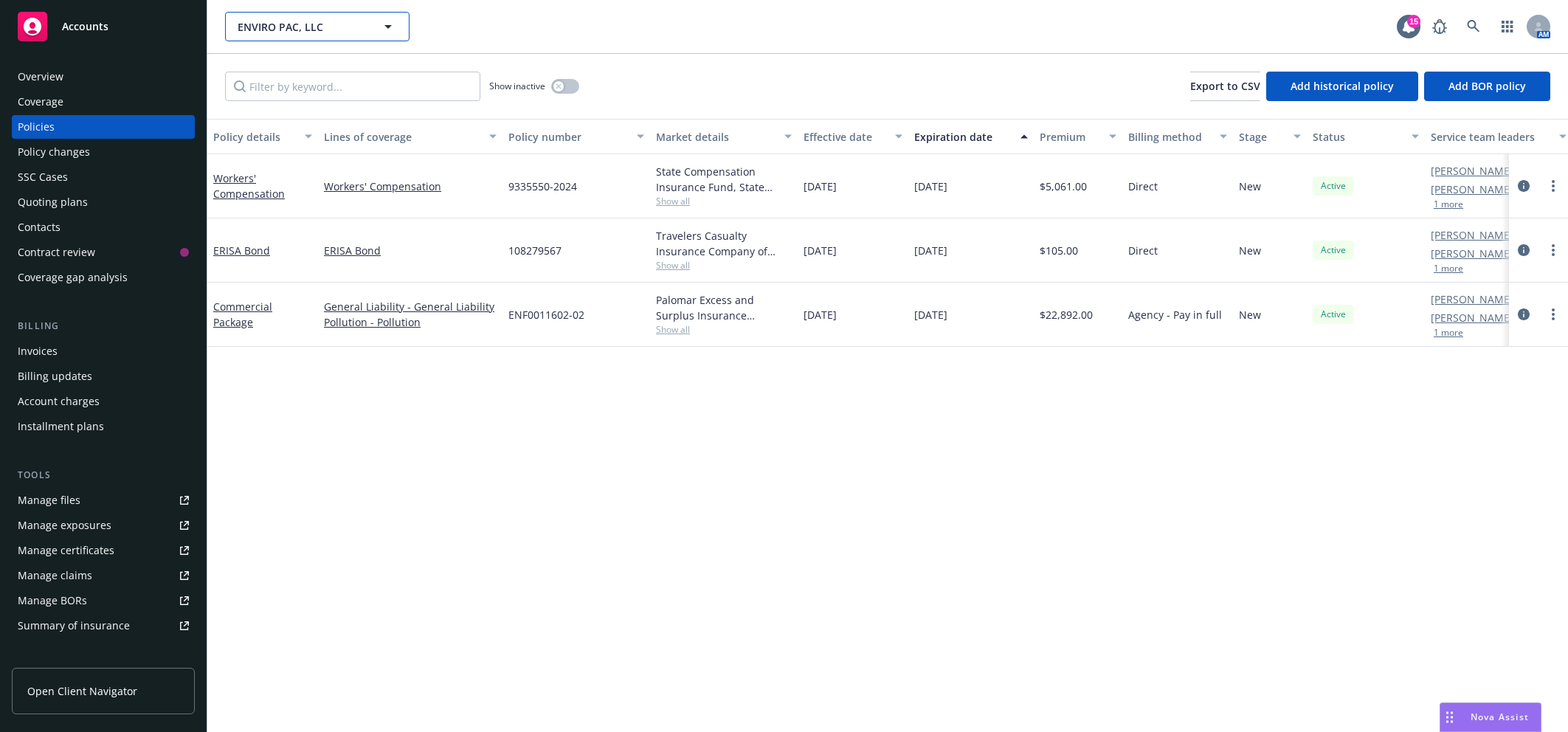
click at [292, 16] on button "ENVIRO PAC, LLC" at bounding box center [317, 26] width 184 height 29
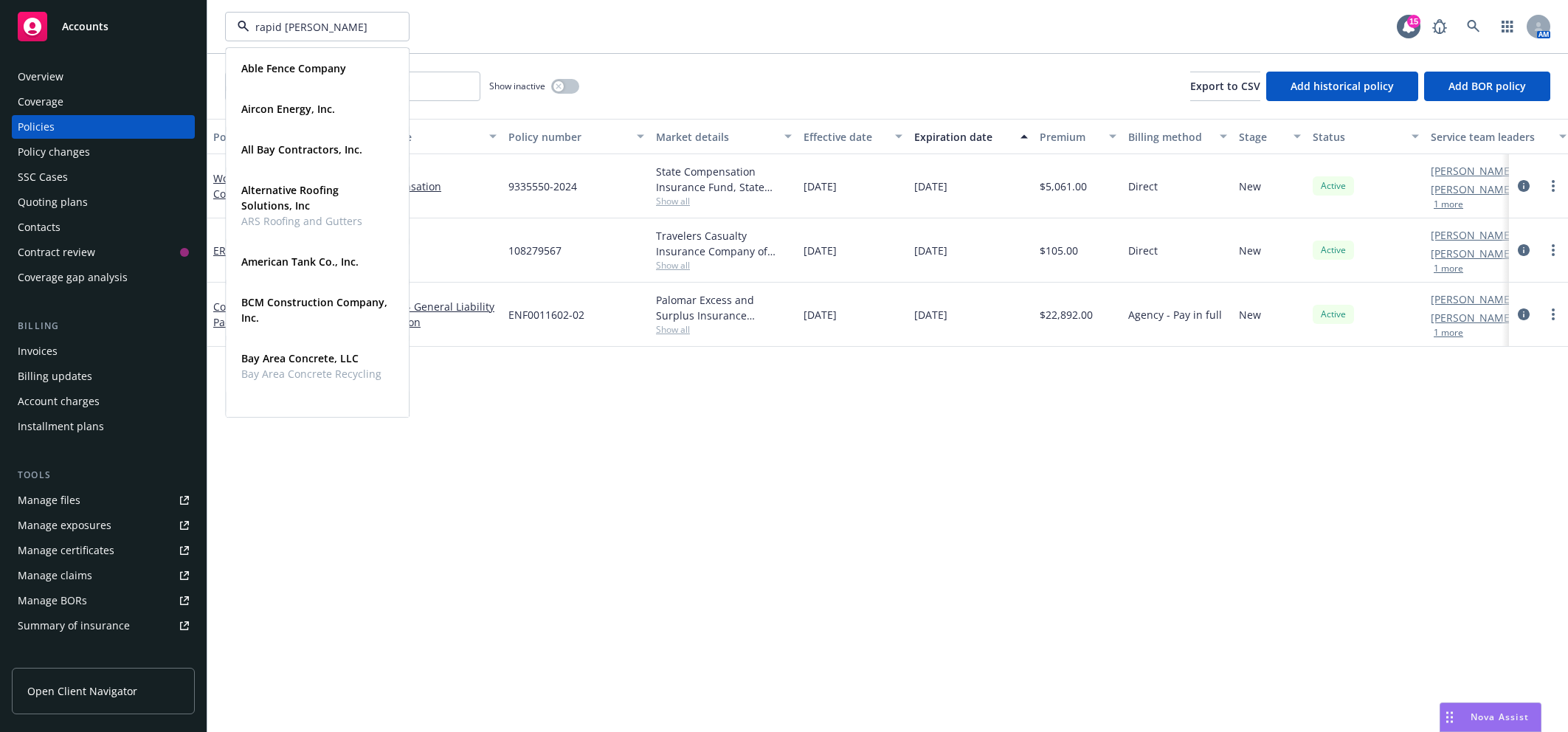
type input "rapid trans"
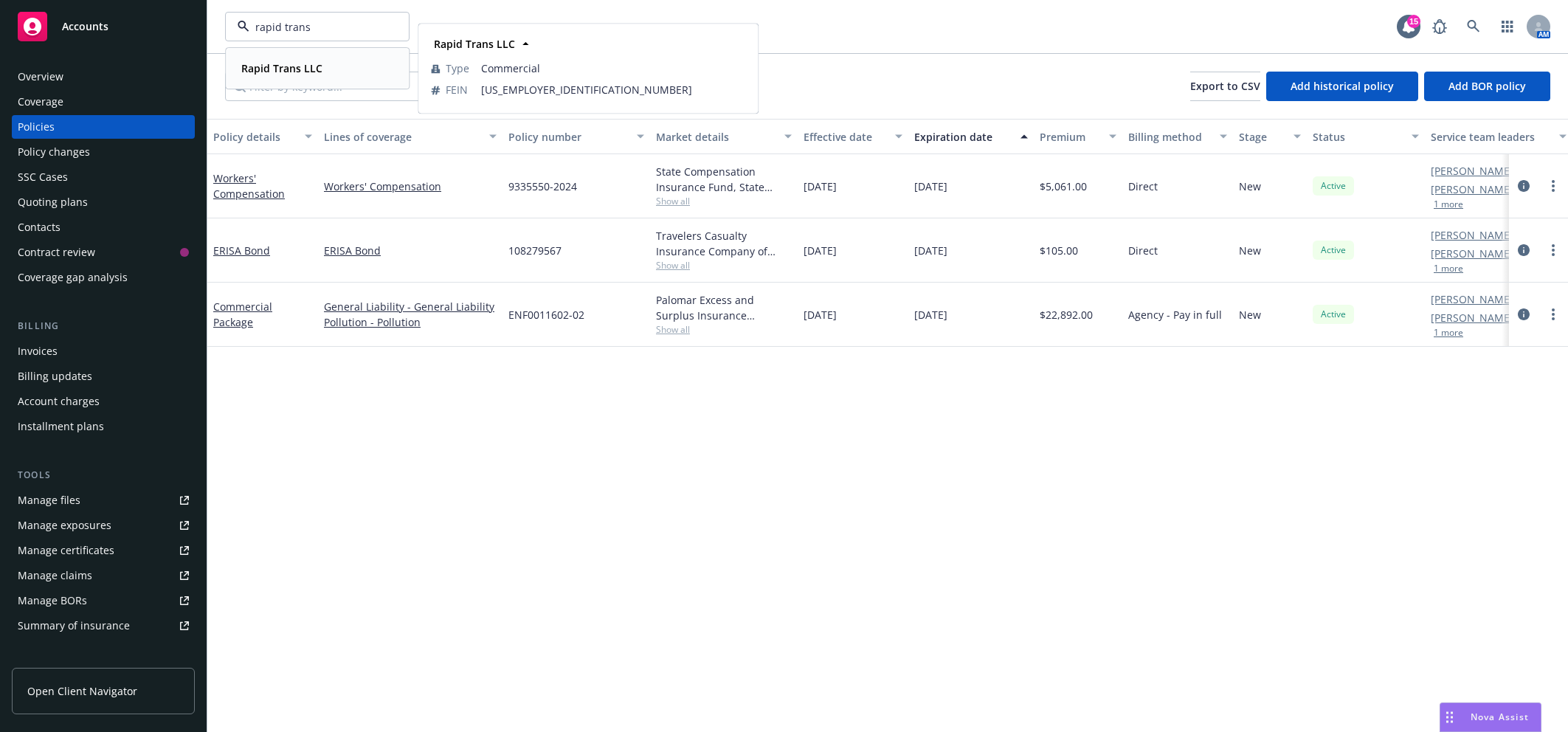
click at [306, 71] on strong "Rapid Trans LLC" at bounding box center [282, 68] width 81 height 14
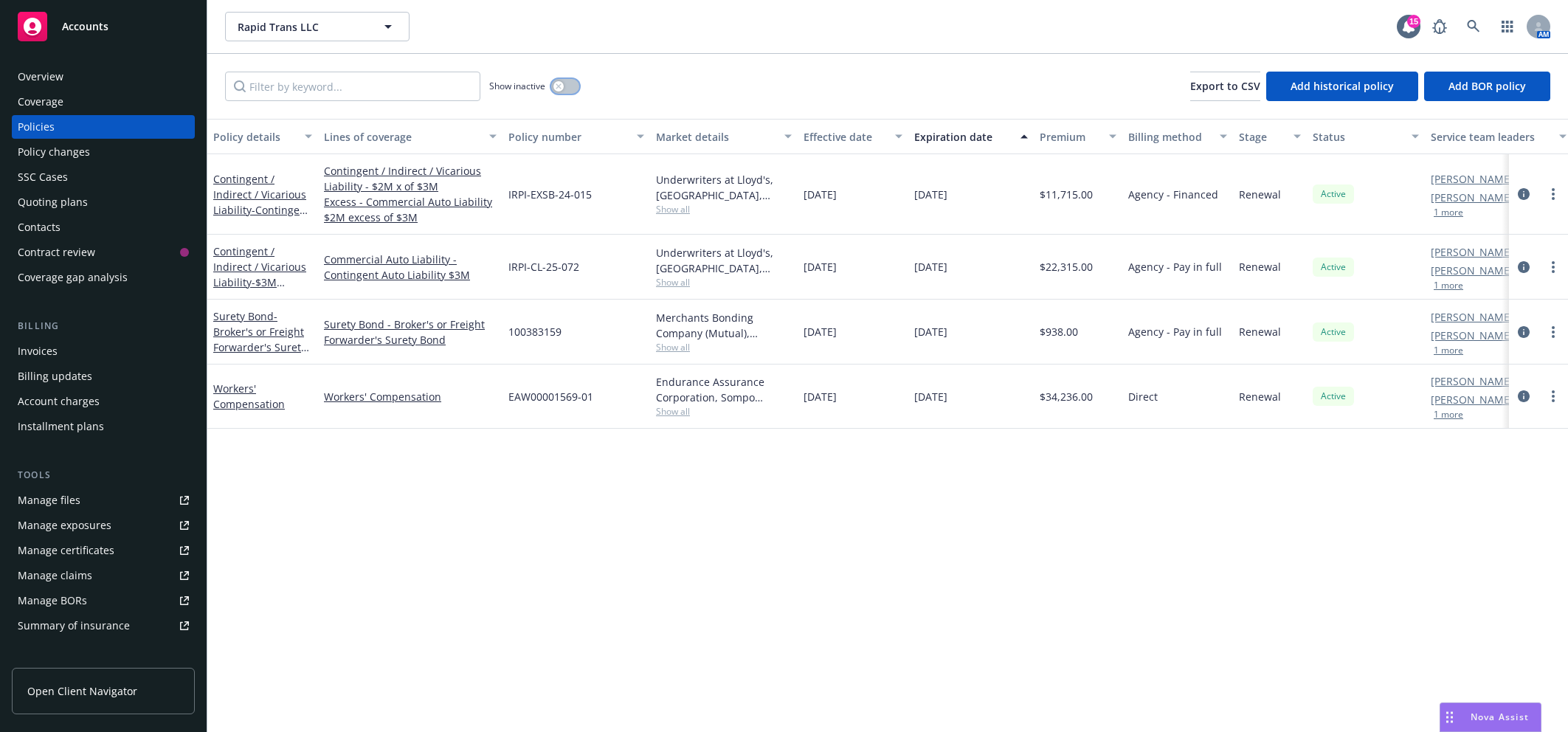
click at [564, 86] on button "button" at bounding box center [564, 86] width 28 height 15
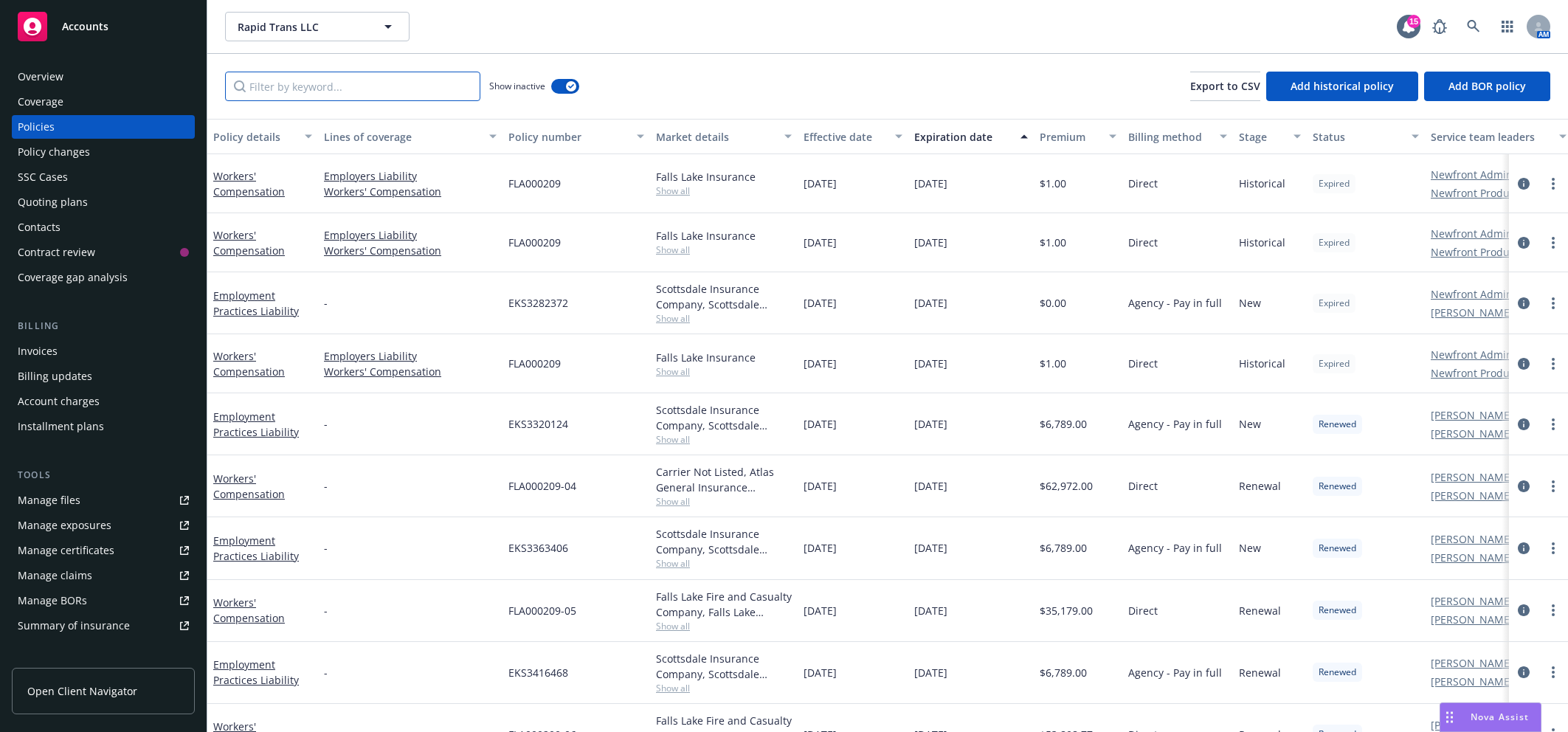
click at [363, 86] on input "Filter by keyword..." at bounding box center [352, 86] width 255 height 29
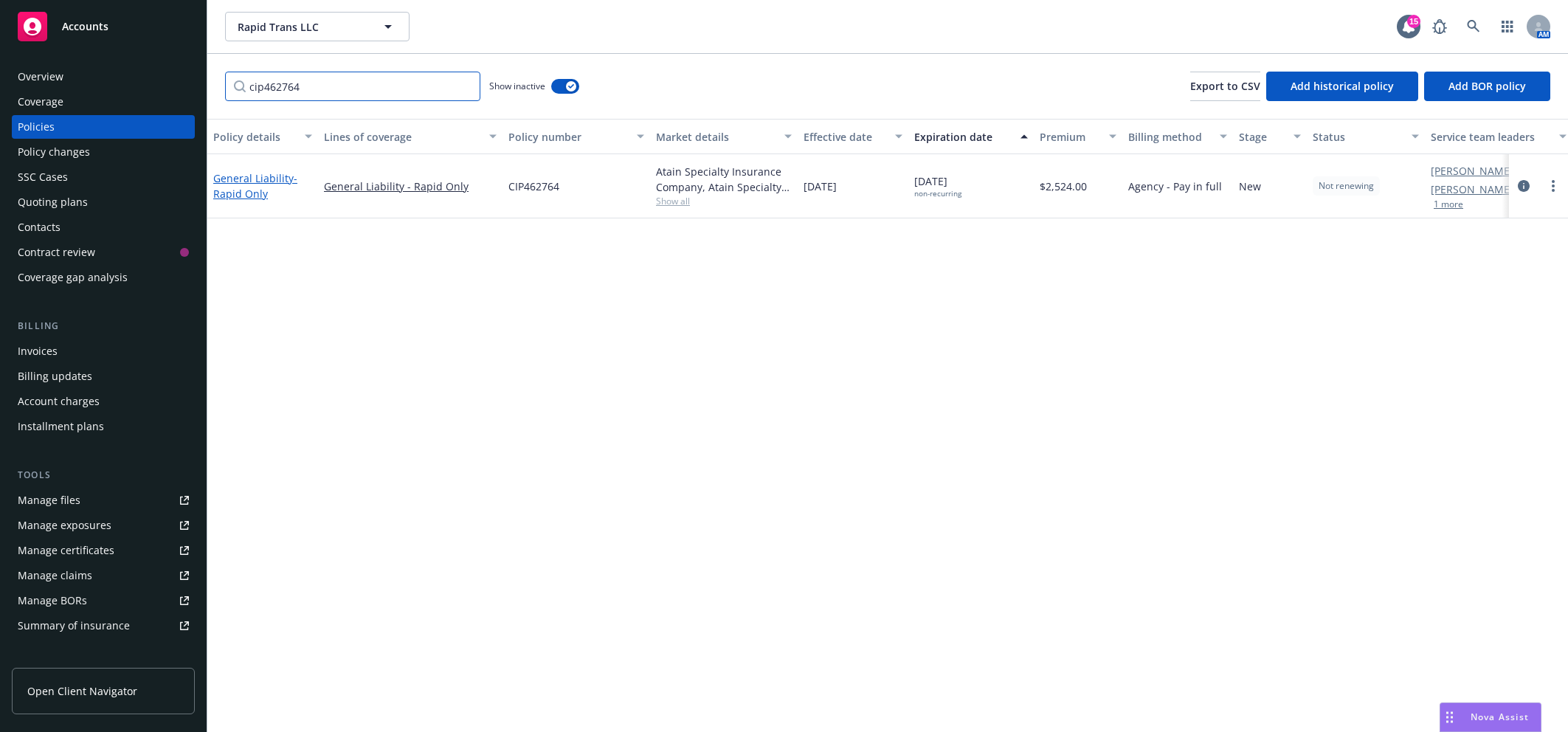
type input "cip462764"
click at [241, 181] on link "General Liability - Rapid Only" at bounding box center [255, 185] width 84 height 29
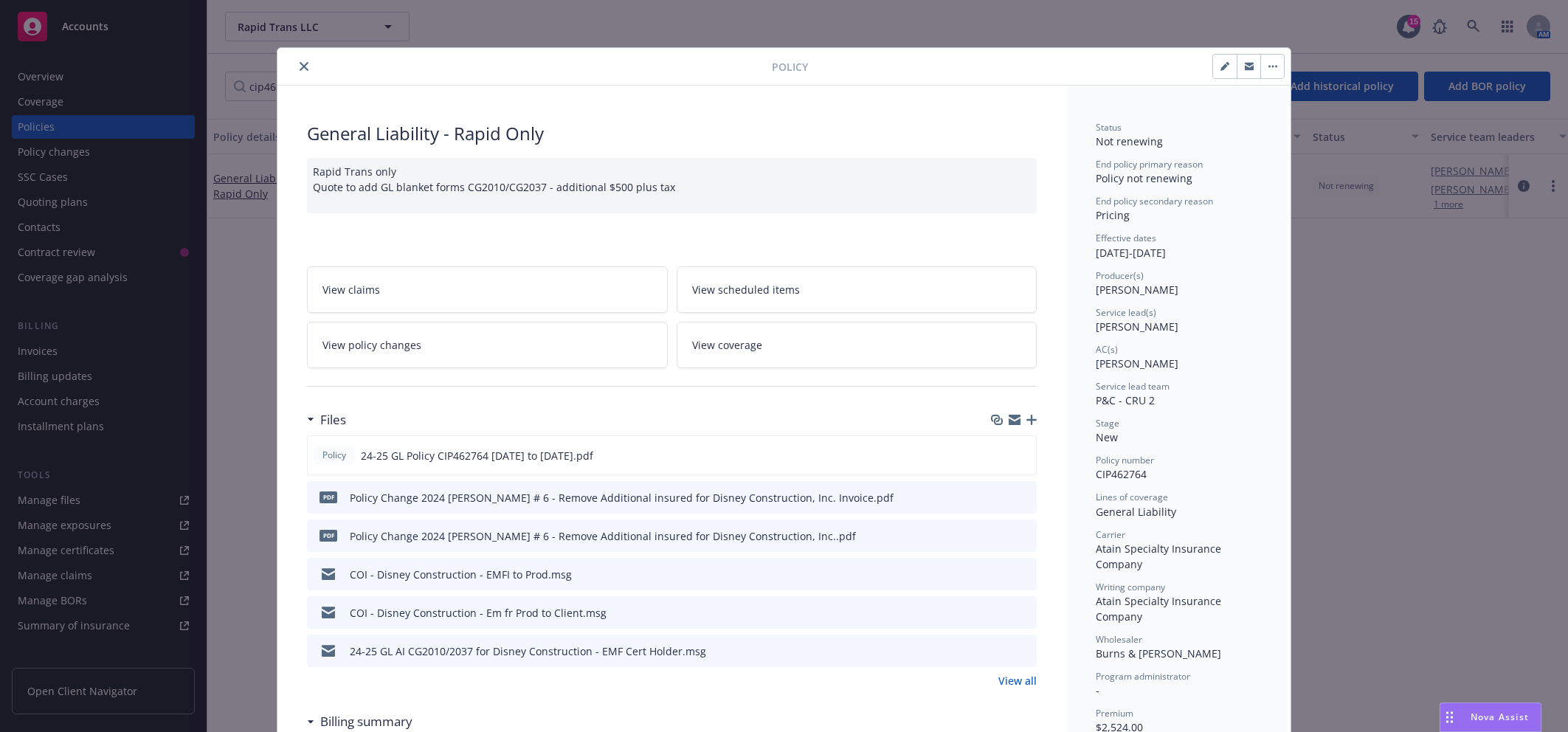
click at [1027, 425] on icon "button" at bounding box center [1031, 420] width 10 height 10
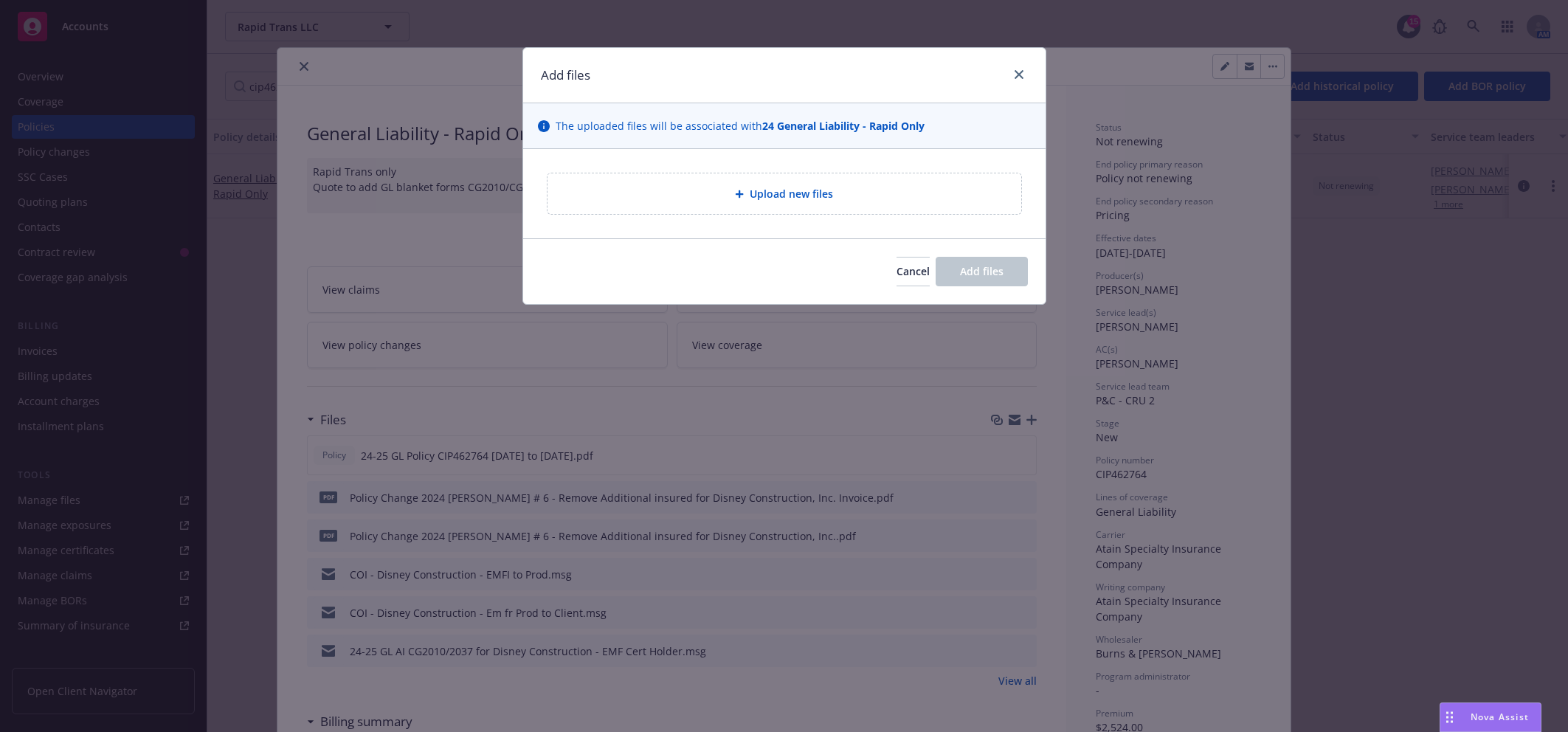
type textarea "x"
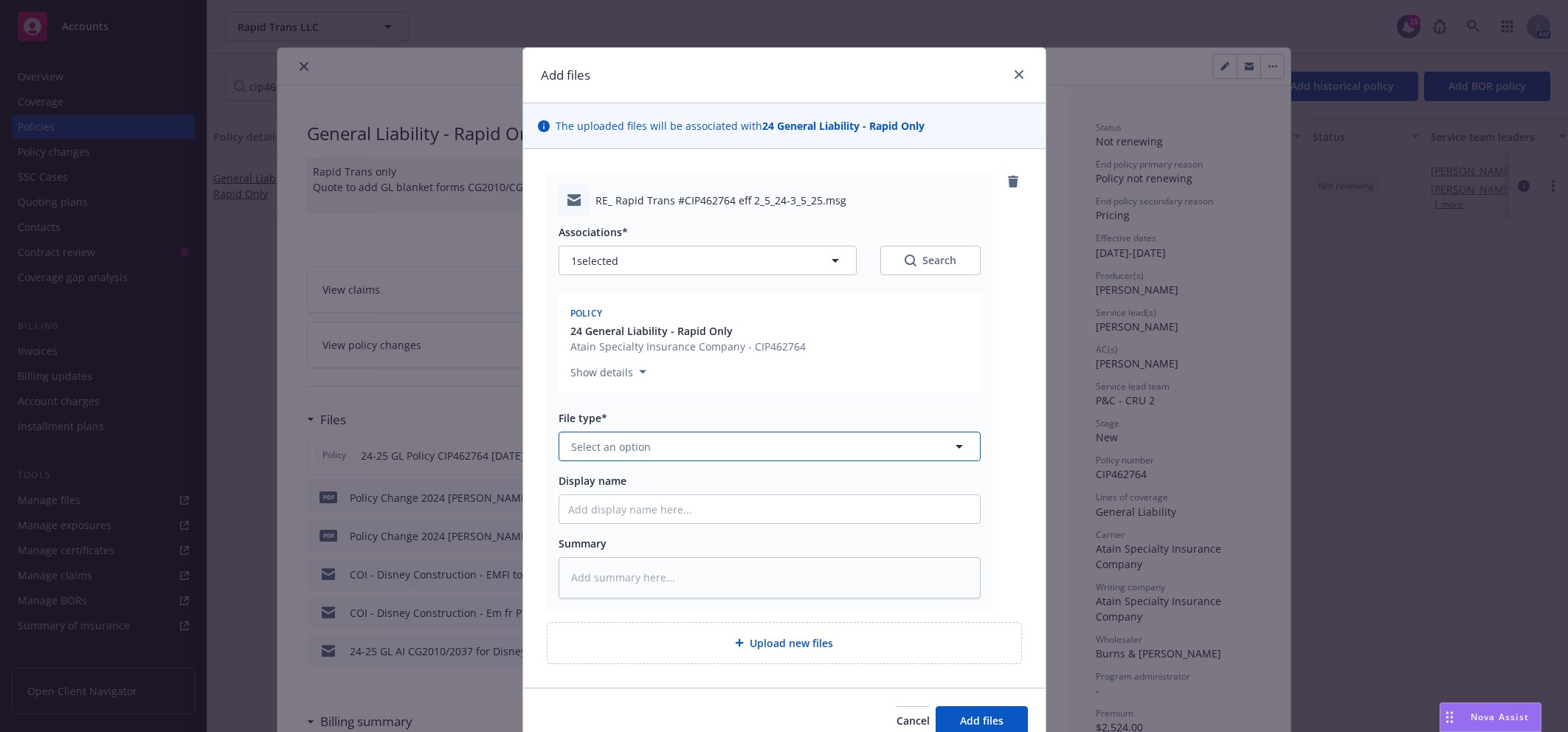
click at [665, 448] on button "Select an option" at bounding box center [769, 446] width 422 height 29
type input "audit"
type textarea "x"
type input "2"
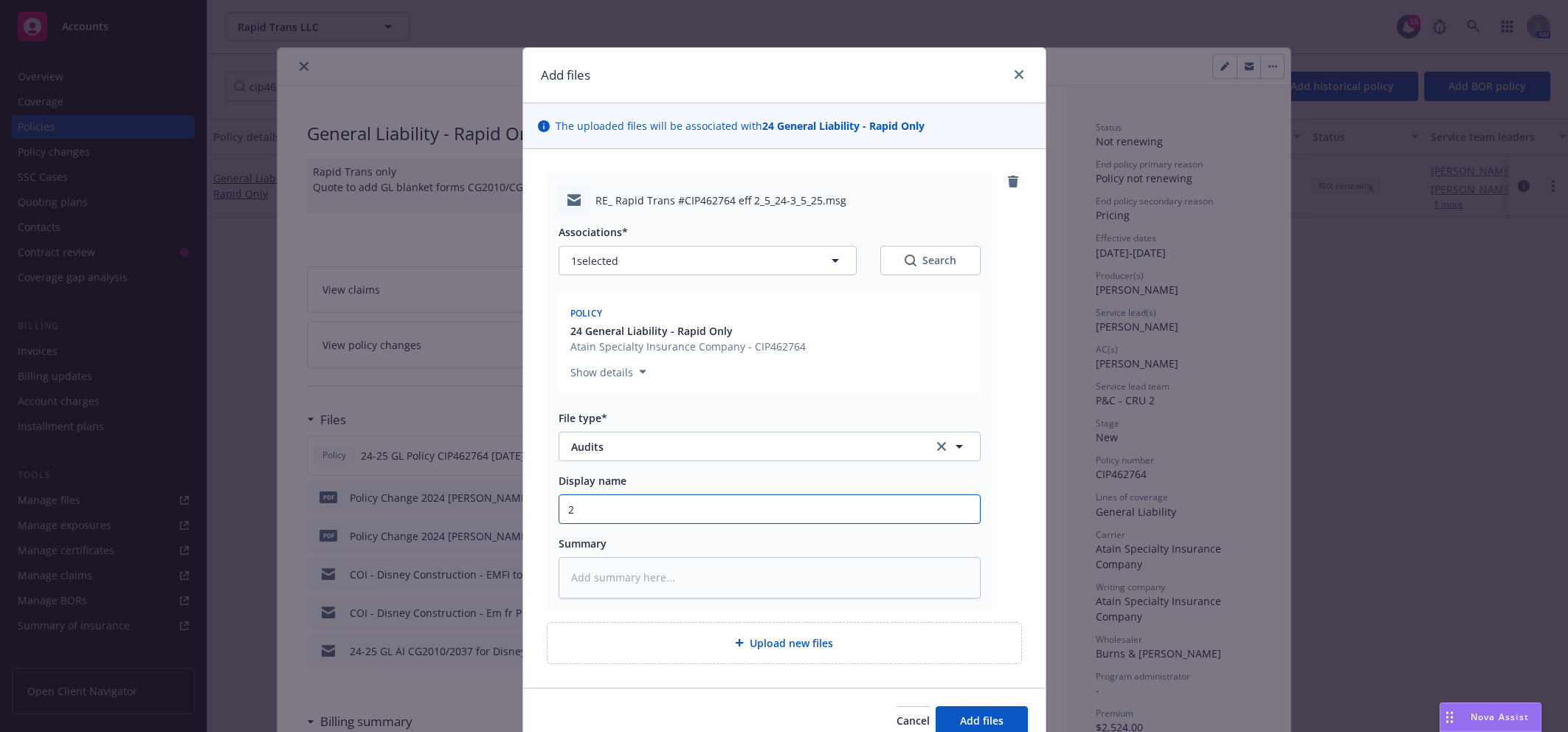
type textarea "x"
type input "24"
type textarea "x"
type input "24-"
type textarea "x"
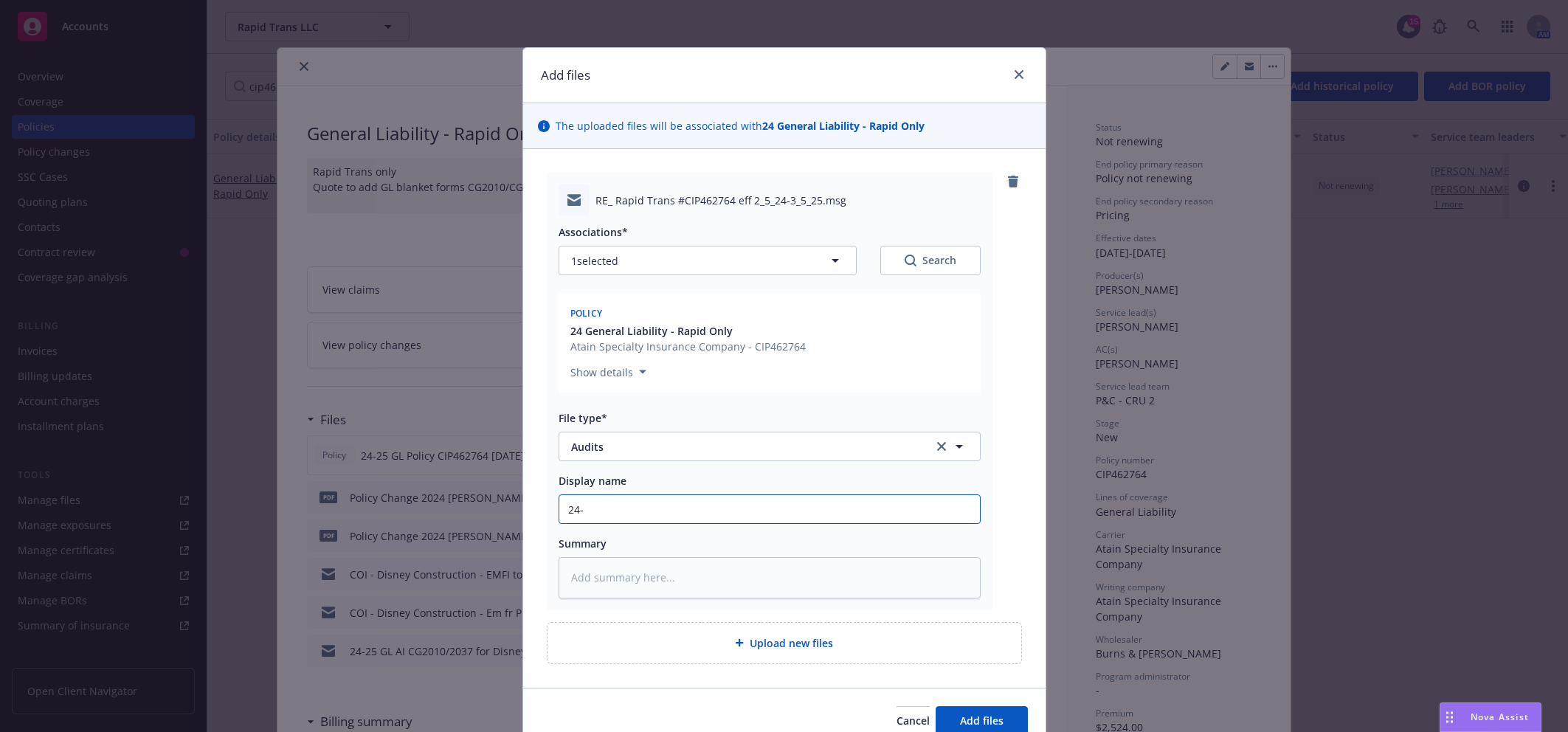
type input "24-2"
type textarea "x"
type input "24-25"
type textarea "x"
type input "24-25"
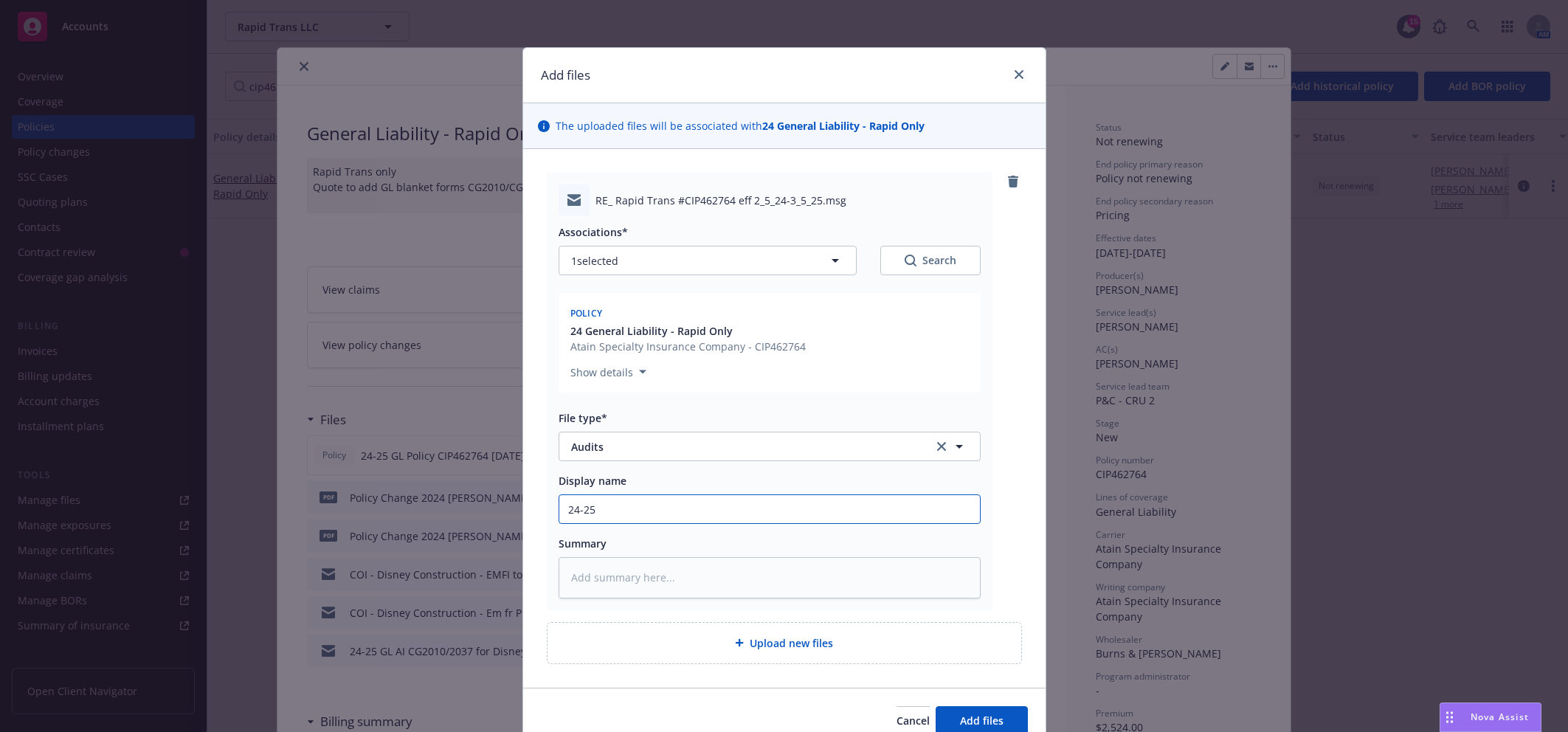
type textarea "x"
type input "24-25 G"
type textarea "x"
type input "24-25 GL"
type textarea "x"
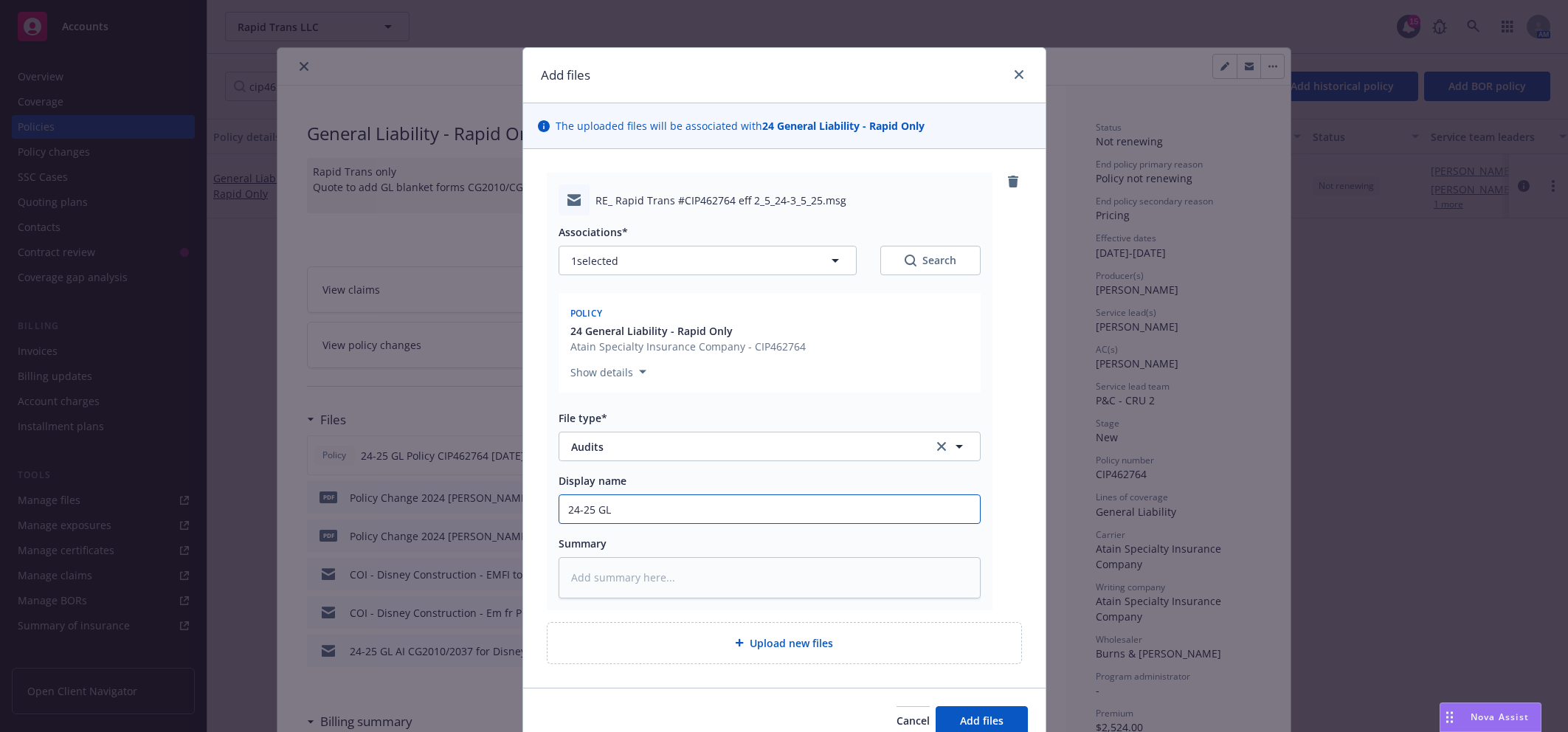
type input "24-25 GL"
type textarea "x"
type input "24-25 GL -"
type textarea "x"
type input "24-25 GL -"
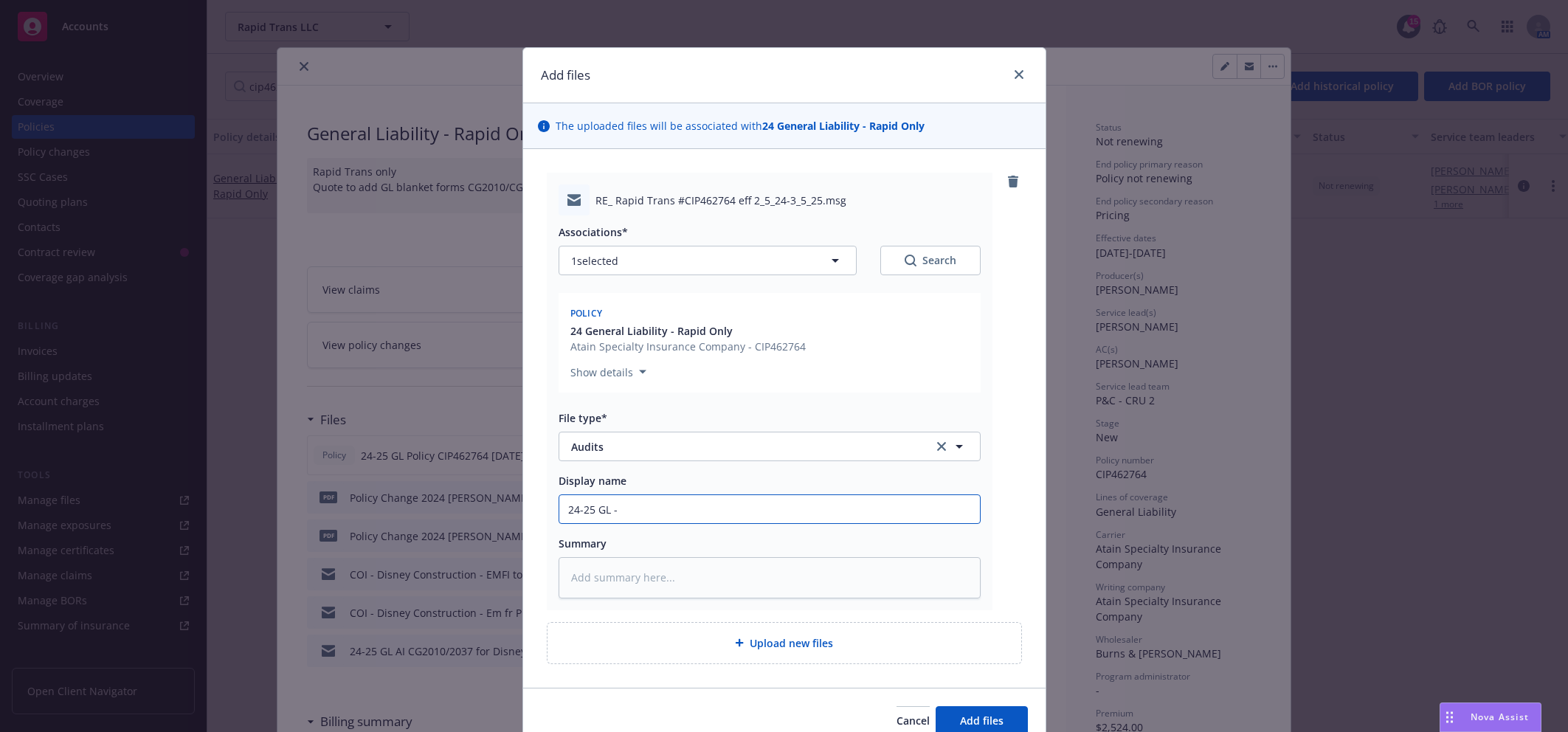
type textarea "x"
type input "24-25 [PERSON_NAME]"
type textarea "x"
type input "24-25 GL - EMF"
type textarea "x"
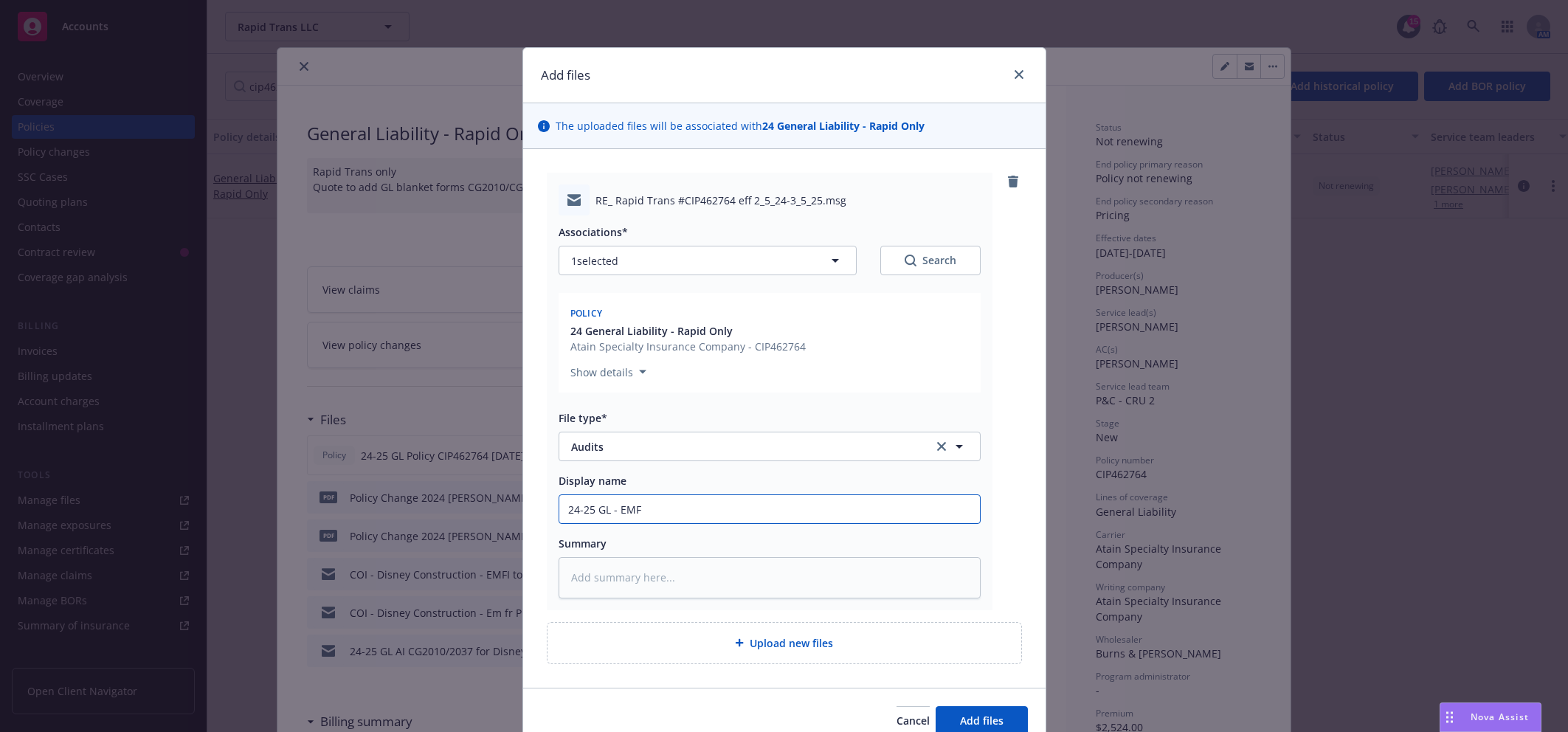
type input "24-25 GL - EMFC"
type textarea "x"
type input "24-25 GL - EMFC"
type textarea "x"
type input "24-25 GL - EMFC K"
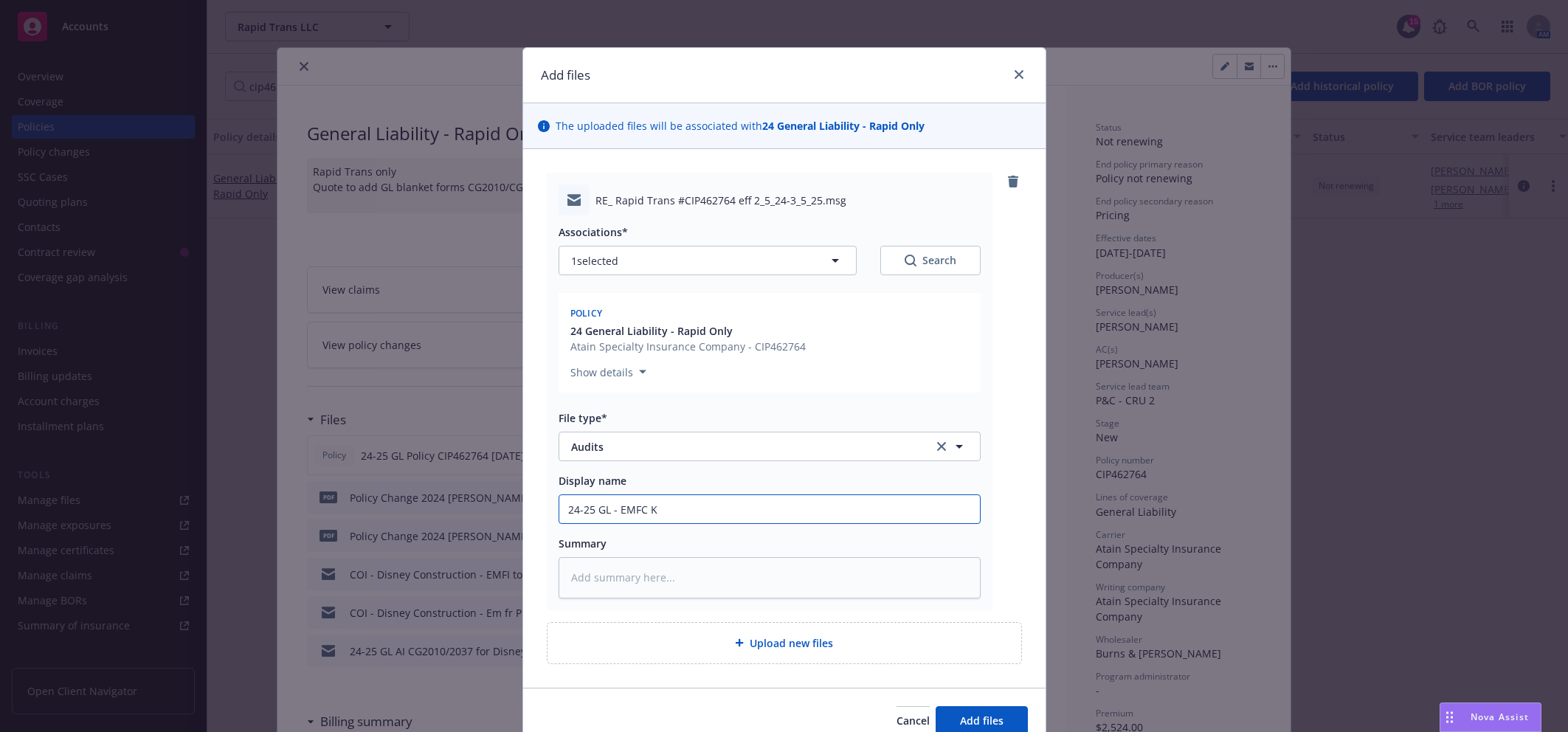
type textarea "x"
type input "24-25 GL - EMFC Kr"
type textarea "x"
type input "24-25 GL - EMFC Kri"
type textarea "x"
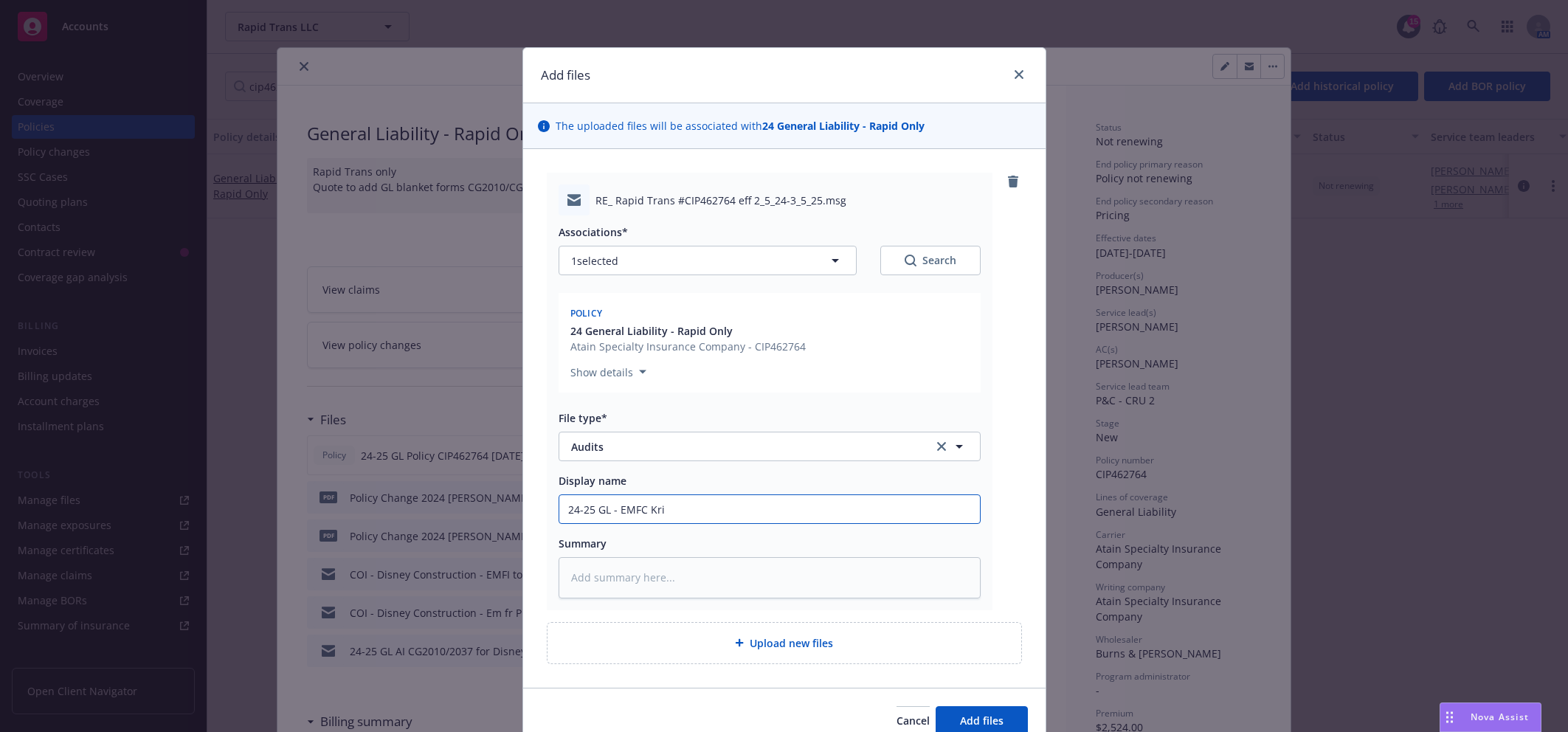
type input "24-25 GL - EMFC [PERSON_NAME]"
type textarea "x"
type input "24-25 GL - EMFC Krist"
type textarea "x"
type input "24-25 GL - EMFC [PERSON_NAME]"
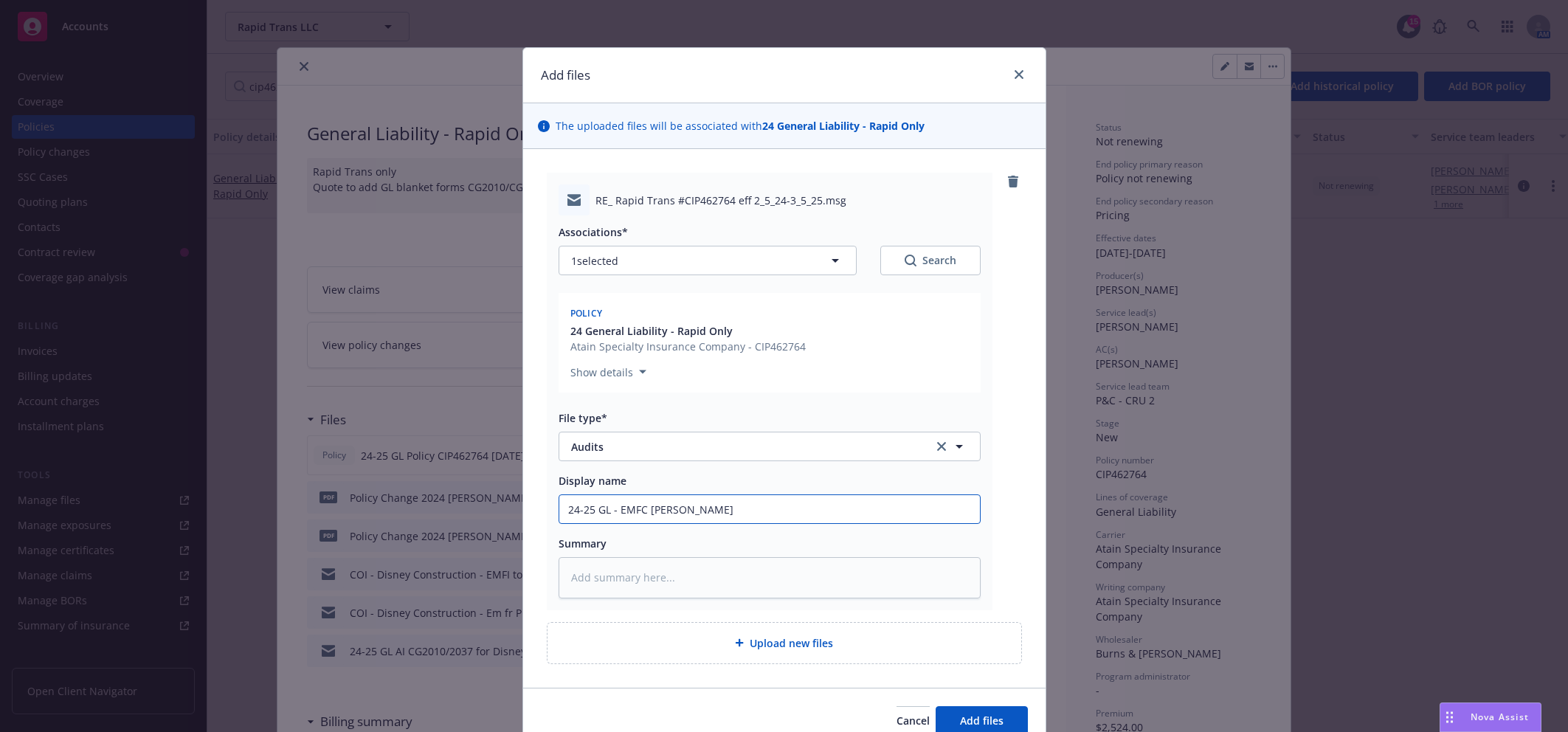
type textarea "x"
type input "24-25 GL - EMFC [DEMOGRAPHIC_DATA]"
type textarea "x"
type input "24-25 GL - EMFC [DEMOGRAPHIC_DATA]"
type textarea "x"
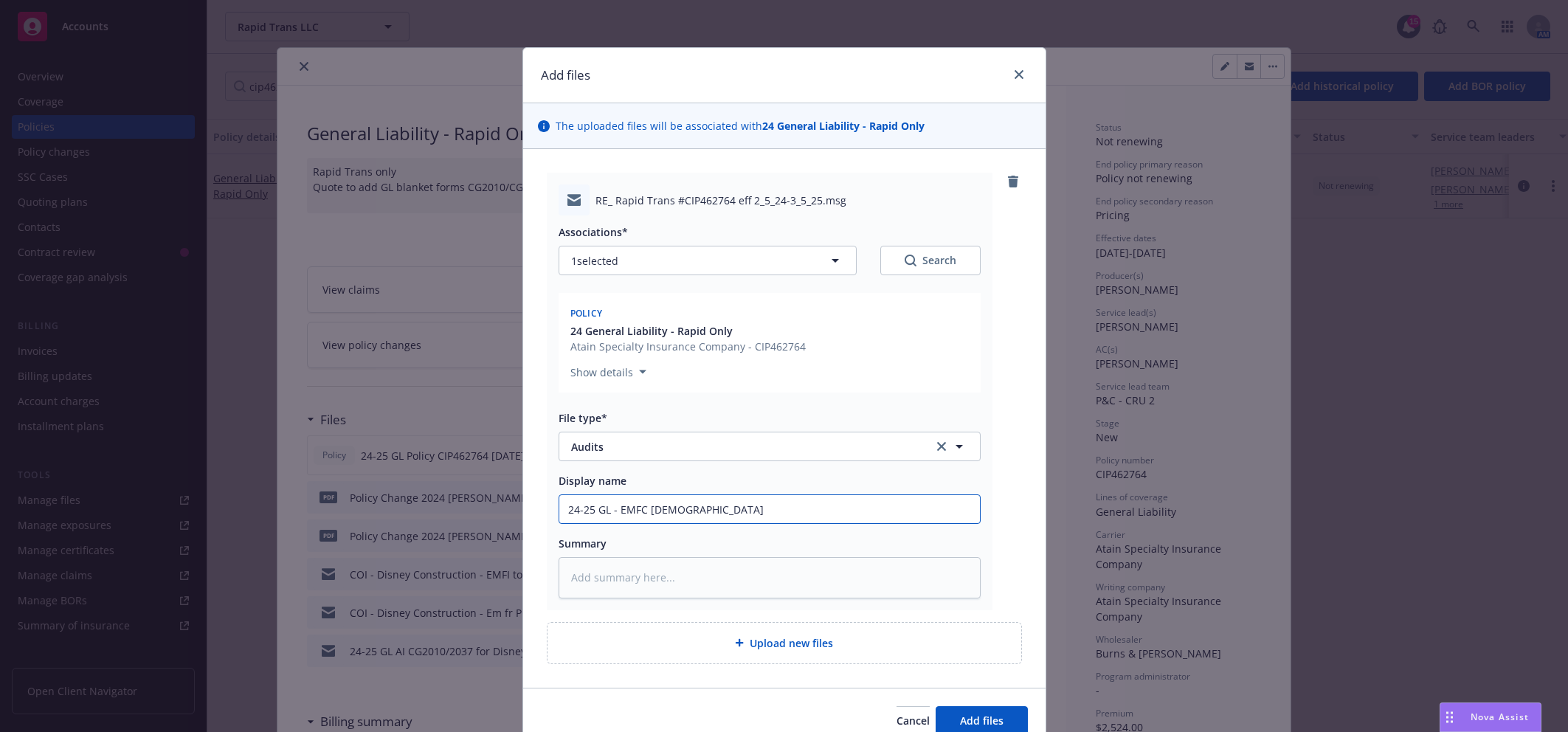
type input "24-25 GL - EMFC [PERSON_NAME] @"
type textarea "x"
type input "24-25 GL - EMFC [PERSON_NAME] @"
type textarea "x"
type input "24-25 GL - EMFC [PERSON_NAME] @ B"
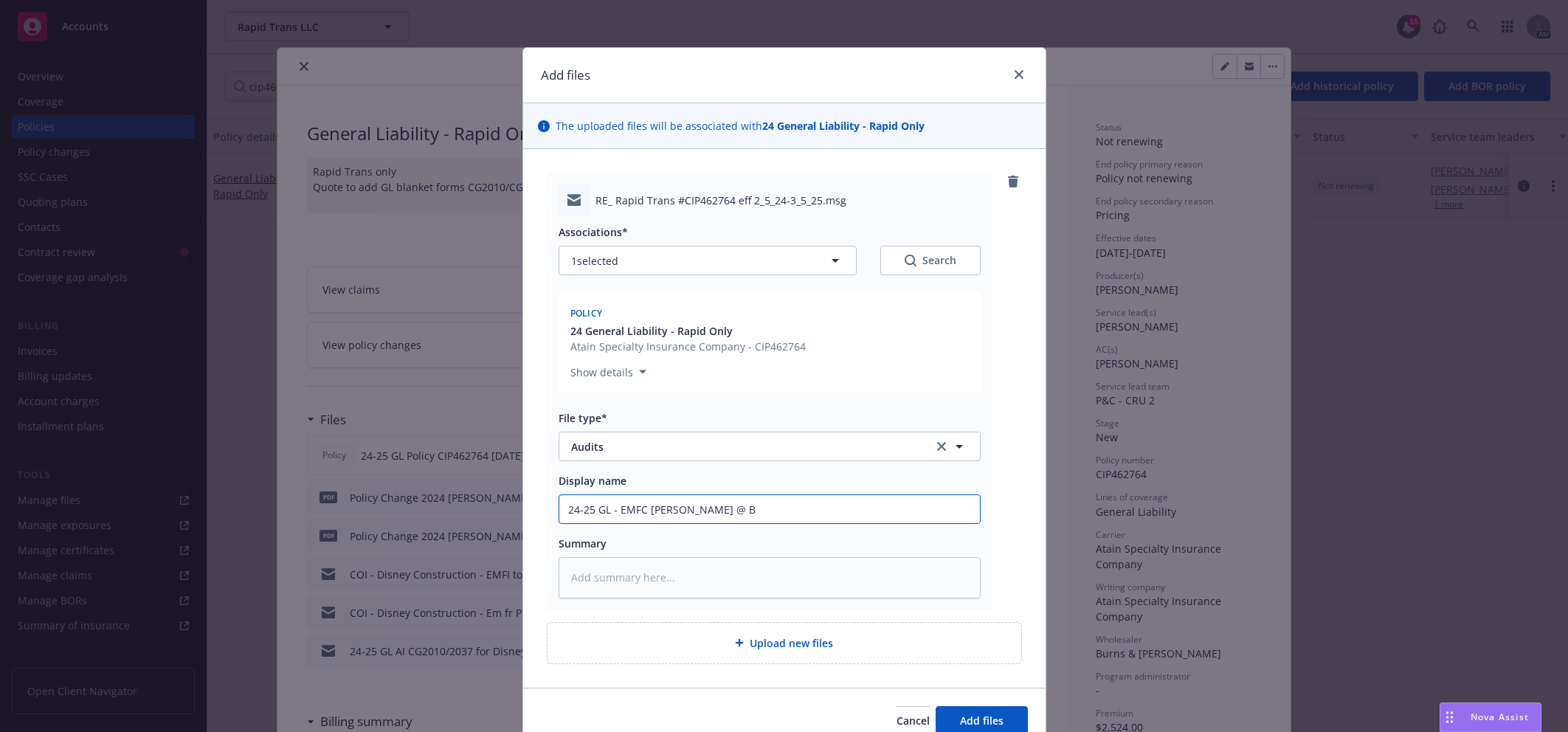
type textarea "x"
type input "24-25 GL - EMFC [PERSON_NAME] @ B&"
type textarea "x"
type input "24-25 GL - EMFC [PERSON_NAME] @ B&W"
type textarea "x"
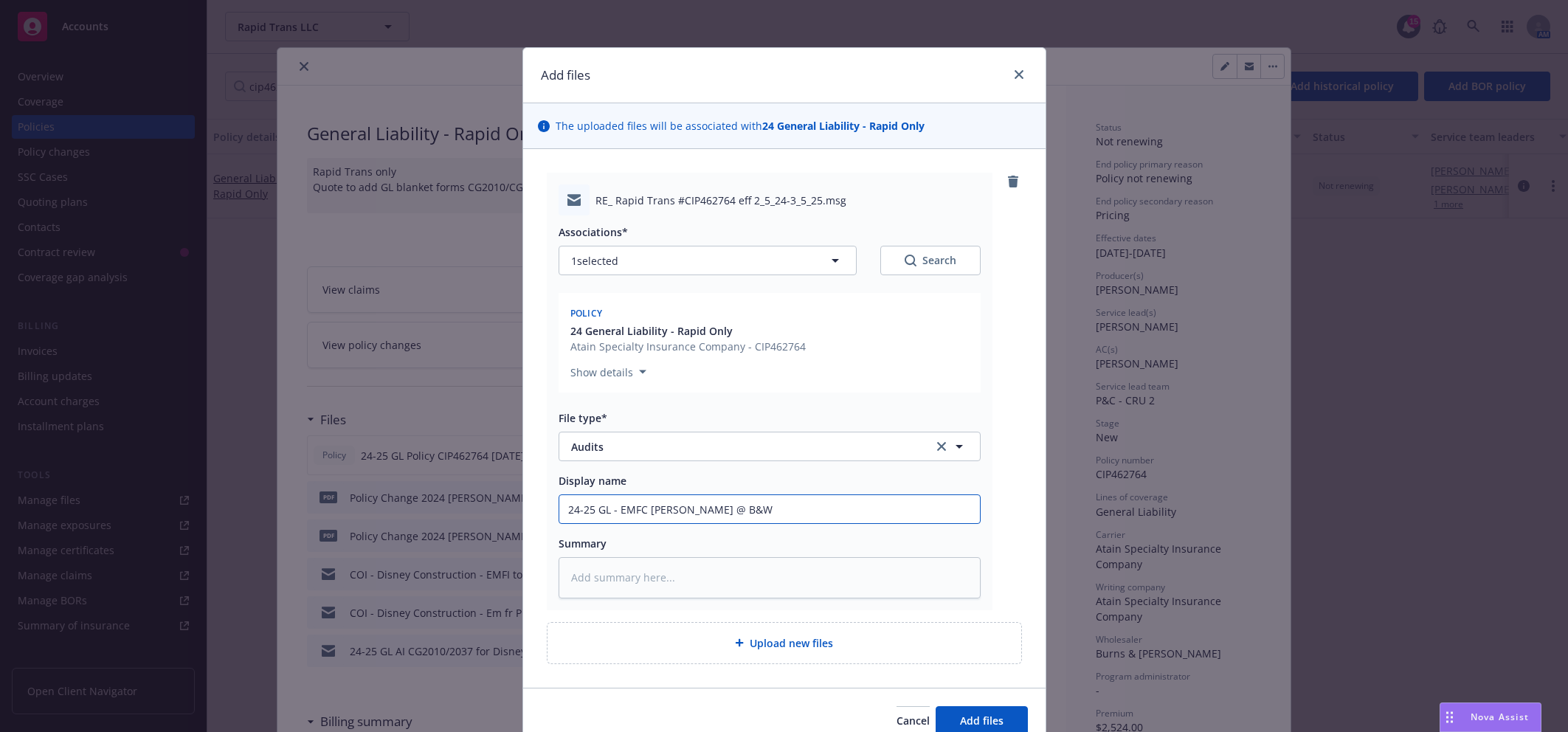
type input "24-25 GL - EMFC [PERSON_NAME] @ B&W"
type textarea "x"
type input "24-25 GL - EMFC [PERSON_NAME] @ B&W -"
type textarea "x"
type input "24-25 GL - EMFC [PERSON_NAME] @ B&W -"
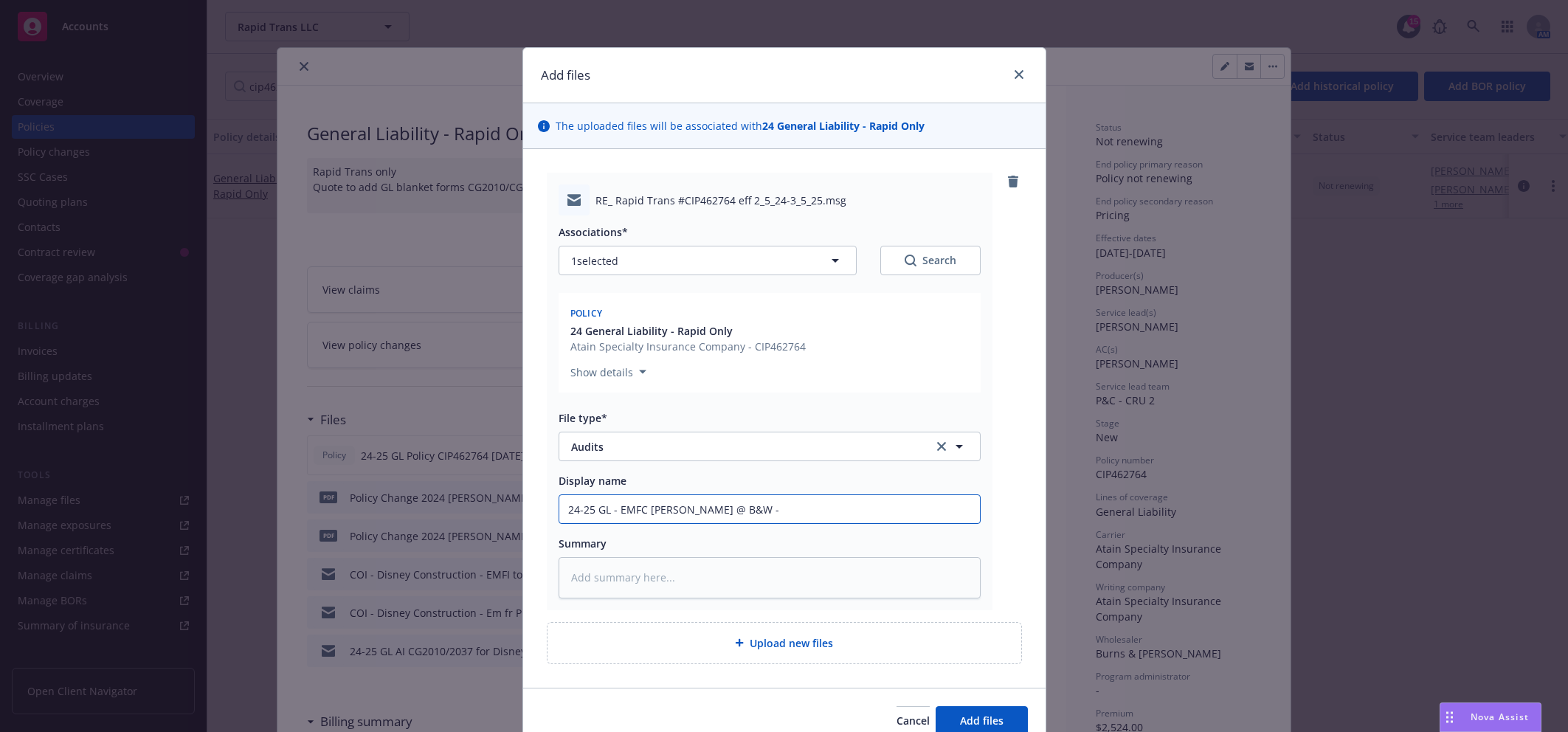
type textarea "x"
type input "24-25 GL - EMFC [PERSON_NAME] @ B&W - N"
type textarea "x"
type input "24-25 GL - EMFC [PERSON_NAME] @ B&W - Ne"
type textarea "x"
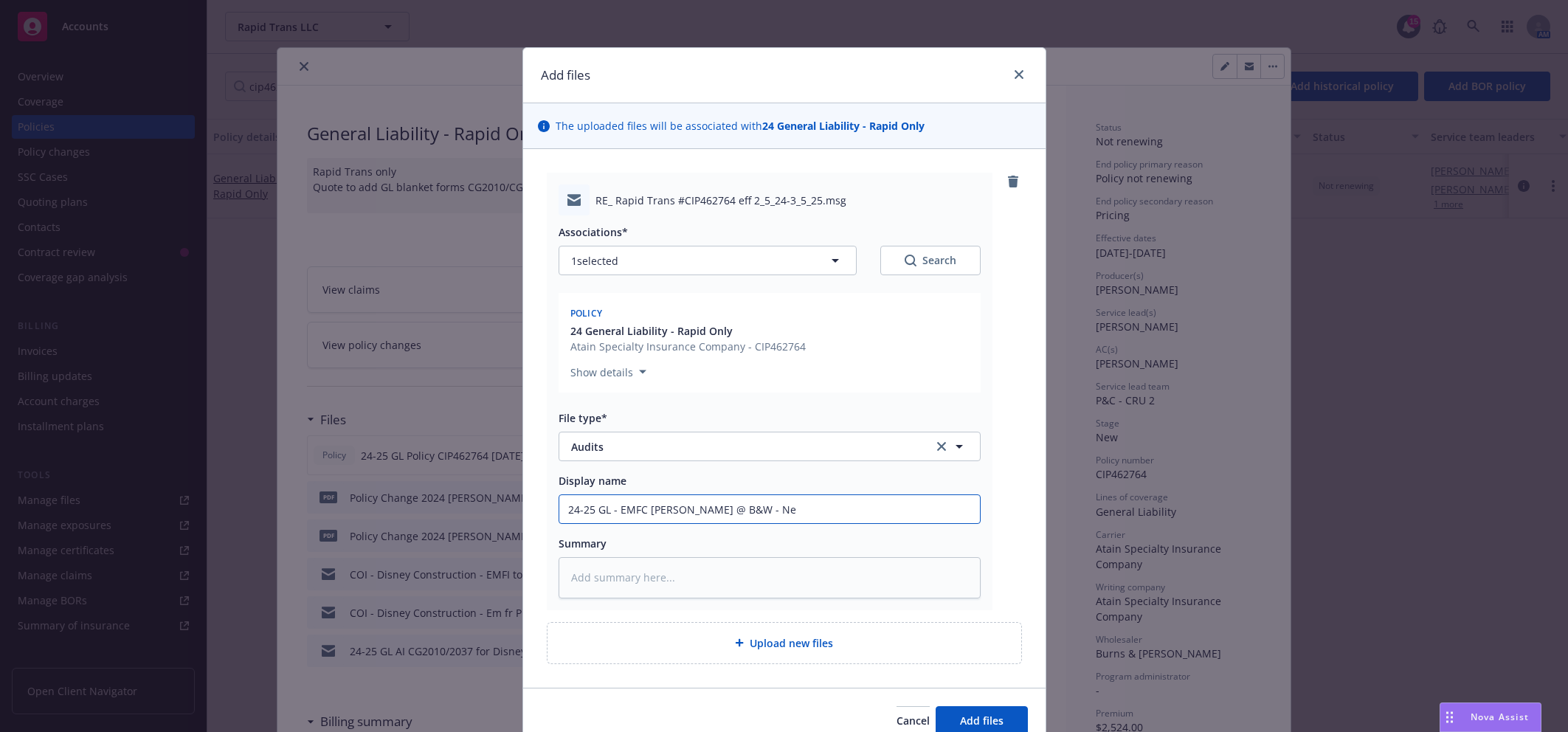
type input "24-25 GL - EMFC [PERSON_NAME] @ B&W - Nee"
type textarea "x"
type input "24-25 GL - EMFC [PERSON_NAME] @ B&W - Need"
type textarea "x"
type input "24-25 GL - EMFC [PERSON_NAME] @ B&W - Need t"
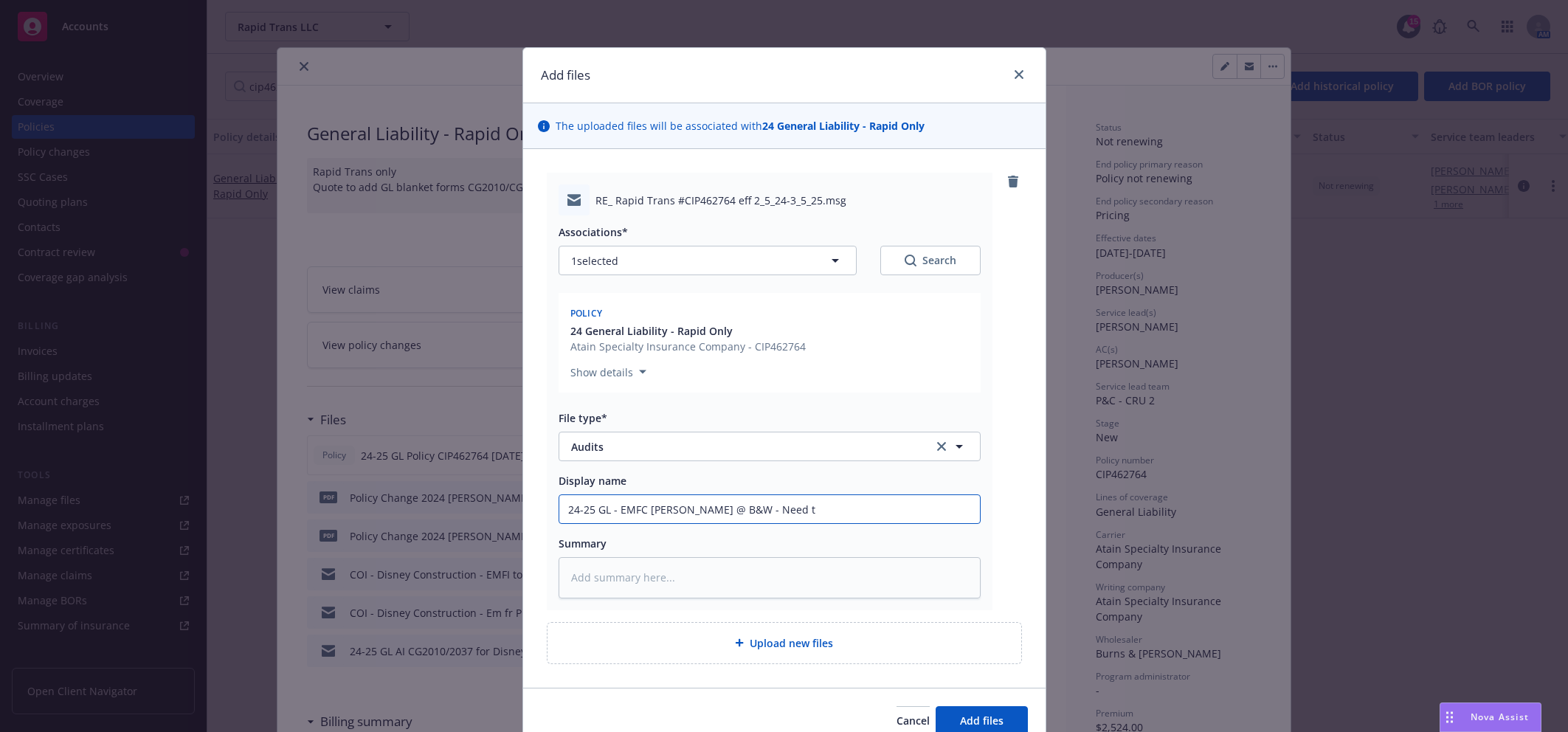
type textarea "x"
type input "24-25 GL - EMFC [PERSON_NAME] @ B&W - Need to"
type textarea "x"
type input "24-25 GL - EMFC [PERSON_NAME] @ B&W - Need to C"
type textarea "x"
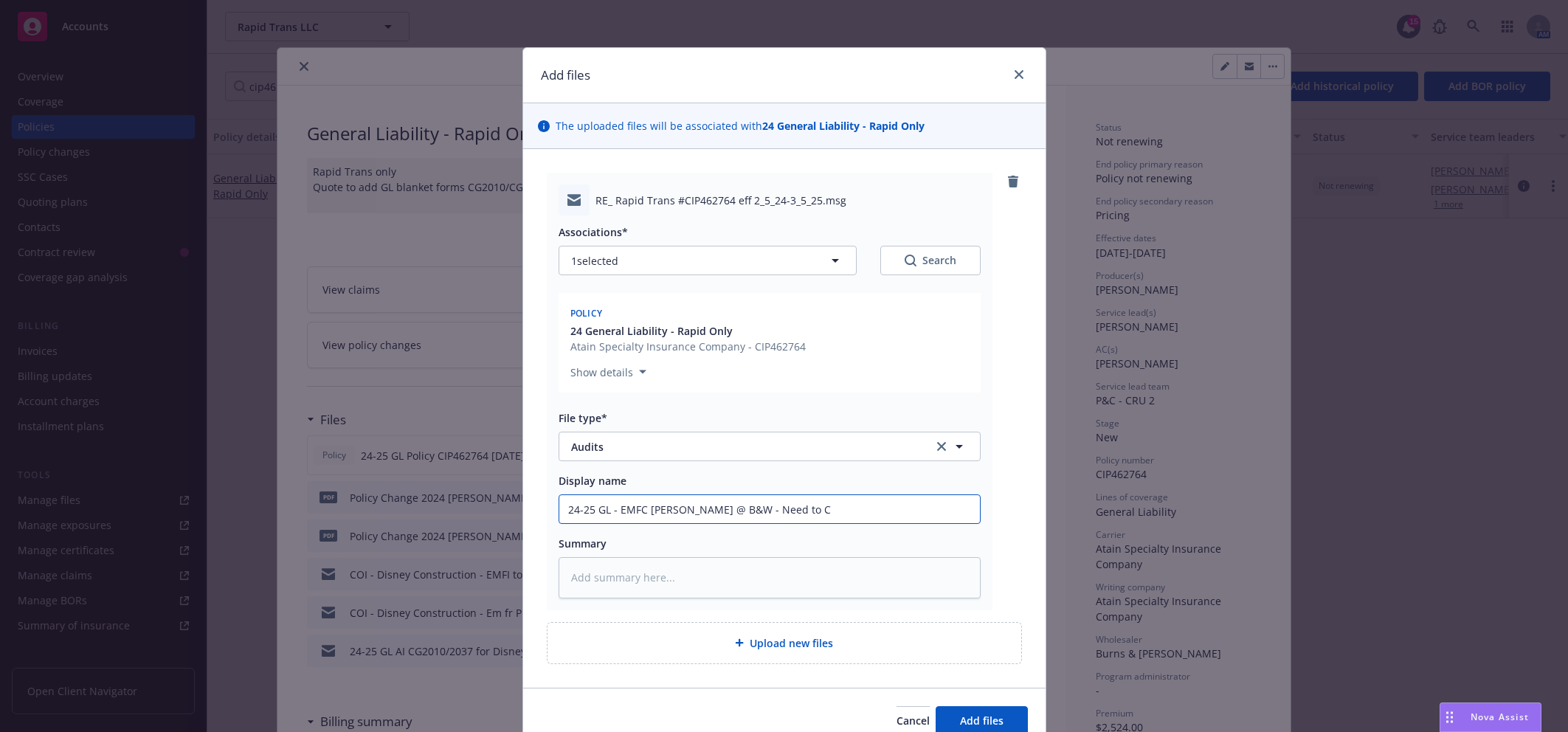
type input "24-25 GL - EMFC [PERSON_NAME] @ B&W - Need to Co"
type textarea "x"
type input "24-25 GL - EMFC [PERSON_NAME] @ B&W - Need to Cor"
type textarea "x"
type input "24-25 GL - EMFC [PERSON_NAME] @ B&W - Need to Corr"
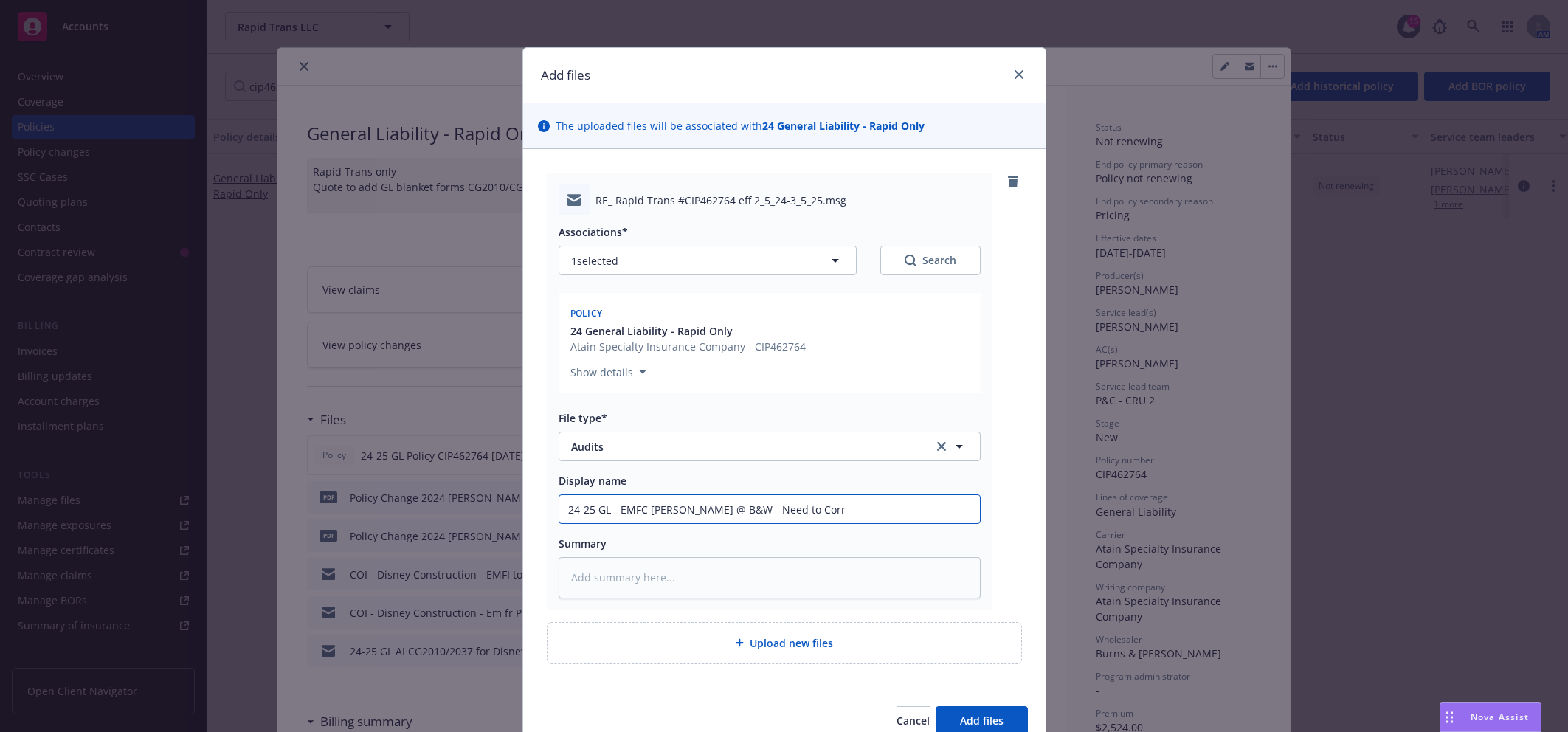
type textarea "x"
type input "24-25 GL - EMFC [PERSON_NAME] @ B&W - Need to Corre"
type textarea "x"
type input "24-25 GL - EMFC [PERSON_NAME] @ B&W - Need to Corred"
type textarea "x"
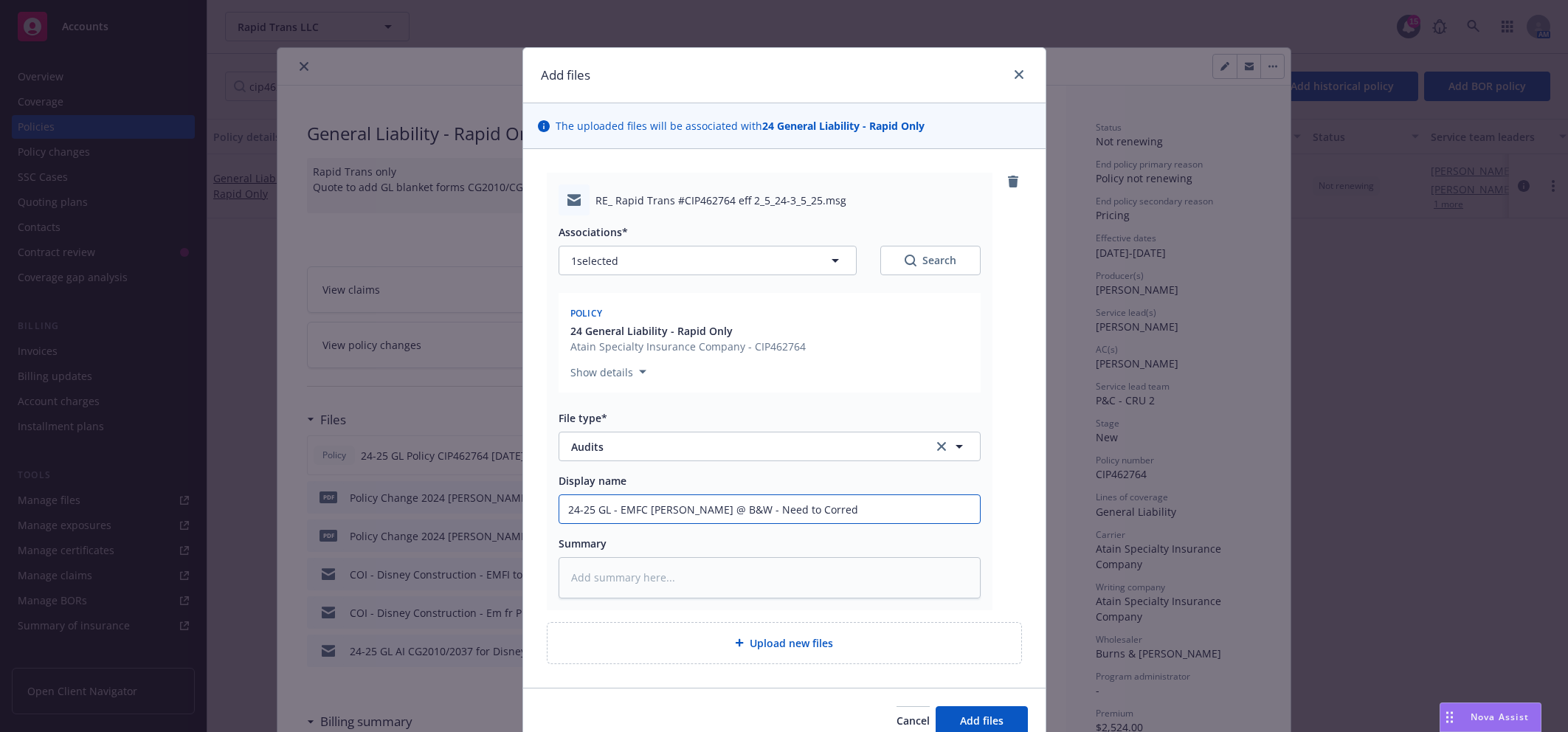
type input "24-25 GL - EMFC [PERSON_NAME] @ B&W - Need to Corredi"
type textarea "x"
type input "24-25 GL - EMFC [PERSON_NAME] @ B&W - Need to Corred"
type textarea "x"
type input "24-25 GL - EMFC [PERSON_NAME] @ B&W - Need to Corre"
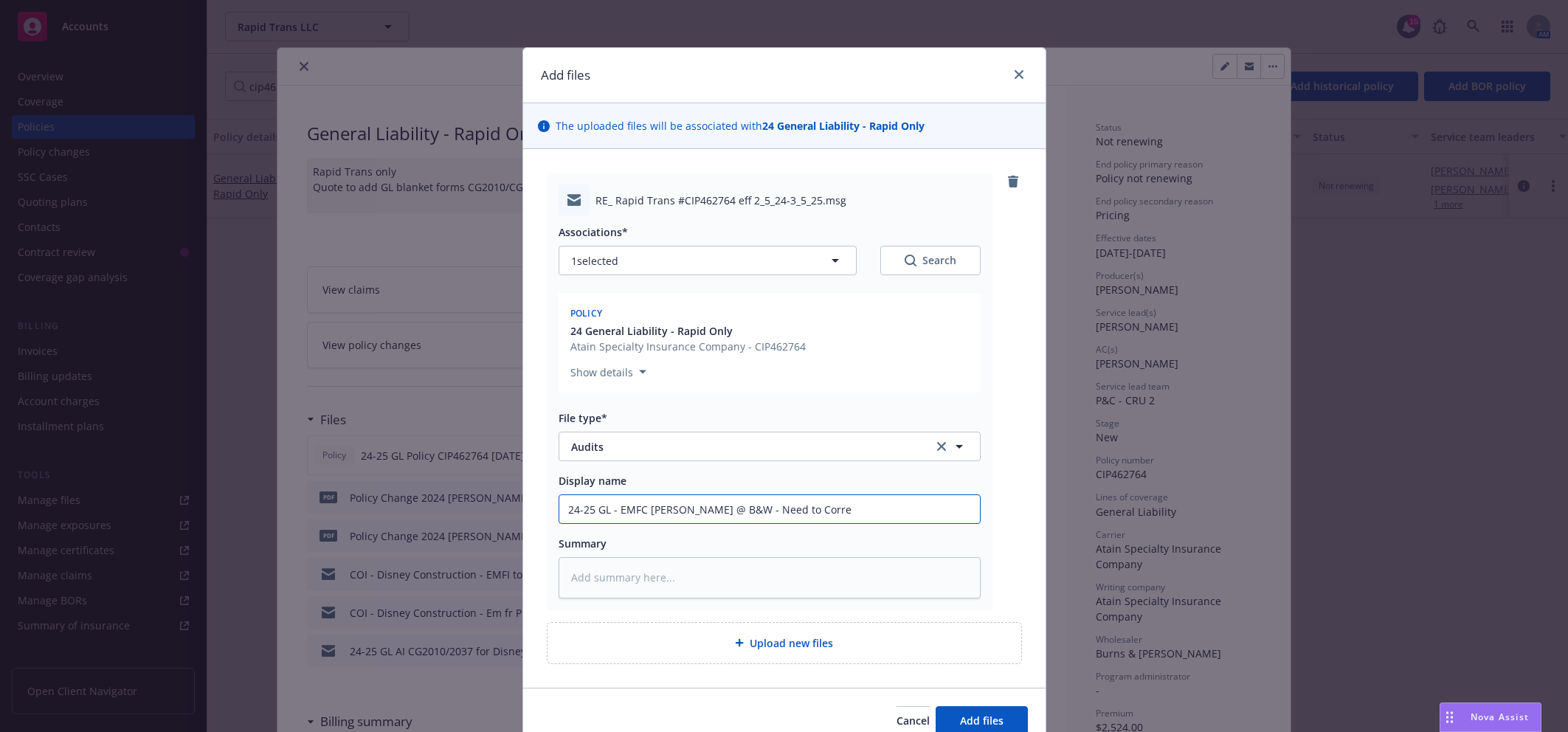
type textarea "x"
type input "24-25 GL - EMFC [PERSON_NAME] @ B&W - Need to Corr"
type textarea "x"
type input "24-25 GL - EMFC [PERSON_NAME] @ B&W - Need to Corrd"
type textarea "x"
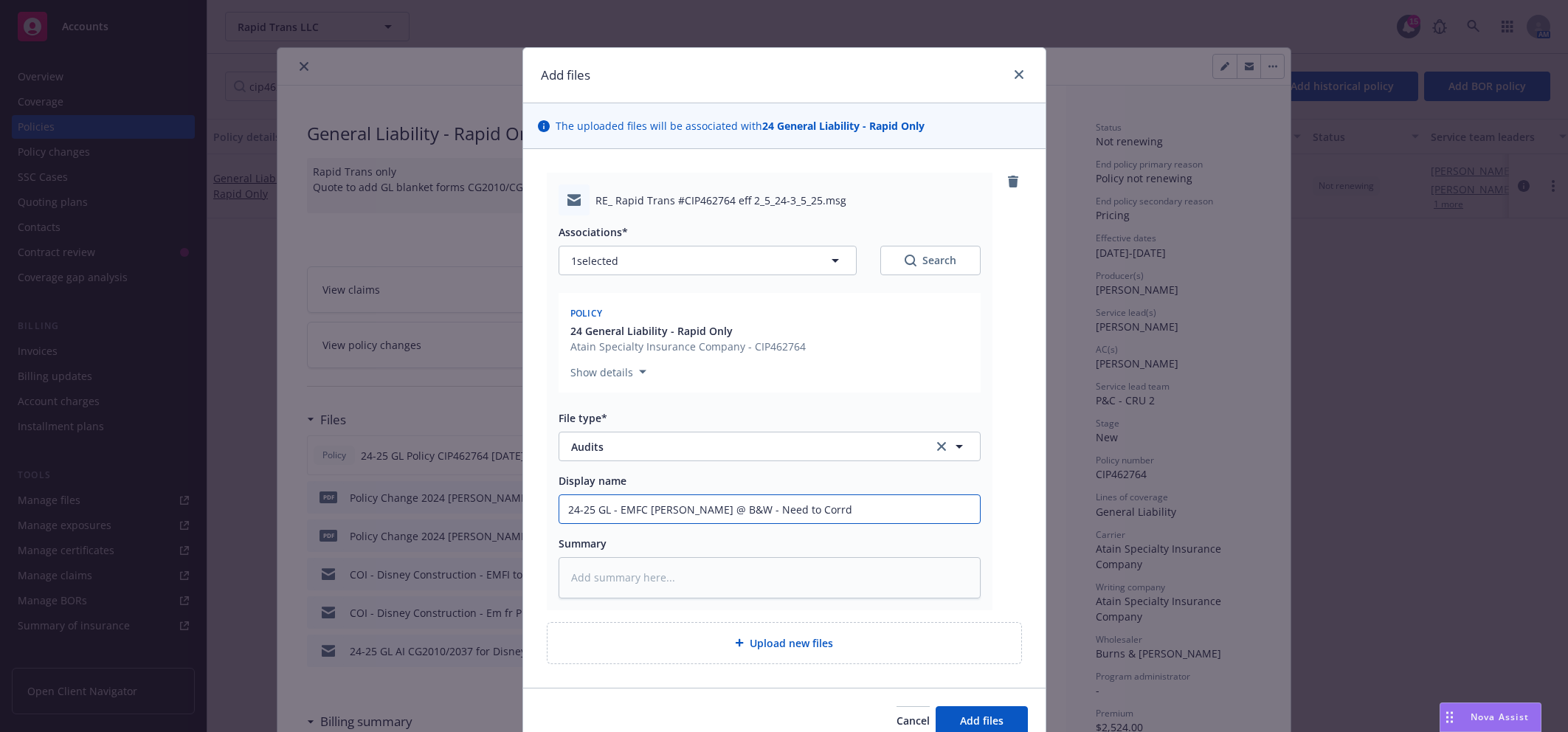
type input "24-25 GL - EMFC [PERSON_NAME] @ B&W - Need to Corr"
type textarea "x"
type input "24-25 GL - EMFC [PERSON_NAME] @ B&W - Need to Cor"
type textarea "x"
type input "24-25 GL - EMFC [PERSON_NAME] @ B&W - Need to Co"
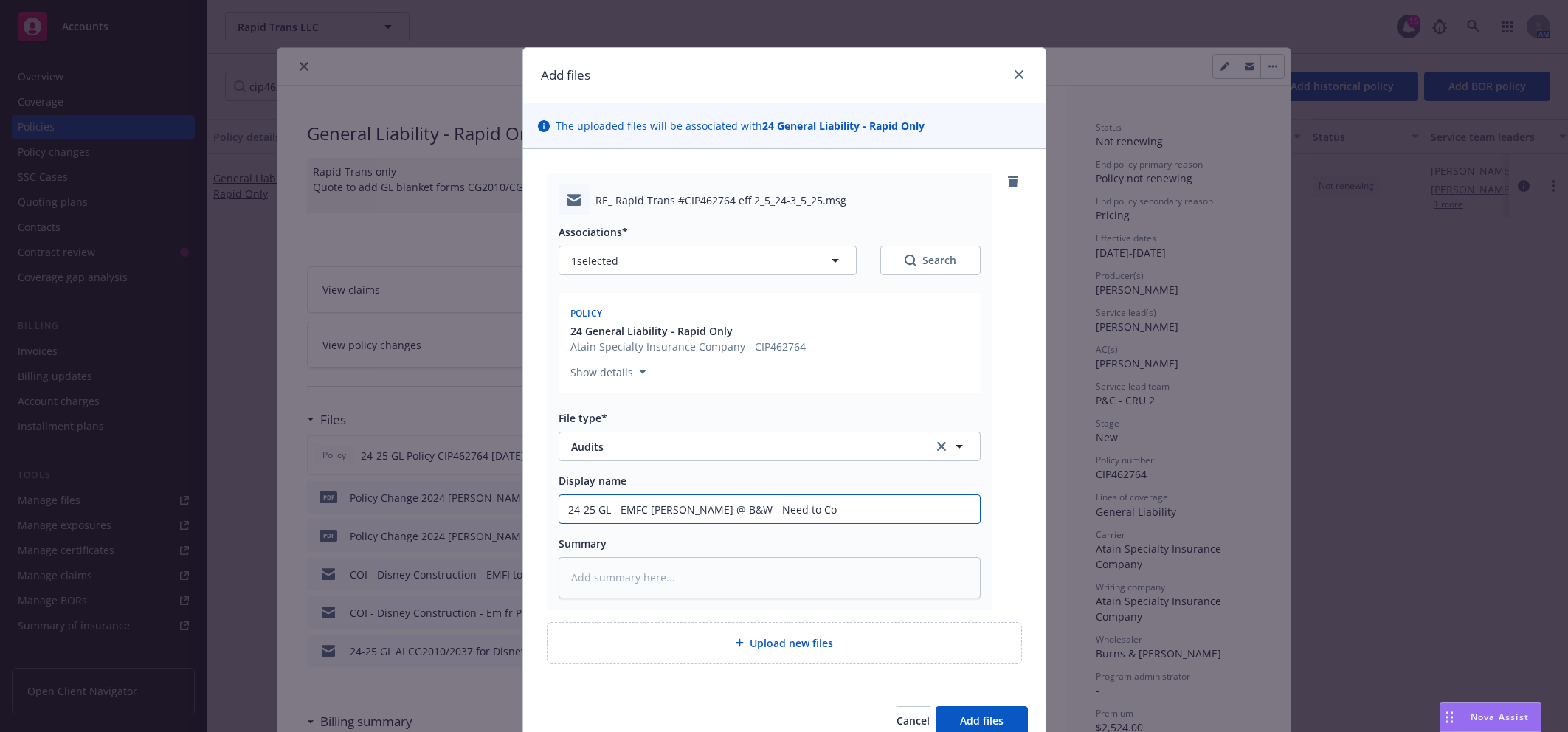
type textarea "x"
type input "24-25 GL - EMFC [PERSON_NAME] @ B&W - Need to Coo"
type textarea "x"
type input "24-25 GL - EMFC [PERSON_NAME] @ B&W - Need to Coor"
type textarea "x"
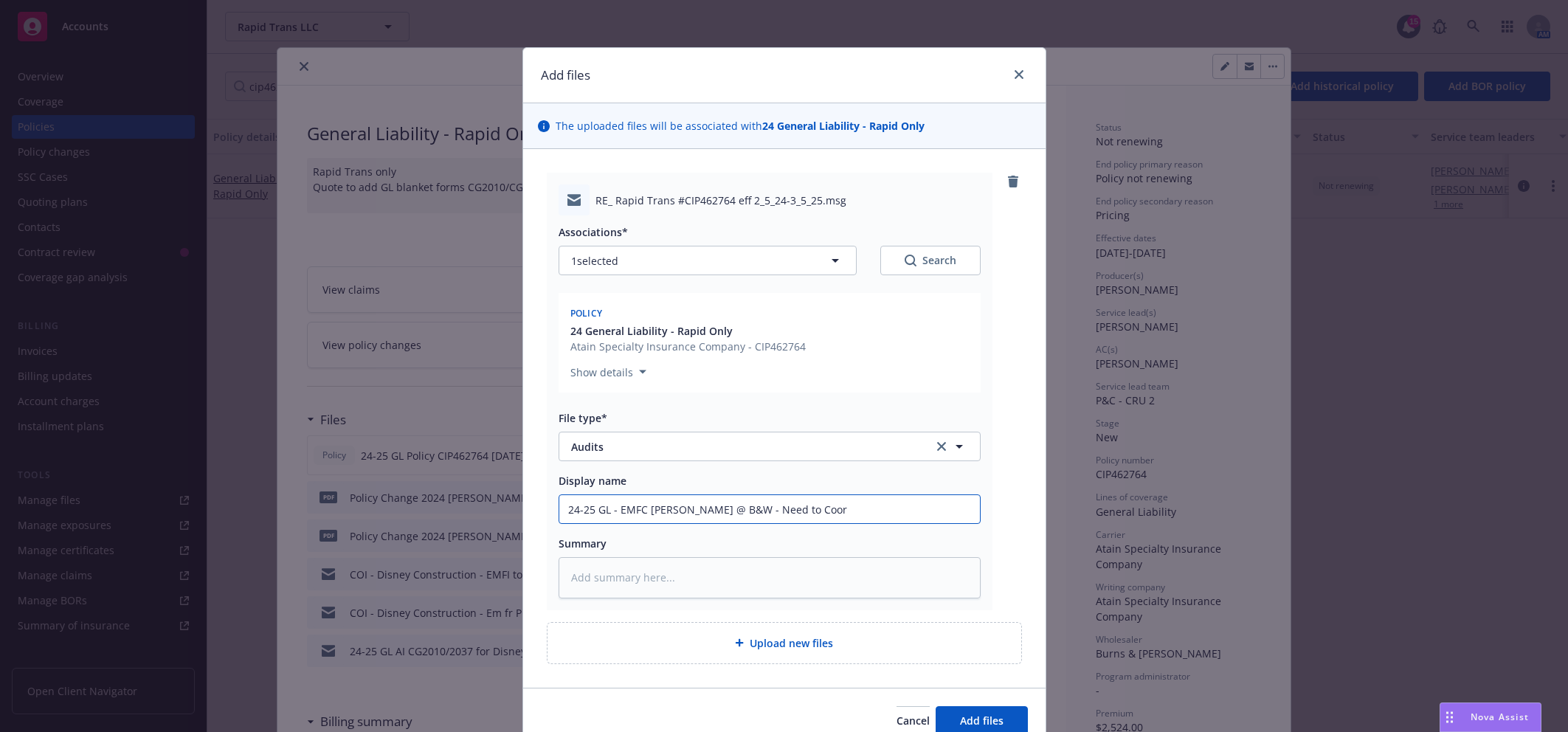
type input "24-25 GL - EMFC [PERSON_NAME] @ B&W - Need to Coord"
type textarea "x"
type input "24-25 GL - EMFC [PERSON_NAME] @ B&W - Need to Coordi"
type textarea "x"
type input "24-25 GL - EMFC [PERSON_NAME] @ B&W - Need to Coordin"
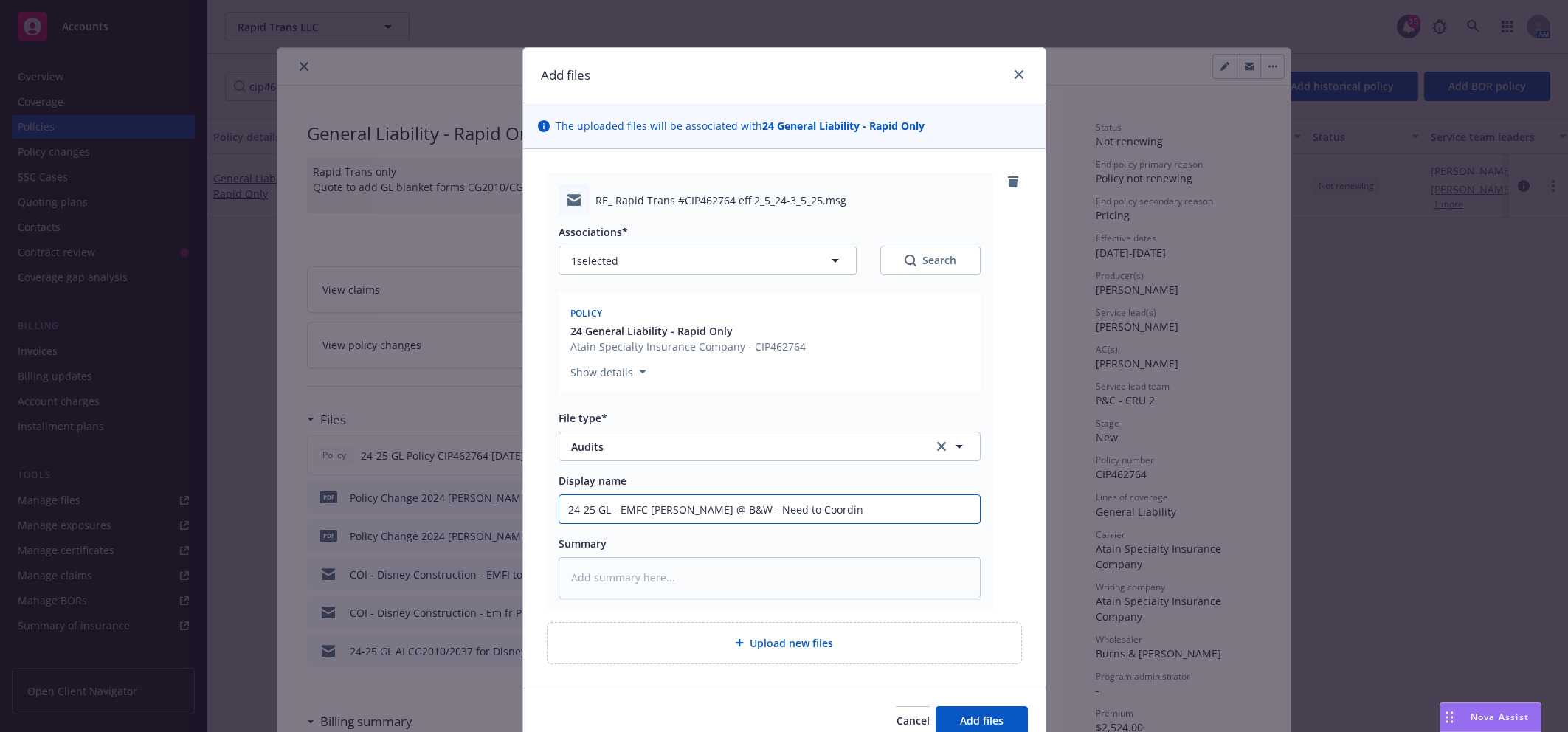
type textarea "x"
type input "24-25 GL - EMFC [PERSON_NAME] @ B&W - Need to [GEOGRAPHIC_DATA]"
type textarea "x"
click at [971, 706] on button "Add files" at bounding box center [982, 720] width 92 height 29
